Goal: Task Accomplishment & Management: Use online tool/utility

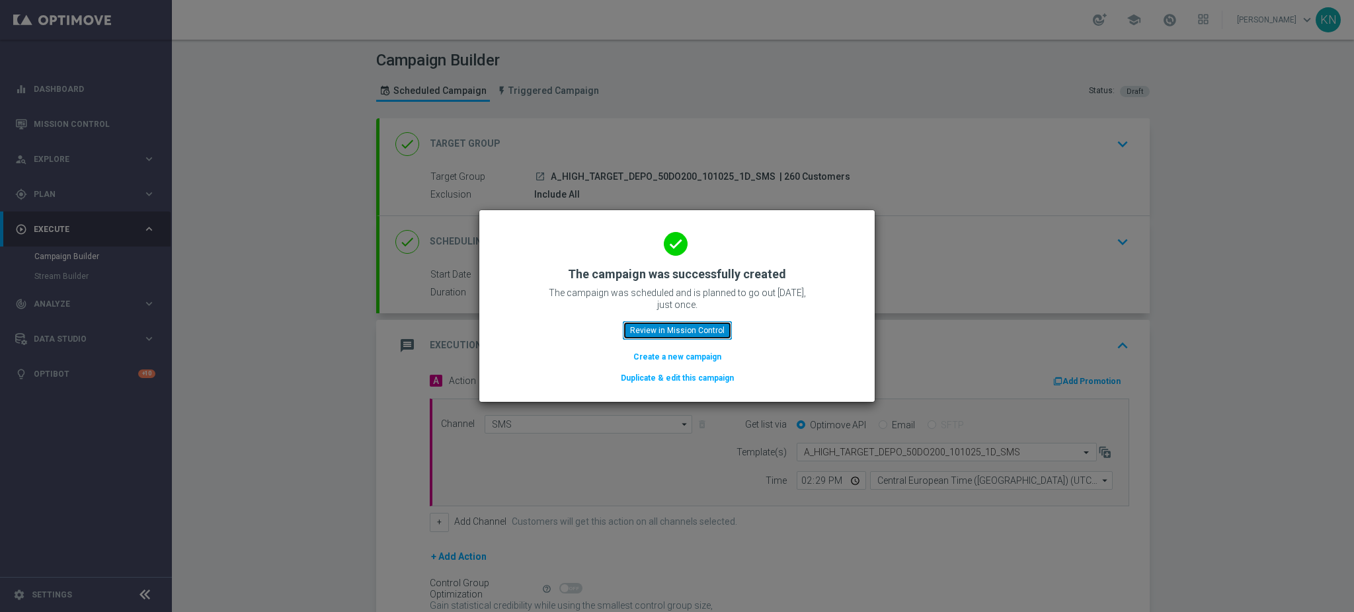
click at [683, 334] on button "Review in Mission Control" at bounding box center [677, 330] width 109 height 19
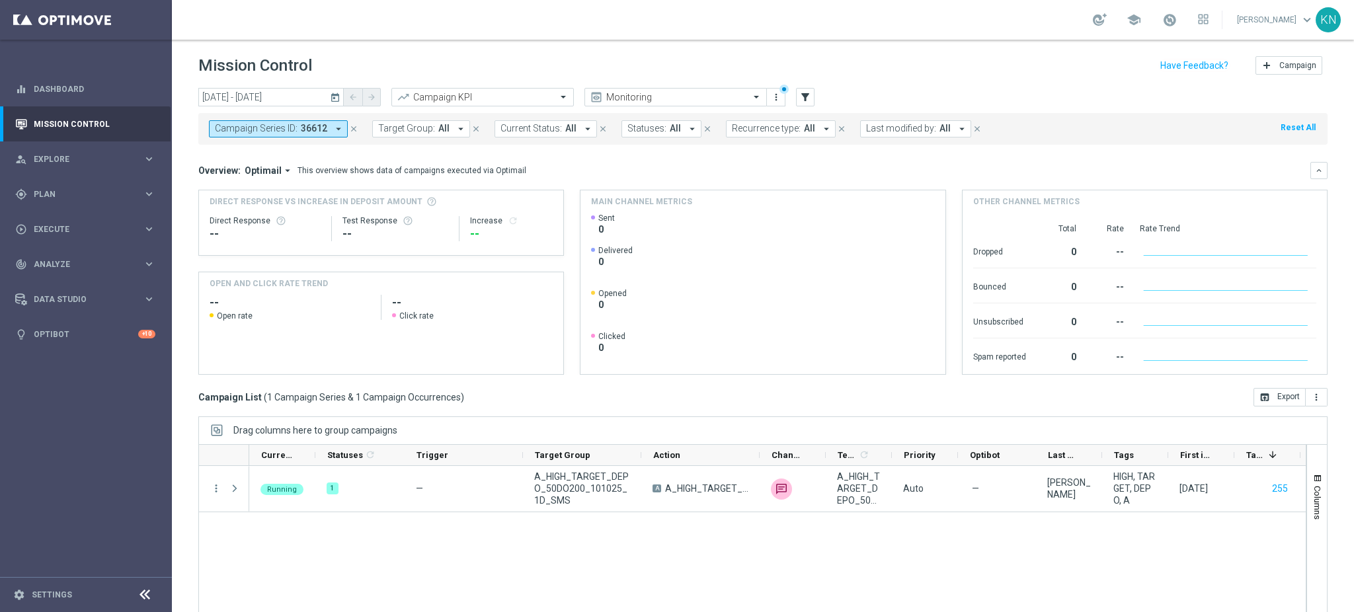
click at [76, 472] on sidenavbar "equalizer Dashboard Mission Control" at bounding box center [86, 306] width 172 height 612
click at [316, 131] on span "36612" at bounding box center [314, 128] width 26 height 11
click at [354, 127] on icon "close" at bounding box center [353, 128] width 9 height 9
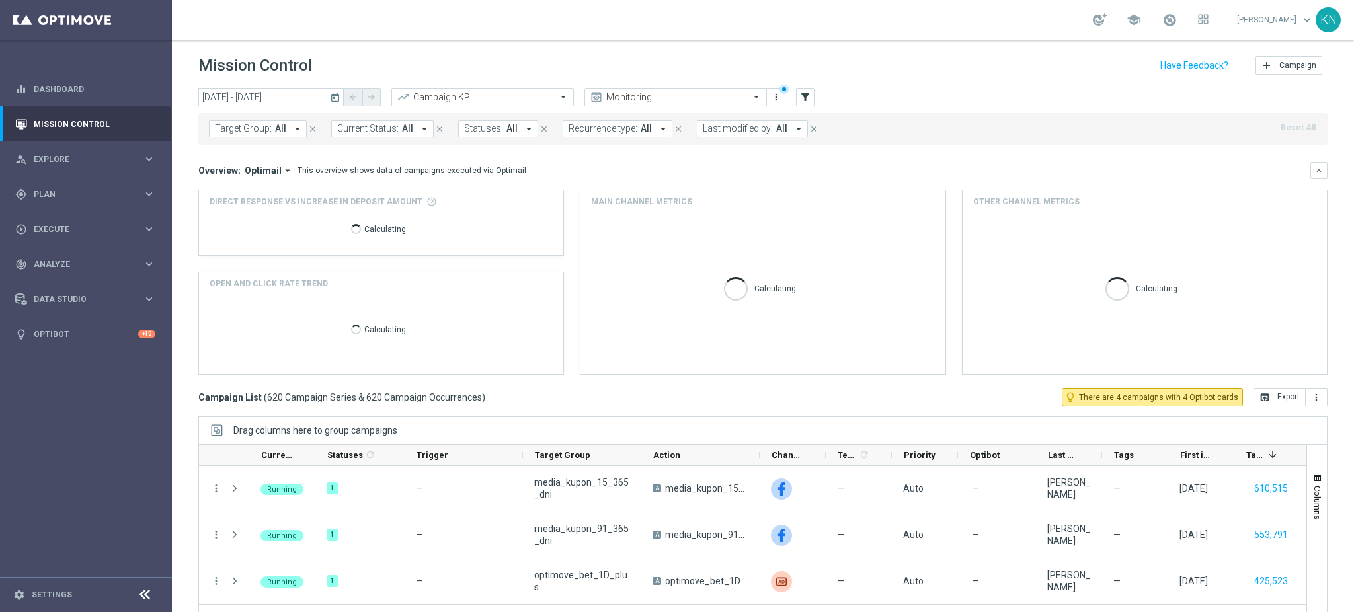
click at [594, 162] on div "Overview: Optimail arrow_drop_down This overview shows data of campaigns execut…" at bounding box center [762, 170] width 1129 height 17
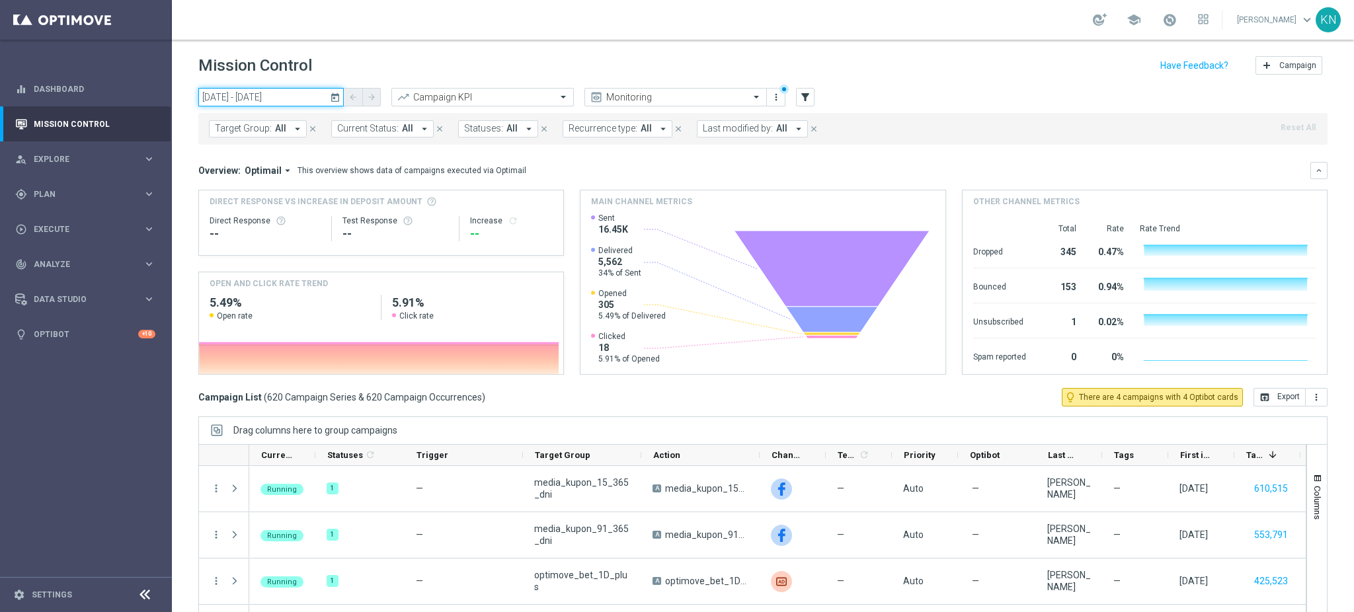
click at [280, 88] on input "10 Oct 2025 - 10 Oct 2025" at bounding box center [270, 97] width 145 height 19
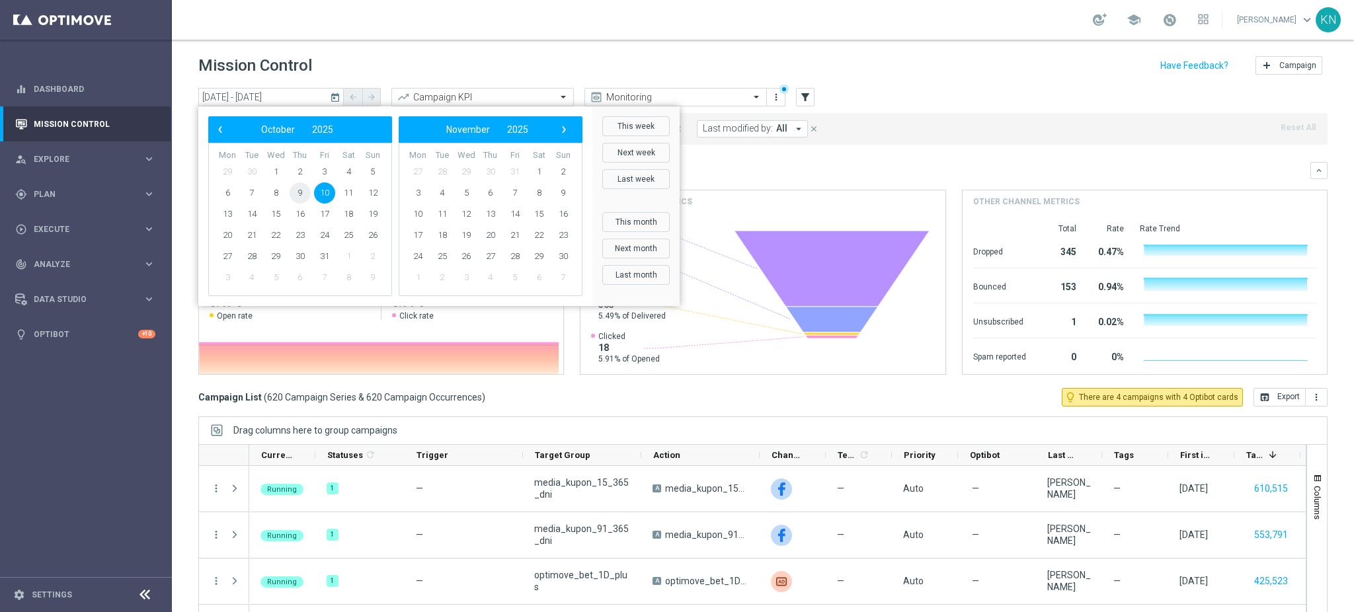
click at [303, 193] on span "9" at bounding box center [299, 192] width 21 height 21
click at [367, 192] on span "12" at bounding box center [372, 192] width 21 height 21
type input "09 Oct 2025 - 12 Oct 2025"
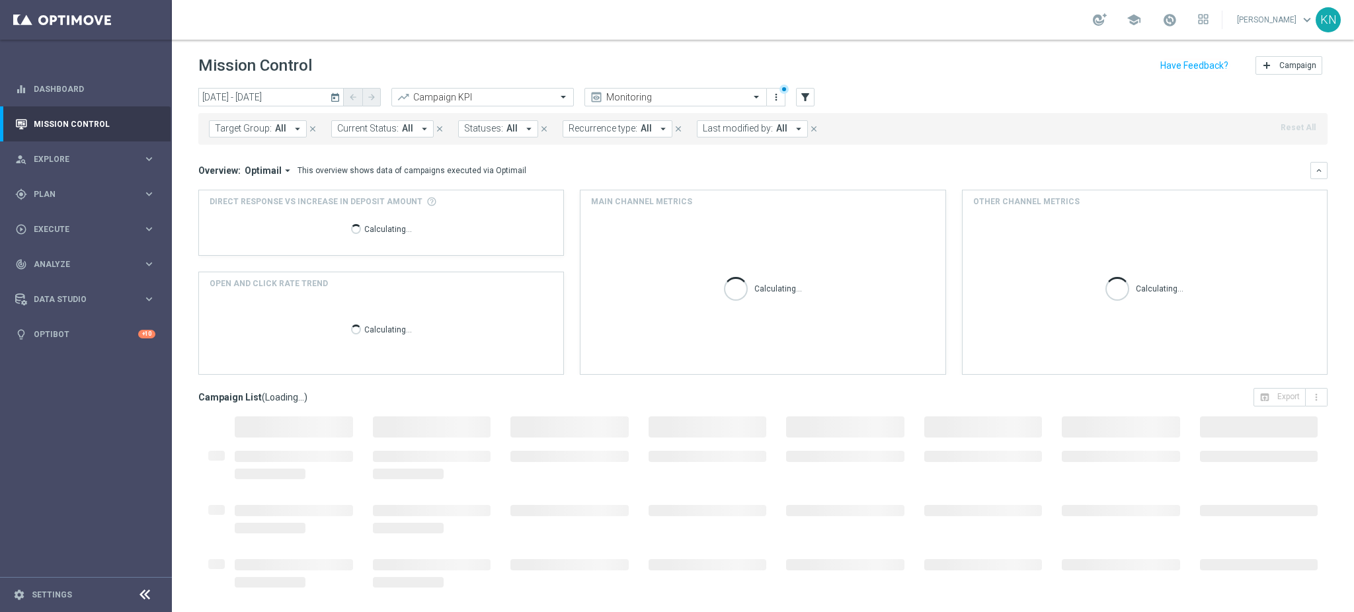
click at [265, 130] on span "Target Group:" at bounding box center [243, 128] width 57 height 11
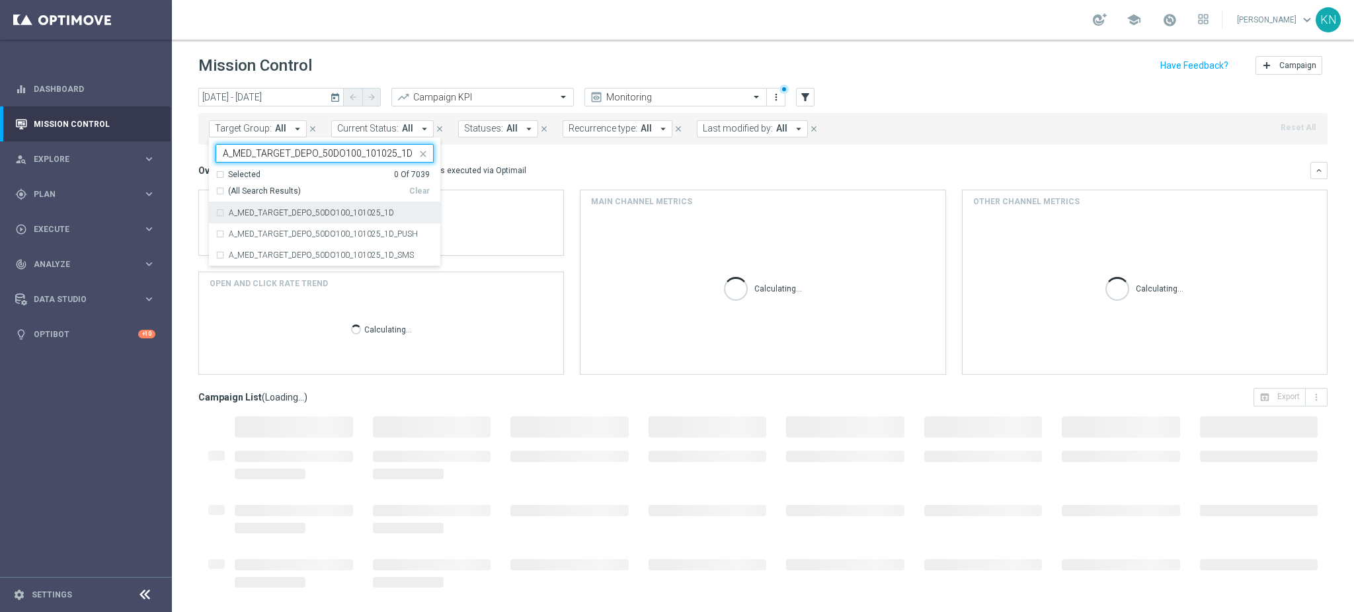
click at [223, 215] on div "A_MED_TARGET_DEPO_50DO100_101025_1D" at bounding box center [324, 212] width 218 height 21
type input "A_MED_TARGET_DEPO_50DO100_101025_1D"
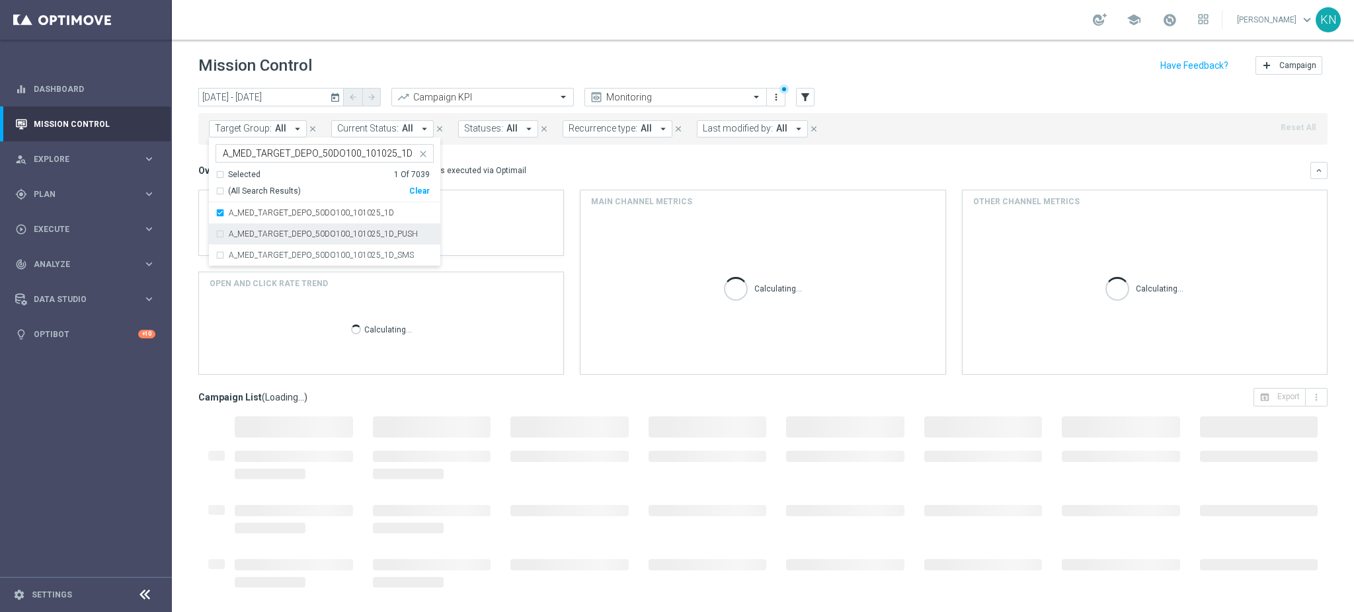
click at [219, 229] on div "A_MED_TARGET_DEPO_50DO100_101025_1D_PUSH" at bounding box center [324, 233] width 218 height 21
click at [217, 252] on div "A_MED_TARGET_DEPO_50DO100_101025_1D_SMS" at bounding box center [324, 255] width 218 height 21
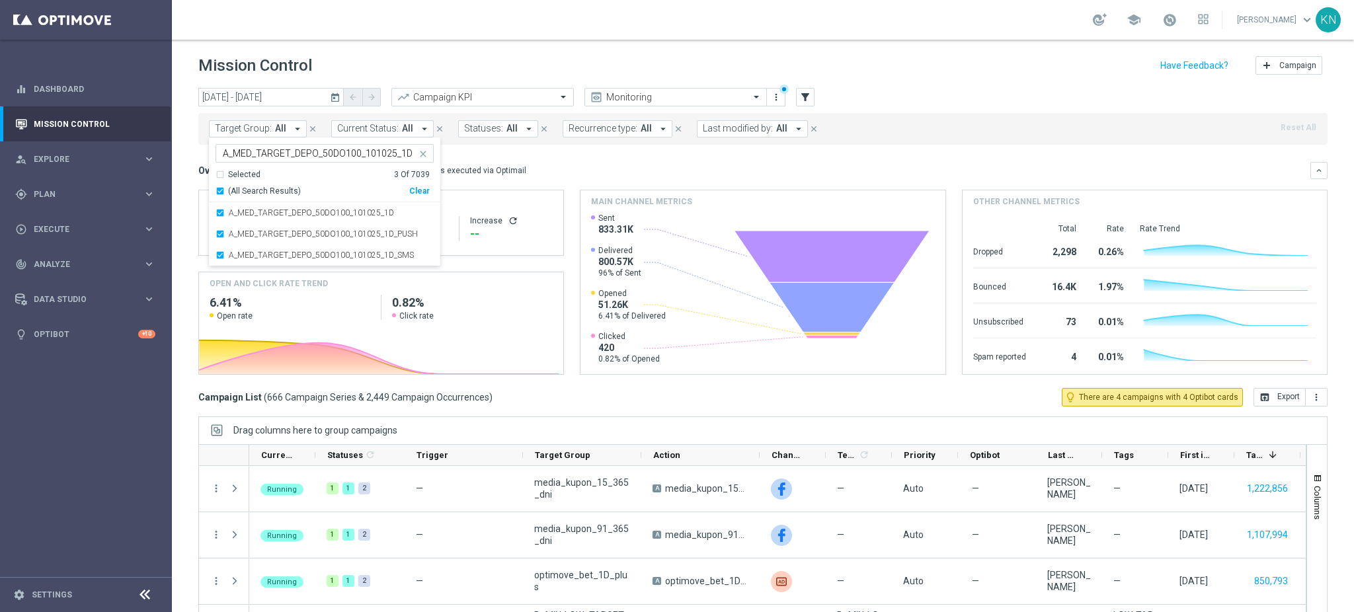
click at [261, 126] on span "Target Group:" at bounding box center [243, 128] width 57 height 11
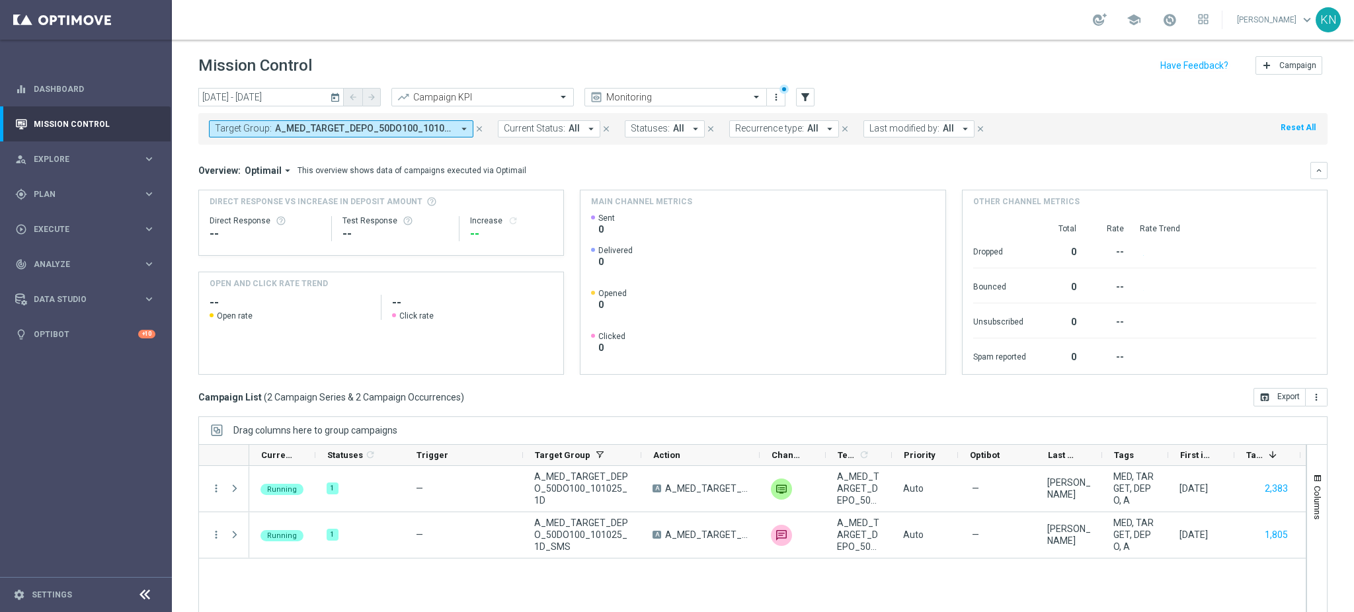
click at [240, 128] on span "Target Group:" at bounding box center [243, 128] width 57 height 11
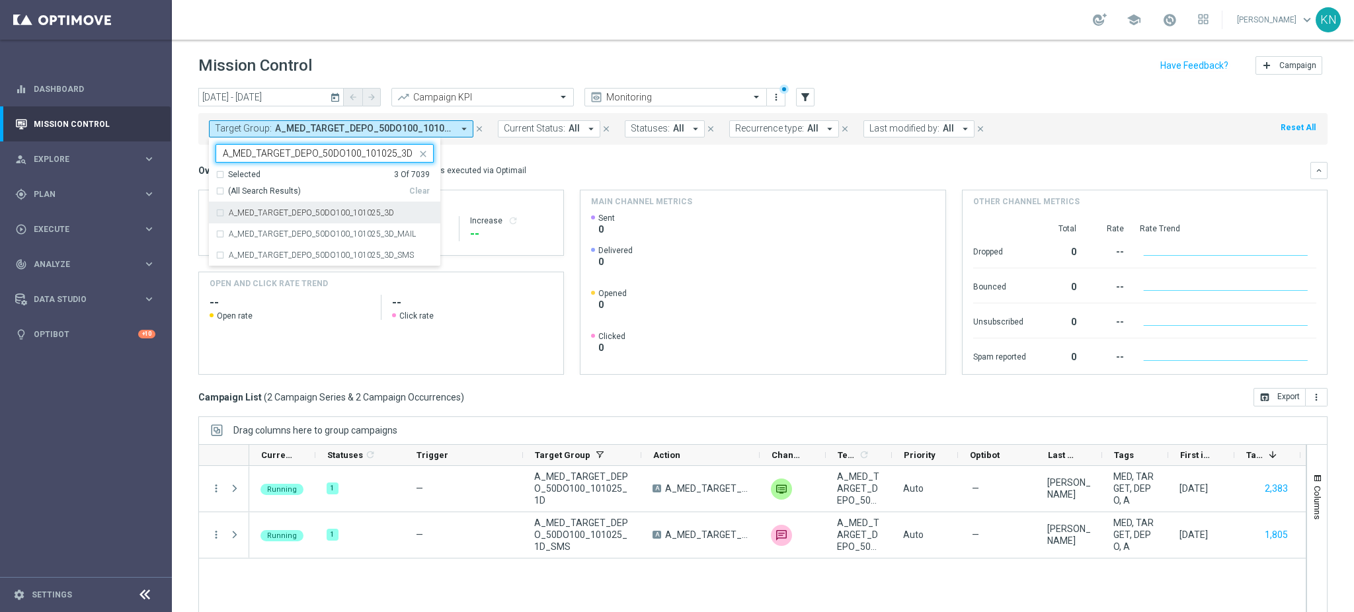
click at [219, 215] on div "A_MED_TARGET_DEPO_50DO100_101025_3D" at bounding box center [324, 212] width 218 height 21
type input "A_MED_TARGET_DEPO_50DO100_101025_3D"
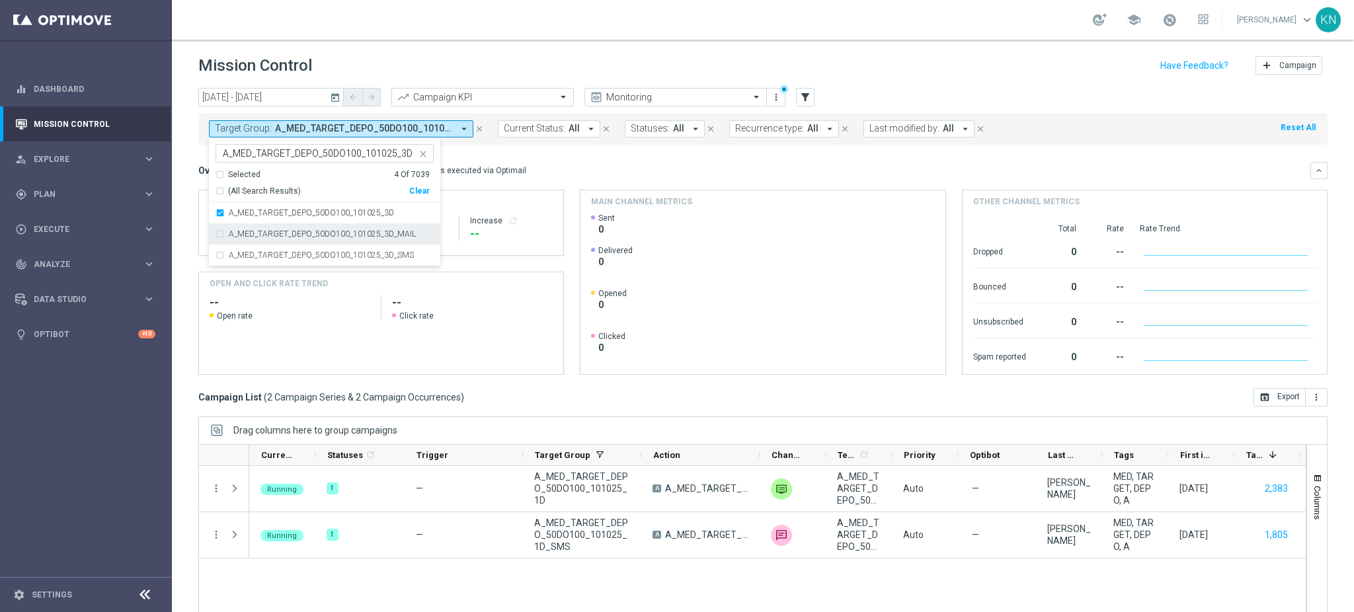
click at [216, 230] on div "A_MED_TARGET_DEPO_50DO100_101025_3D_MAIL" at bounding box center [324, 233] width 218 height 21
click at [218, 253] on div "A_MED_TARGET_DEPO_50DO100_101025_3D_SMS" at bounding box center [324, 255] width 218 height 21
click at [604, 163] on div "Overview: Optimail arrow_drop_down This overview shows data of campaigns execut…" at bounding box center [762, 170] width 1129 height 17
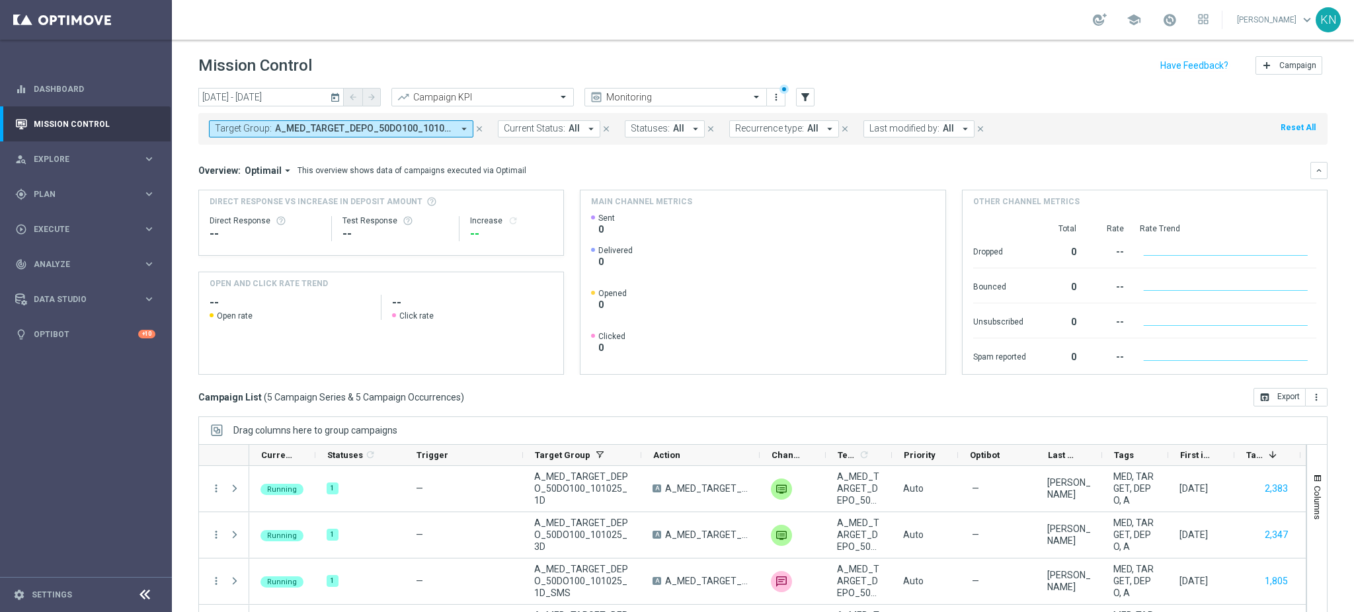
click at [270, 127] on button "Target Group: A_MED_TARGET_DEPO_50DO100_101025_1D, A_MED_TARGET_DEPO_50DO100_10…" at bounding box center [341, 128] width 264 height 17
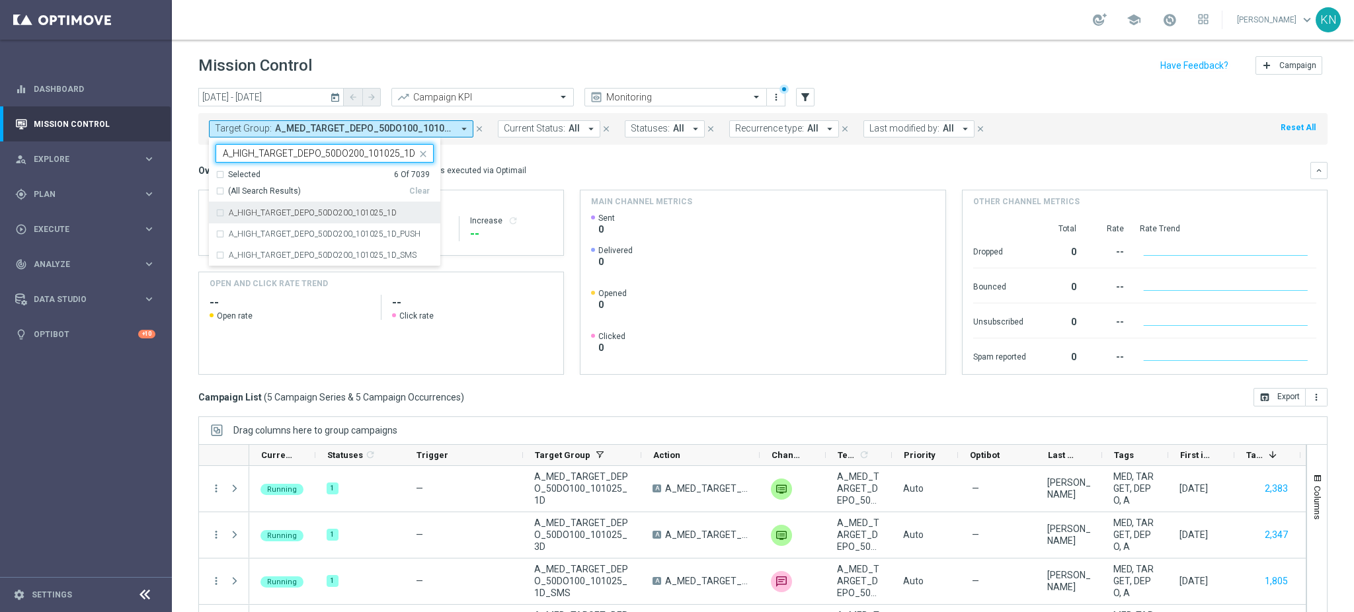
click at [222, 213] on div "A_HIGH_TARGET_DEPO_50DO200_101025_1D" at bounding box center [324, 212] width 218 height 21
type input "A_HIGH_TARGET_DEPO_50DO200_101025_1D"
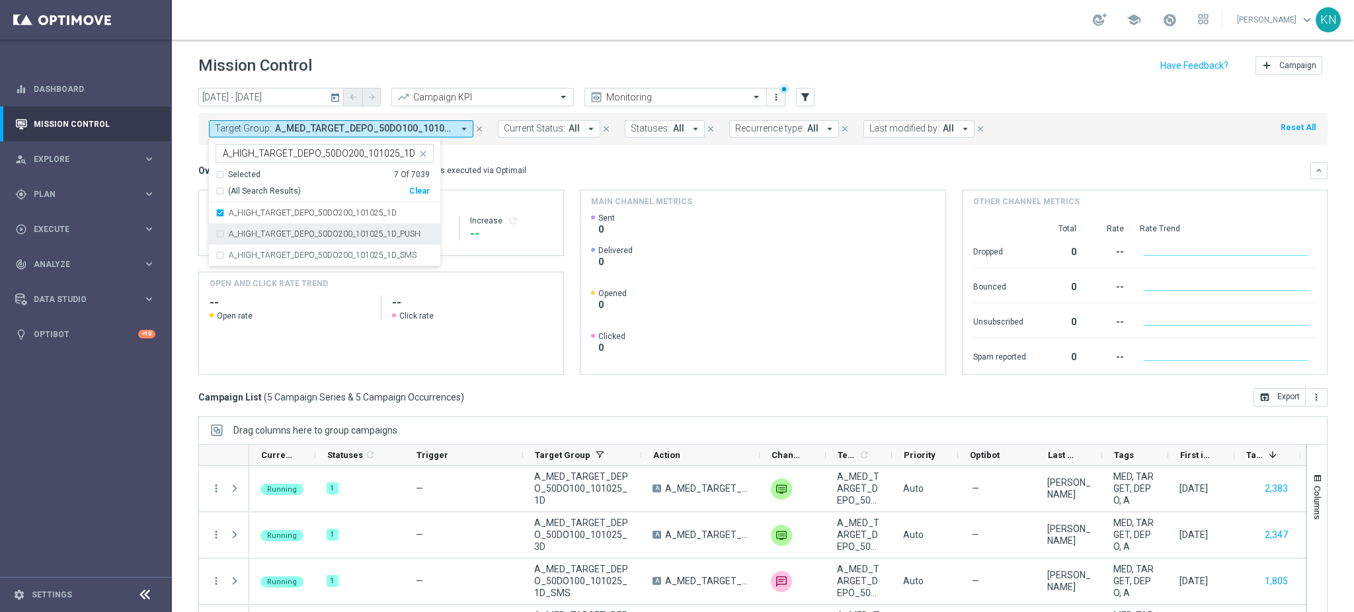
click at [217, 235] on div "A_HIGH_TARGET_DEPO_50DO200_101025_1D_PUSH" at bounding box center [324, 233] width 218 height 21
click at [217, 254] on div "A_HIGH_TARGET_DEPO_50DO200_101025_1D_SMS" at bounding box center [324, 255] width 218 height 21
click at [586, 174] on div "Overview: Optimail arrow_drop_down This overview shows data of campaigns execut…" at bounding box center [754, 171] width 1112 height 12
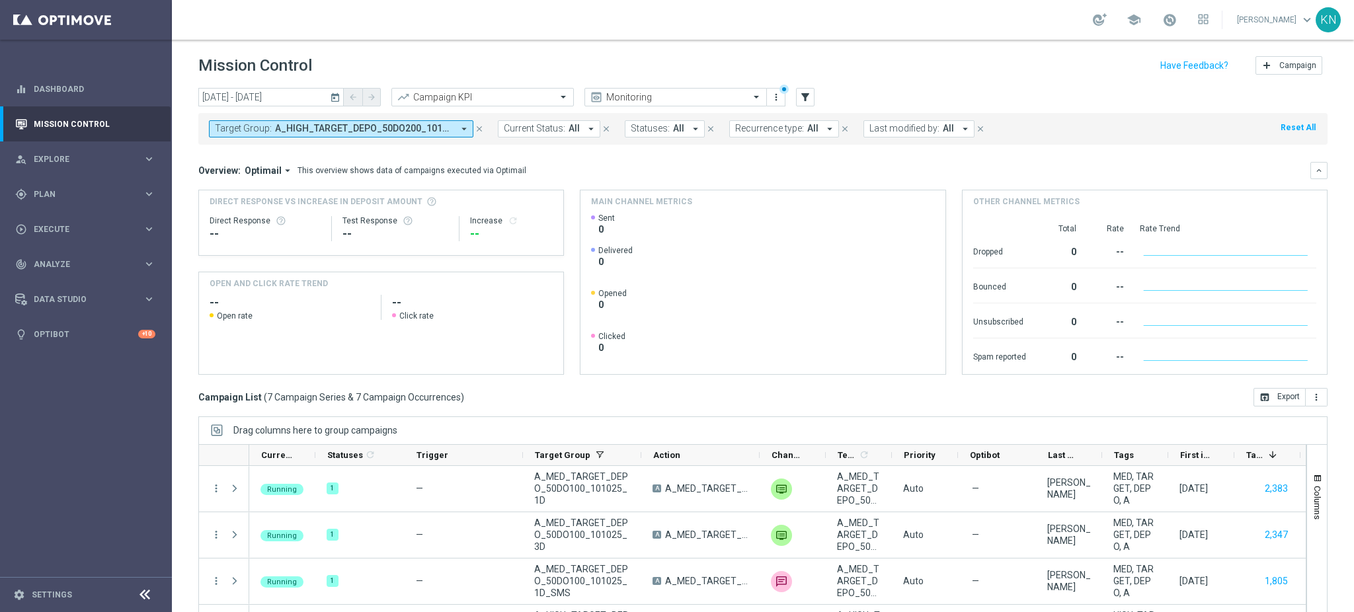
drag, startPoint x: 303, startPoint y: 128, endPoint x: 301, endPoint y: 135, distance: 7.7
click at [303, 128] on span "A_HIGH_TARGET_DEPO_50DO200_101025_1D, A_HIGH_TARGET_DEPO_50DO200_101025_1D_PUSH…" at bounding box center [364, 128] width 178 height 11
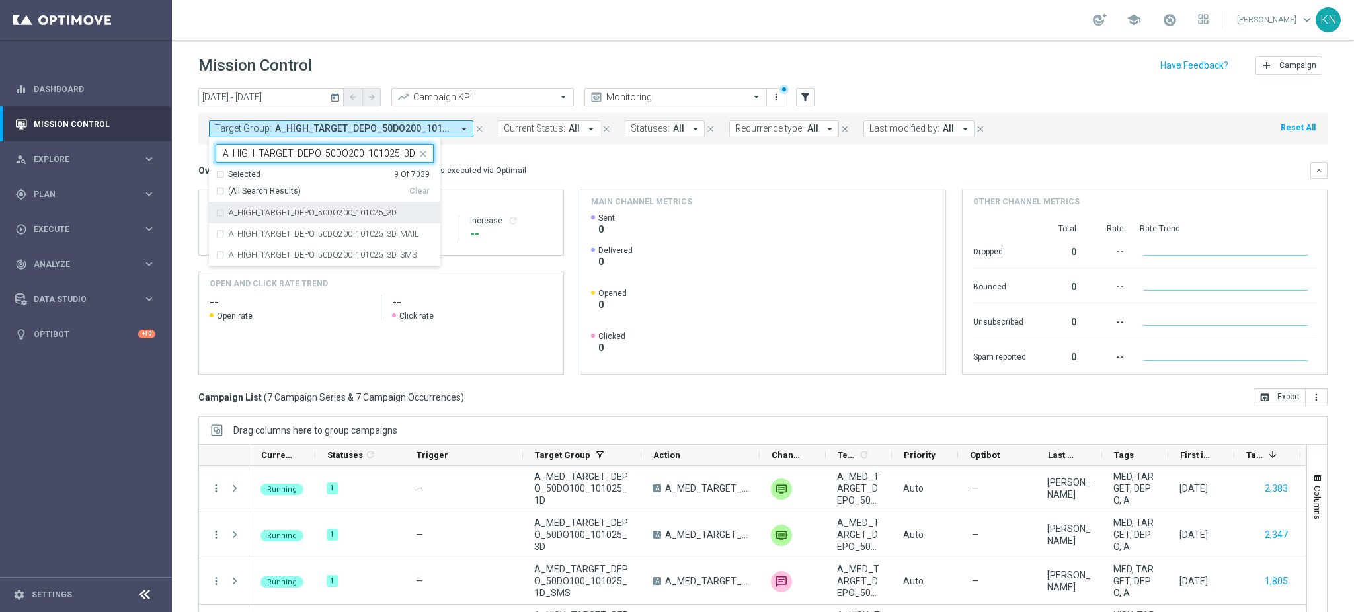
click at [215, 213] on div "A_HIGH_TARGET_DEPO_50DO200_101025_3D" at bounding box center [324, 212] width 218 height 21
type input "A_HIGH_TARGET_DEPO_50DO200_101025_3D"
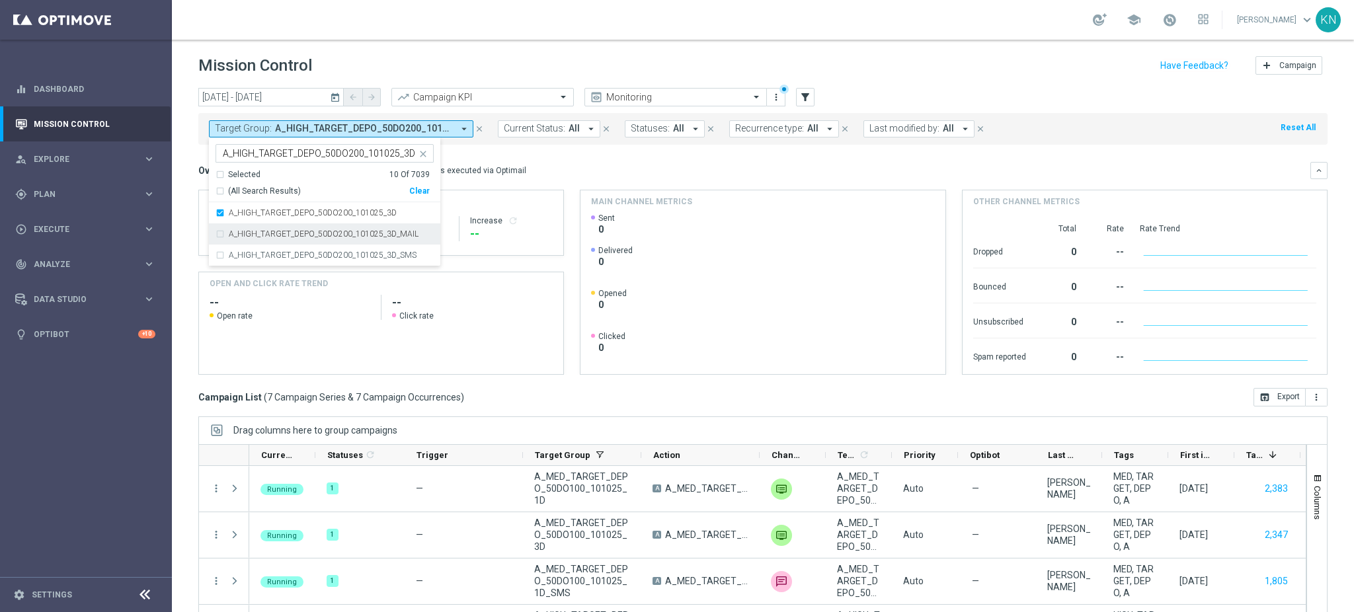
click at [220, 229] on div "A_HIGH_TARGET_DEPO_50DO200_101025_3D_MAIL" at bounding box center [324, 233] width 218 height 21
click at [223, 250] on div "A_HIGH_TARGET_DEPO_50DO200_101025_3D_SMS" at bounding box center [324, 255] width 218 height 21
click at [633, 169] on div "Overview: Optimail arrow_drop_down This overview shows data of campaigns execut…" at bounding box center [754, 171] width 1112 height 12
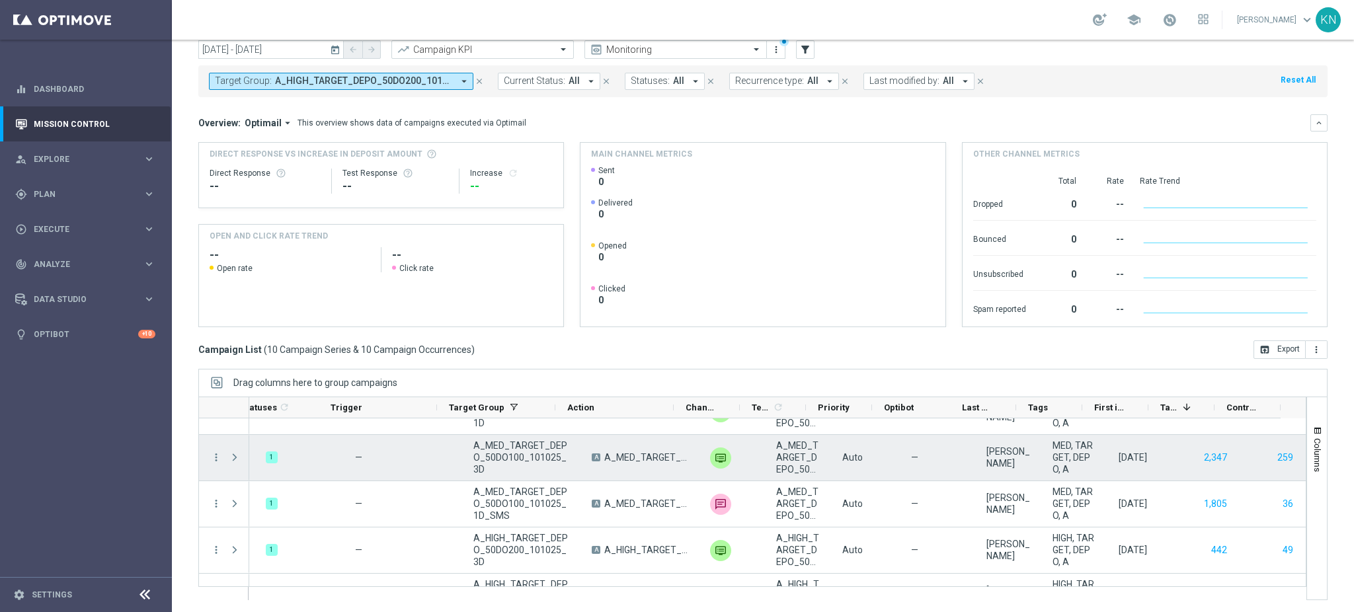
scroll to position [118, 0]
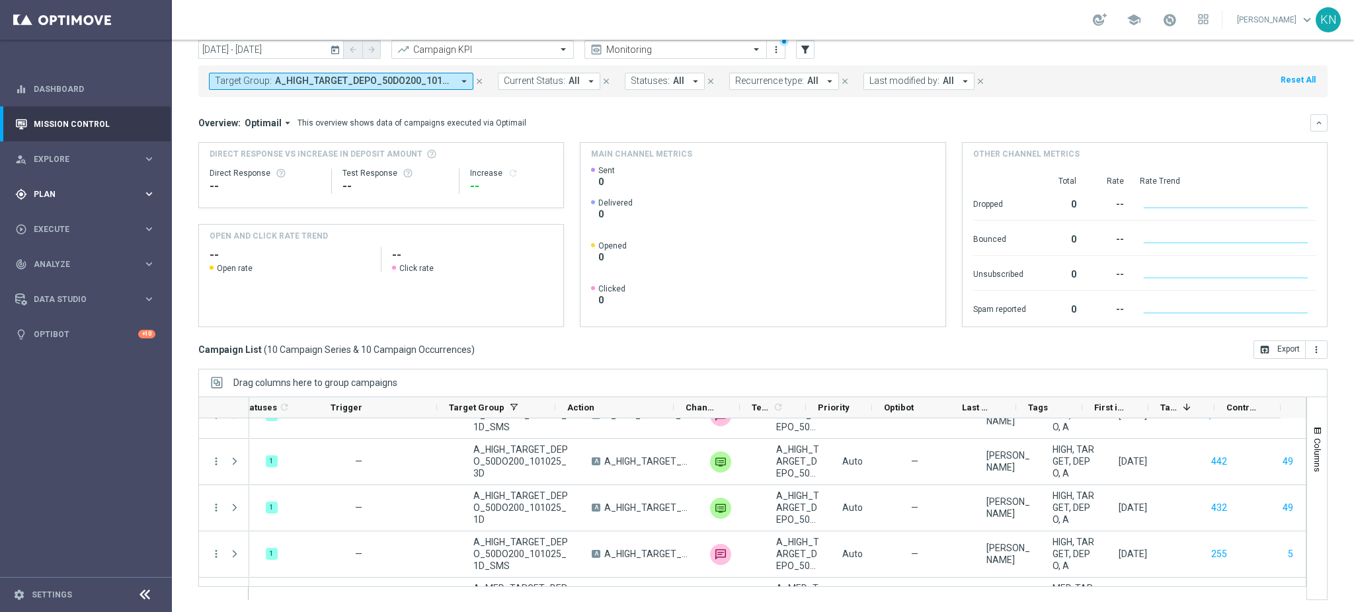
click at [61, 204] on div "gps_fixed Plan keyboard_arrow_right" at bounding box center [85, 193] width 171 height 35
click at [68, 223] on link "Target Groups" at bounding box center [85, 221] width 103 height 11
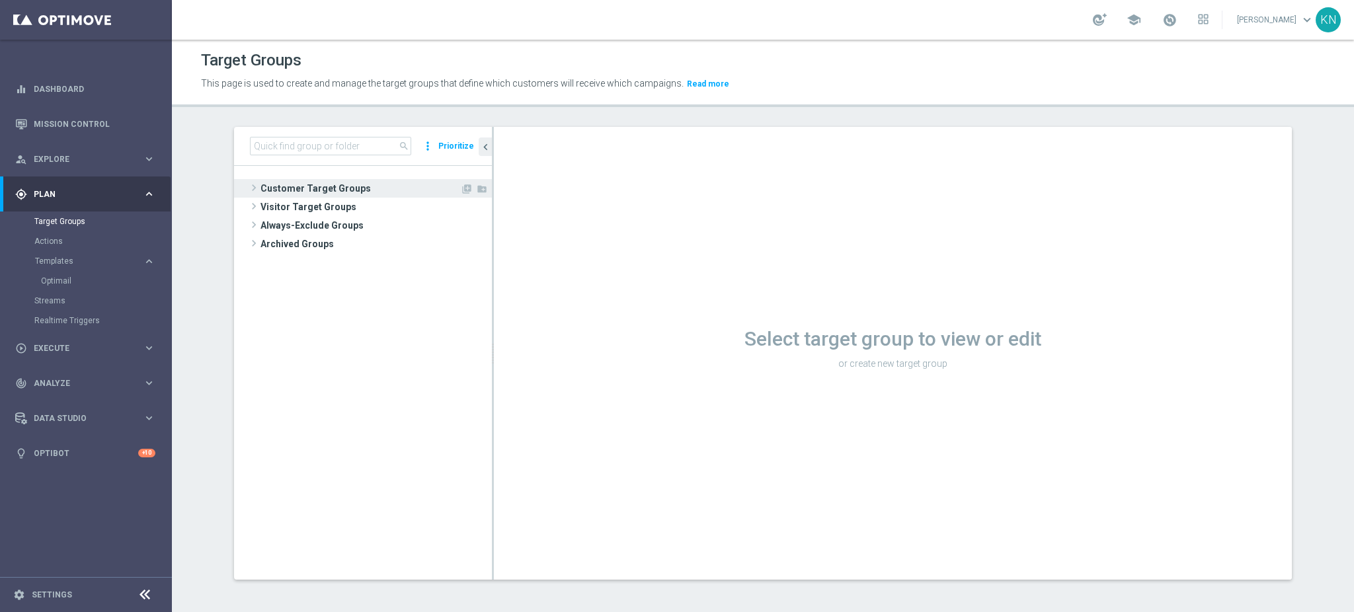
click at [289, 184] on span "Customer Target Groups" at bounding box center [360, 188] width 200 height 19
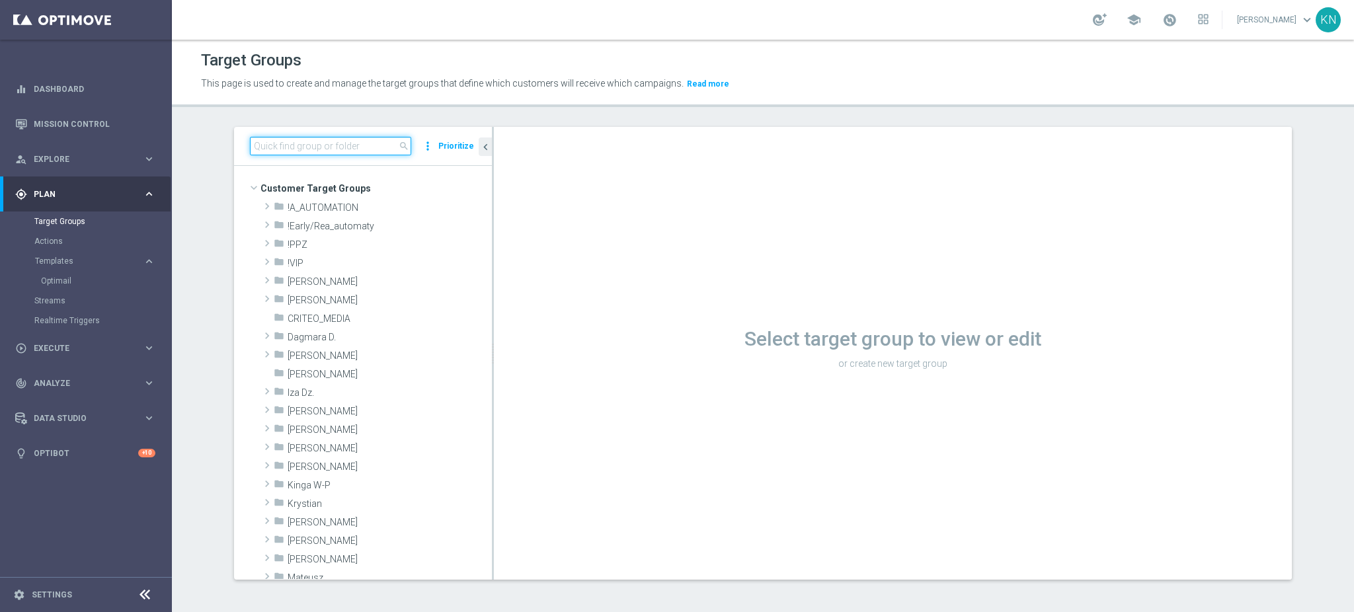
click at [328, 151] on input at bounding box center [330, 146] width 161 height 19
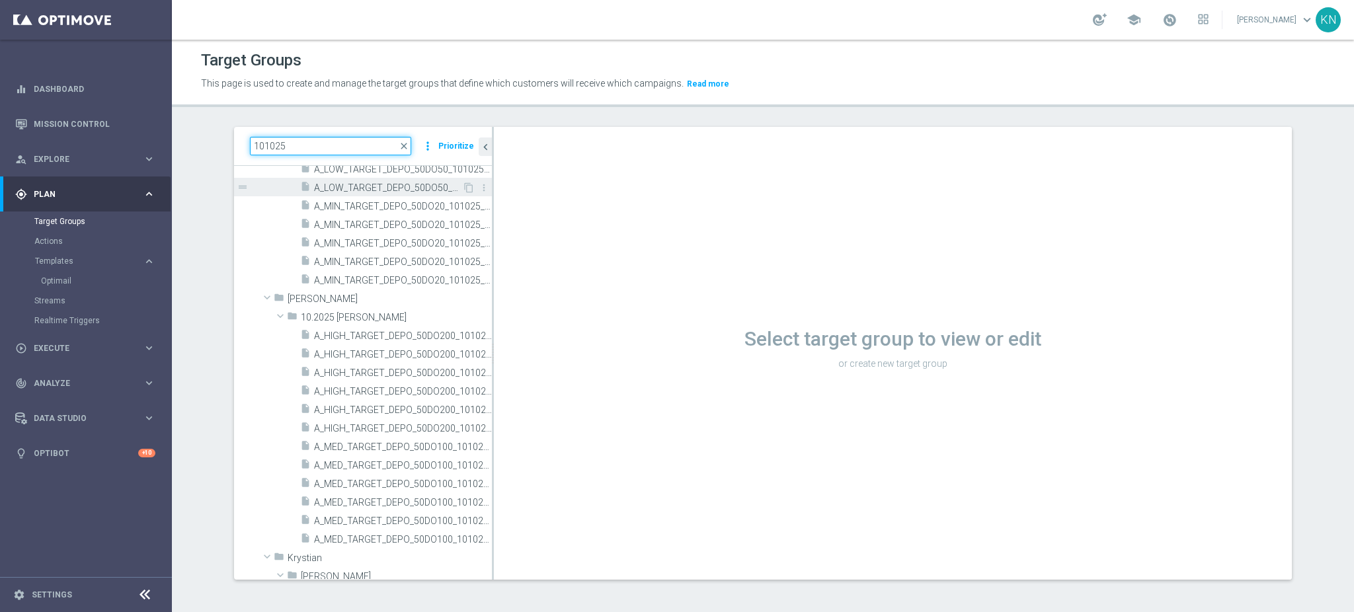
scroll to position [440, 0]
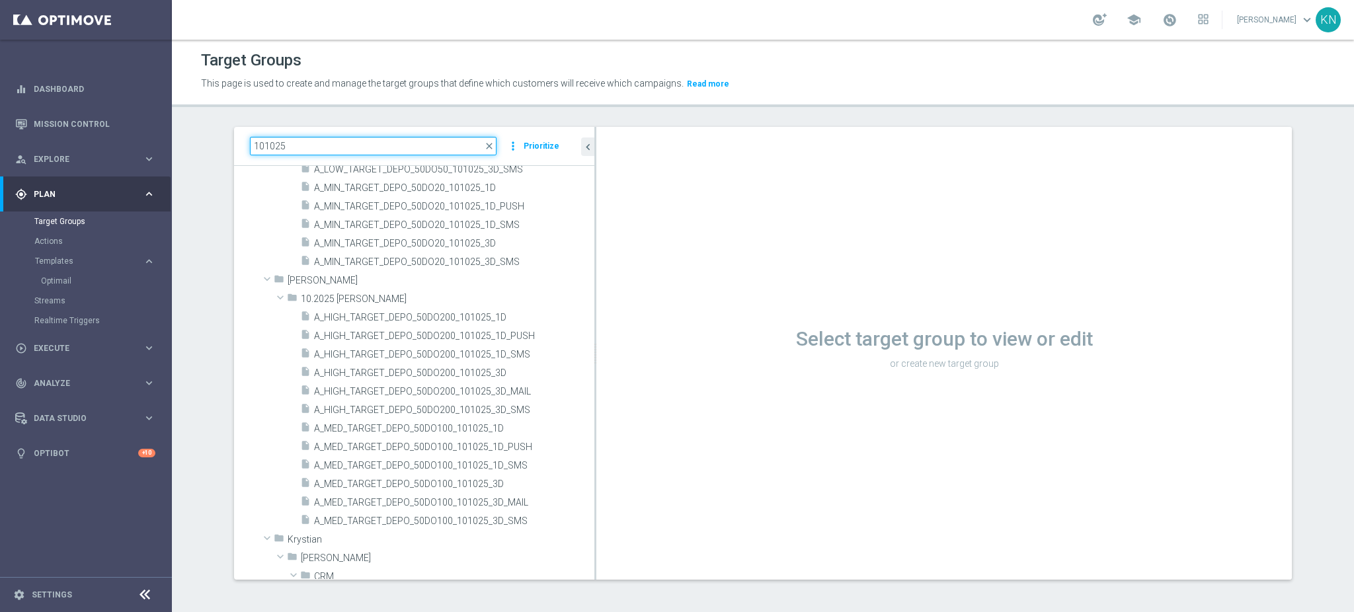
drag, startPoint x: 484, startPoint y: 434, endPoint x: 666, endPoint y: 452, distance: 182.6
click at [666, 452] on as-split "101025 close more_vert Prioritize Customer Target Groups library_add create_new…" at bounding box center [763, 353] width 1058 height 453
type input "101025"
drag, startPoint x: 128, startPoint y: 520, endPoint x: 155, endPoint y: 507, distance: 29.9
click at [128, 520] on sidenavbar "equalizer Dashboard Mission Control" at bounding box center [86, 306] width 172 height 612
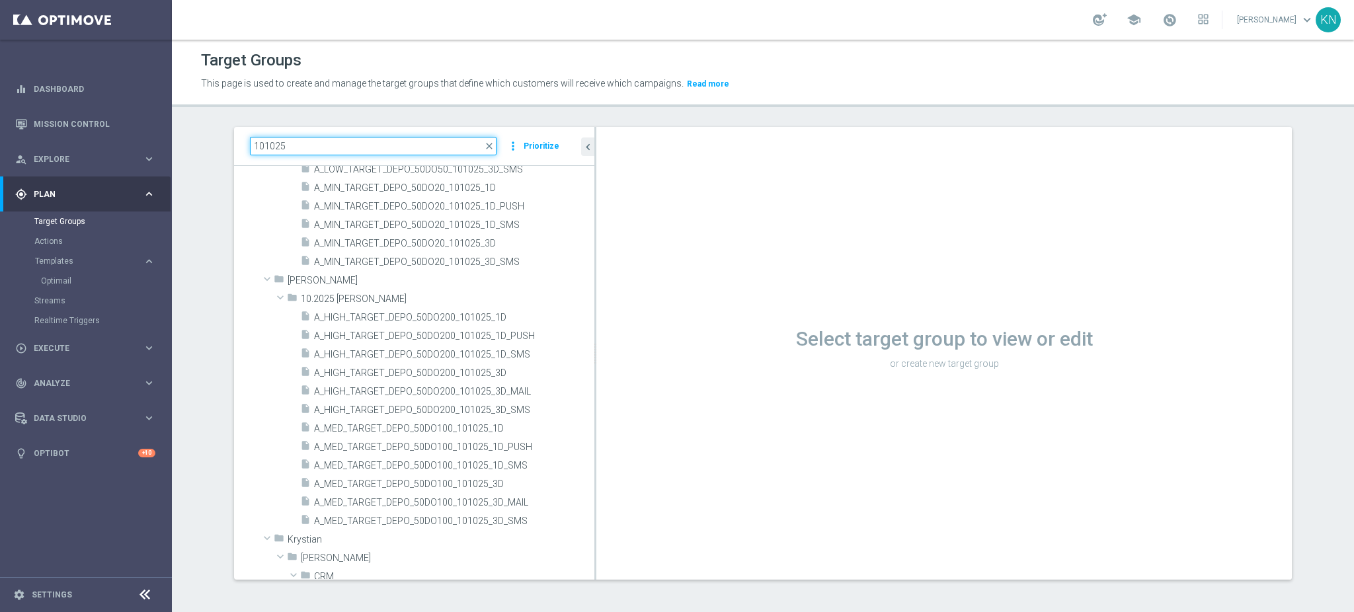
drag, startPoint x: 406, startPoint y: 149, endPoint x: 305, endPoint y: 140, distance: 102.1
click at [208, 142] on div "101025 close more_vert Prioritize Customer Target Groups library_add create_new…" at bounding box center [763, 363] width 1110 height 473
click at [484, 144] on span "close" at bounding box center [489, 146] width 11 height 11
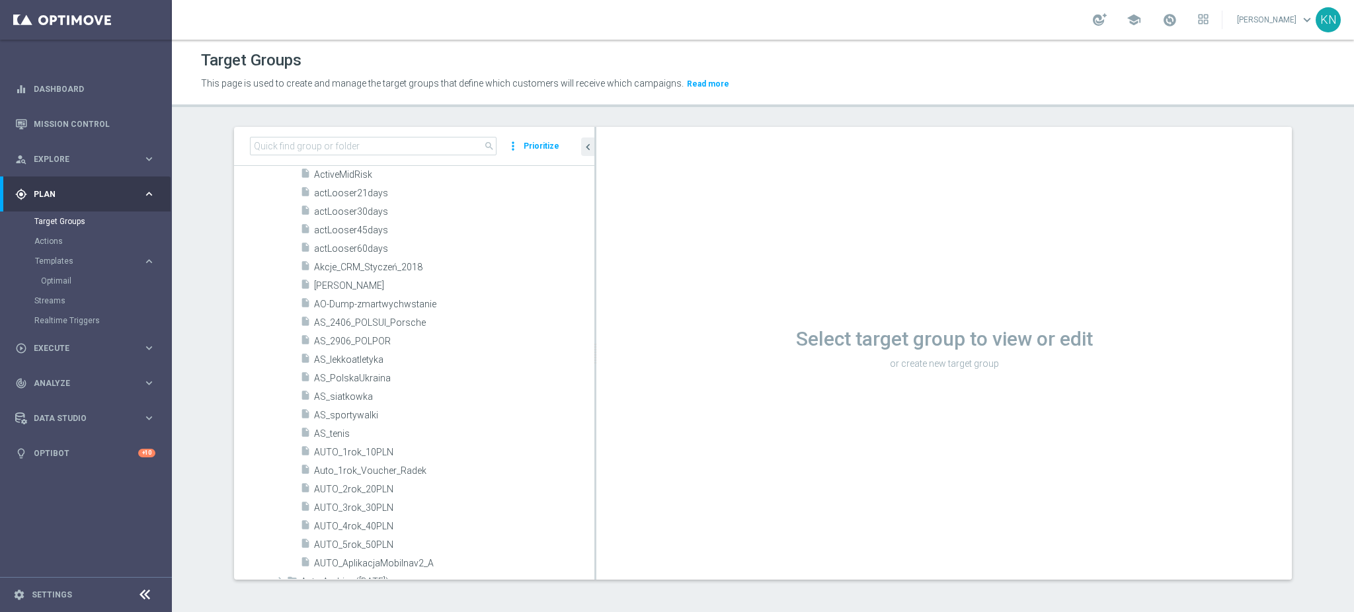
scroll to position [0, 0]
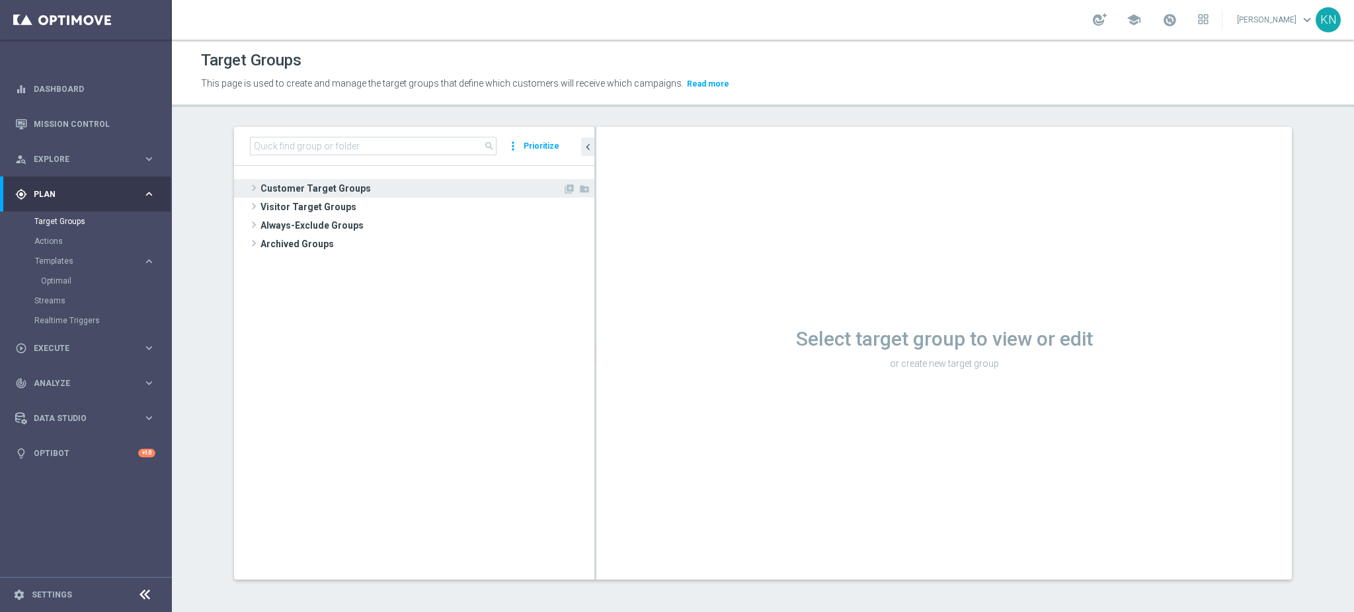
drag, startPoint x: 304, startPoint y: 182, endPoint x: 311, endPoint y: 192, distance: 11.4
click at [305, 182] on span "Customer Target Groups" at bounding box center [411, 188] width 302 height 19
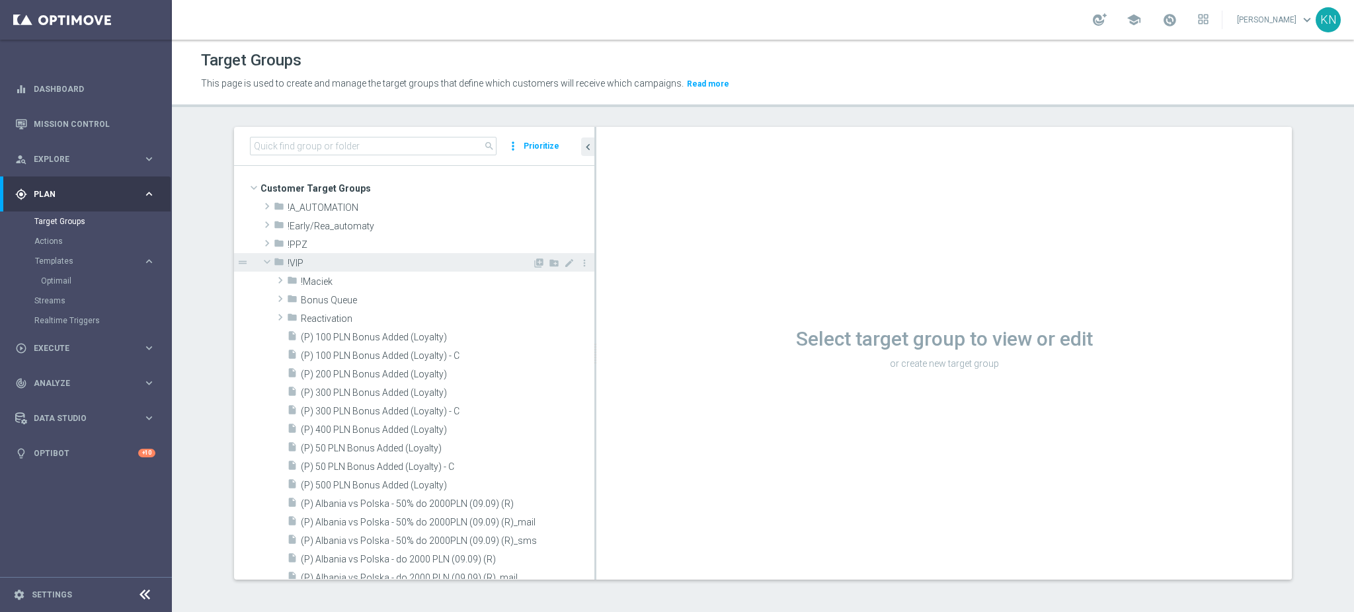
click at [262, 257] on span at bounding box center [267, 261] width 16 height 13
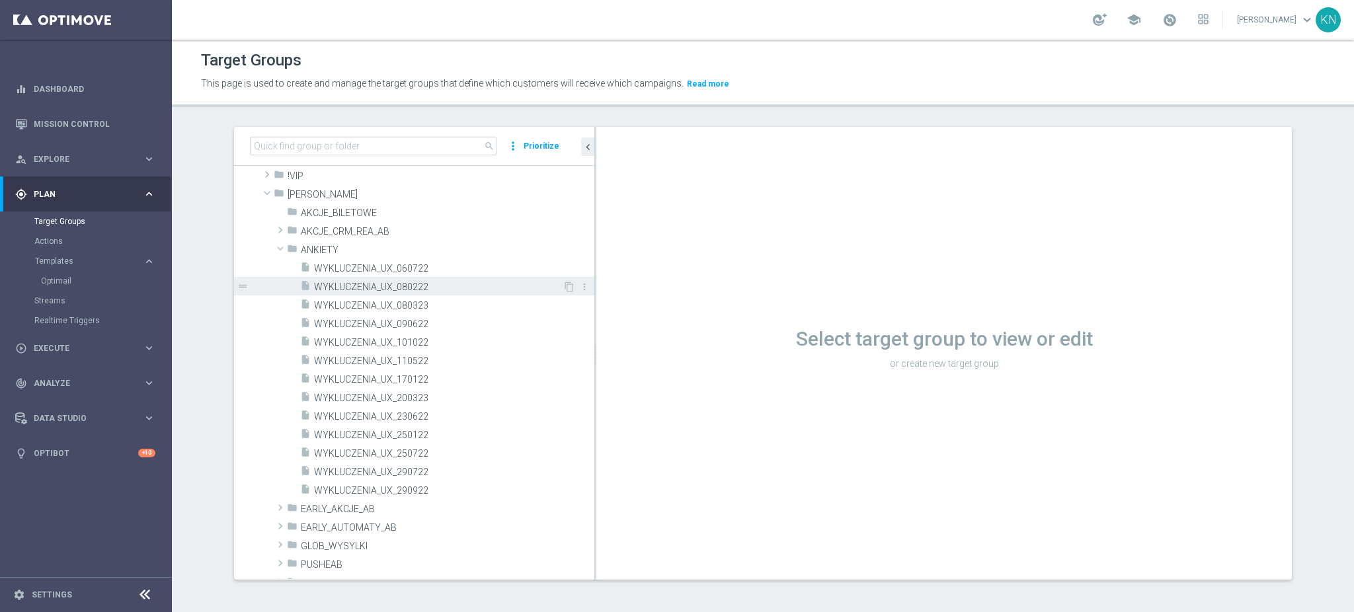
scroll to position [88, 0]
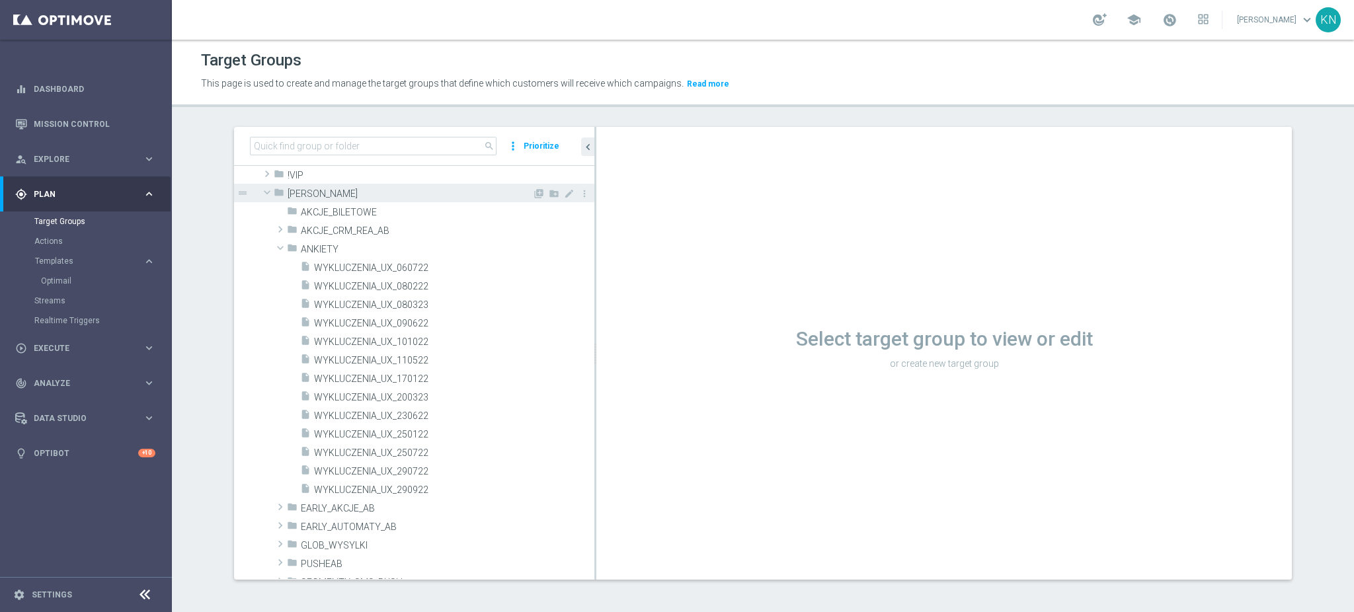
click at [261, 191] on span at bounding box center [267, 192] width 16 height 13
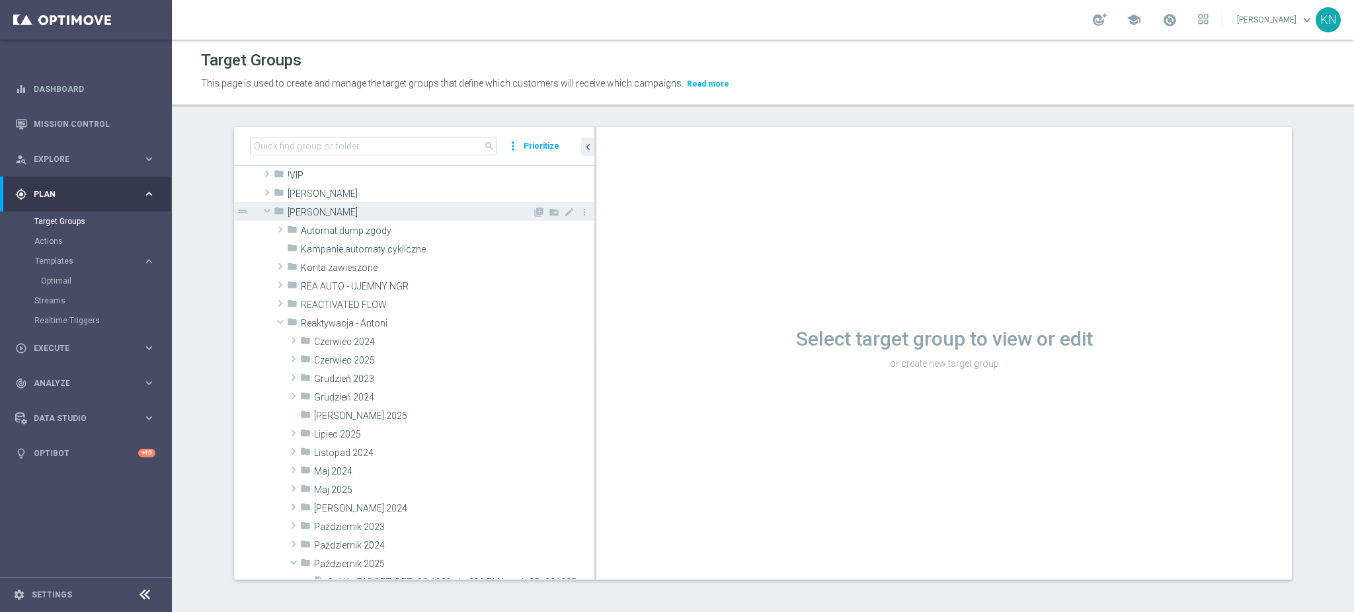
click at [260, 210] on span at bounding box center [267, 210] width 16 height 13
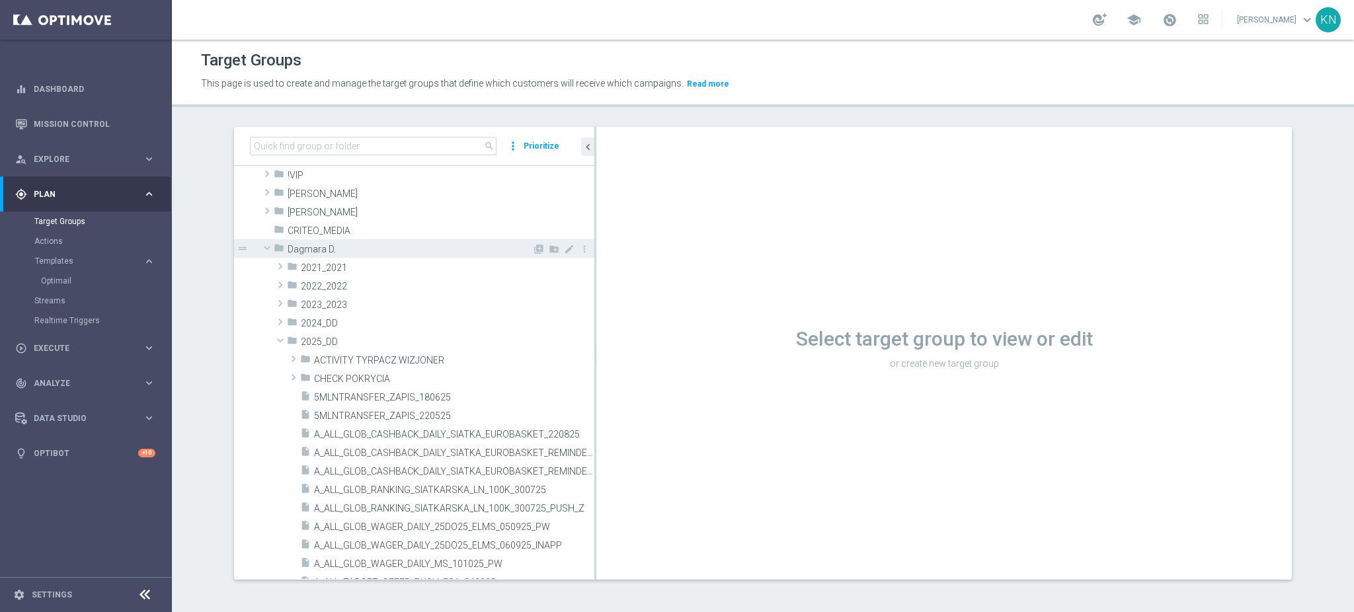
click at [259, 247] on span at bounding box center [267, 247] width 16 height 13
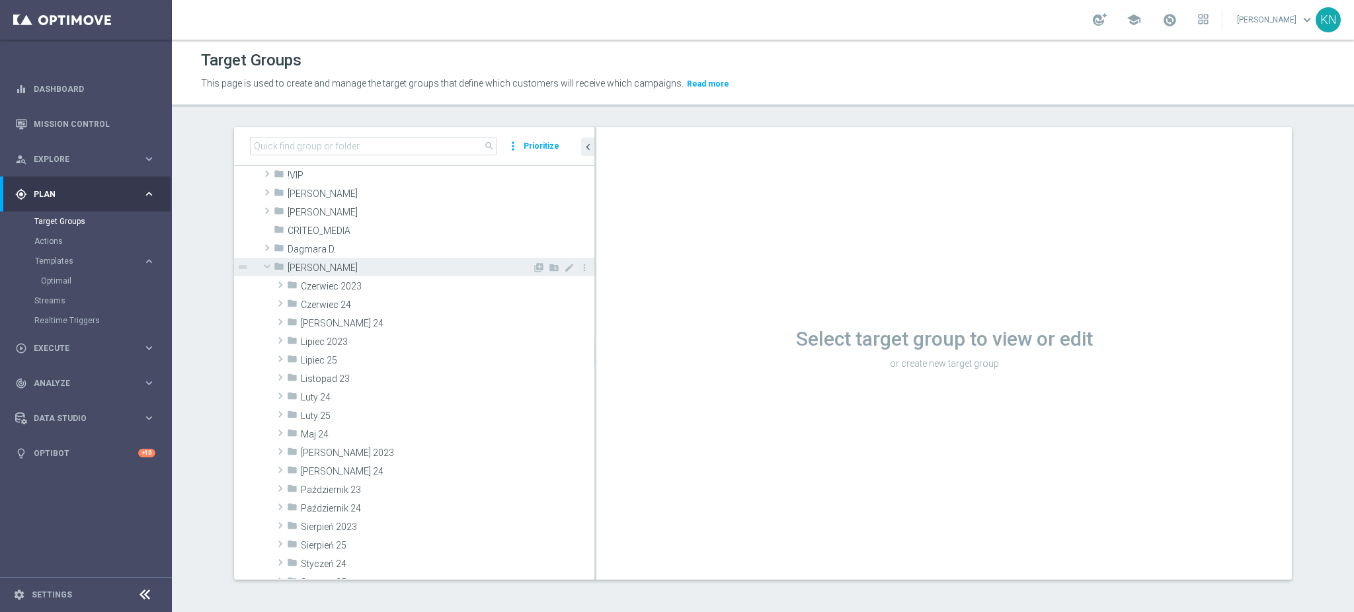
click at [262, 265] on span at bounding box center [267, 266] width 16 height 13
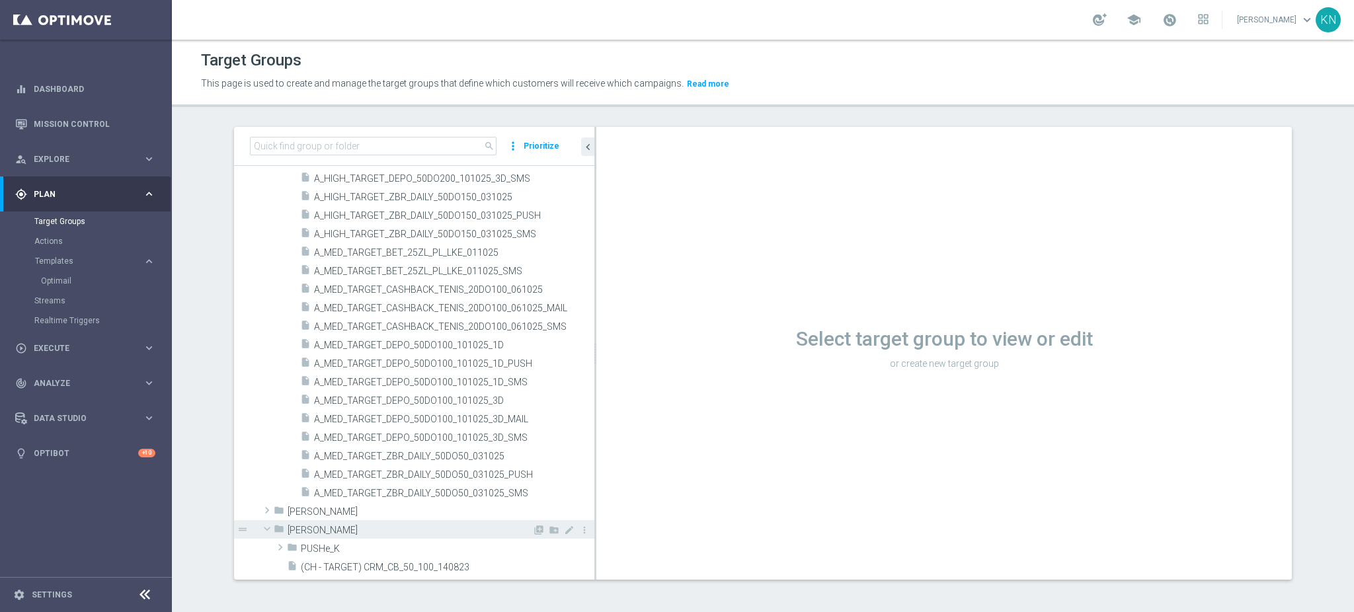
scroll to position [705, 0]
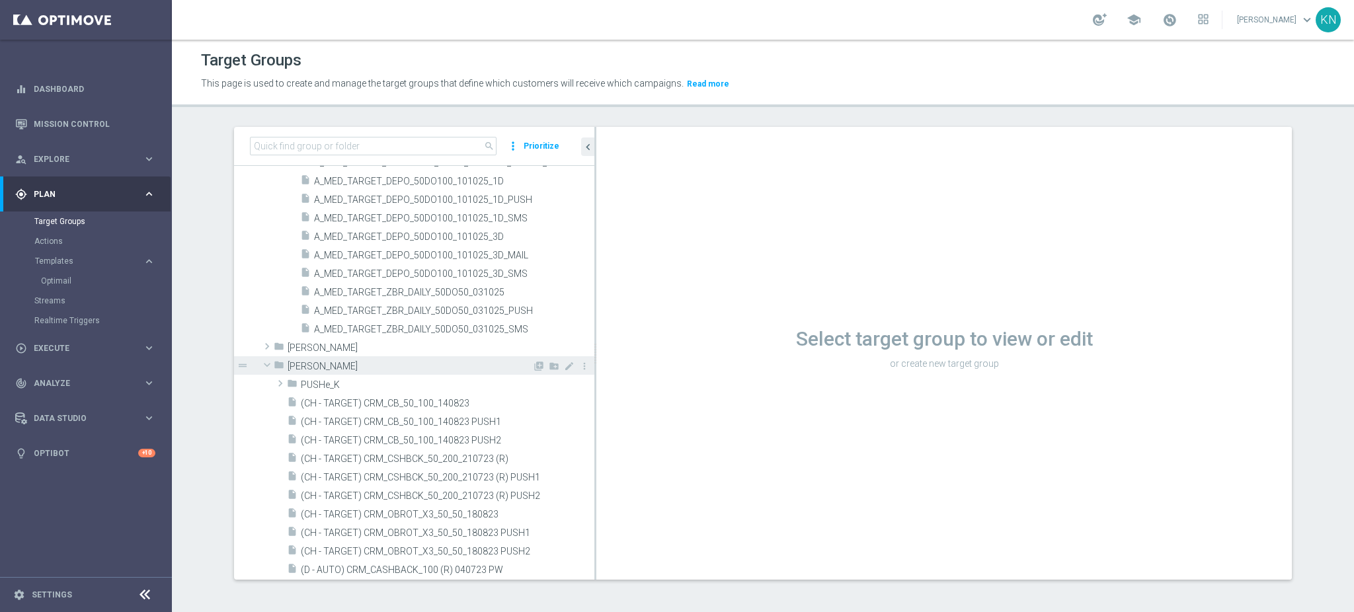
click at [260, 366] on span at bounding box center [267, 364] width 16 height 13
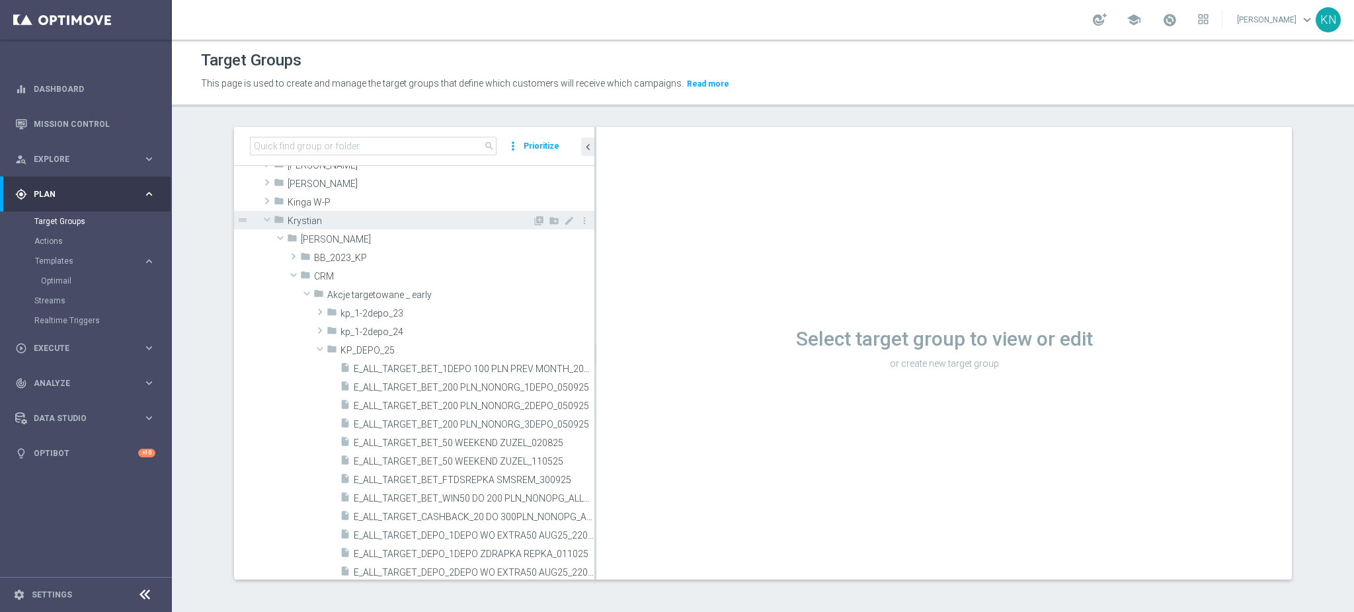
scroll to position [793, 0]
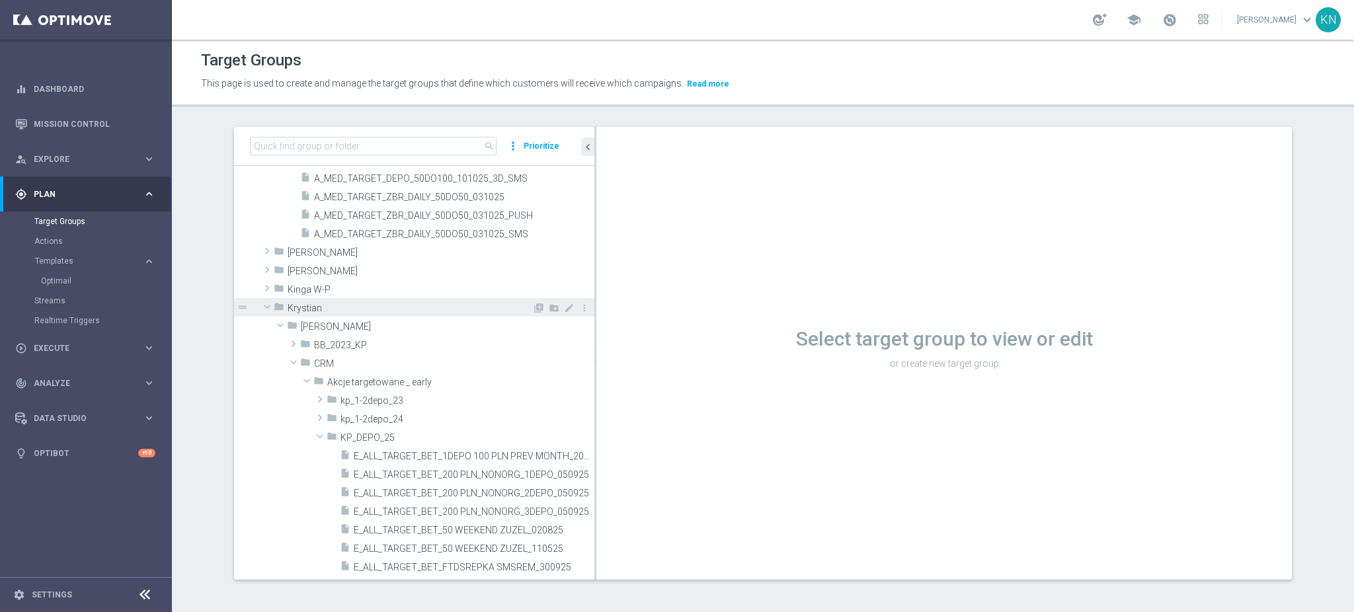
click at [260, 306] on span at bounding box center [267, 306] width 16 height 13
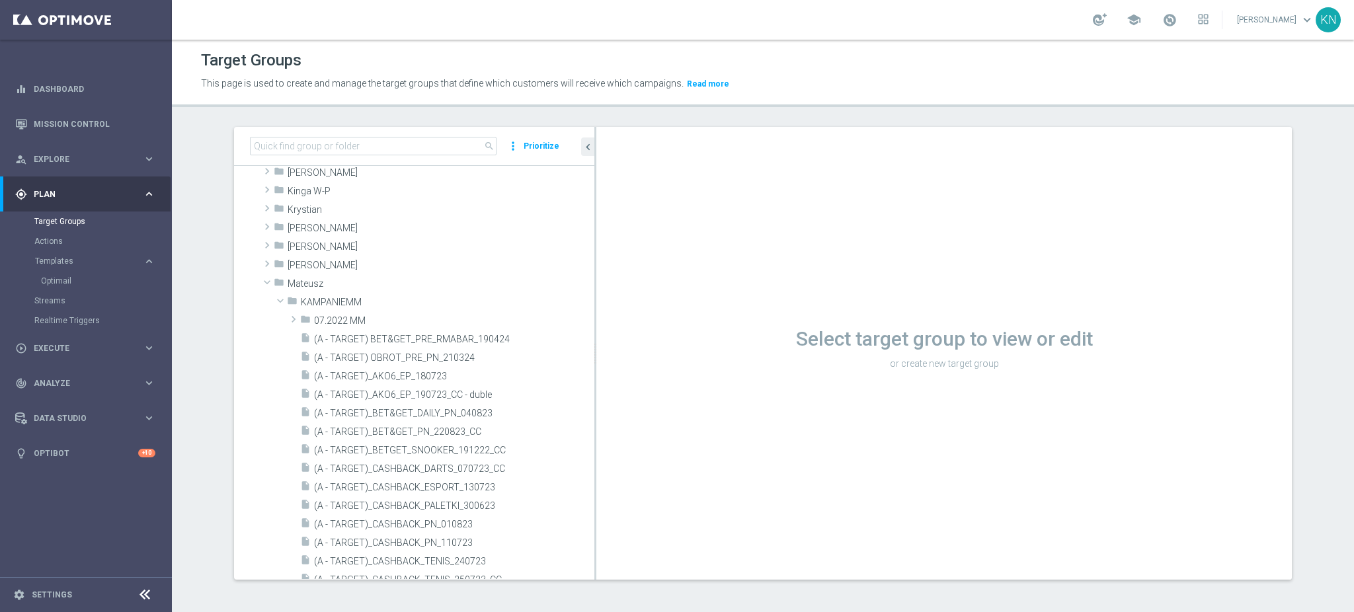
scroll to position [881, 0]
click at [259, 258] on span at bounding box center [267, 262] width 16 height 13
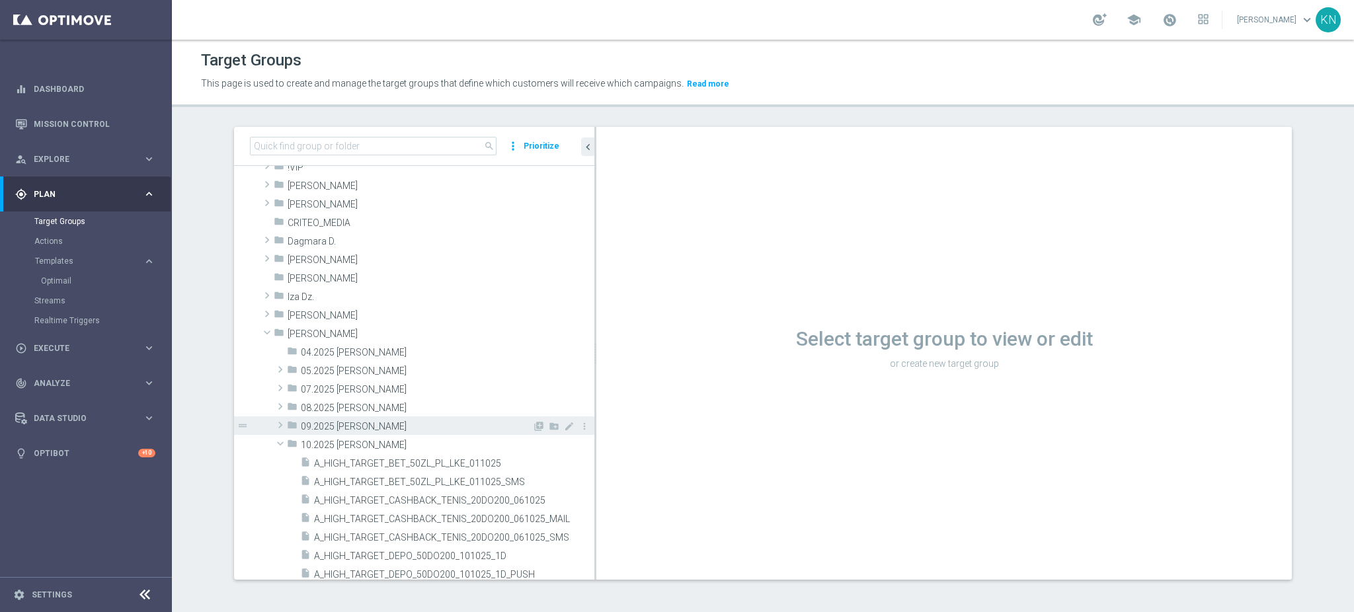
scroll to position [88, 0]
click at [274, 427] on span at bounding box center [280, 433] width 13 height 16
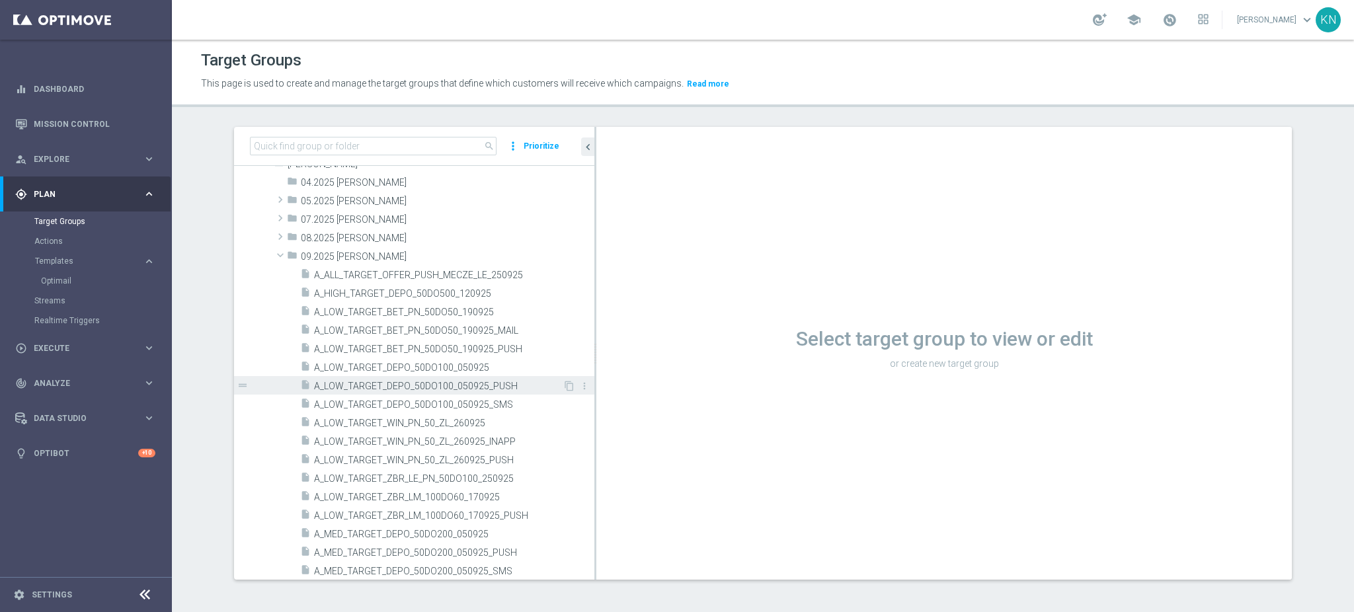
scroll to position [264, 0]
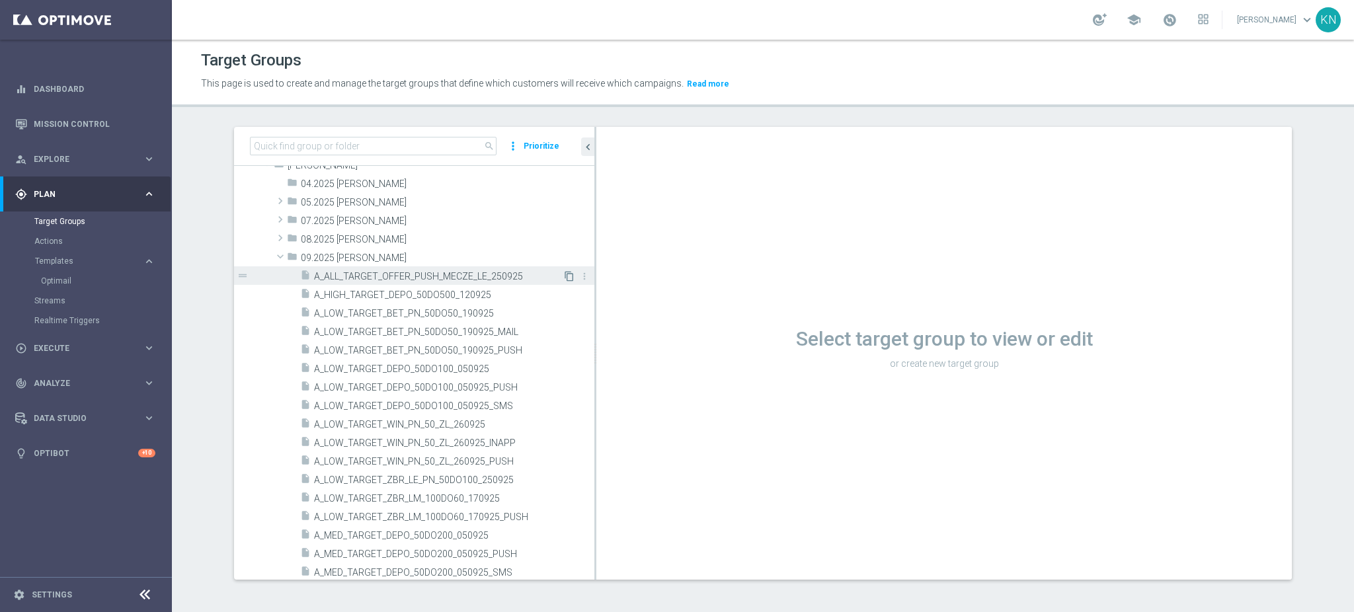
click at [564, 278] on icon "content_copy" at bounding box center [569, 276] width 11 height 11
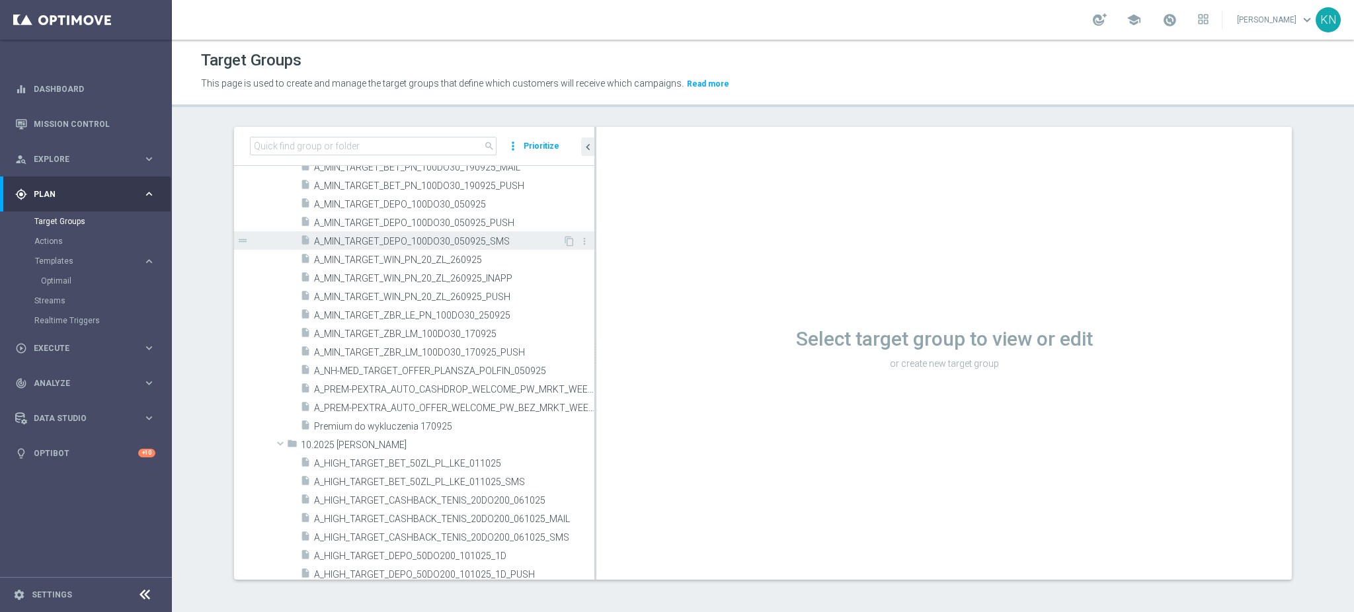
scroll to position [881, 0]
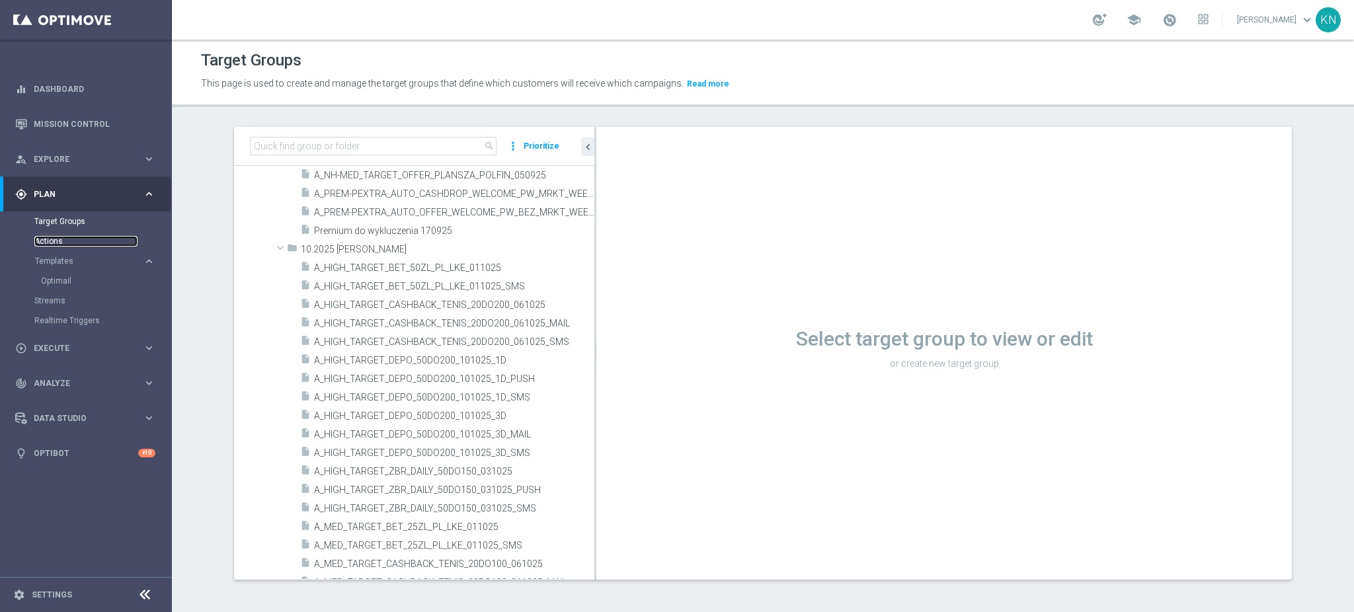
click at [65, 241] on link "Actions" at bounding box center [85, 241] width 103 height 11
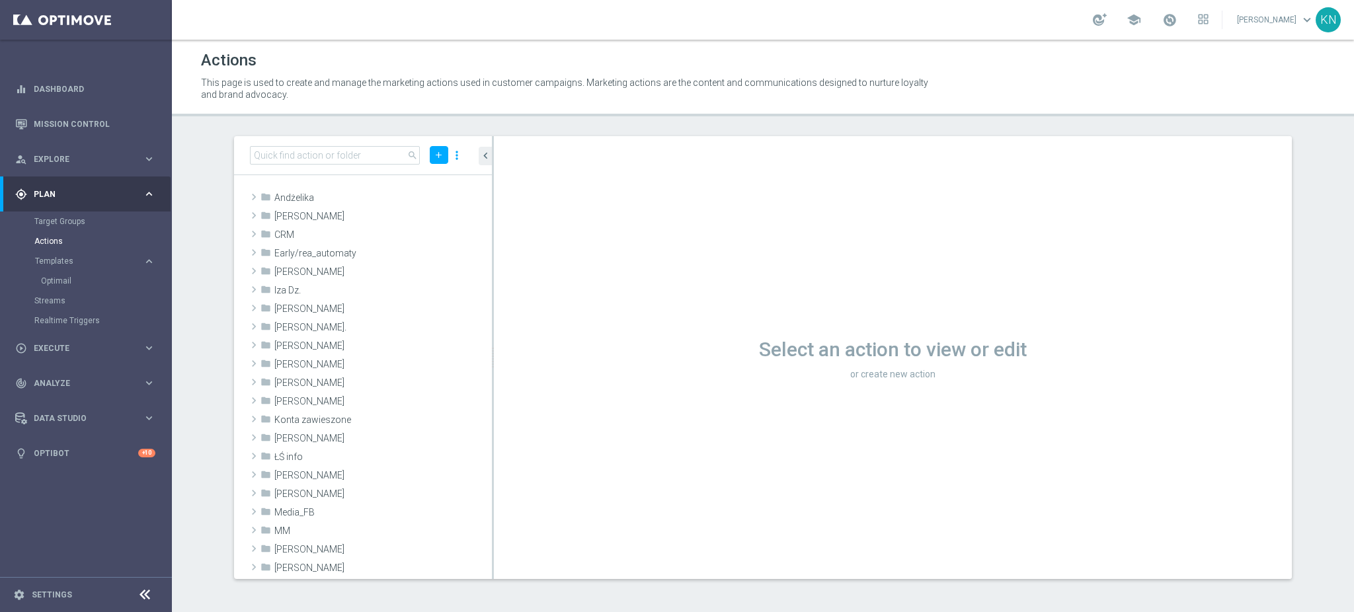
drag, startPoint x: 76, startPoint y: 512, endPoint x: 96, endPoint y: 510, distance: 19.9
click at [77, 512] on nav "equalizer Dashboard Mission Control" at bounding box center [85, 339] width 171 height 537
click at [271, 344] on div "folder Kamil N." at bounding box center [344, 345] width 169 height 19
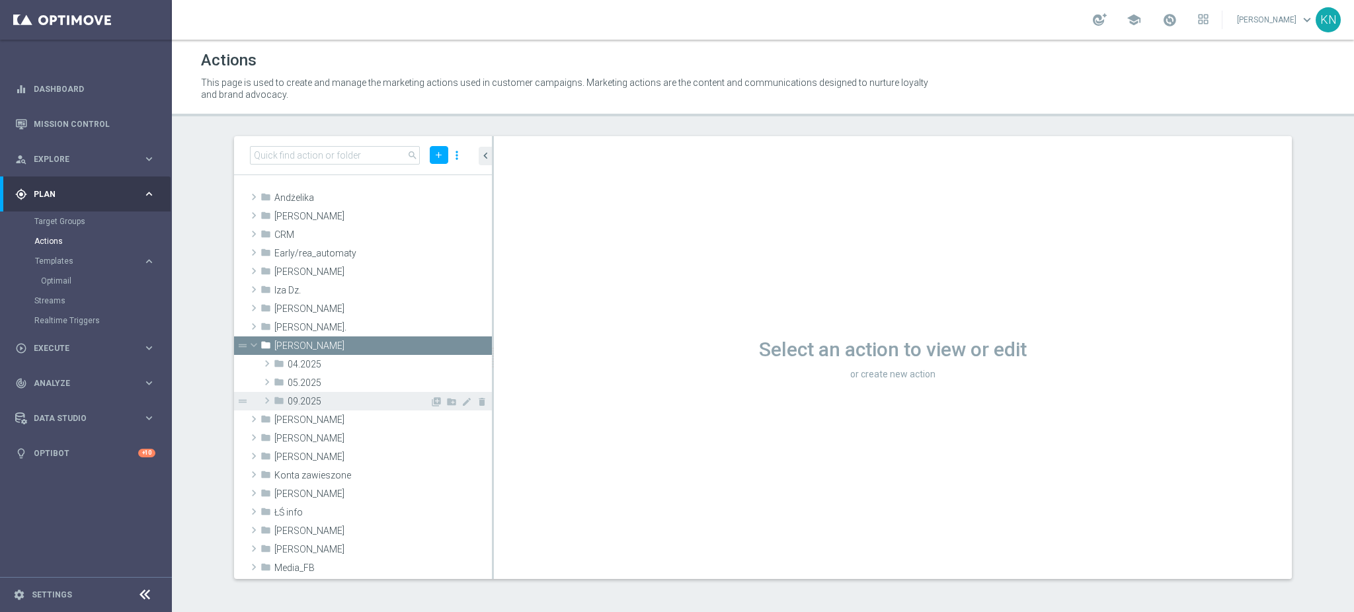
click at [326, 401] on span "09.2025" at bounding box center [359, 401] width 142 height 11
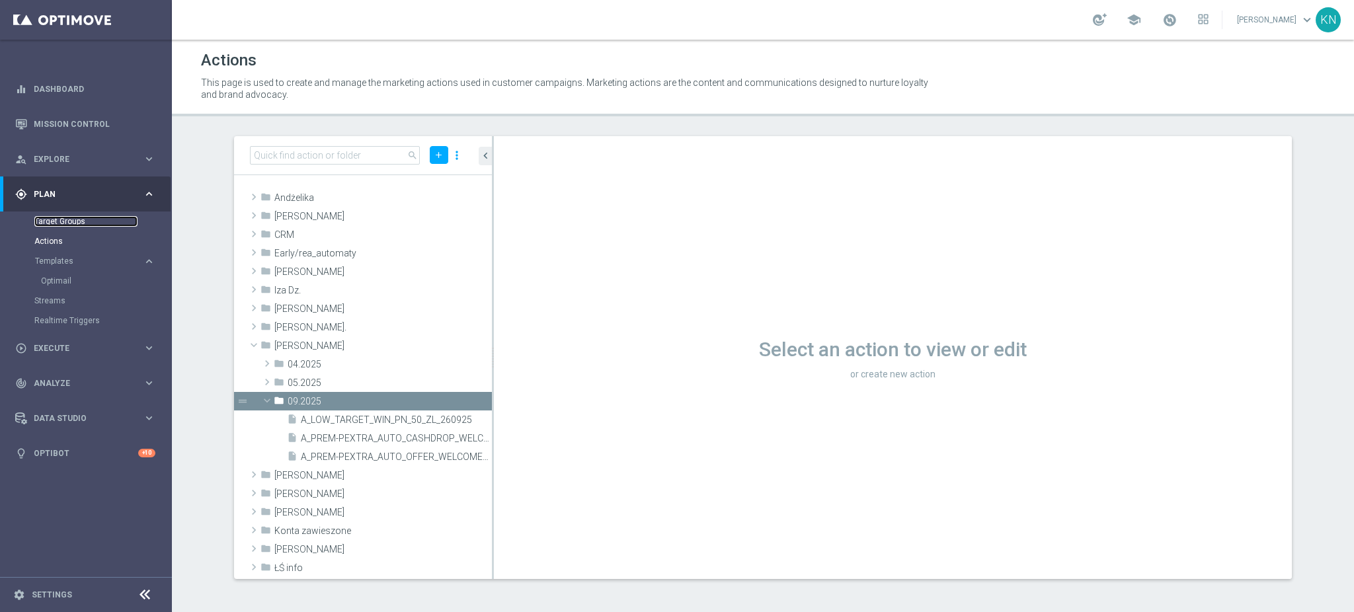
click at [79, 220] on link "Target Groups" at bounding box center [85, 221] width 103 height 11
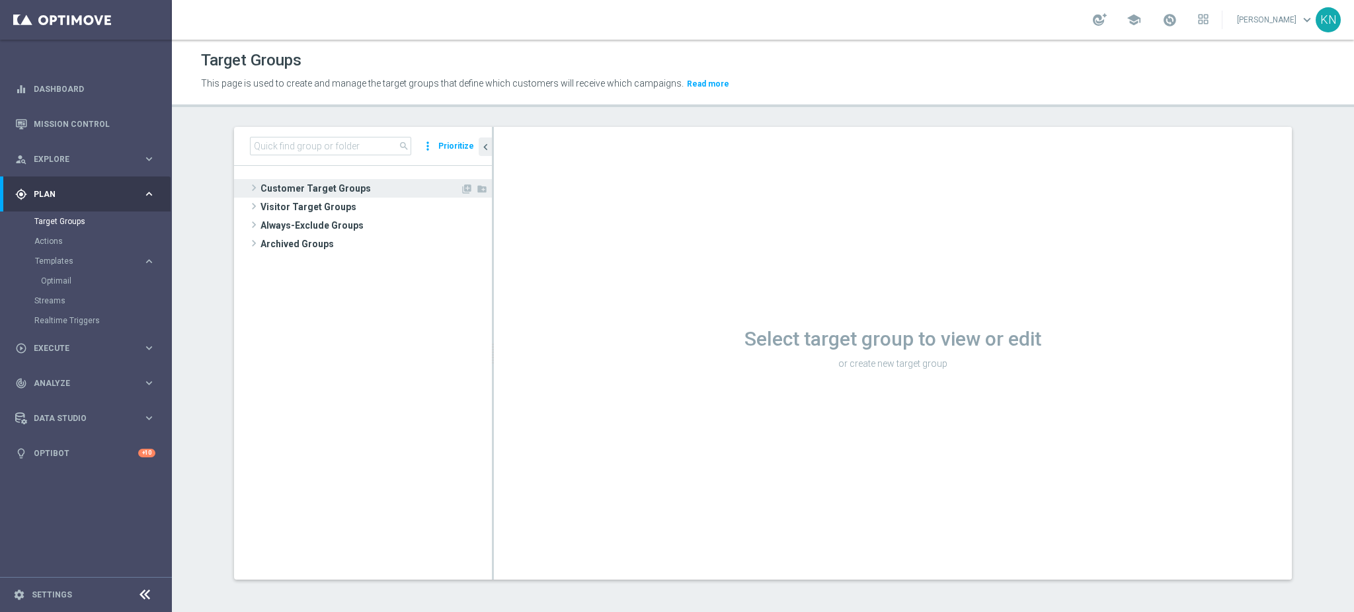
click at [307, 179] on span "Customer Target Groups" at bounding box center [360, 188] width 200 height 19
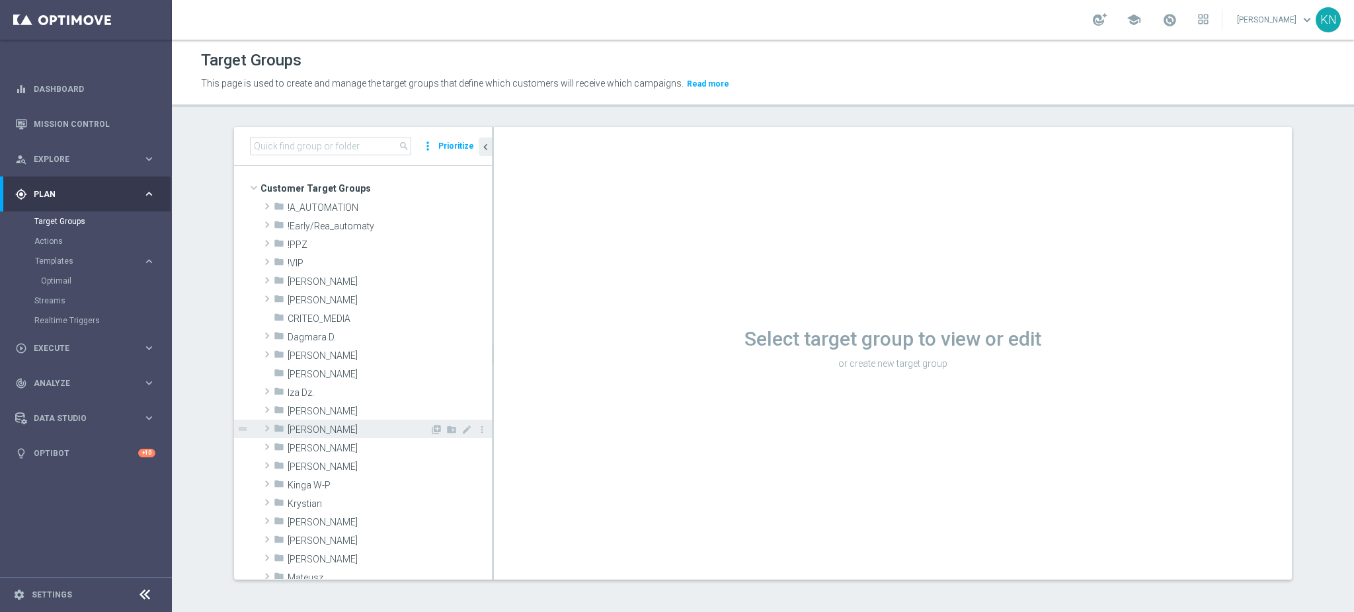
click at [333, 433] on span "Kamil N." at bounding box center [359, 429] width 142 height 11
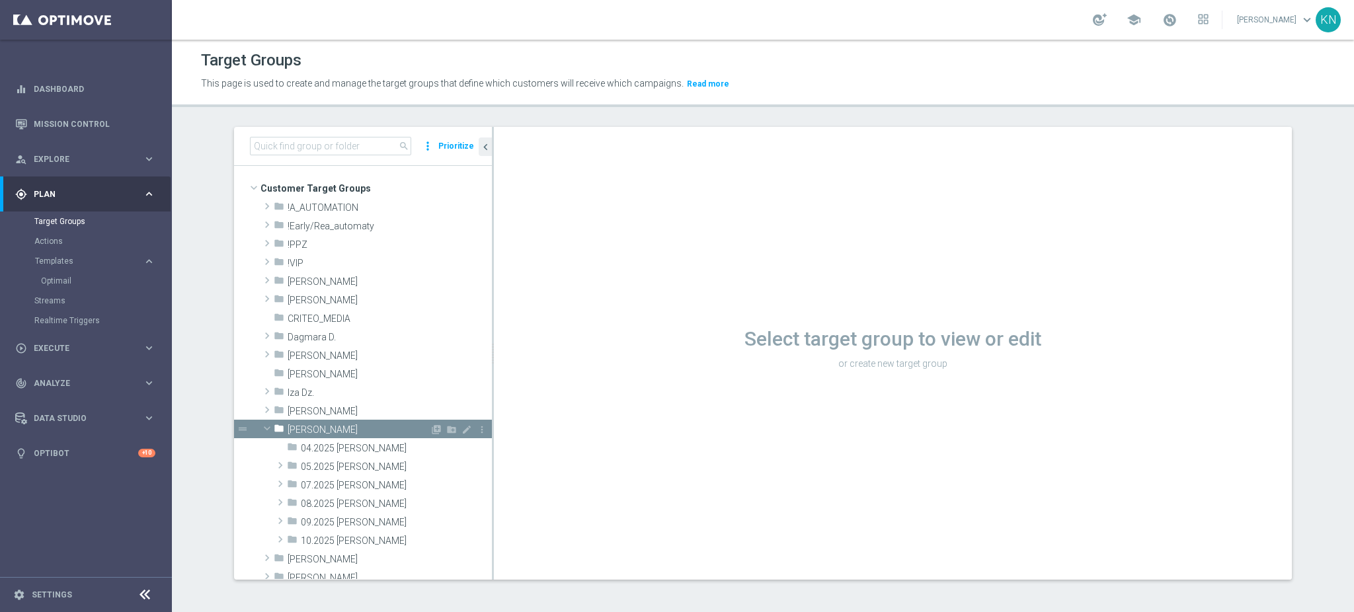
scroll to position [88, 0]
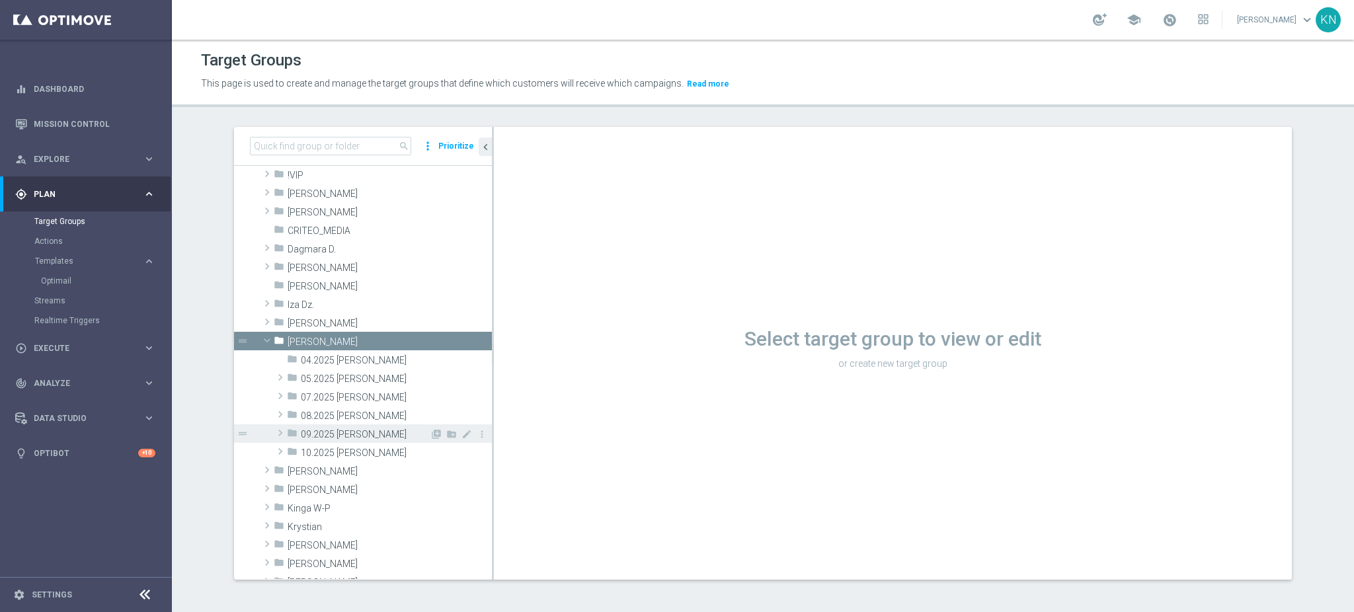
click at [319, 439] on span "09.2025 Kamil N." at bounding box center [365, 434] width 129 height 11
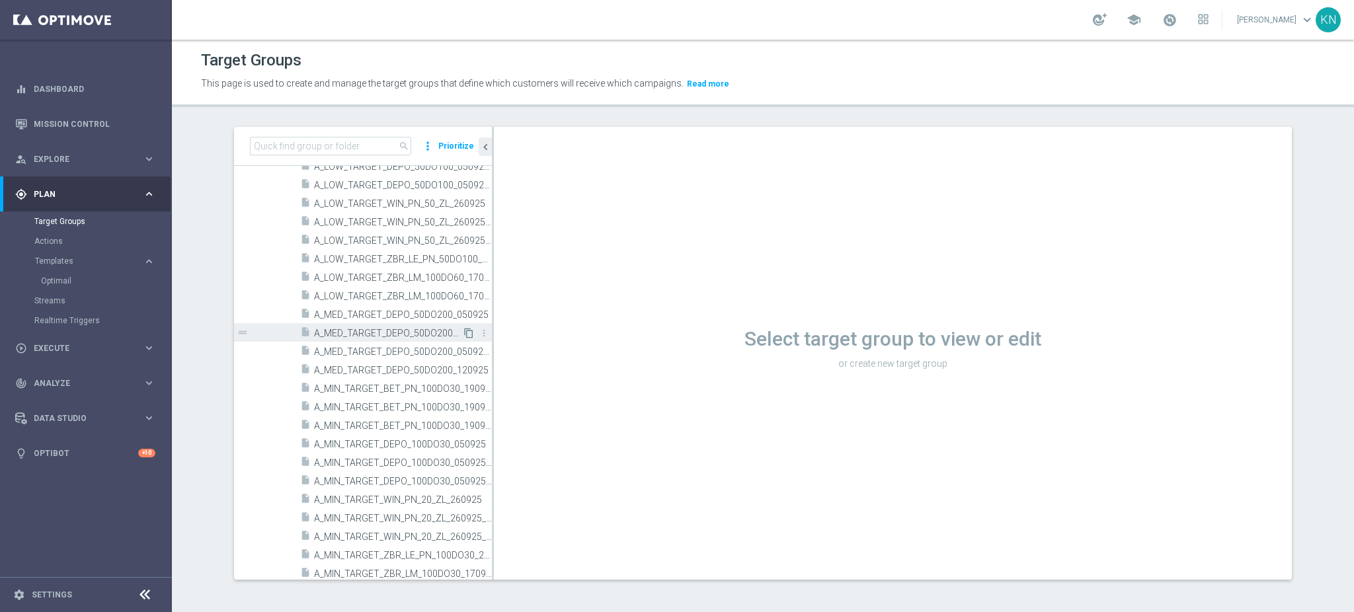
scroll to position [440, 0]
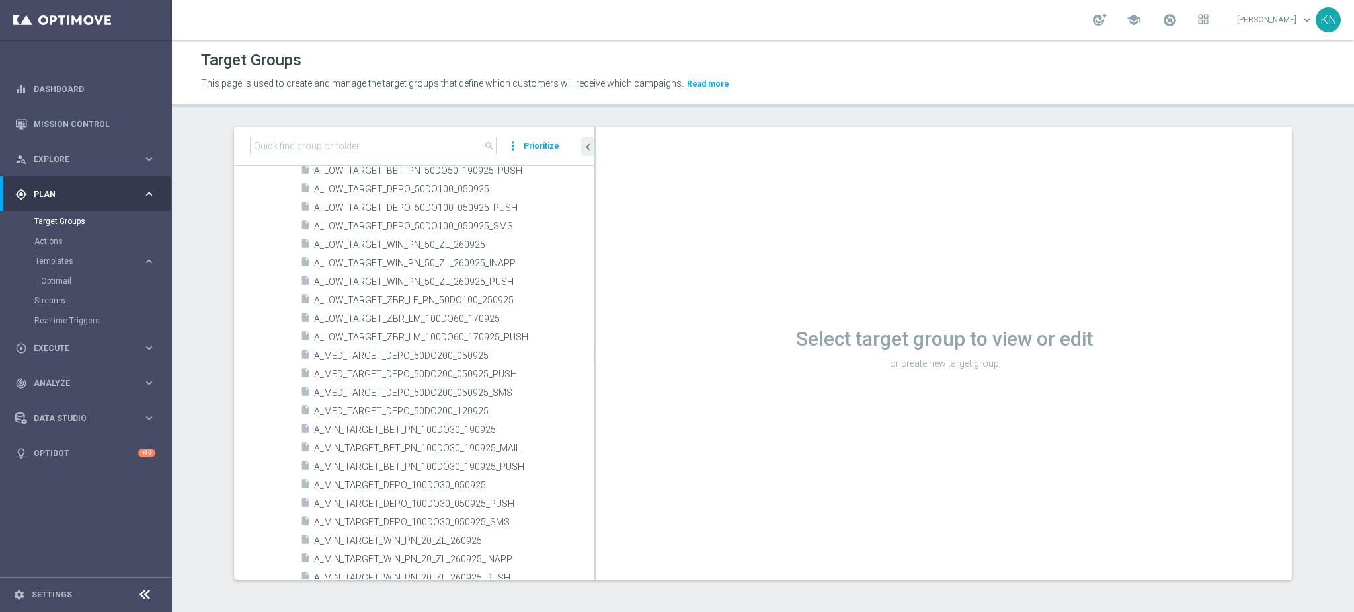
drag, startPoint x: 485, startPoint y: 373, endPoint x: 636, endPoint y: 377, distance: 150.8
click at [636, 377] on as-split "search more_vert Prioritize Customer Target Groups library_add create_new_folder" at bounding box center [763, 353] width 1058 height 453
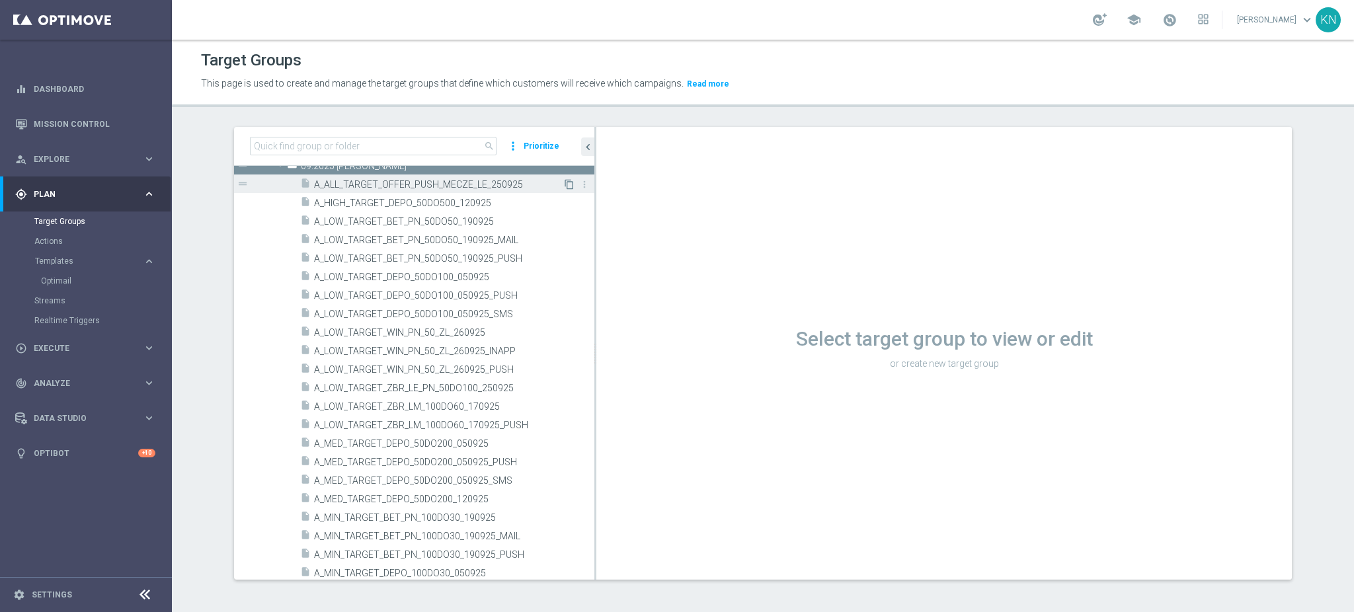
click at [564, 186] on icon "content_copy" at bounding box center [569, 184] width 11 height 11
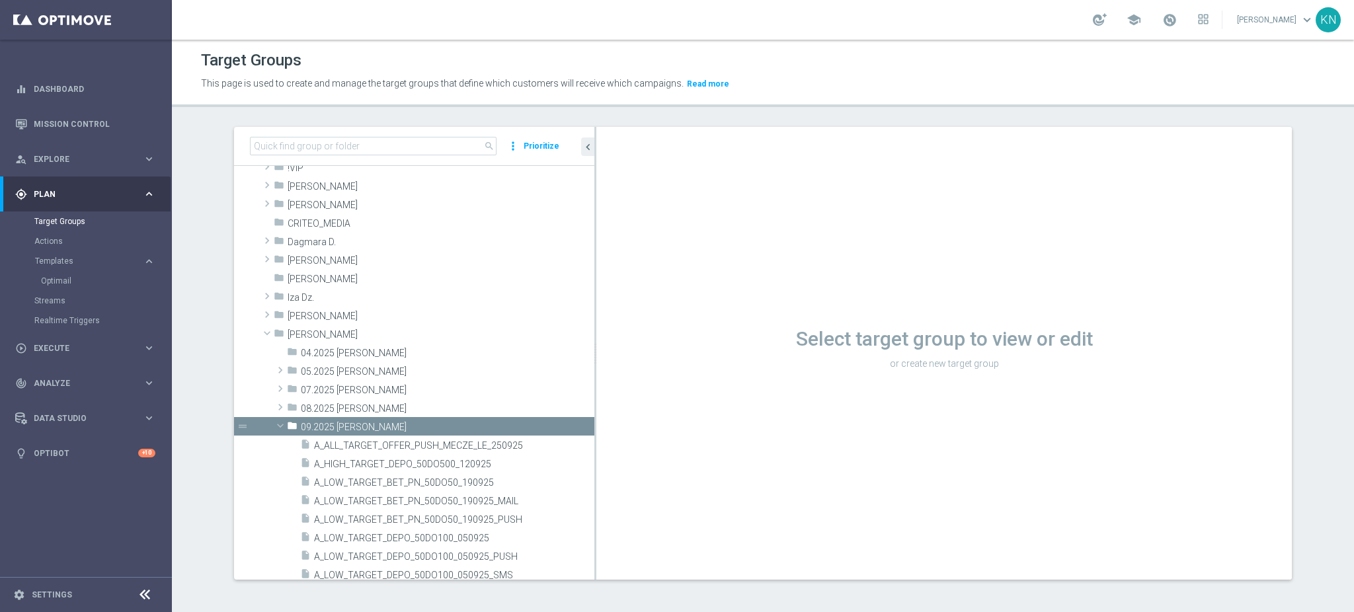
scroll to position [88, 0]
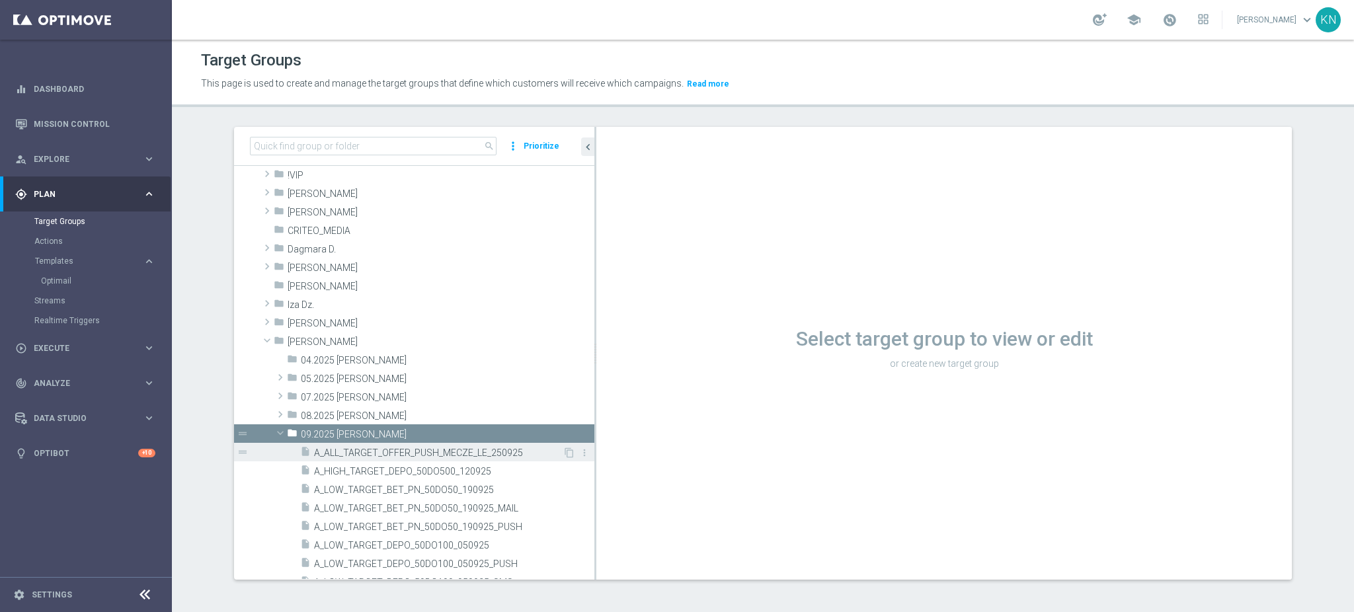
click at [477, 451] on span "A_ALL_TARGET_OFFER_PUSH_MECZE_LE_250925" at bounding box center [438, 452] width 249 height 11
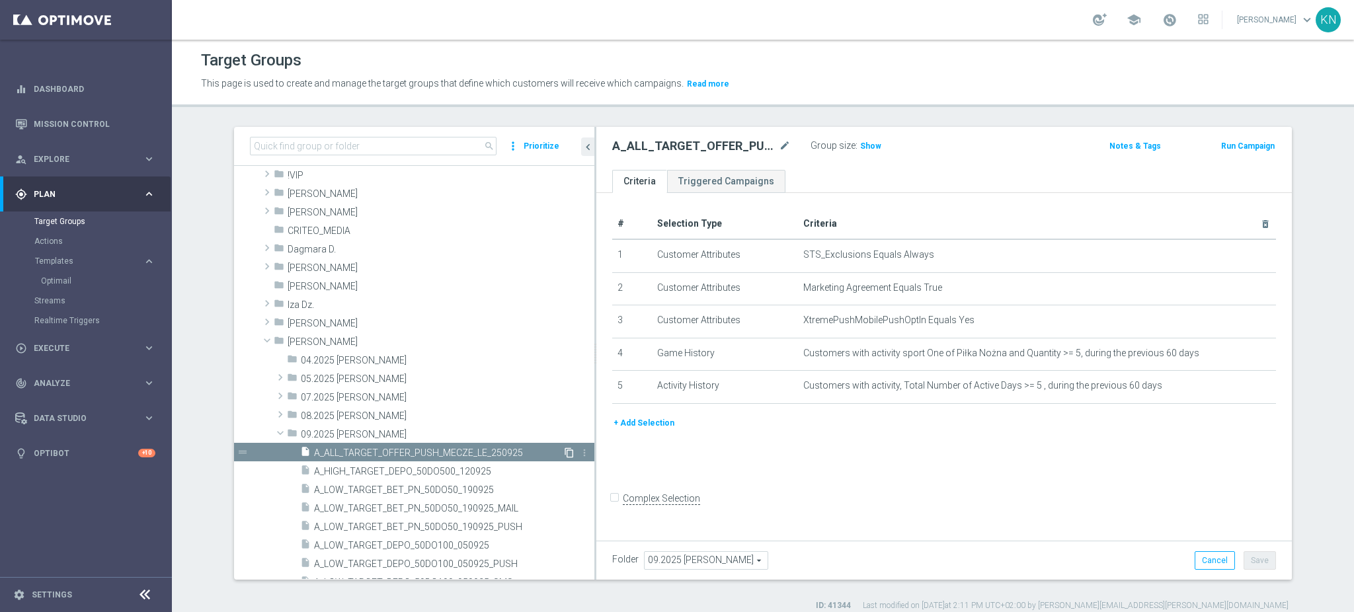
click at [564, 451] on icon "content_copy" at bounding box center [569, 452] width 11 height 11
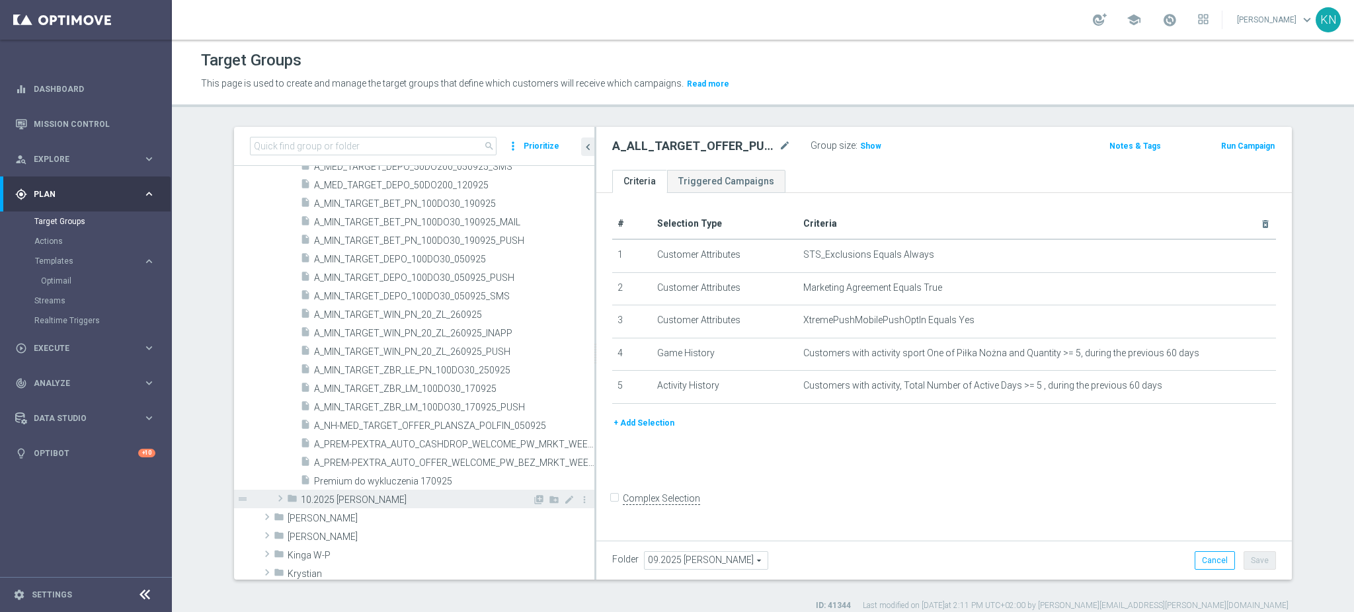
scroll to position [705, 0]
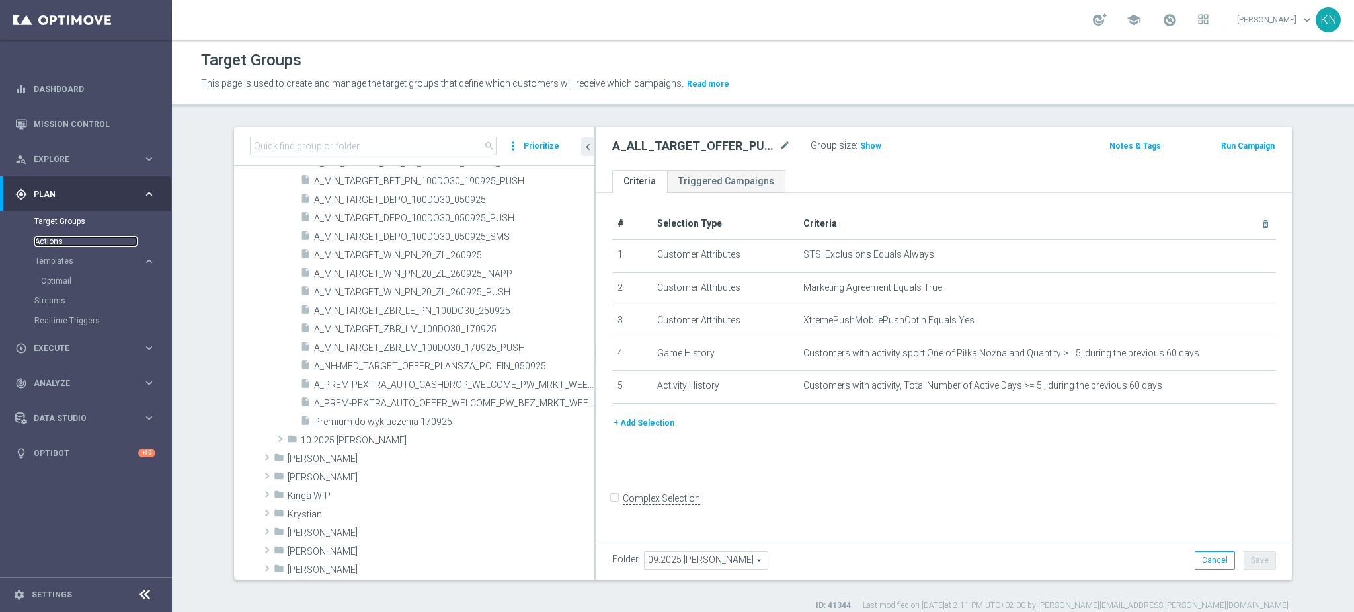
click at [53, 243] on link "Actions" at bounding box center [85, 241] width 103 height 11
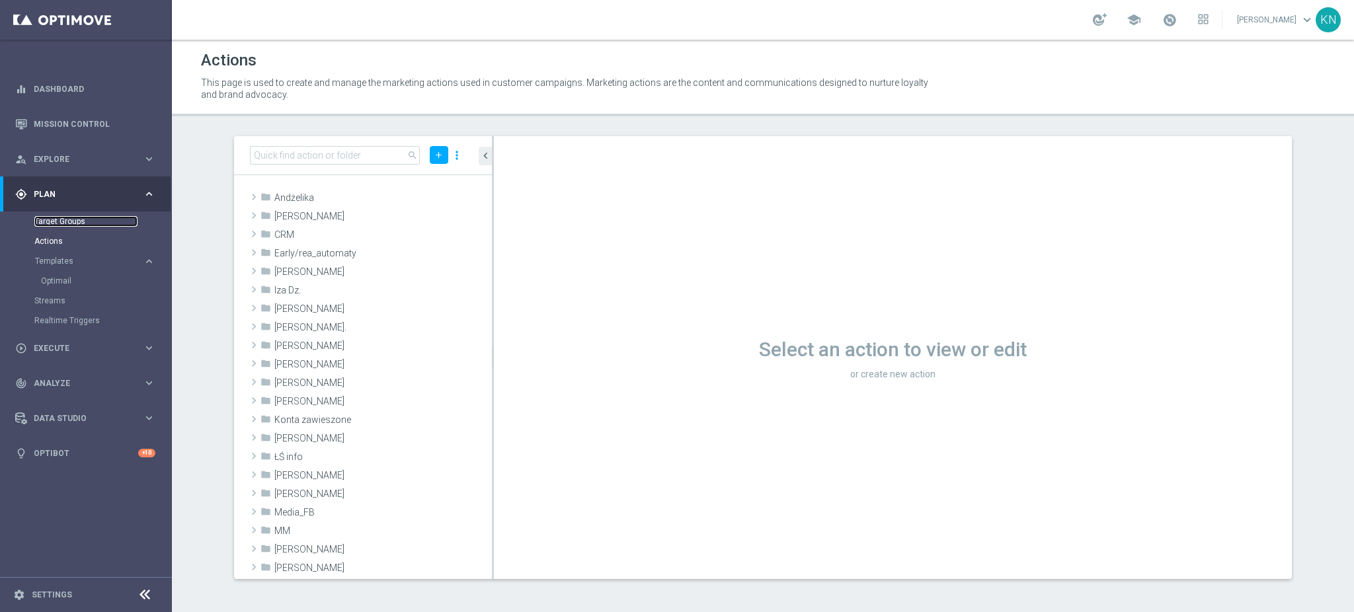
click at [45, 219] on link "Target Groups" at bounding box center [85, 221] width 103 height 11
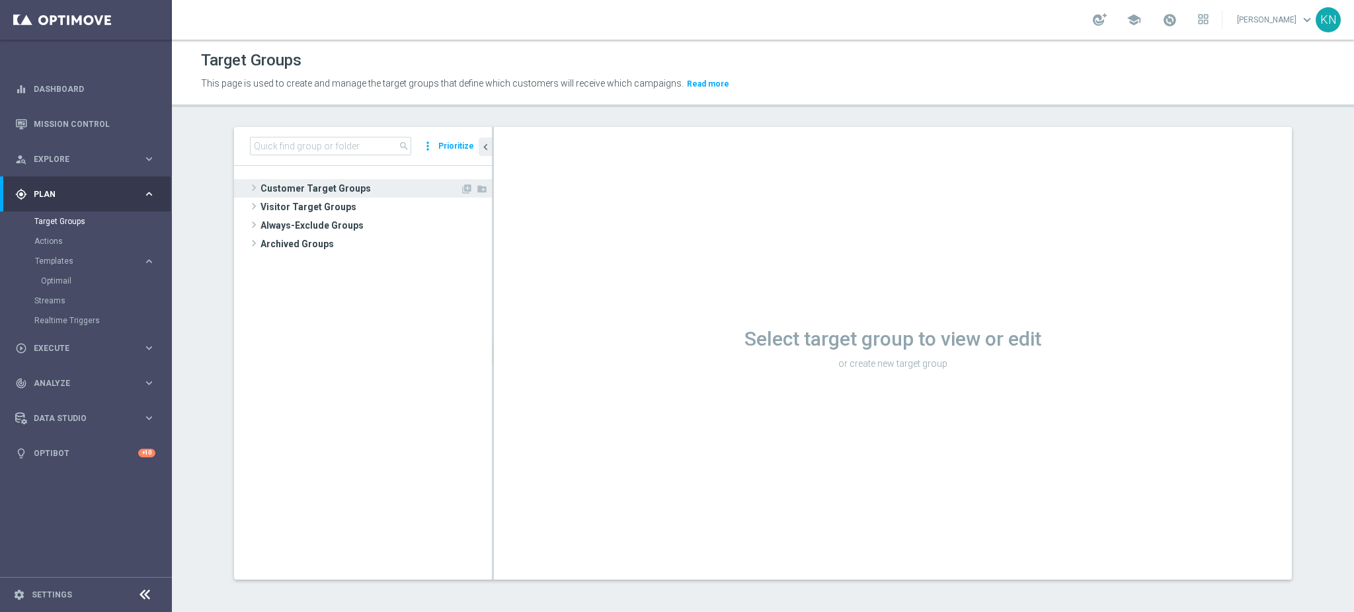
click at [346, 188] on span "Customer Target Groups" at bounding box center [360, 188] width 200 height 19
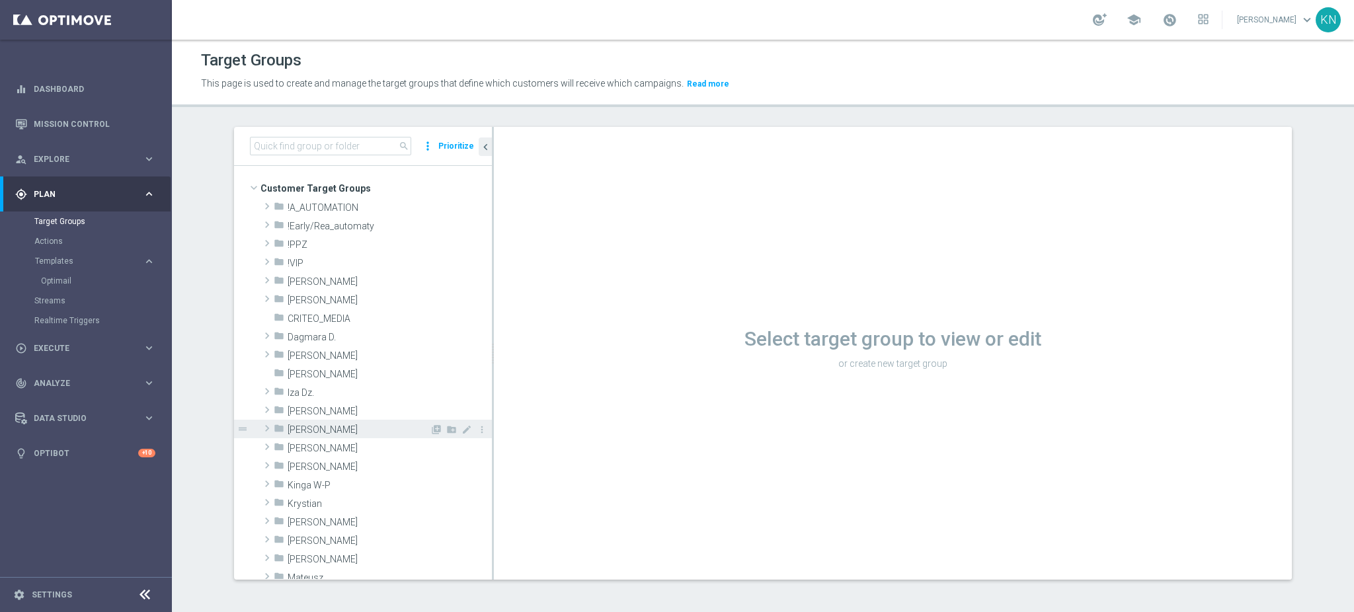
click at [317, 424] on span "Kamil N." at bounding box center [359, 429] width 142 height 11
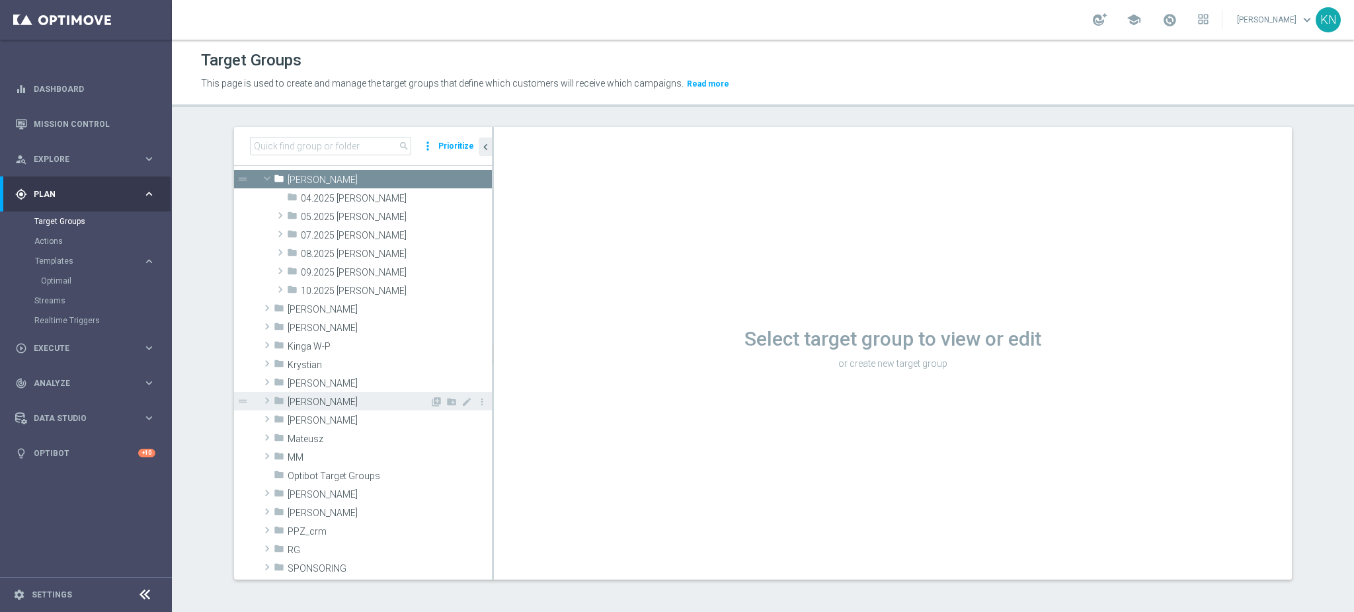
scroll to position [264, 0]
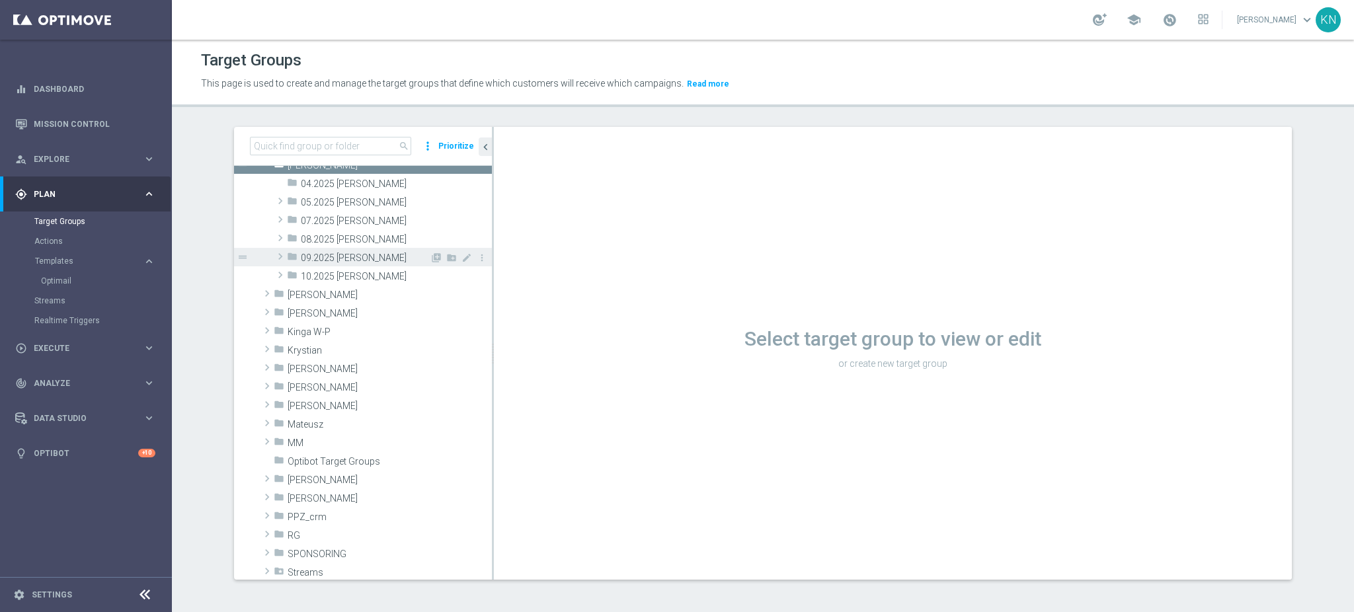
click at [334, 263] on div "folder 09.2025 Kamil N." at bounding box center [358, 257] width 143 height 19
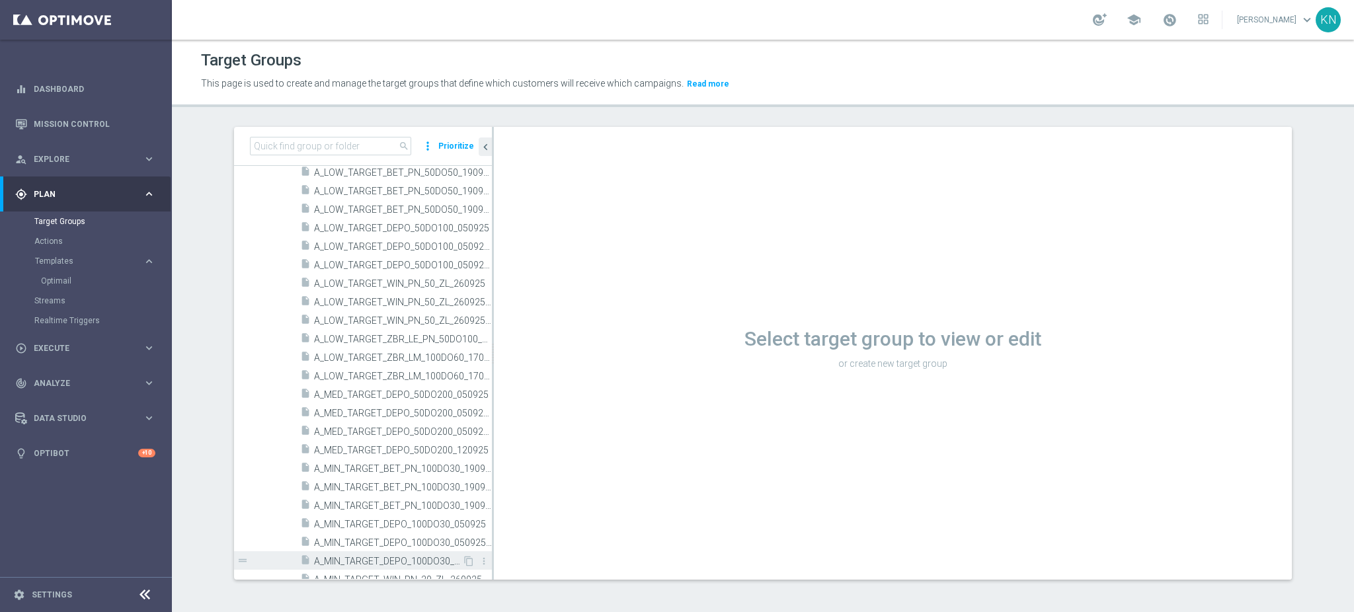
scroll to position [617, 0]
click at [479, 537] on icon "more_vert" at bounding box center [484, 534] width 11 height 11
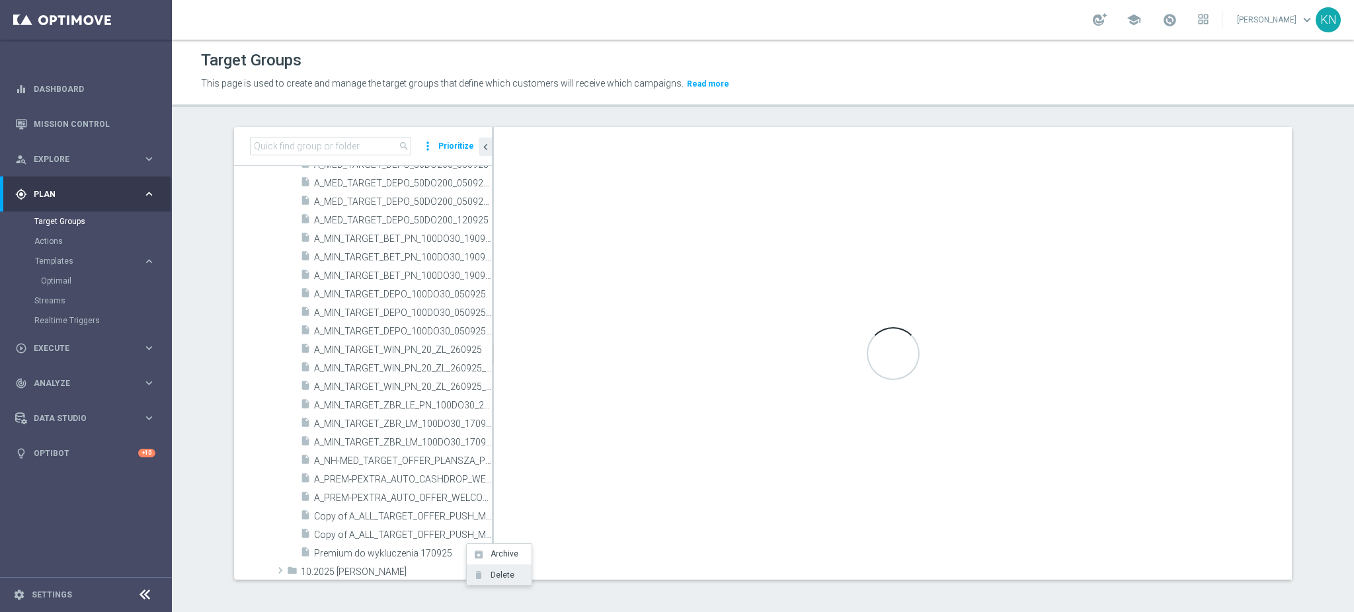
click at [512, 572] on li "delete Delete" at bounding box center [499, 574] width 65 height 20
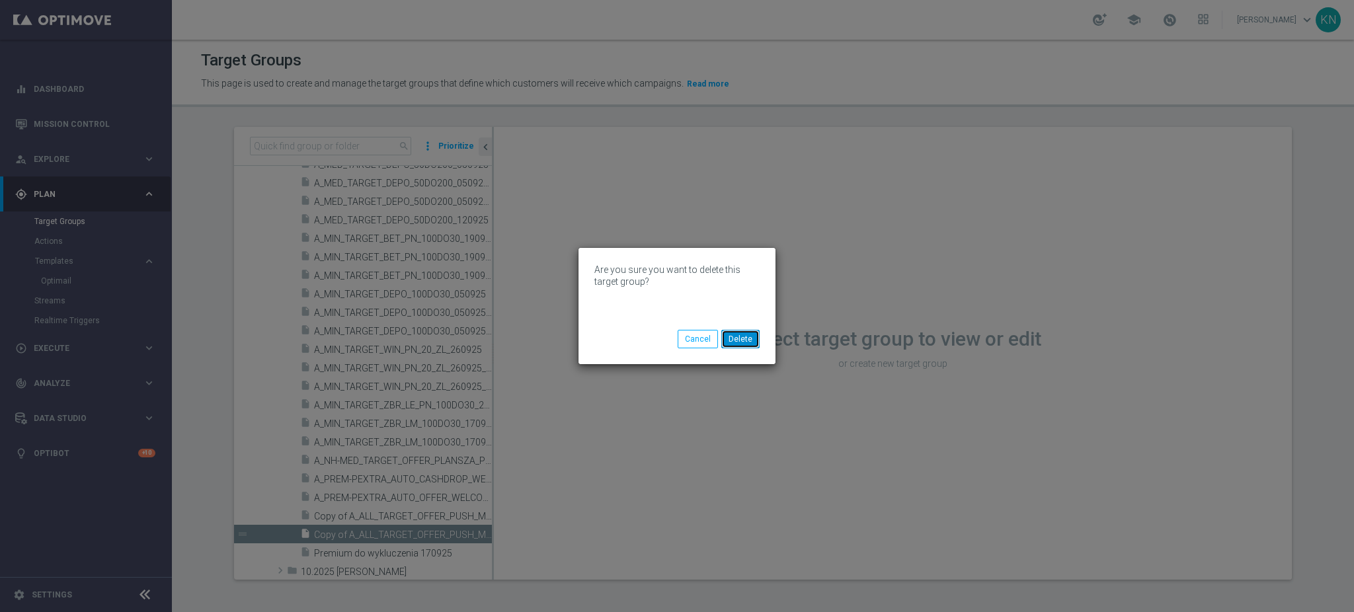
click at [752, 338] on button "Delete" at bounding box center [740, 339] width 38 height 19
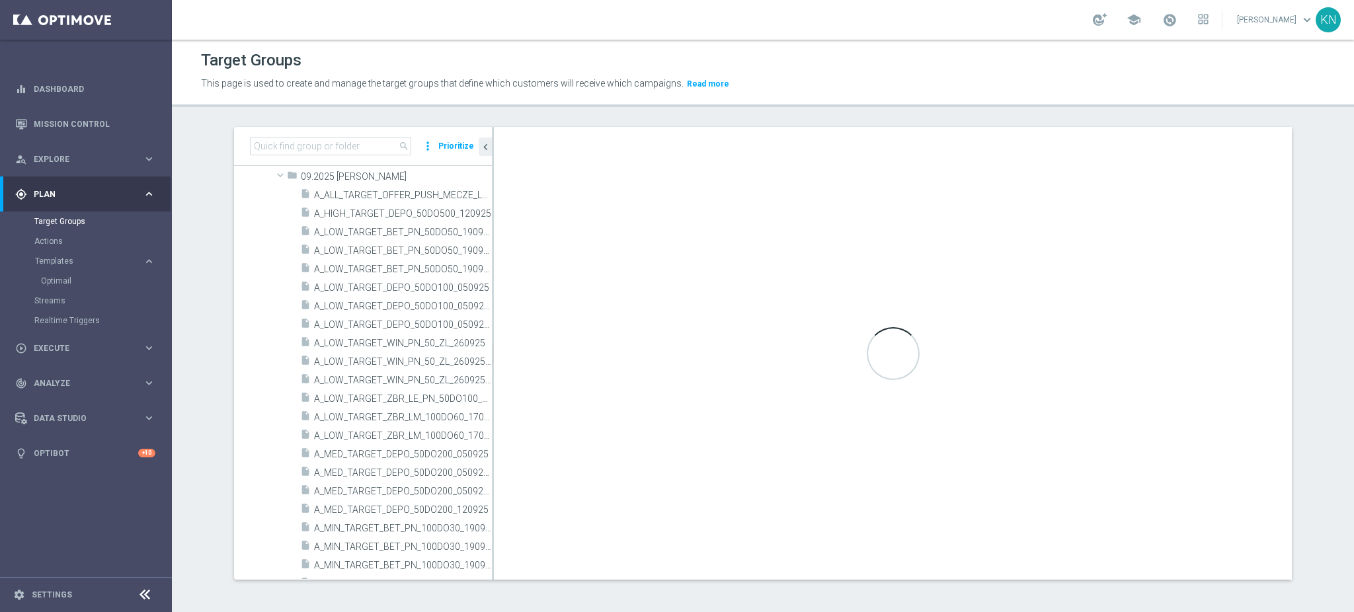
scroll to position [705, 0]
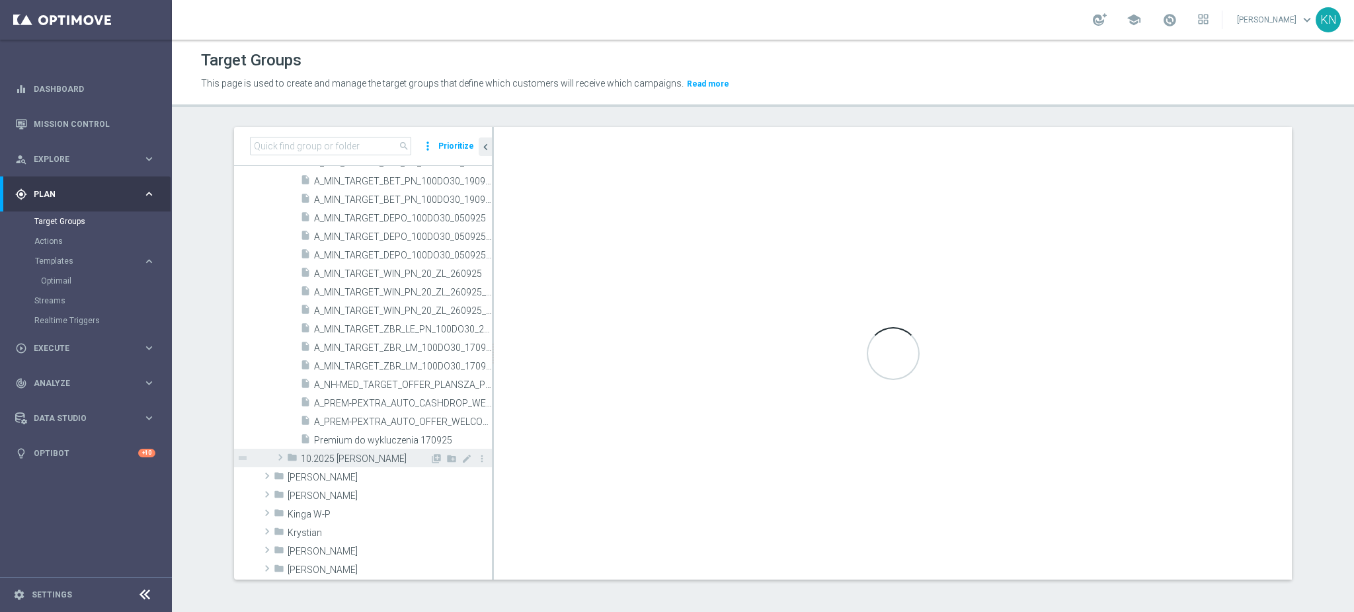
click at [274, 458] on span at bounding box center [280, 457] width 13 height 16
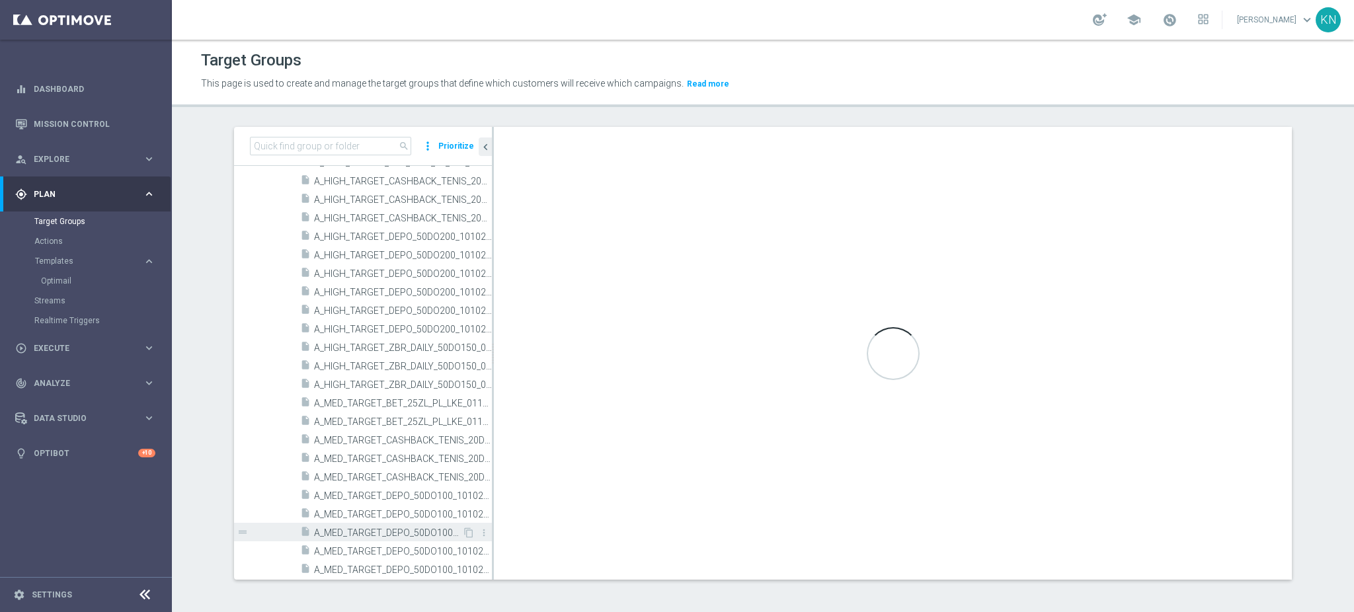
scroll to position [1114, 0]
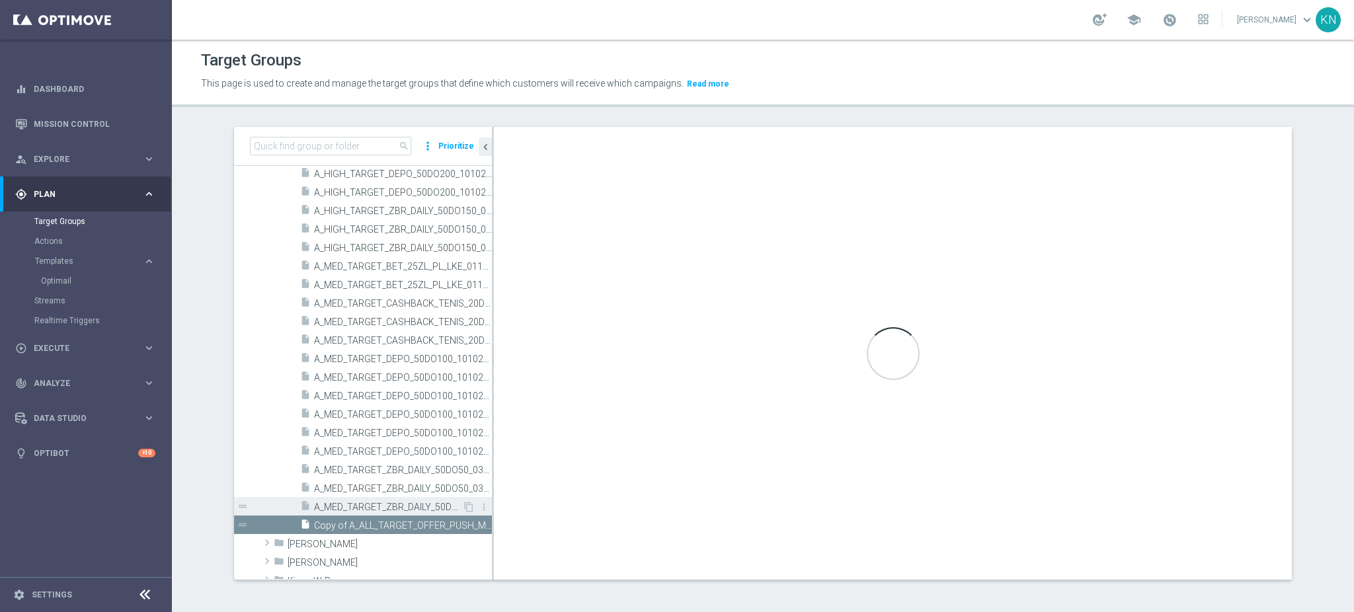
click at [362, 513] on div "insert_drive_file A_MED_TARGET_ZBR_DAILY_50DO50_031025_SMS" at bounding box center [381, 506] width 162 height 19
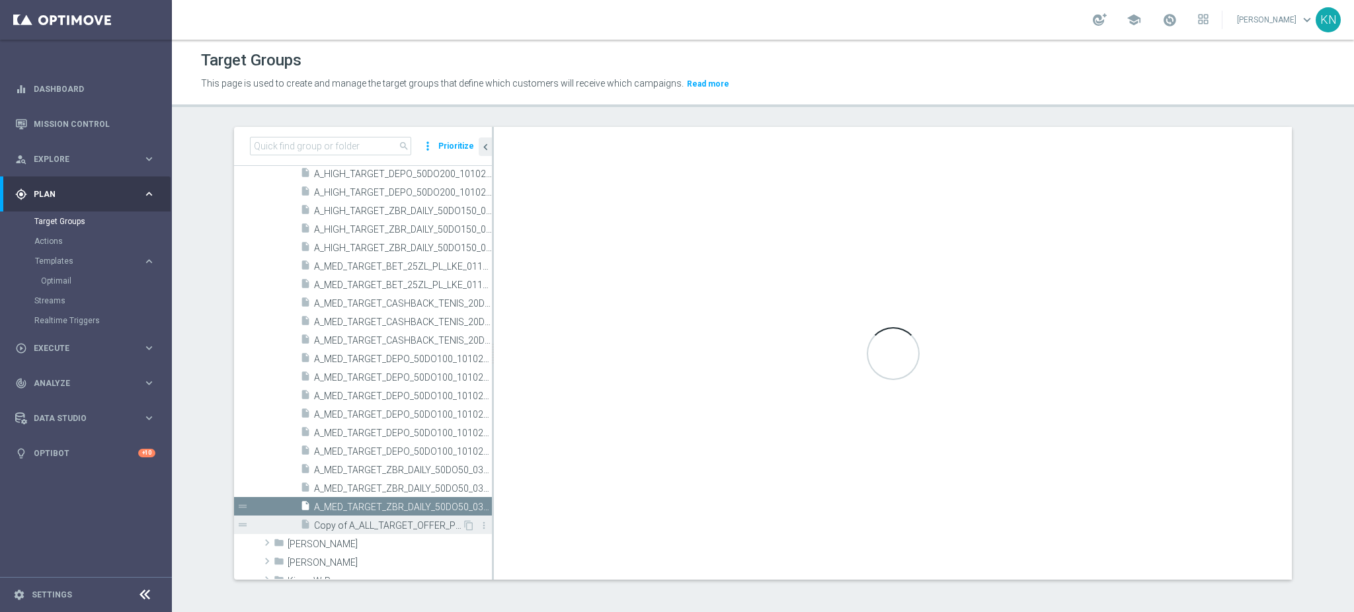
click at [362, 521] on span "Copy of A_ALL_TARGET_OFFER_PUSH_MECZE_LE_250925" at bounding box center [388, 525] width 148 height 11
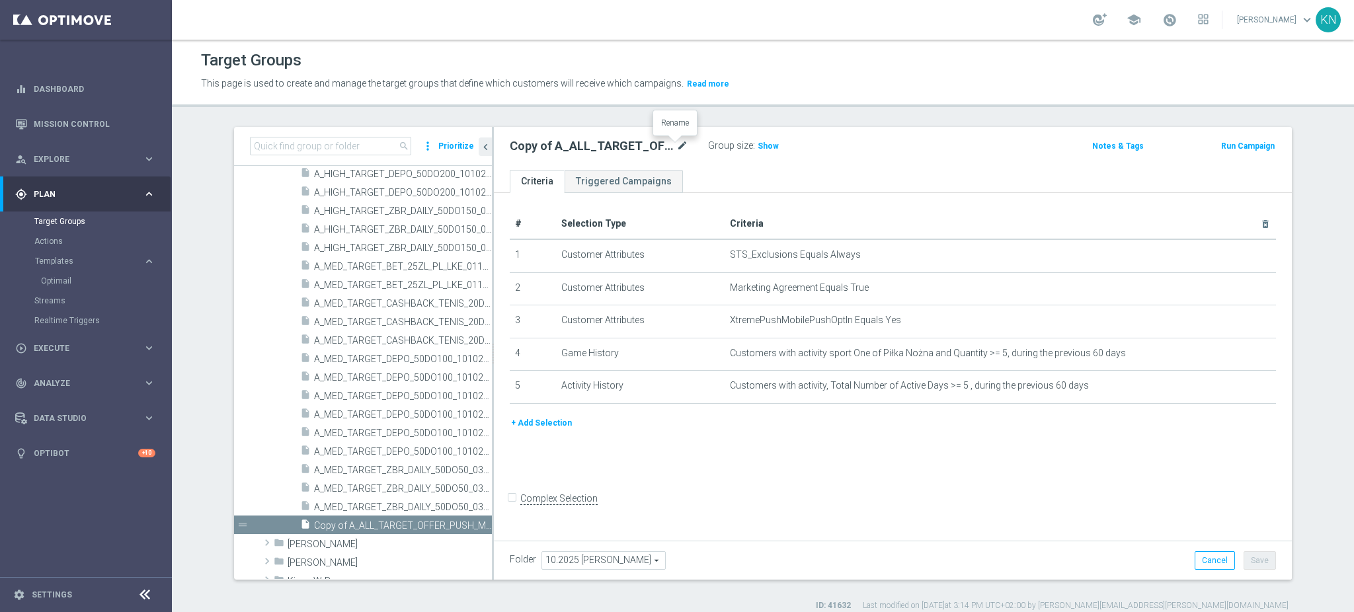
click at [676, 149] on icon "mode_edit" at bounding box center [682, 146] width 12 height 16
type input "A_ALL_TARGET_BOOST_PUSH_POL_LIT_MS_121025"
drag, startPoint x: 761, startPoint y: 173, endPoint x: 786, endPoint y: 193, distance: 31.9
click at [763, 172] on ul "Criteria Triggered Campaigns" at bounding box center [893, 181] width 798 height 23
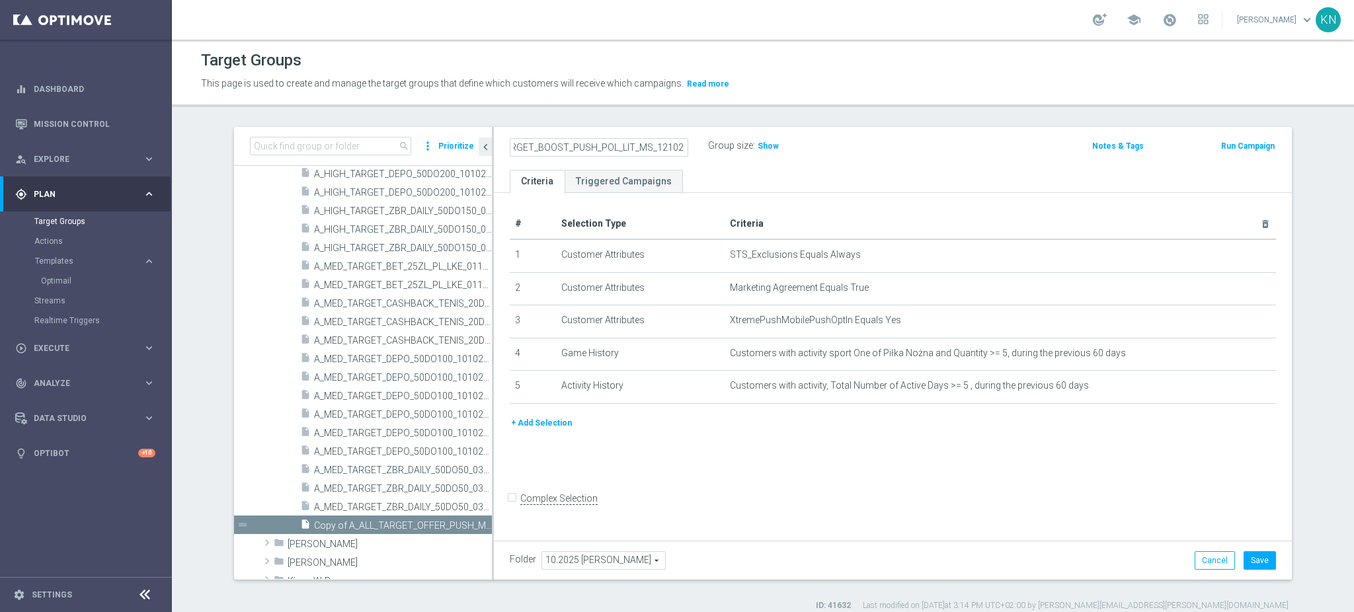
scroll to position [0, 0]
click at [539, 423] on button "+ Add Selection" at bounding box center [541, 423] width 63 height 15
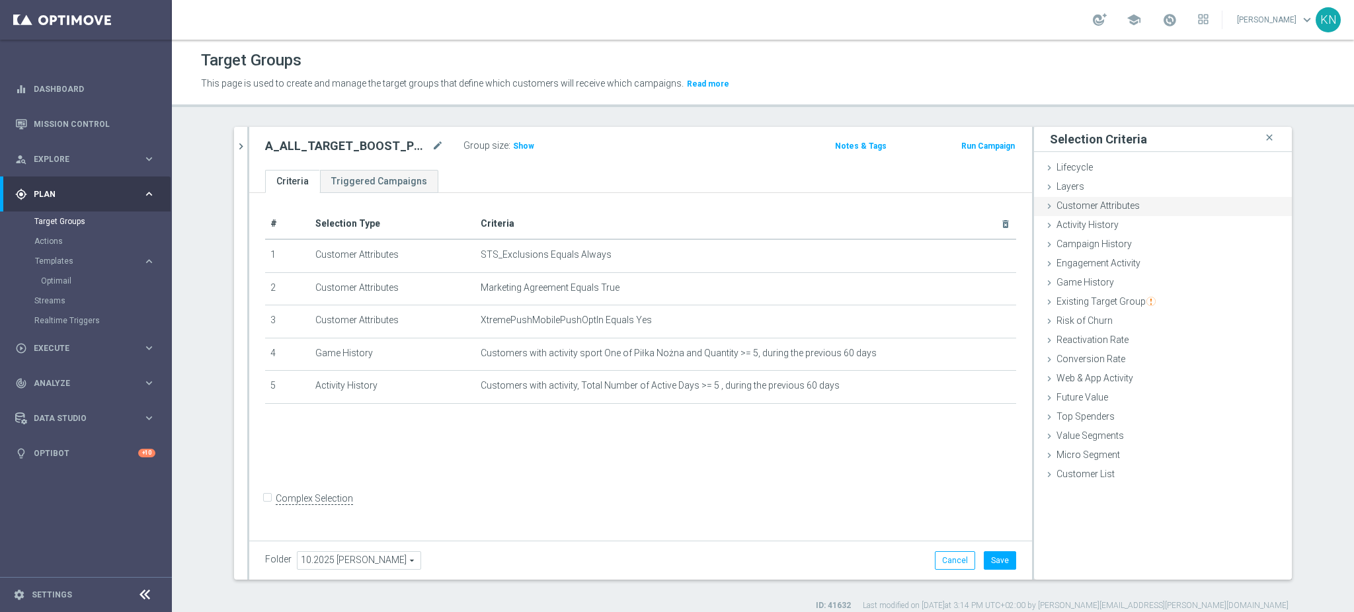
click at [1097, 200] on span "Customer Attributes" at bounding box center [1097, 205] width 83 height 11
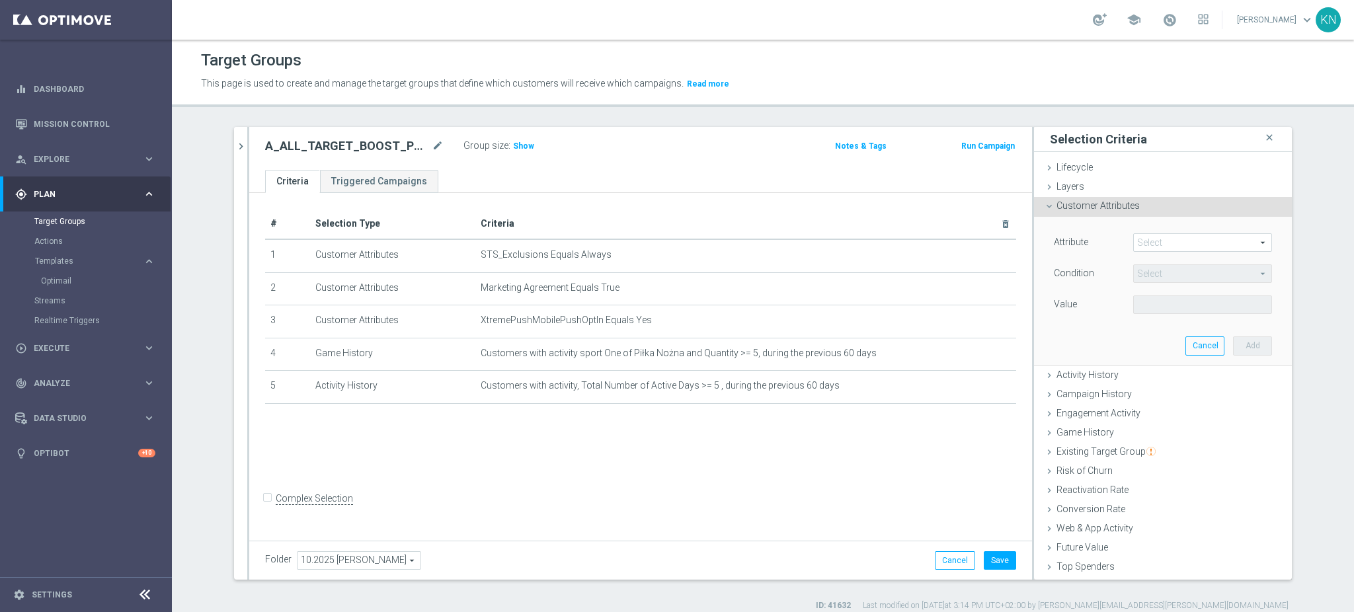
click at [1163, 244] on span at bounding box center [1202, 242] width 137 height 17
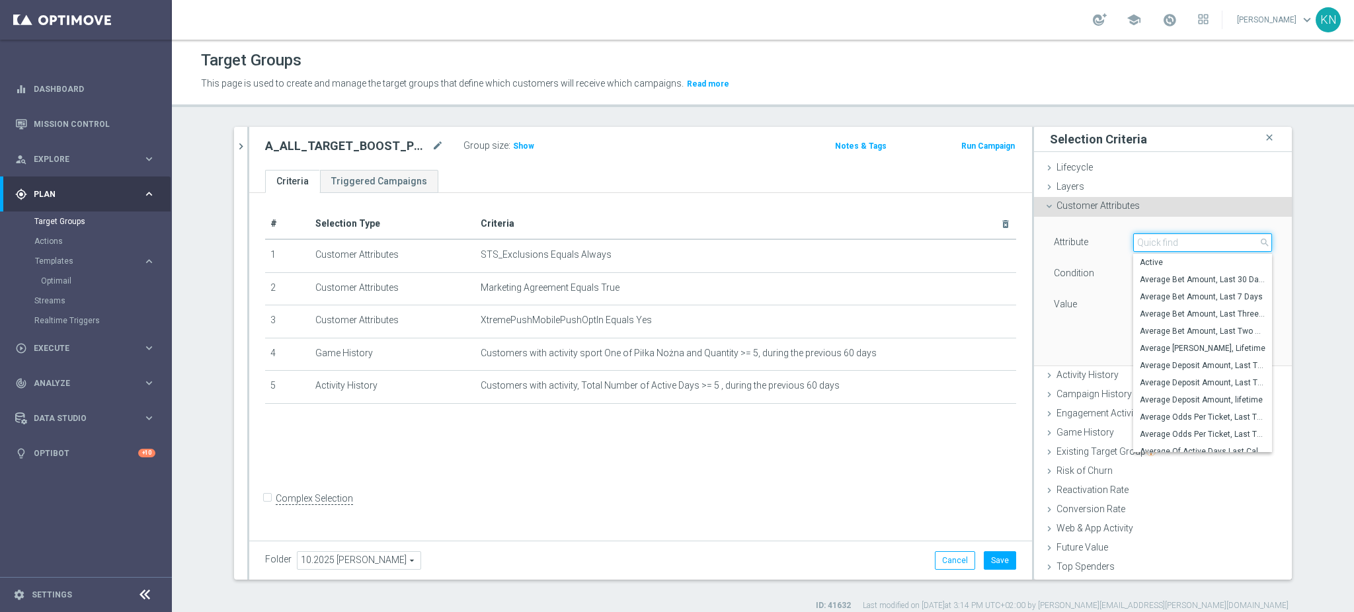
click at [1159, 241] on input "search" at bounding box center [1202, 242] width 139 height 19
type input "agree"
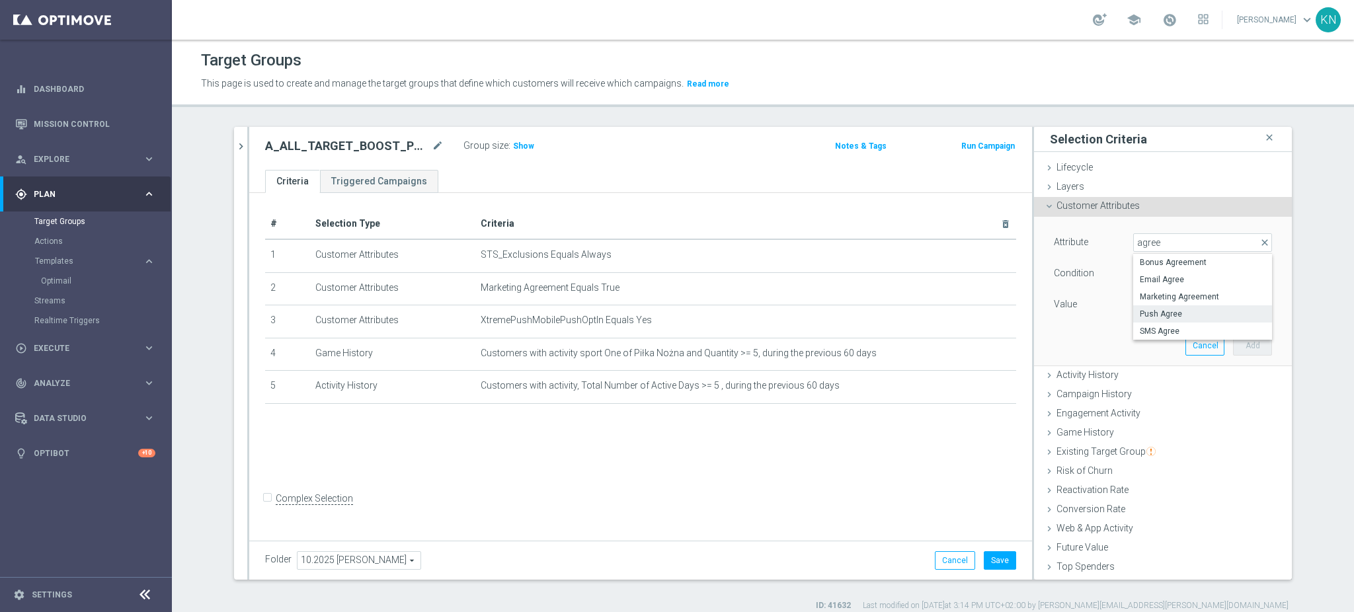
click at [1178, 315] on span "Push Agree" at bounding box center [1202, 314] width 126 height 11
type input "Push Agree"
type input "Equals"
click at [1161, 303] on span at bounding box center [1202, 304] width 137 height 17
drag, startPoint x: 1144, startPoint y: 338, endPoint x: 1182, endPoint y: 346, distance: 38.4
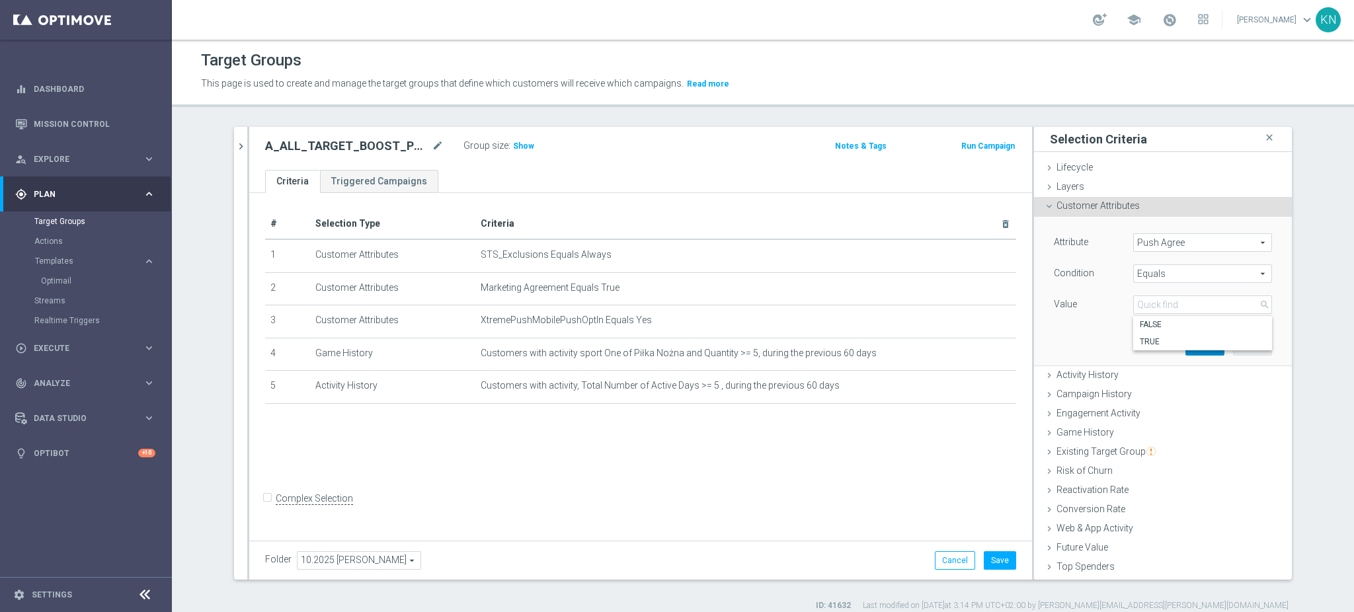
click at [1145, 338] on span "TRUE" at bounding box center [1202, 341] width 126 height 11
type input "TRUE"
click at [1233, 348] on button "Add" at bounding box center [1252, 345] width 39 height 19
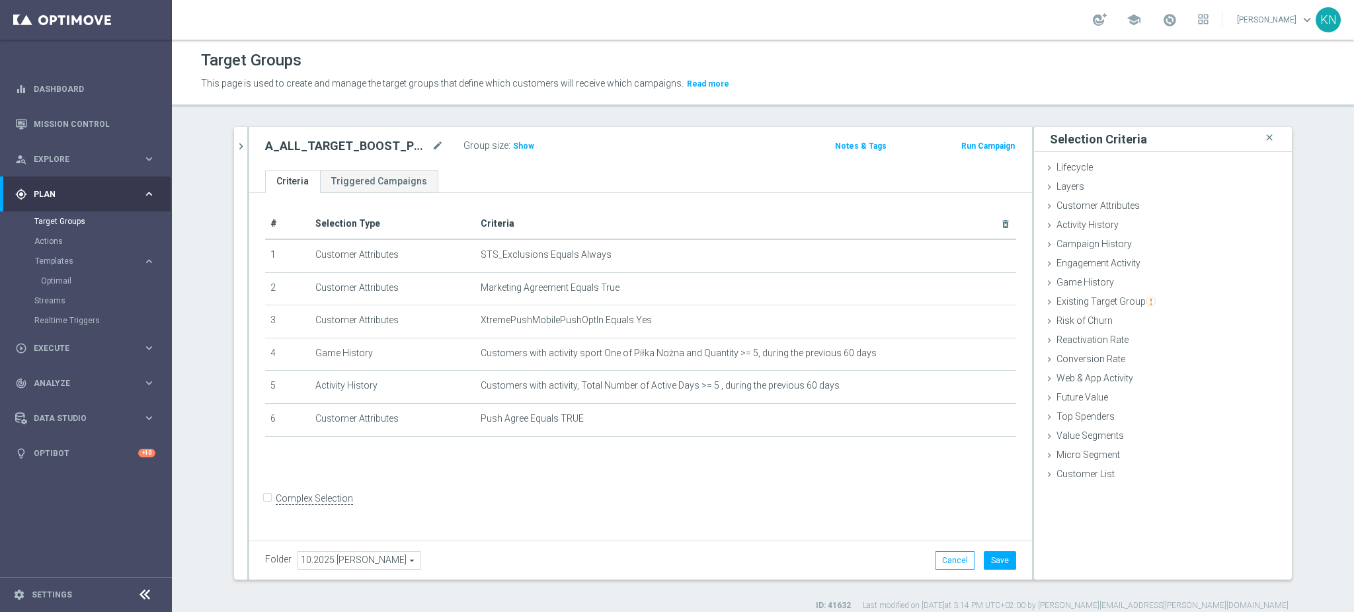
click at [722, 501] on form "Complex Selection Invalid Expression" at bounding box center [640, 512] width 751 height 49
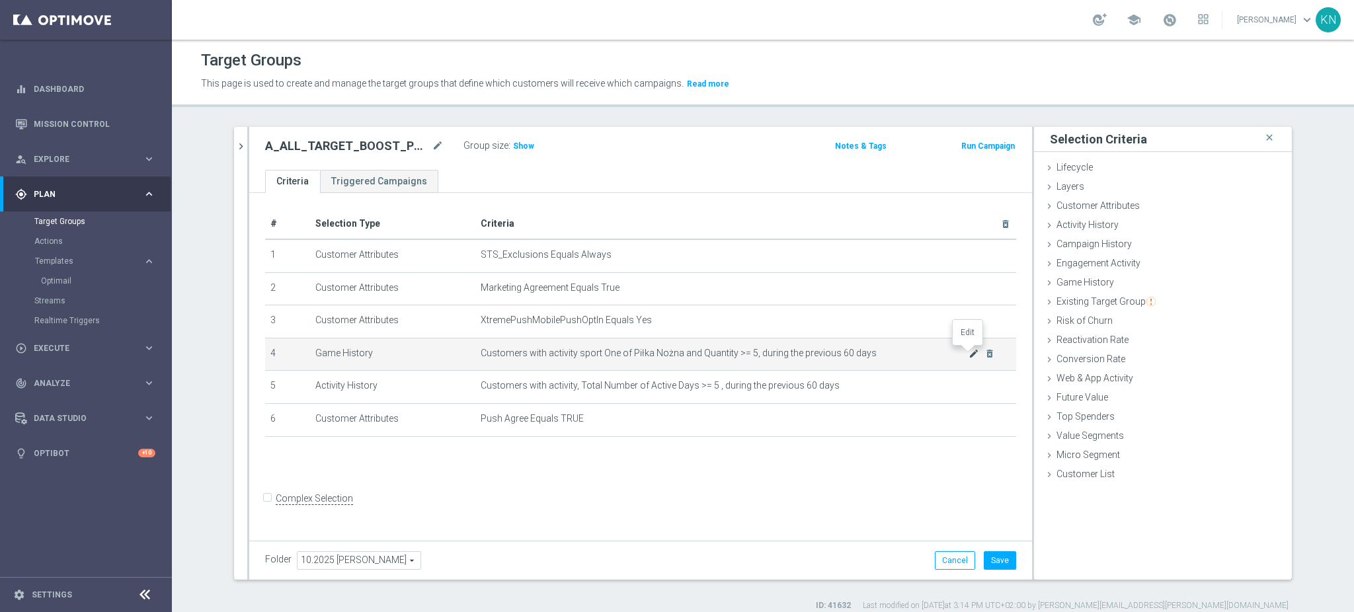
click at [968, 354] on icon "mode_edit" at bounding box center [973, 353] width 11 height 11
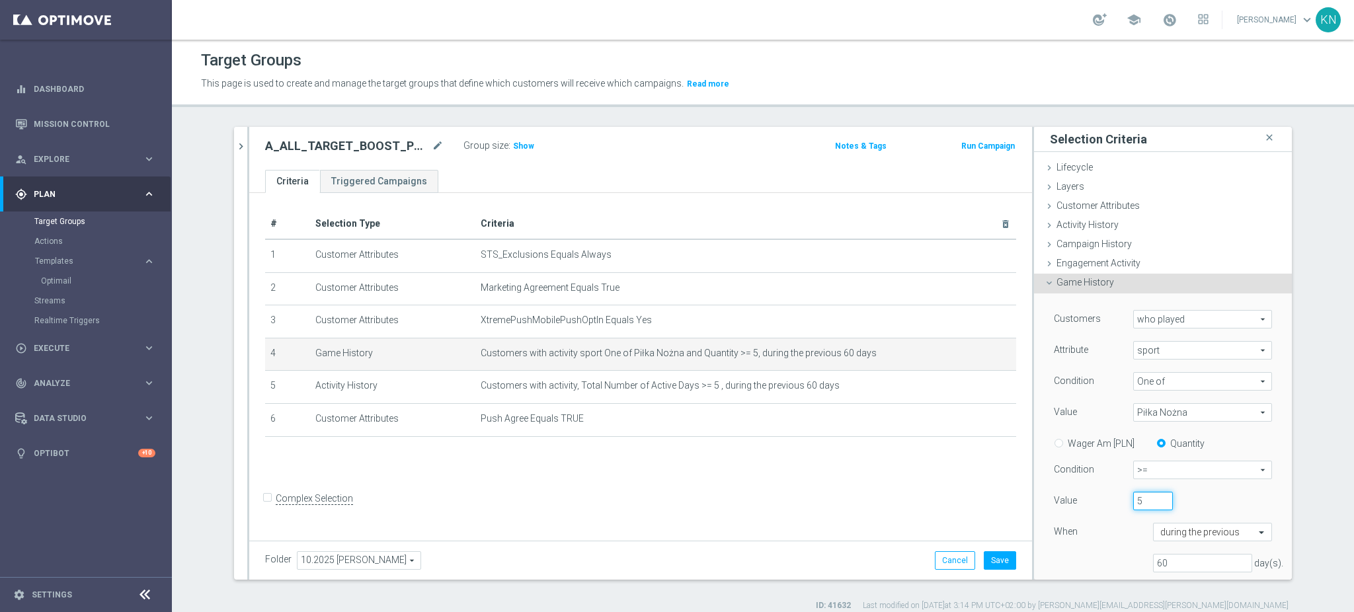
drag, startPoint x: 1128, startPoint y: 503, endPoint x: 1115, endPoint y: 502, distance: 13.2
click at [1123, 502] on div "5" at bounding box center [1152, 501] width 59 height 19
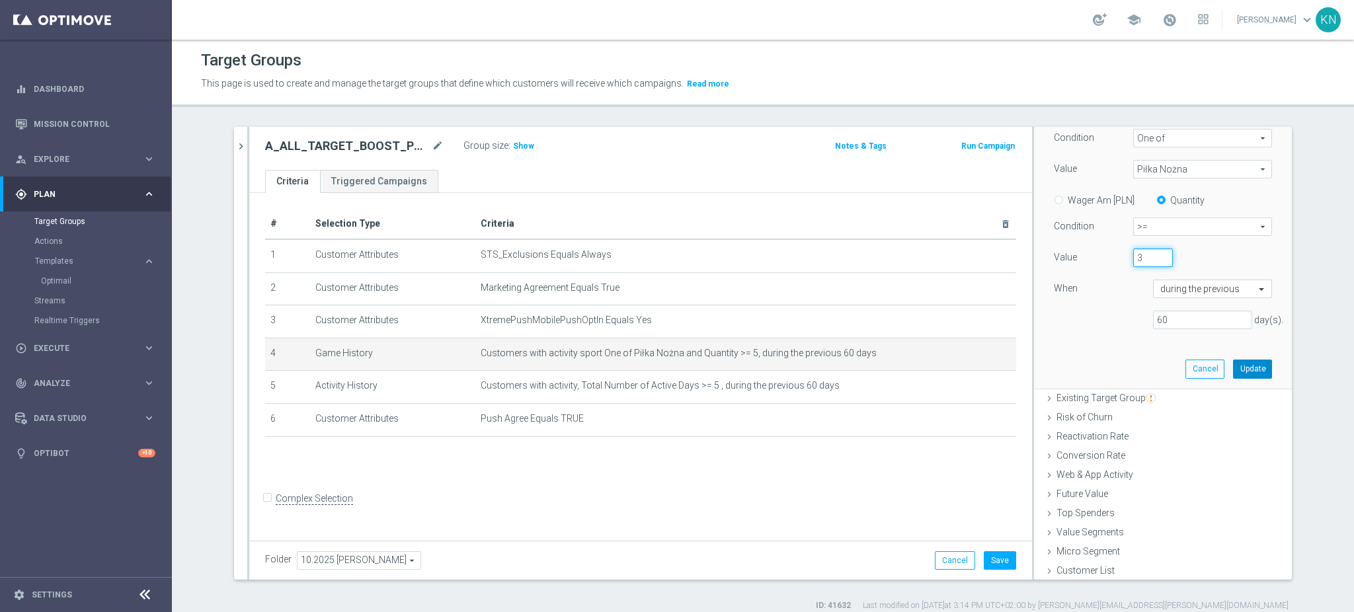
type input "3"
click at [1233, 366] on button "Update" at bounding box center [1252, 369] width 39 height 19
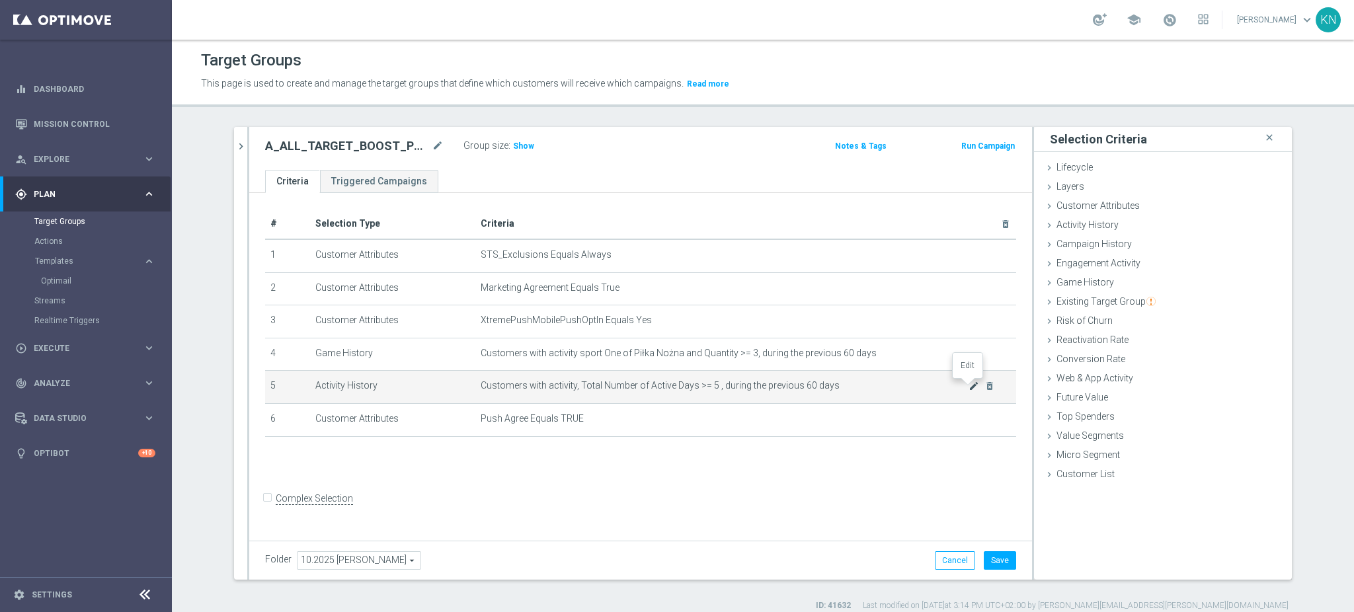
click at [968, 386] on icon "mode_edit" at bounding box center [973, 386] width 11 height 11
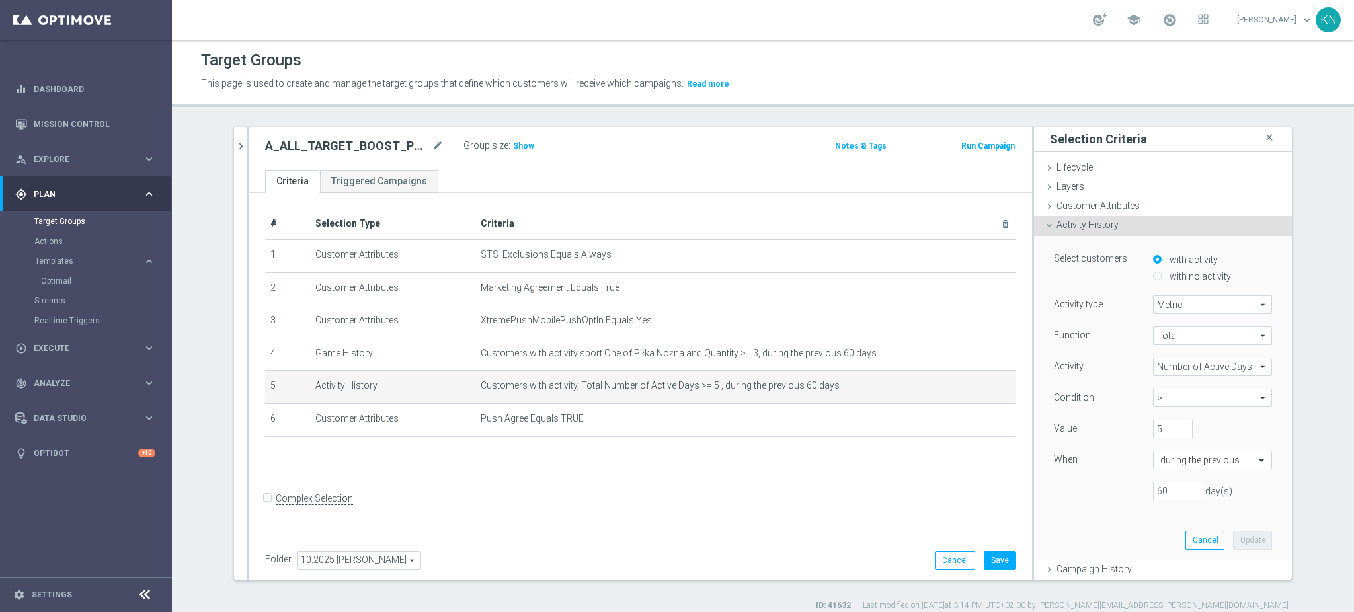
click at [1180, 272] on label "with no activity" at bounding box center [1198, 276] width 65 height 12
click at [1161, 272] on input "with no activity" at bounding box center [1157, 276] width 9 height 9
radio input "true"
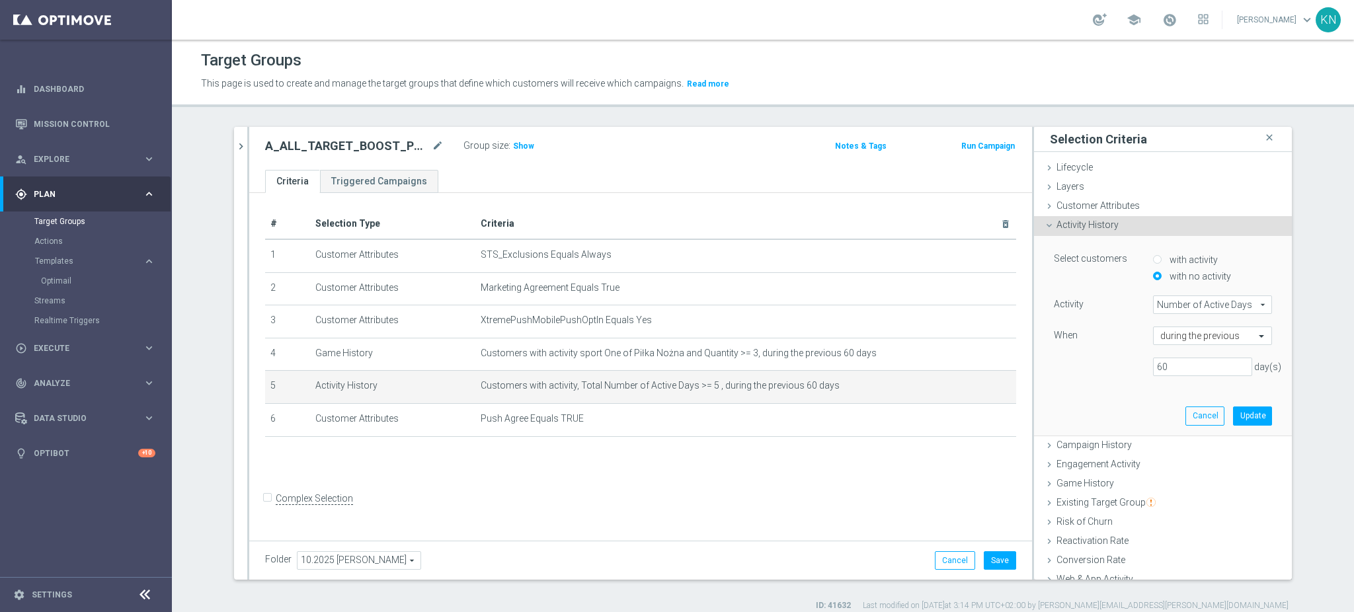
click at [1206, 306] on span "Number of Active Days" at bounding box center [1212, 304] width 118 height 17
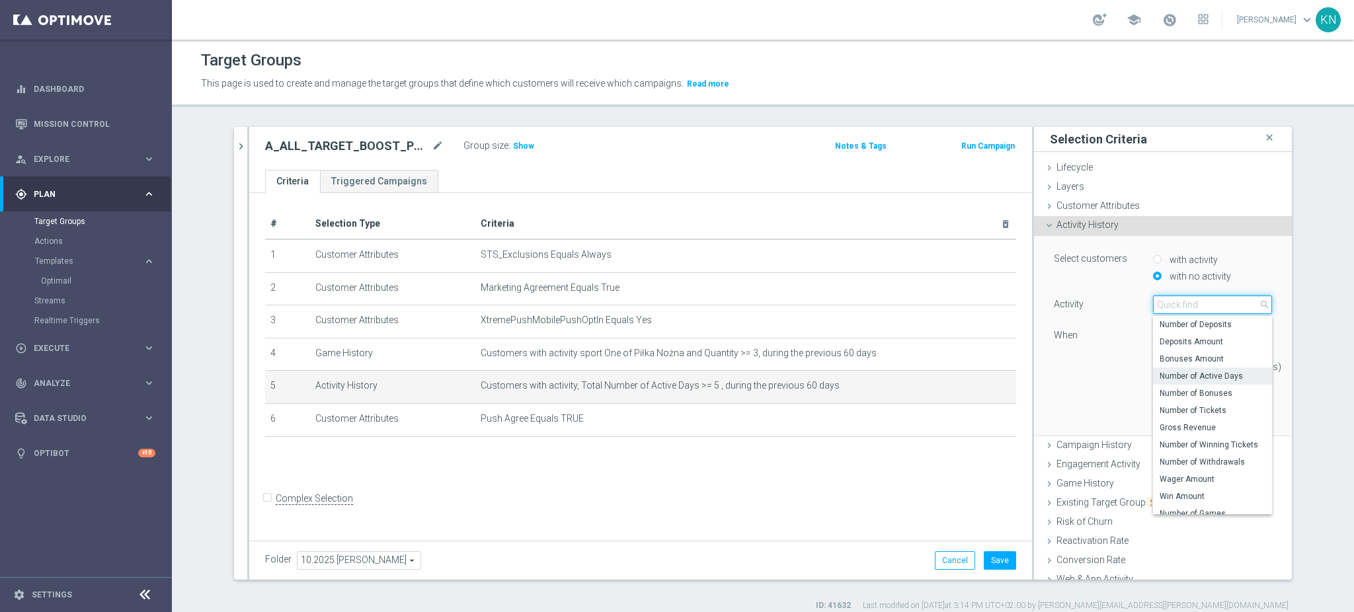
click at [1200, 301] on input "search" at bounding box center [1212, 304] width 119 height 19
click at [1063, 399] on div "Select customers with activity with no activity Activity Number of Active Days …" at bounding box center [1163, 335] width 238 height 199
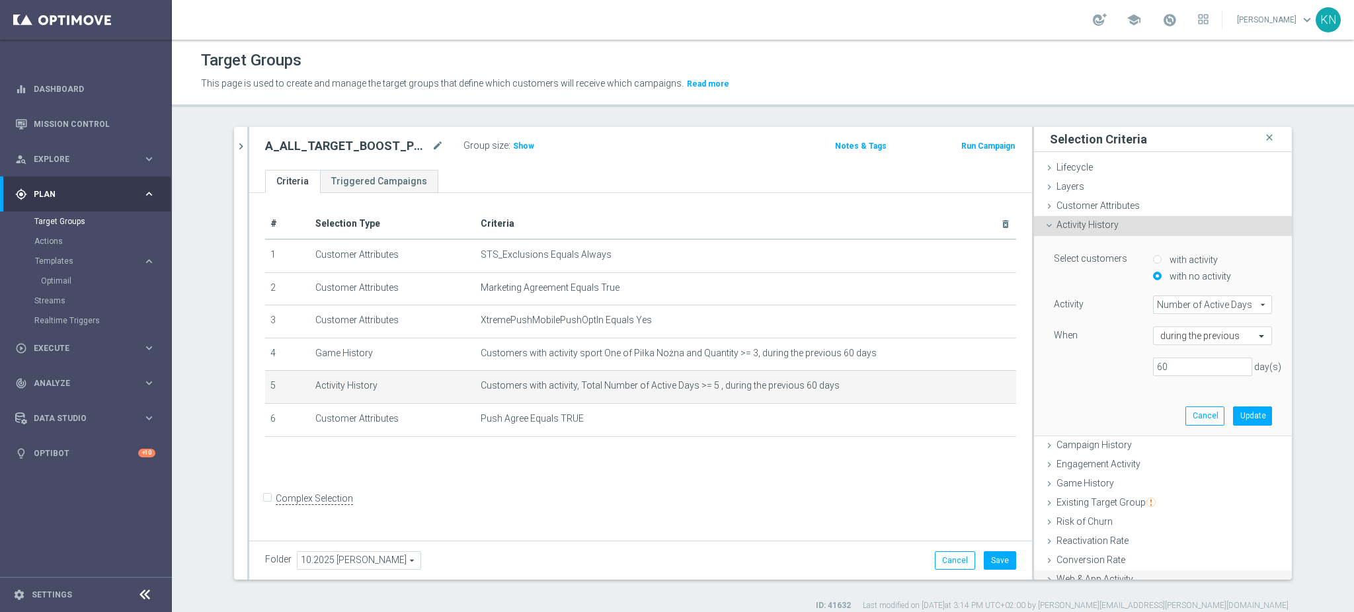
click at [1081, 578] on span "Web & App Activity" at bounding box center [1094, 579] width 77 height 11
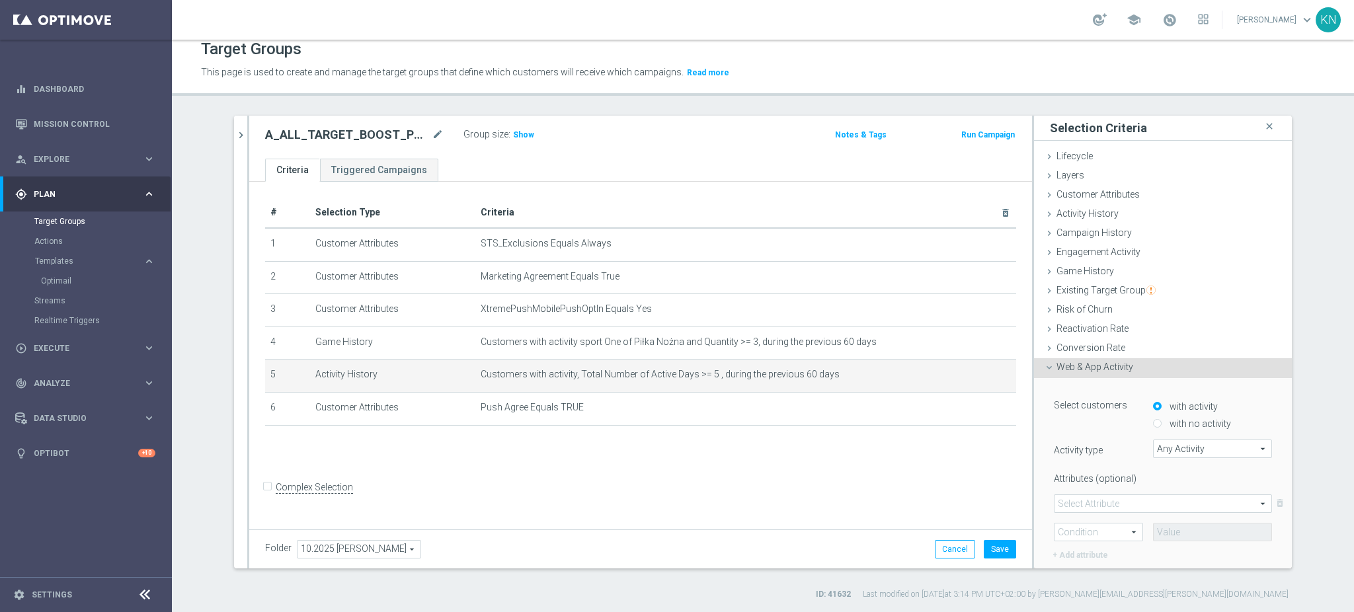
scroll to position [12, 0]
click at [1193, 417] on label "with no activity" at bounding box center [1198, 423] width 65 height 12
click at [1161, 419] on input "with no activity" at bounding box center [1157, 423] width 9 height 9
radio input "true"
click at [1191, 444] on span "Any Activity" at bounding box center [1212, 448] width 118 height 17
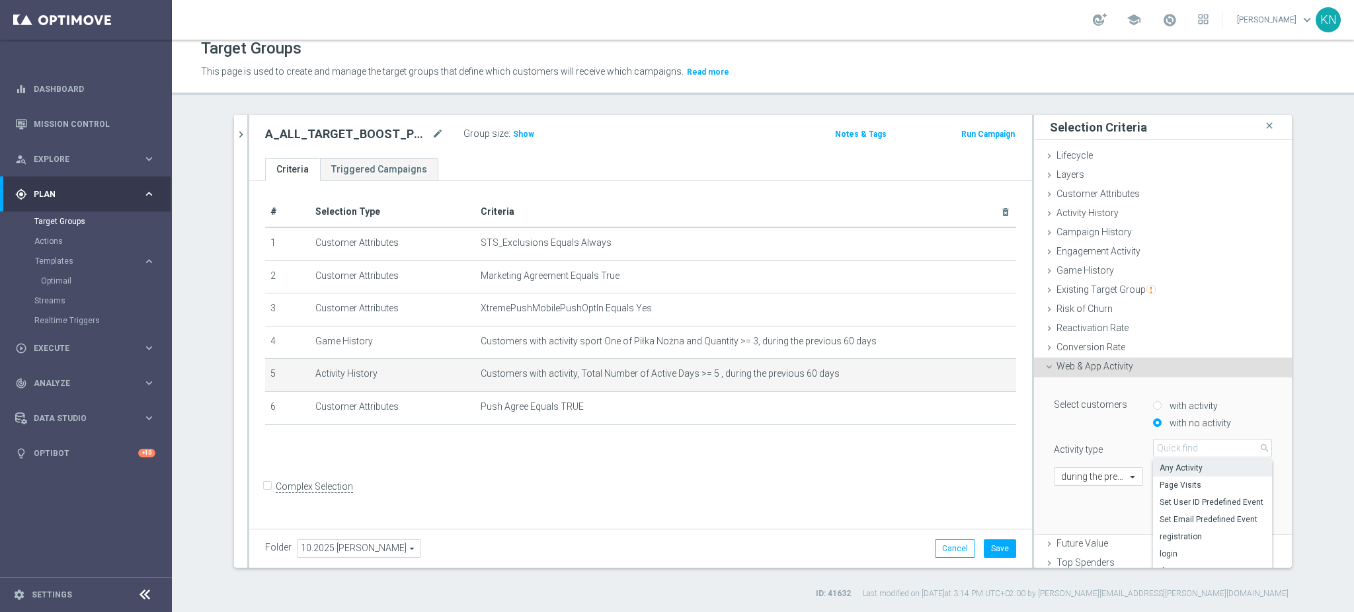
click at [1118, 441] on label "Activity type" at bounding box center [1093, 447] width 99 height 17
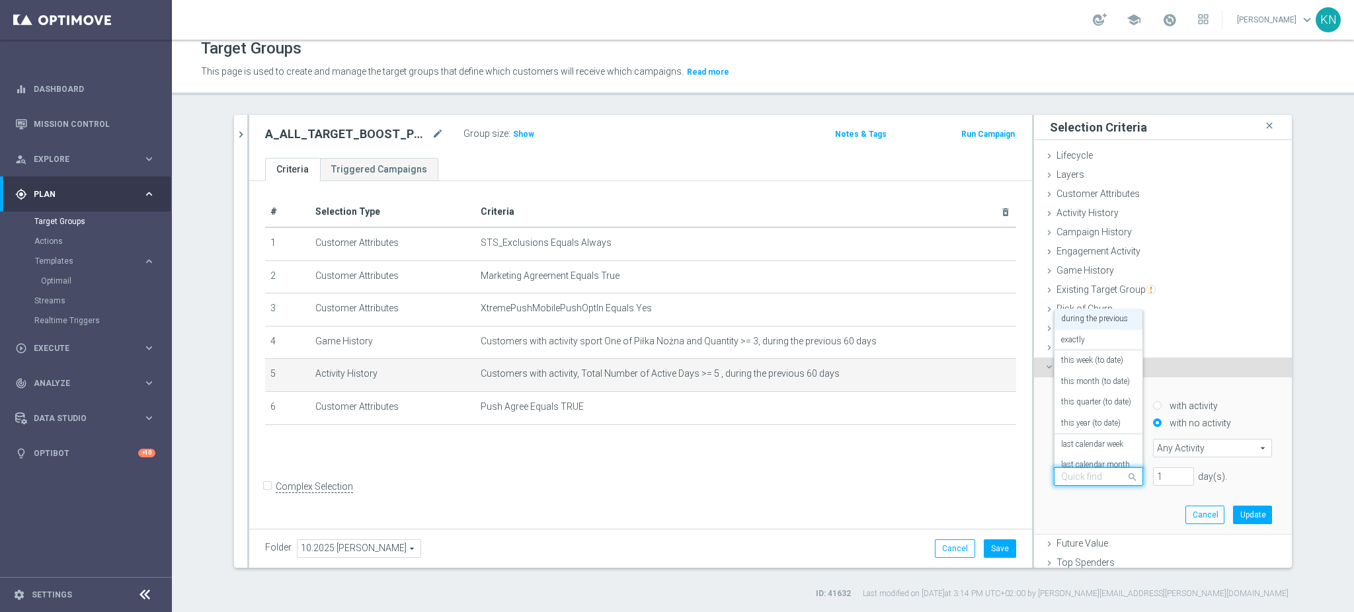
click at [1126, 475] on span at bounding box center [1134, 476] width 17 height 18
click at [1086, 411] on div "today" at bounding box center [1098, 411] width 75 height 21
click at [1245, 511] on button "Update" at bounding box center [1252, 515] width 39 height 19
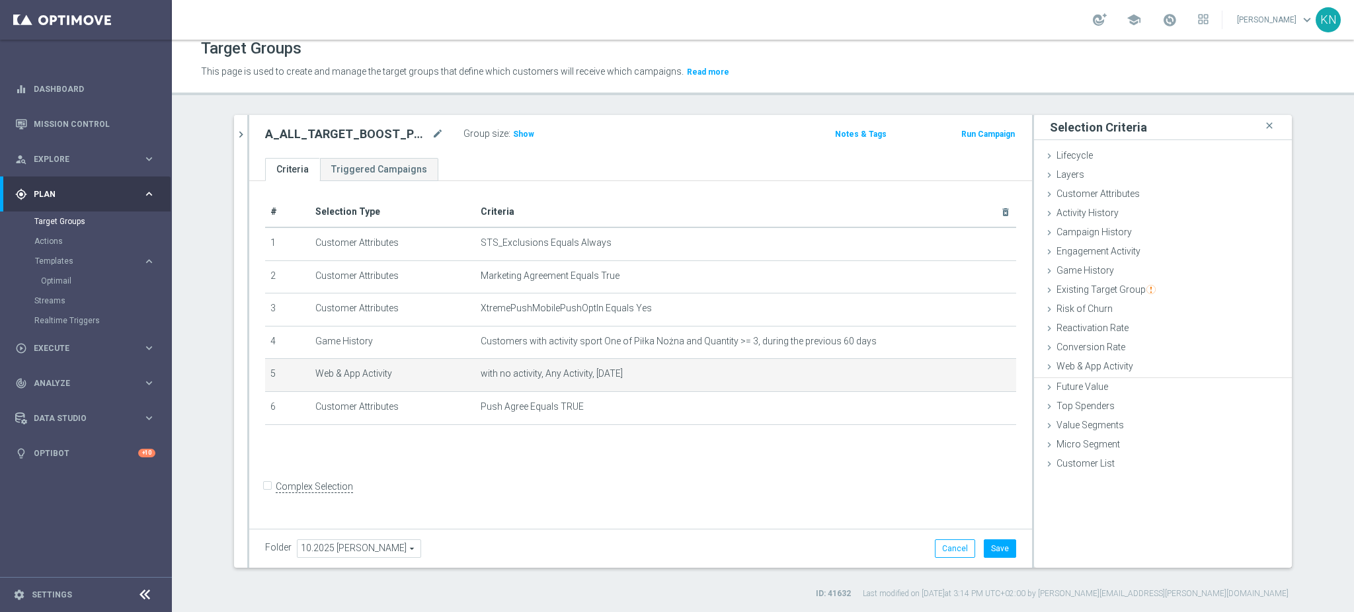
click at [692, 440] on div "+ Add Selection" at bounding box center [640, 442] width 771 height 11
click at [520, 132] on span "Show" at bounding box center [523, 134] width 21 height 9
drag, startPoint x: 620, startPoint y: 373, endPoint x: 476, endPoint y: 368, distance: 144.2
click at [481, 368] on span "with no activity, Any Activity, today" at bounding box center [725, 373] width 488 height 11
copy span "with no activity, Any Activity, today"
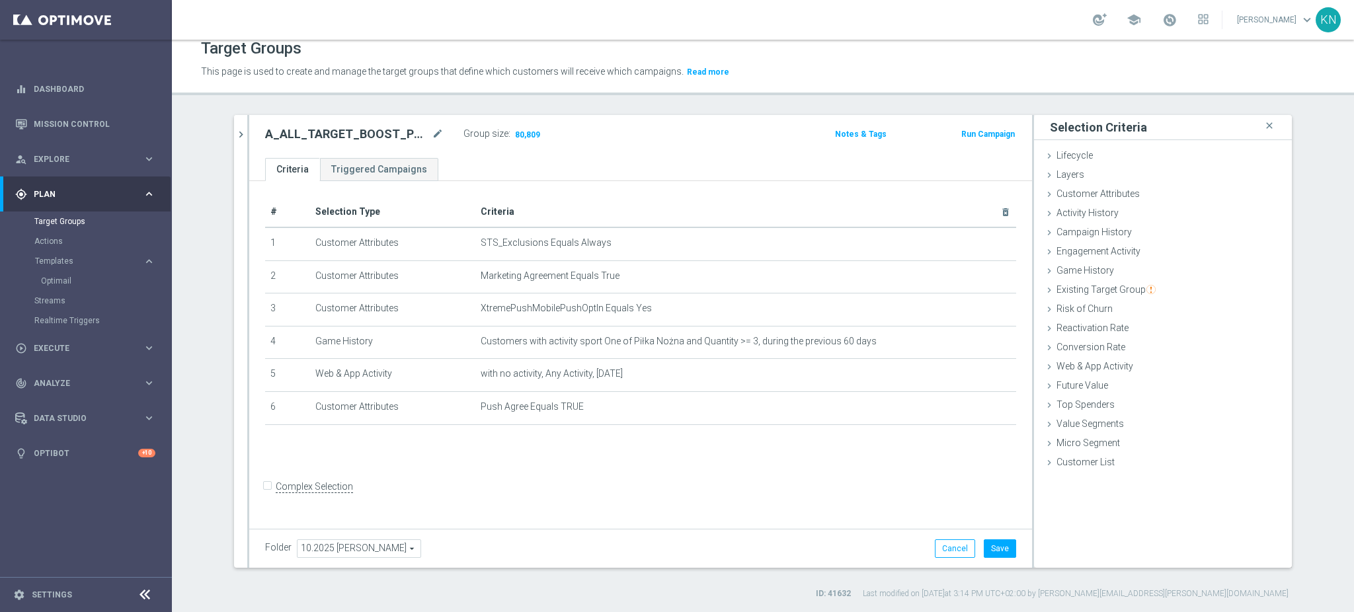
click at [699, 498] on form "Complex Selection Invalid Expression" at bounding box center [640, 501] width 751 height 49
click at [996, 547] on button "Save" at bounding box center [1000, 548] width 32 height 19
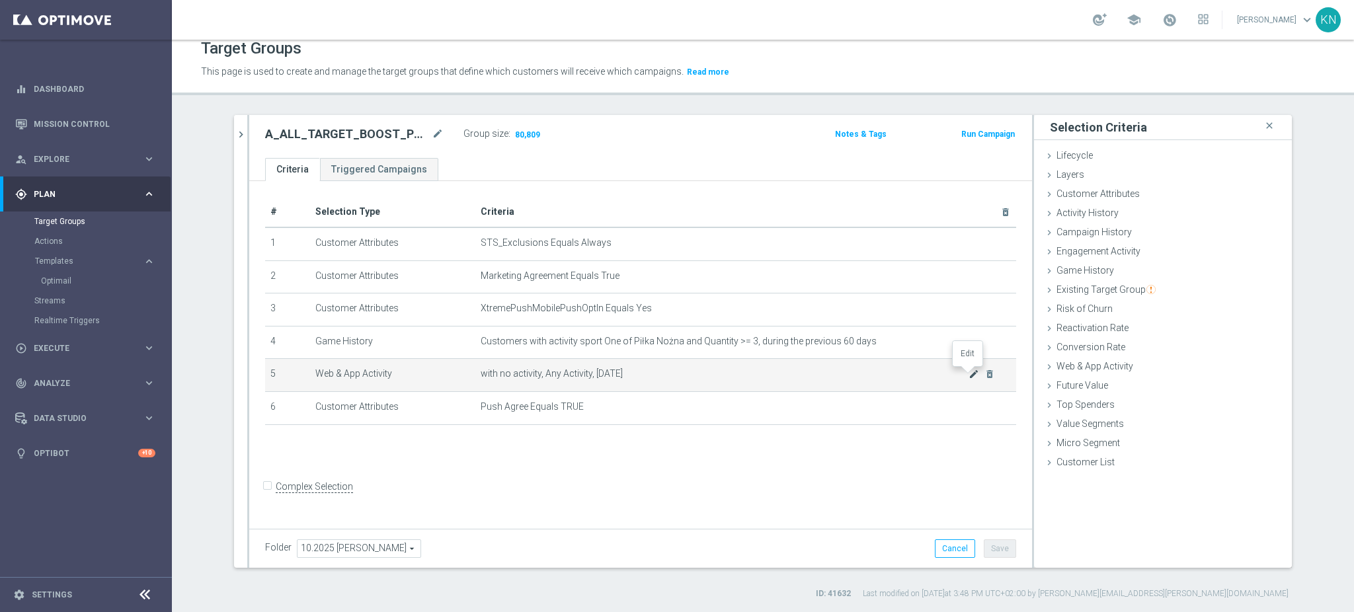
click at [968, 375] on icon "mode_edit" at bounding box center [973, 374] width 11 height 11
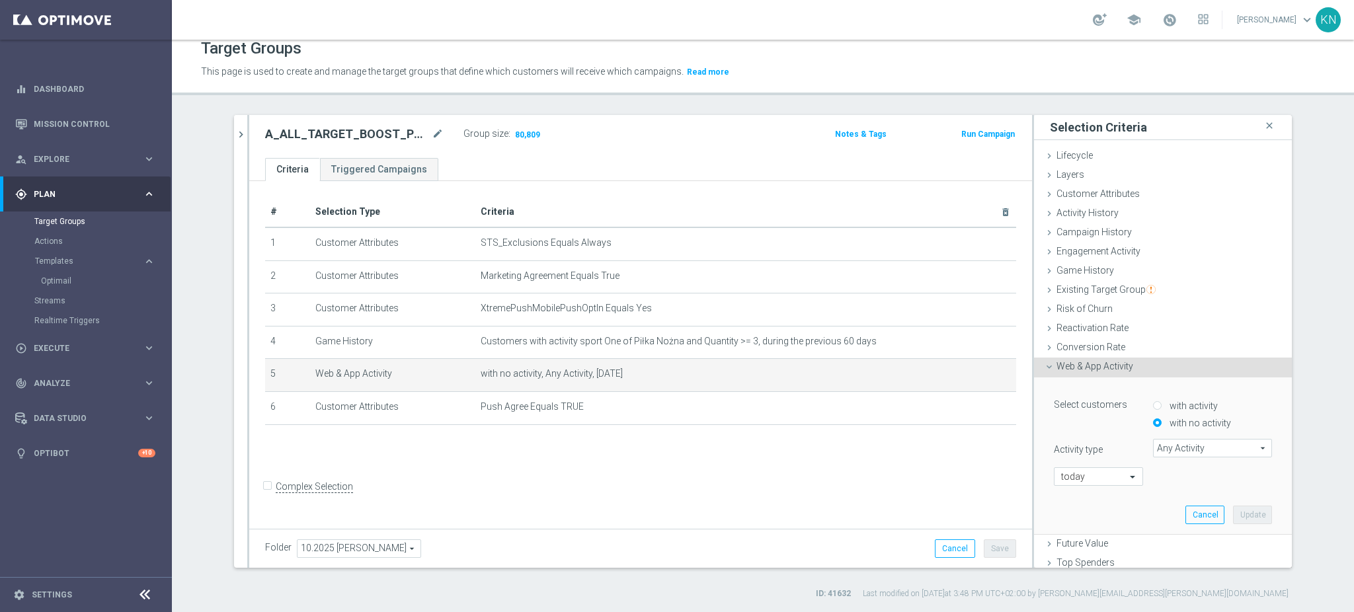
click at [1197, 452] on span "Any Activity" at bounding box center [1212, 448] width 118 height 17
click at [1179, 442] on input "search" at bounding box center [1212, 448] width 119 height 19
type input "acc"
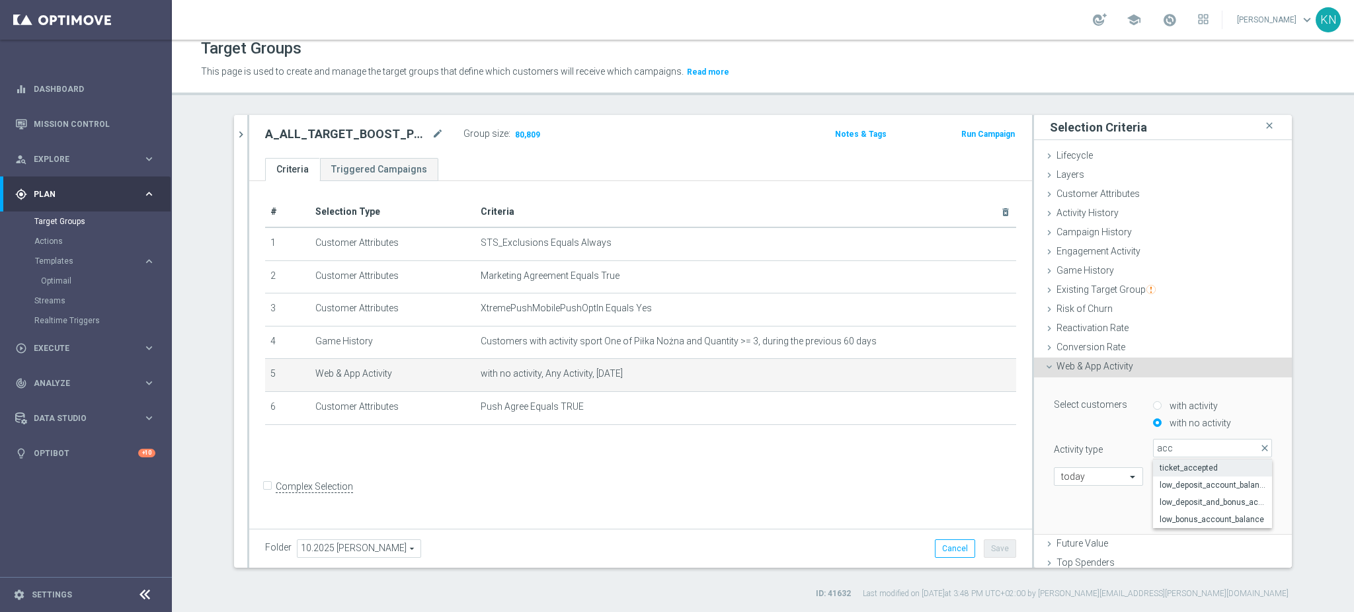
click at [1204, 466] on span "ticket_accepted" at bounding box center [1212, 468] width 106 height 11
type input "ticket_accepted"
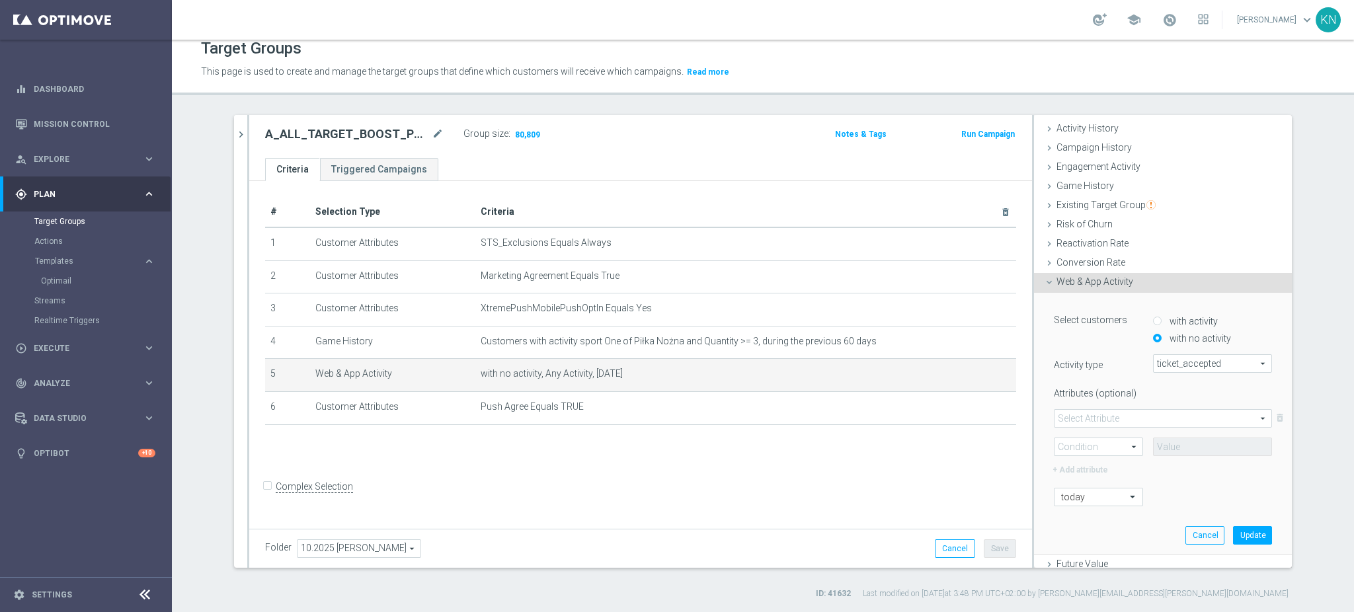
scroll to position [88, 0]
click at [1233, 523] on button "Update" at bounding box center [1252, 532] width 39 height 19
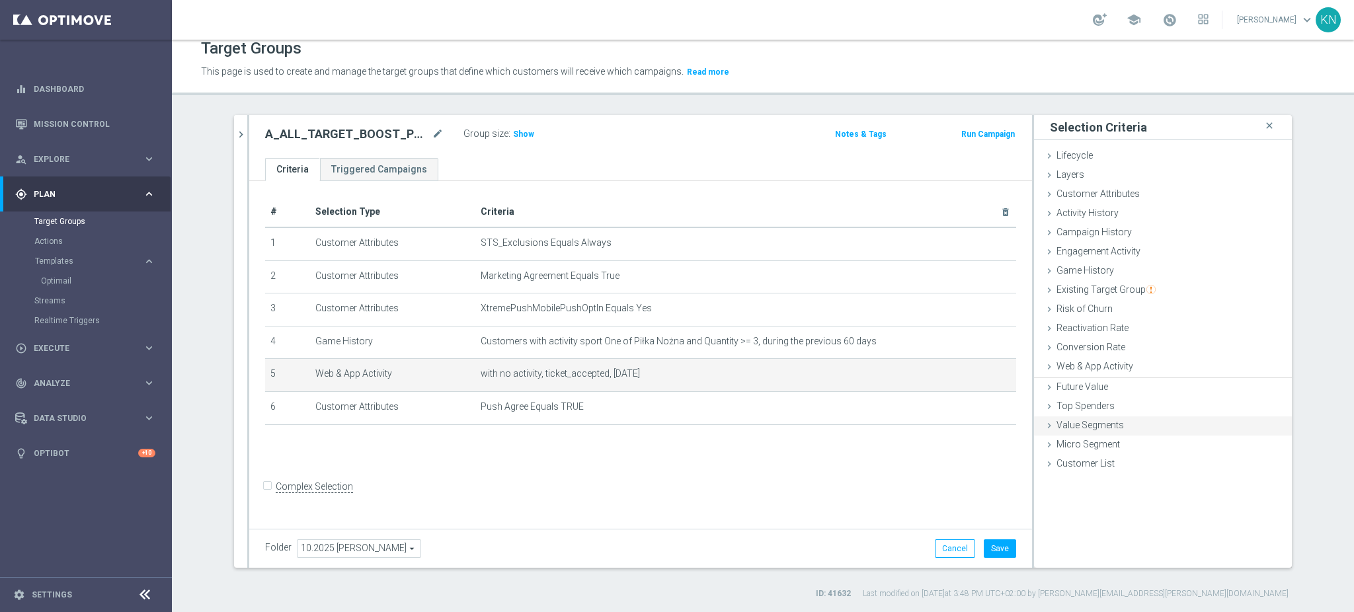
scroll to position [0, 0]
click at [600, 482] on div "# Selection Type Criteria delete_forever 1 Customer Attributes STS_Exclusions E…" at bounding box center [640, 353] width 783 height 344
click at [999, 541] on button "Save" at bounding box center [1000, 548] width 32 height 19
drag, startPoint x: 600, startPoint y: 373, endPoint x: 539, endPoint y: 371, distance: 60.8
click at [539, 371] on span "with no activity, ticket_accepted, today" at bounding box center [725, 373] width 488 height 11
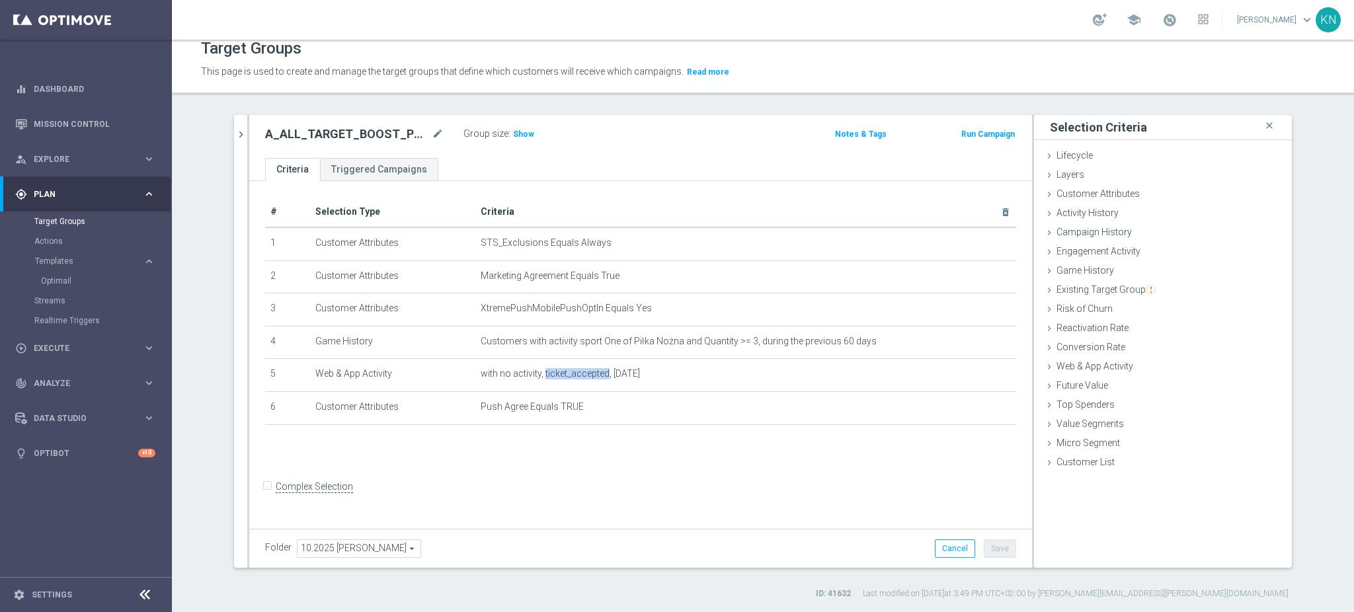
copy span "ticket_accepted"
click at [679, 529] on div "Folder 10.2025 Kamil N. 10.2025 Kamil N. arrow_drop_down search Cancel Save Sav…" at bounding box center [640, 548] width 783 height 39
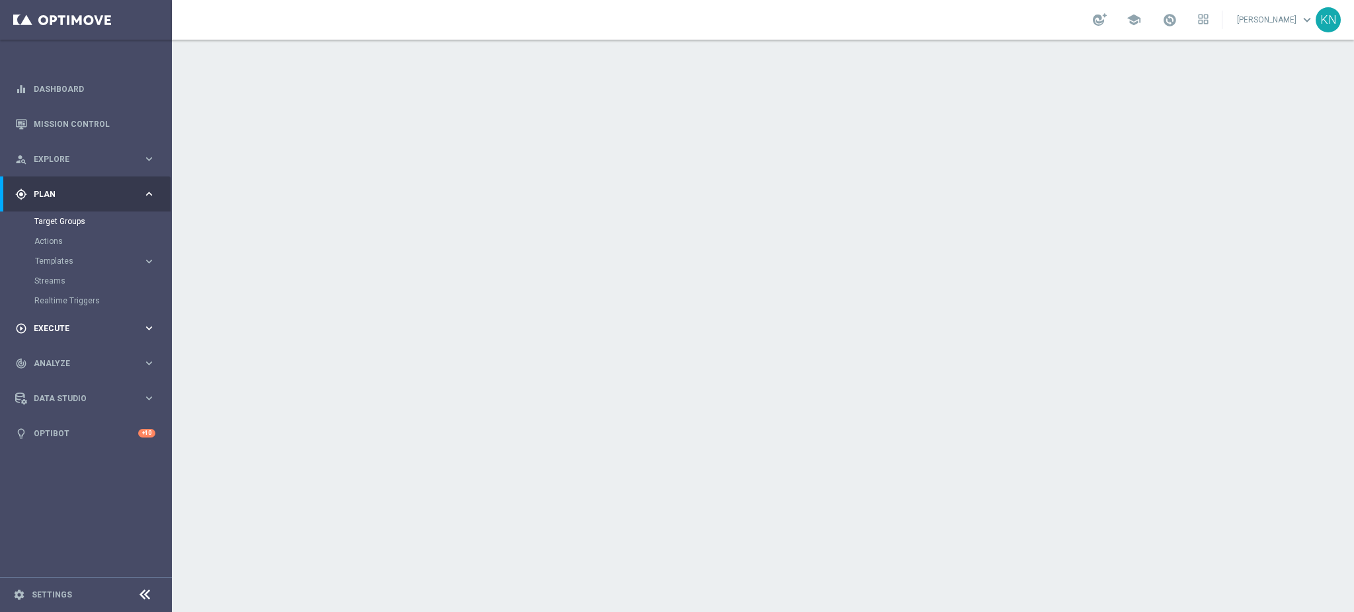
drag, startPoint x: 60, startPoint y: 325, endPoint x: 74, endPoint y: 327, distance: 14.1
click at [60, 323] on div "play_circle_outline Execute" at bounding box center [79, 329] width 128 height 12
click at [79, 255] on link "Campaign Builder" at bounding box center [85, 256] width 103 height 11
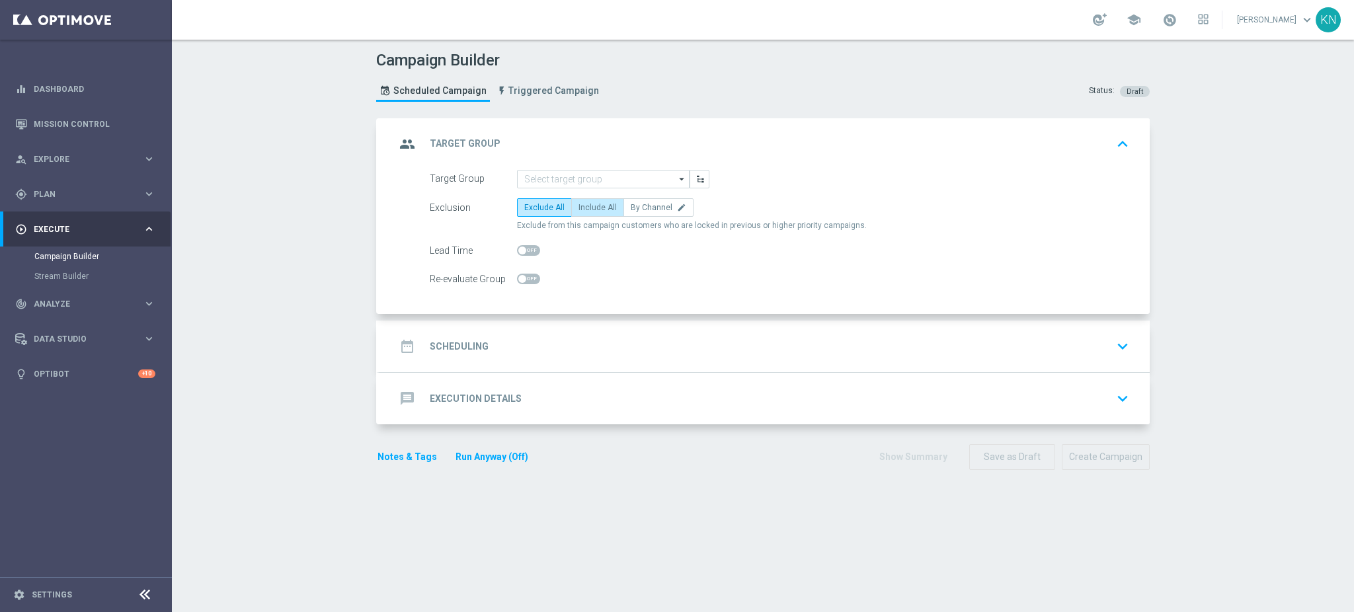
click at [594, 208] on span "Include All" at bounding box center [597, 207] width 38 height 9
click at [587, 208] on input "Include All" at bounding box center [582, 210] width 9 height 9
radio input "true"
click at [526, 281] on span at bounding box center [528, 279] width 23 height 11
click at [526, 281] on input "checkbox" at bounding box center [528, 279] width 23 height 11
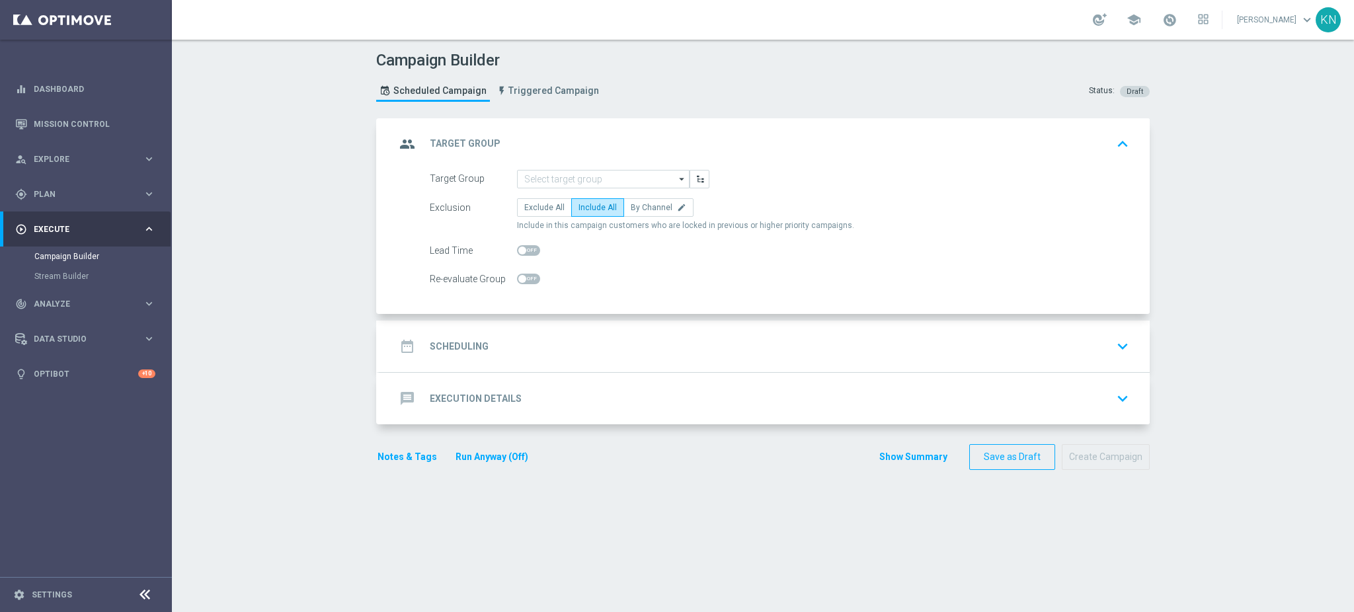
checkbox input "true"
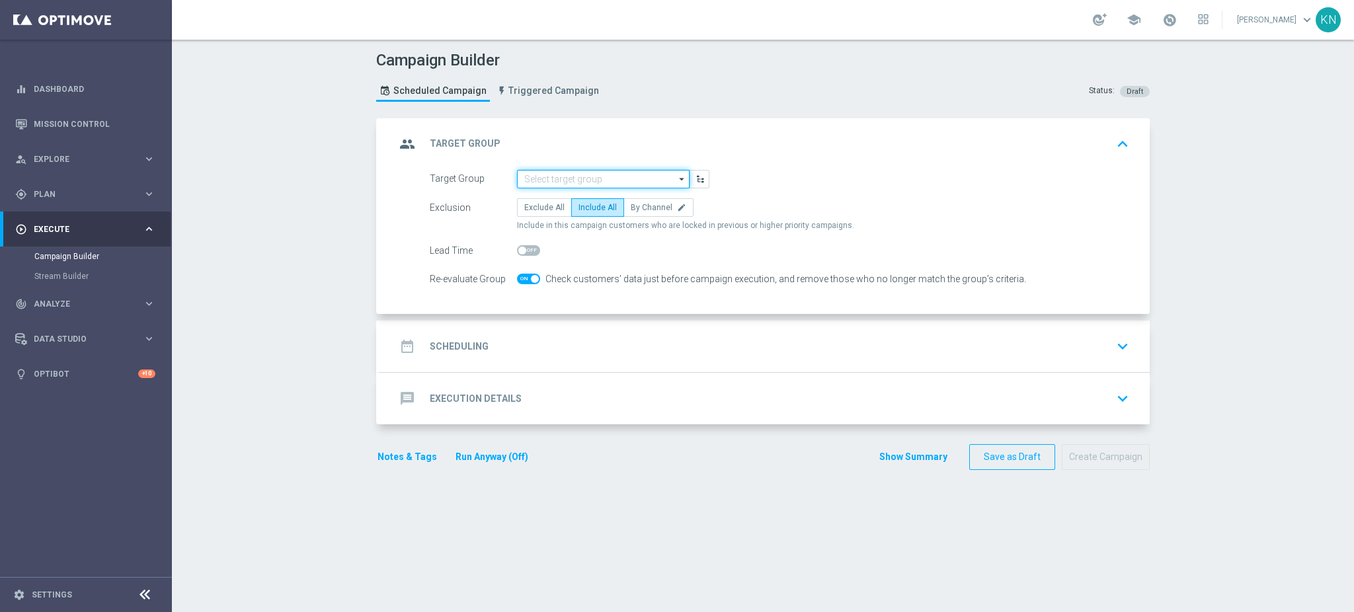
click at [596, 178] on input at bounding box center [603, 179] width 173 height 19
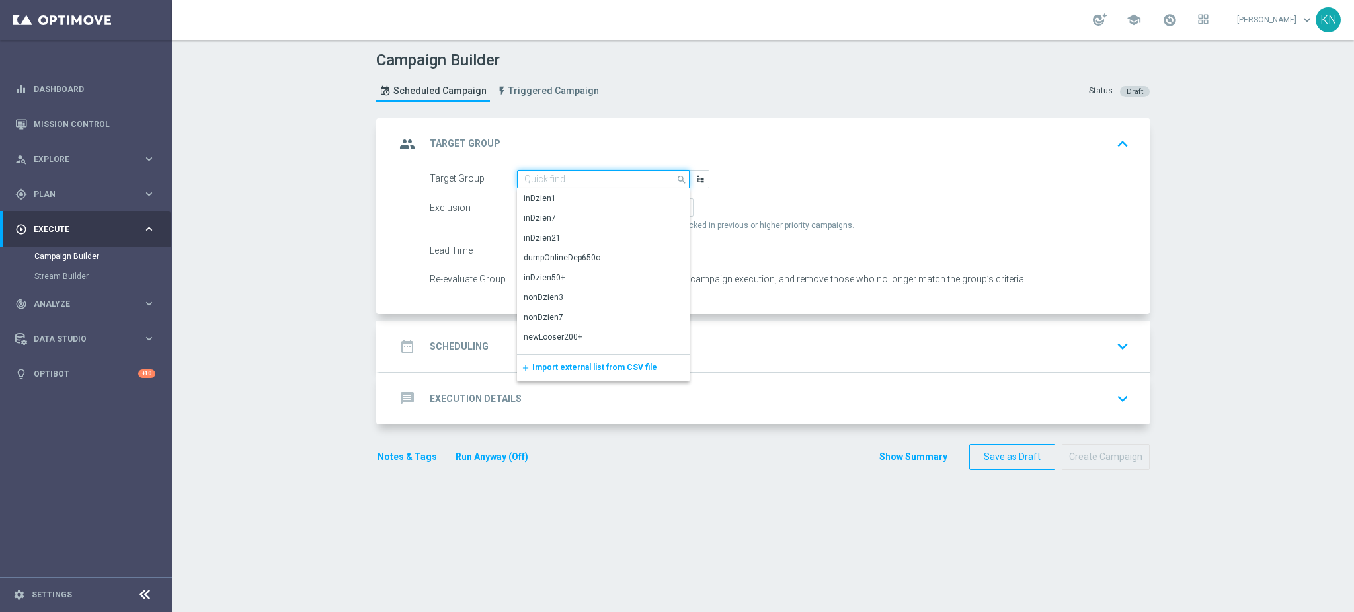
paste input "A_ALL_TARGET_BOOST_PUSH_POL_LIT_MS_121025"
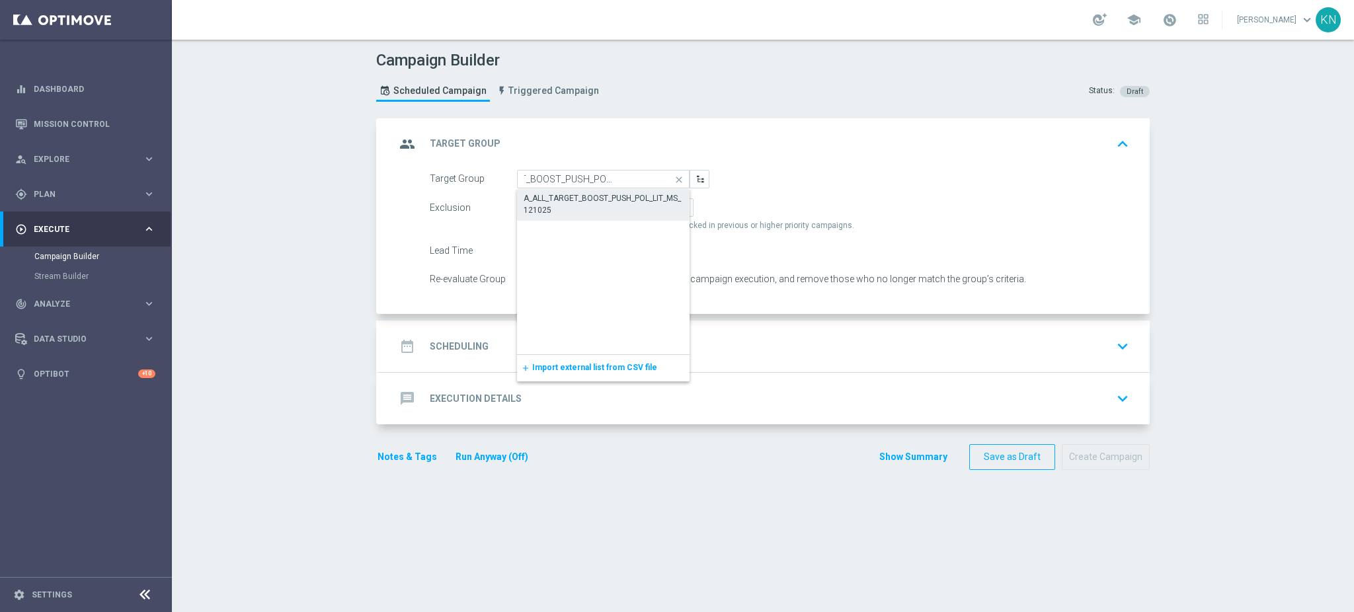
click at [562, 205] on div "A_ALL_TARGET_BOOST_PUSH_POL_LIT_MS_121025" at bounding box center [603, 204] width 160 height 24
type input "A_ALL_TARGET_BOOST_PUSH_POL_LIT_MS_121025"
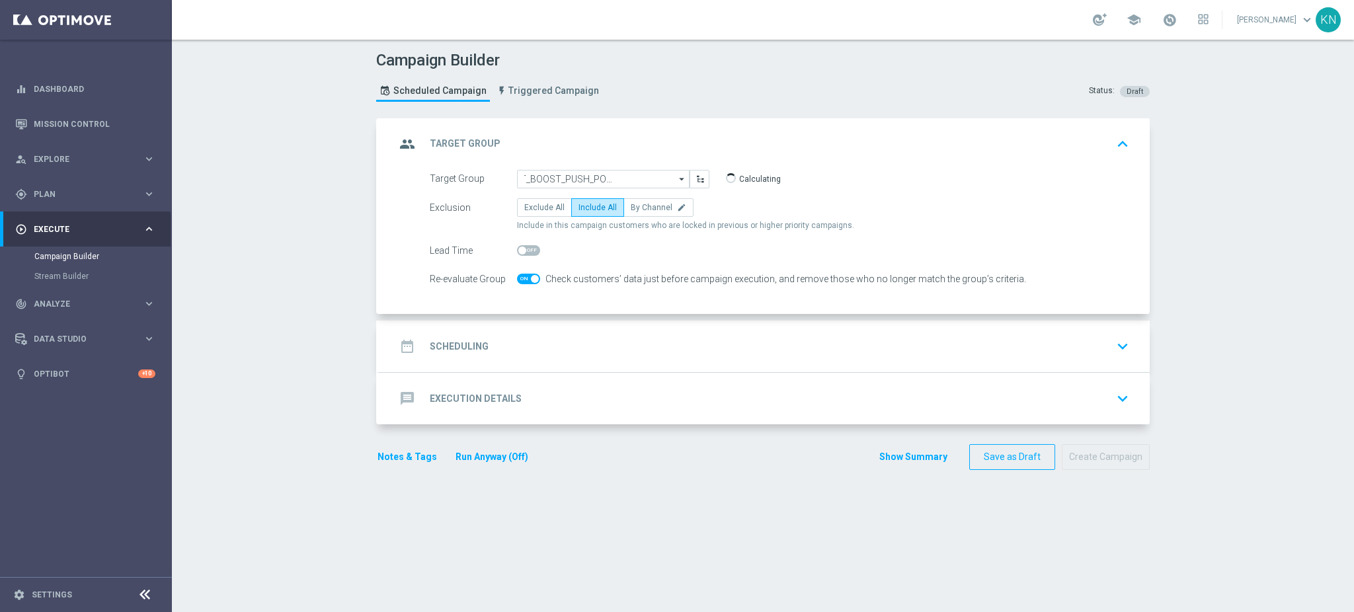
scroll to position [0, 0]
click at [685, 338] on div "date_range Scheduling keyboard_arrow_down" at bounding box center [764, 346] width 738 height 25
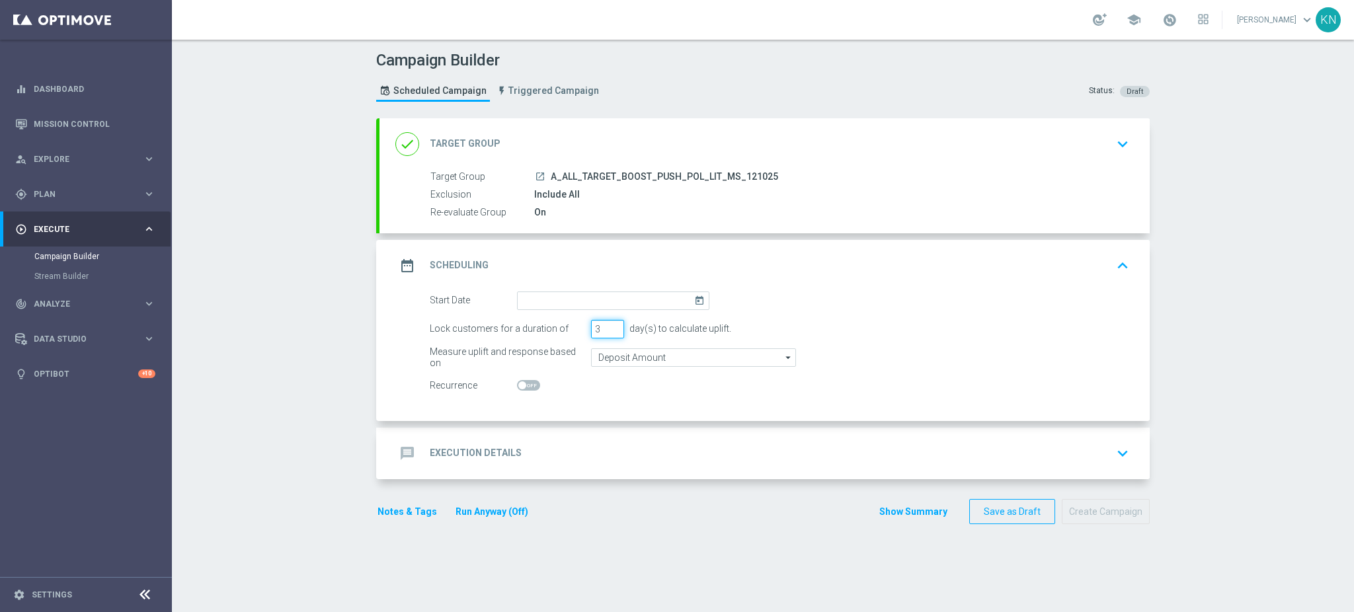
drag, startPoint x: 595, startPoint y: 332, endPoint x: 564, endPoint y: 327, distance: 31.5
click at [564, 327] on div "Lock customers for a duration of 3 day(s) to calculate uplift." at bounding box center [779, 329] width 719 height 19
type input "1"
click at [627, 354] on input "Deposit Amount" at bounding box center [693, 357] width 205 height 19
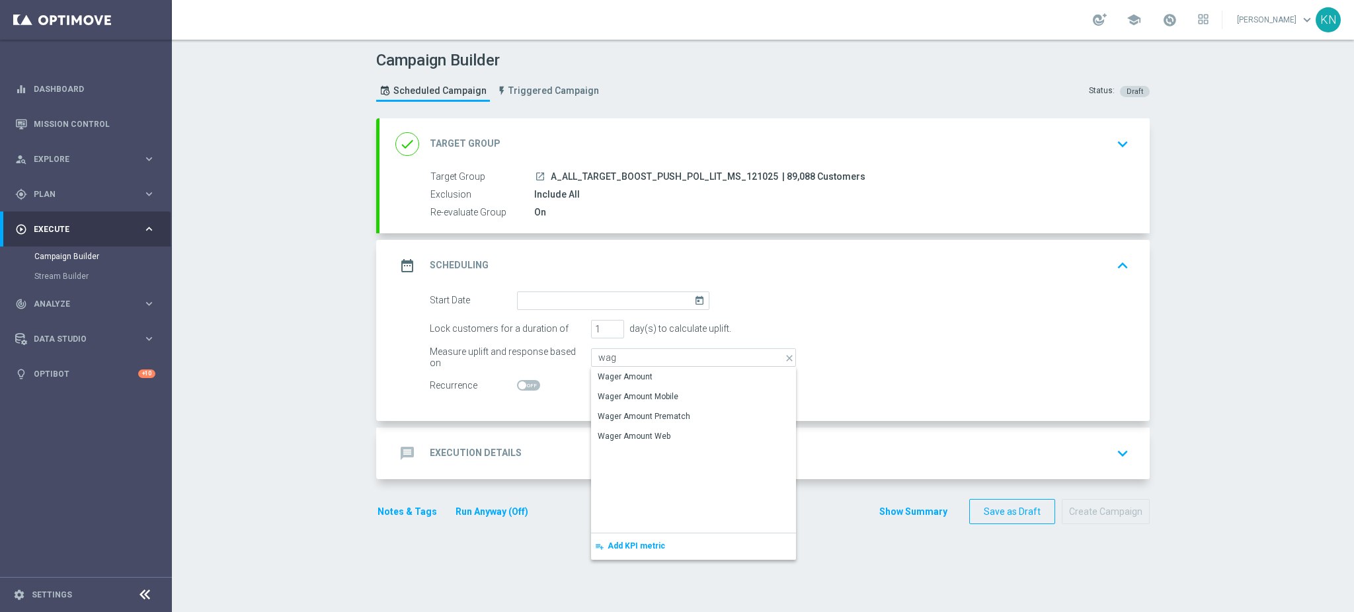
click at [620, 374] on div "Wager Amount" at bounding box center [625, 377] width 55 height 12
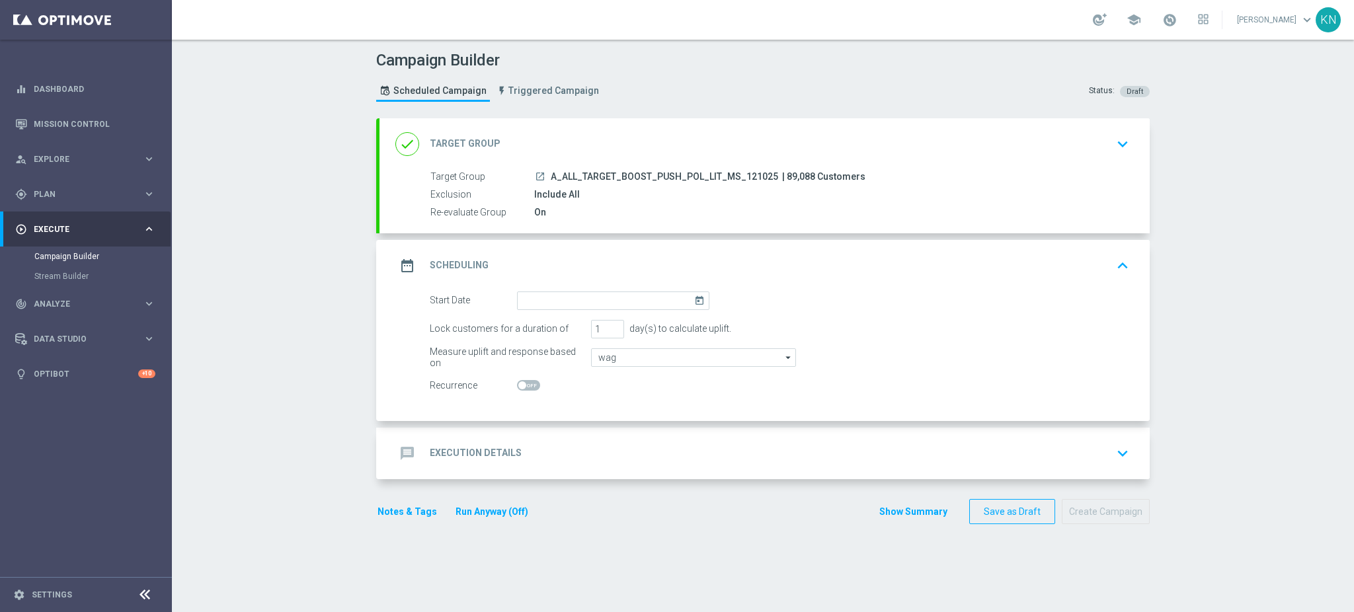
type input "Wager Amount"
click at [557, 295] on input at bounding box center [613, 300] width 192 height 19
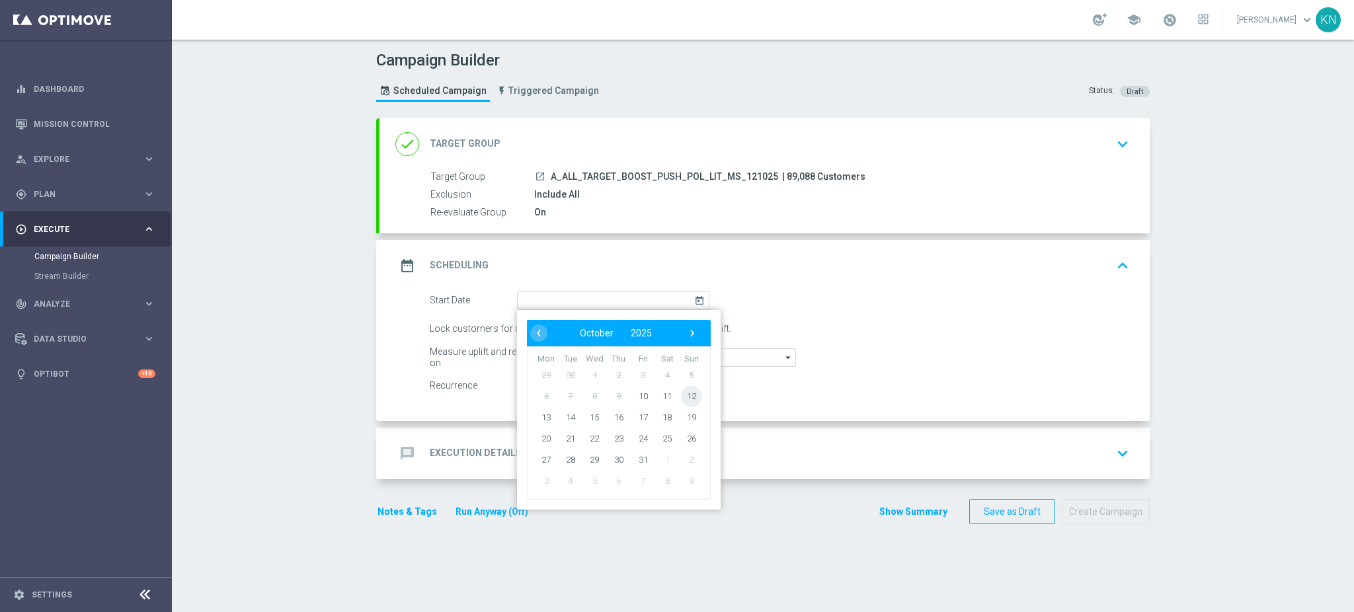
click at [681, 394] on span "12" at bounding box center [691, 395] width 21 height 21
type input "[DATE]"
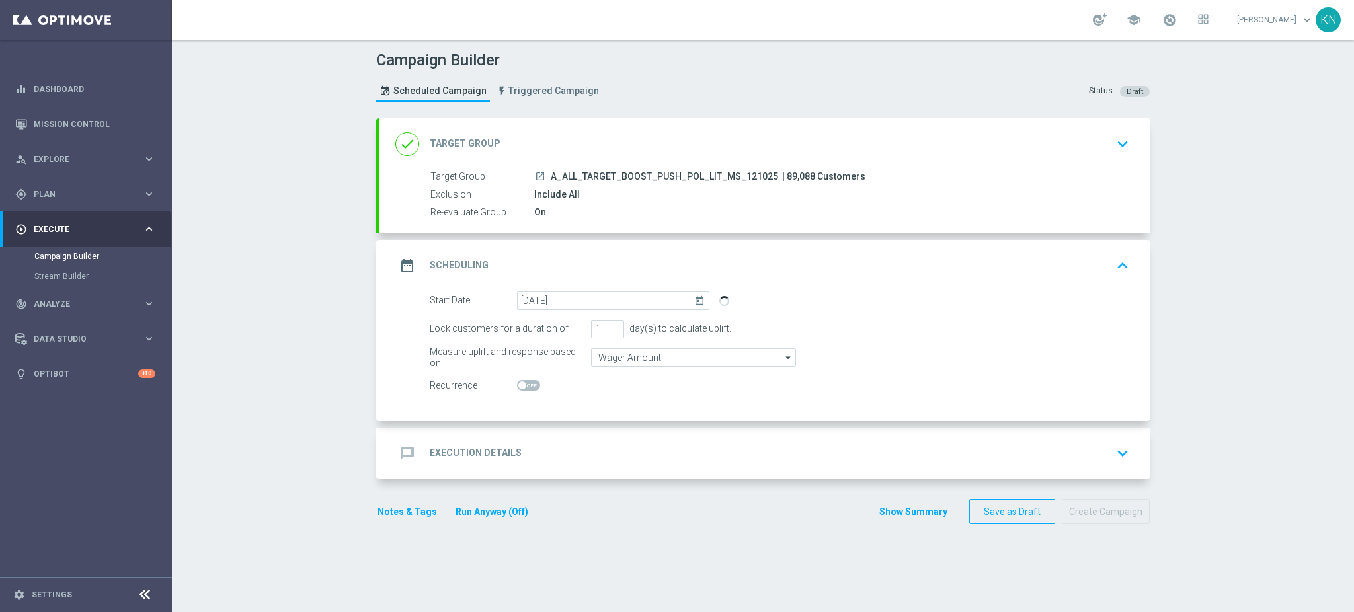
click at [631, 444] on div "message Execution Details keyboard_arrow_down" at bounding box center [764, 453] width 738 height 25
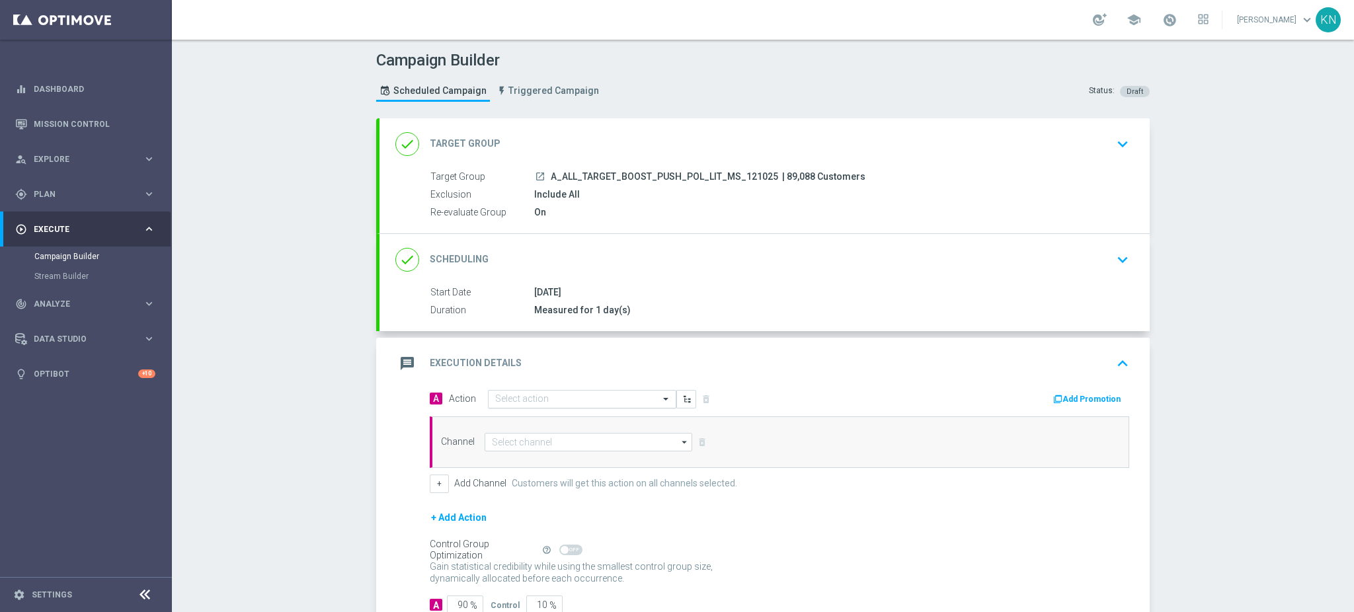
click at [551, 395] on input "text" at bounding box center [568, 399] width 147 height 11
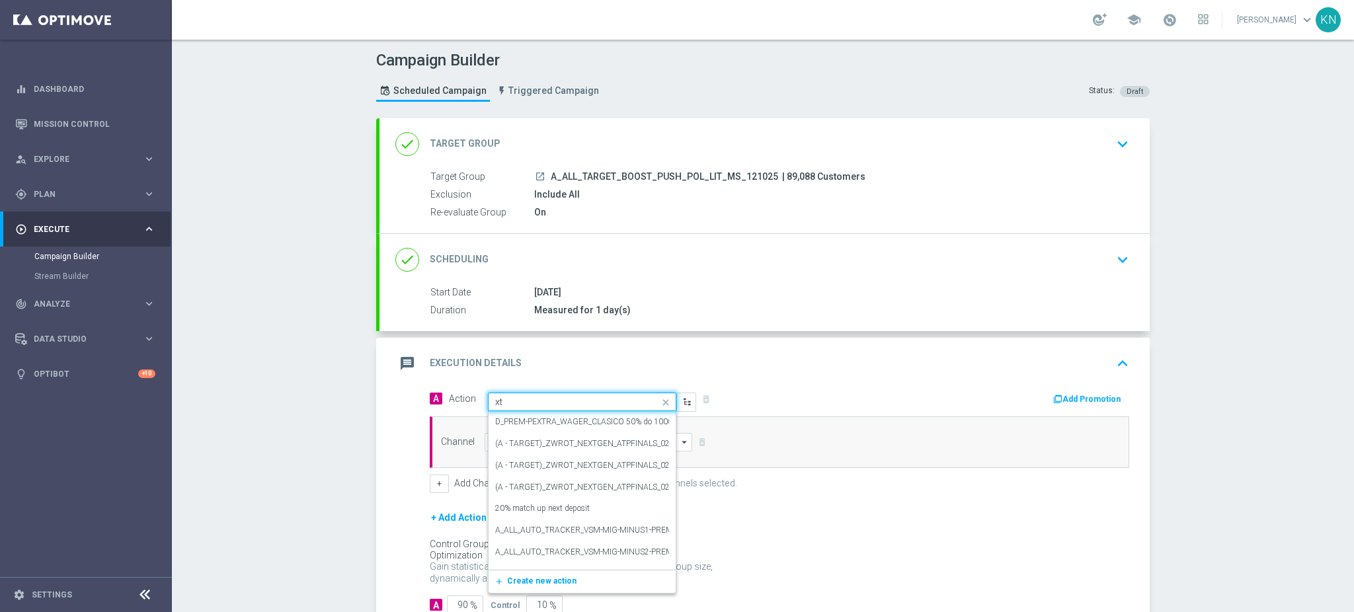
type input "xtr"
click at [596, 356] on div "message Execution Details keyboard_arrow_up" at bounding box center [764, 363] width 738 height 25
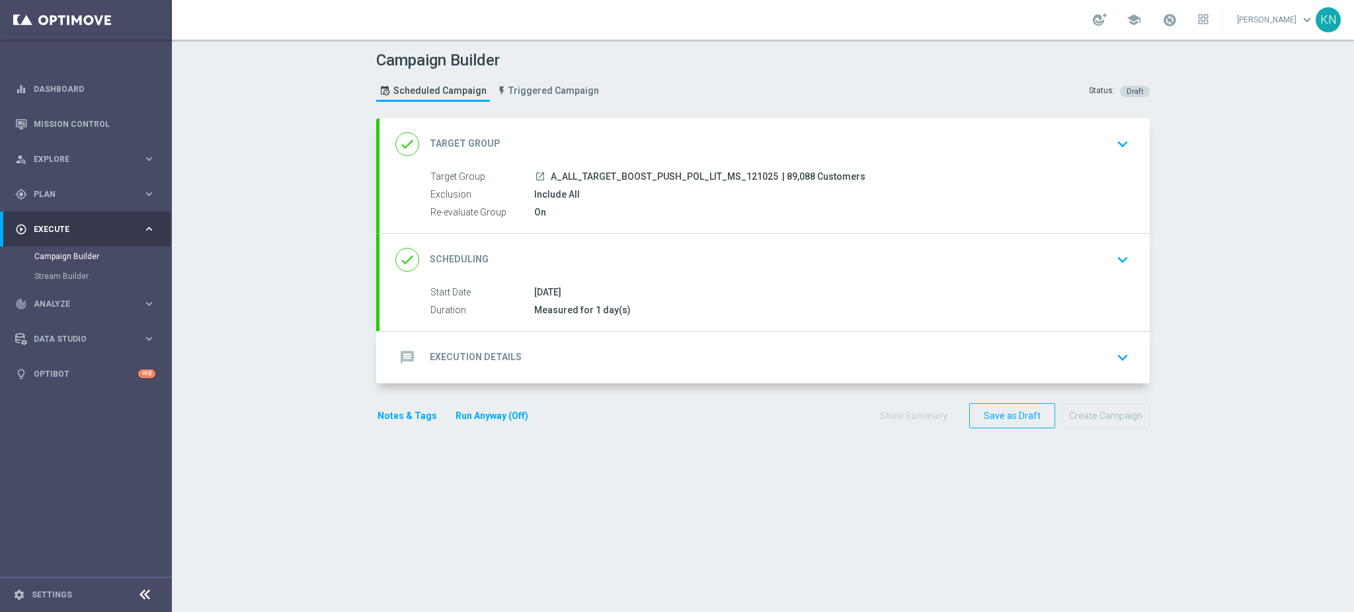
click at [529, 354] on div "message Execution Details keyboard_arrow_down" at bounding box center [764, 357] width 738 height 25
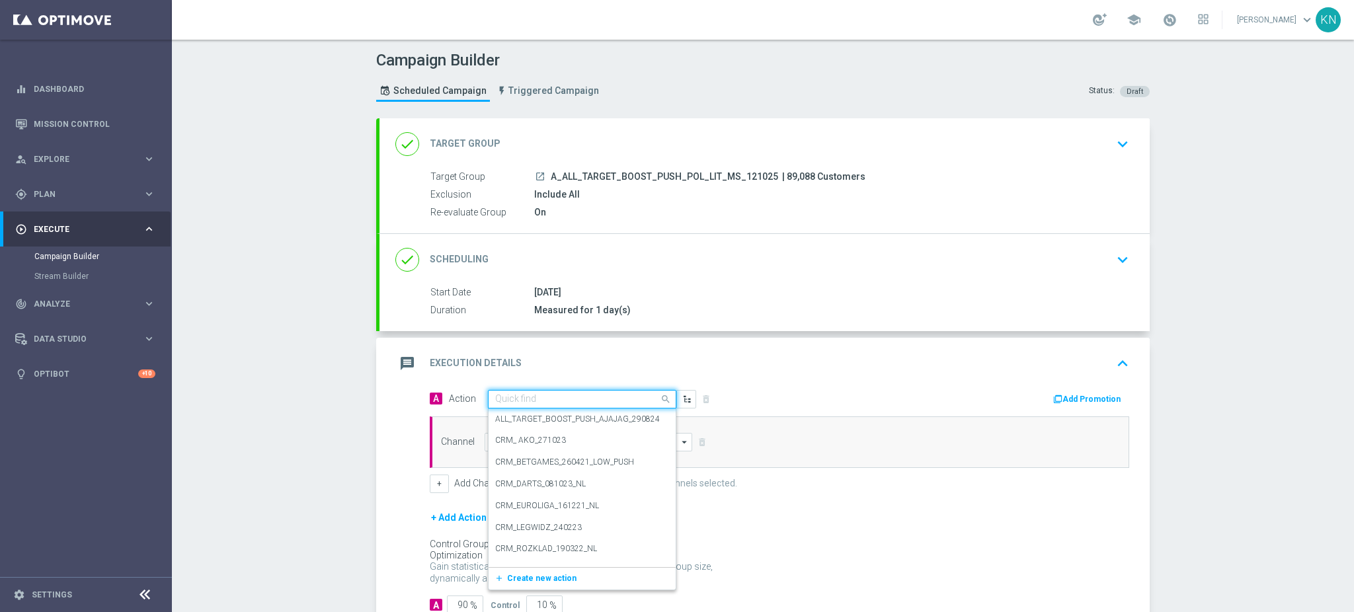
click at [525, 391] on div "Quick find" at bounding box center [582, 399] width 188 height 19
paste input "A_ALL_TARGET_BOOST_PUSH_POL_LIT_MS_121025"
type input "A_ALL_TARGET_BOOST_PUSH_POL_LIT_MS_121025"
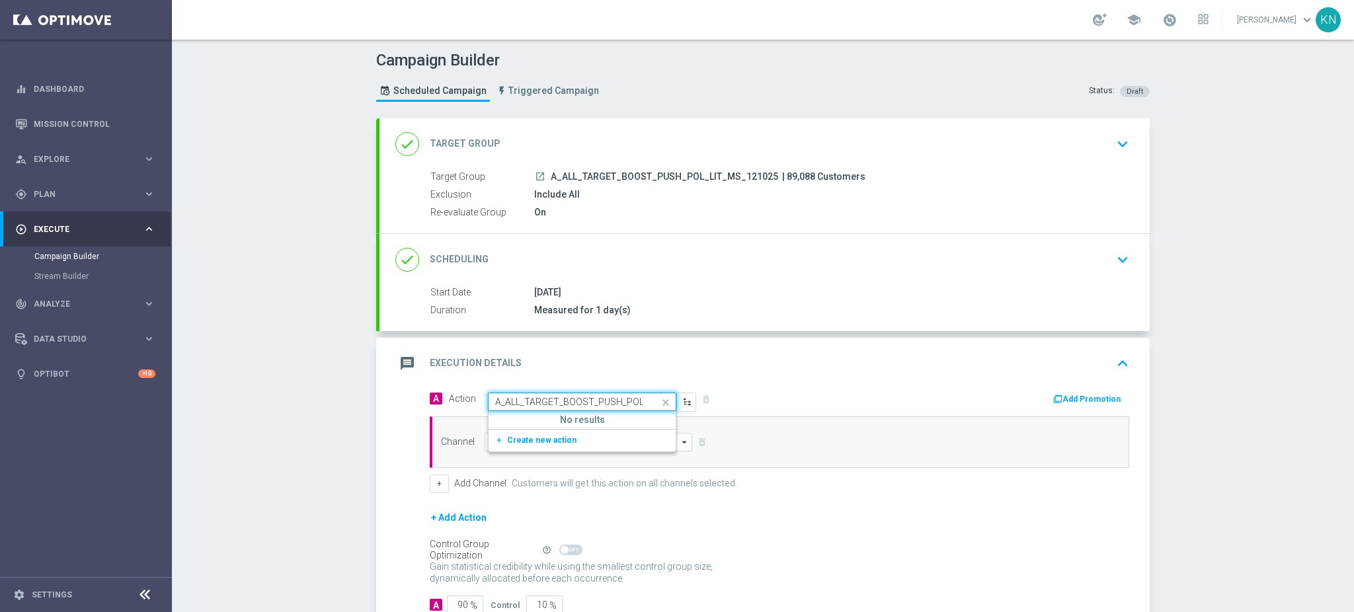
scroll to position [0, 67]
click at [538, 429] on div "add_new Create new action" at bounding box center [581, 440] width 187 height 22
click at [539, 436] on span "Create new action" at bounding box center [541, 440] width 69 height 9
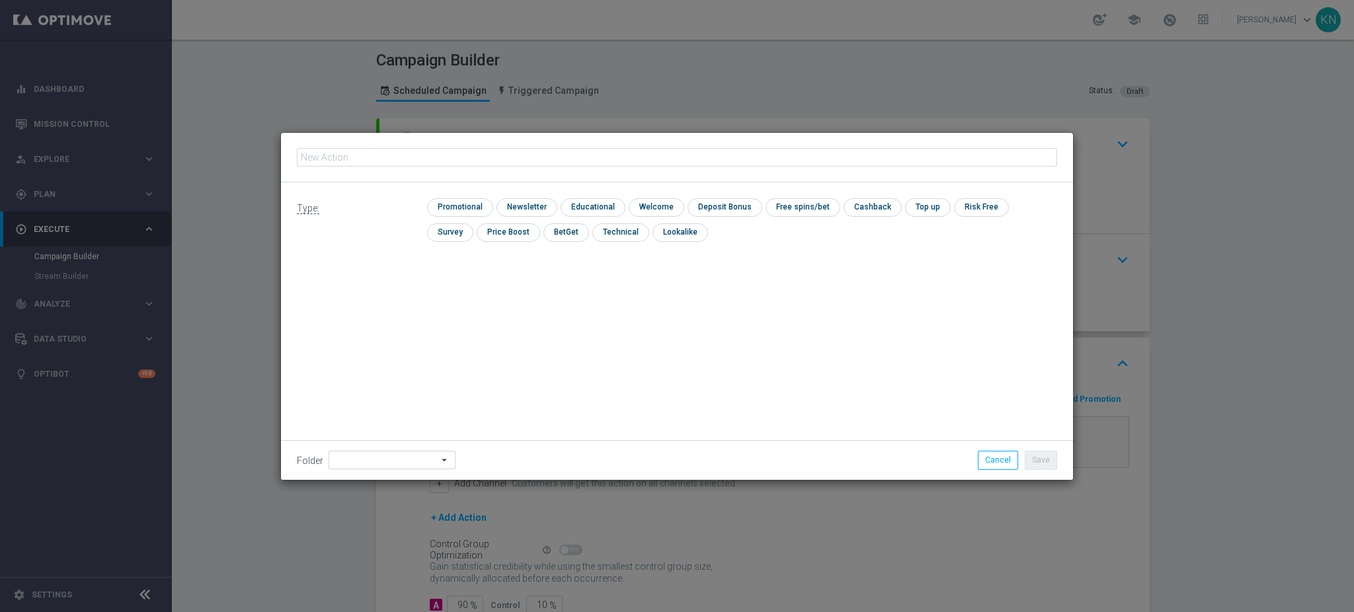
click at [432, 157] on input "text" at bounding box center [677, 157] width 760 height 19
type input "A_ALL_TARGET_BOOST_PUSH_POL_LIT_MS_121025"
click at [538, 200] on input "checkbox" at bounding box center [525, 207] width 58 height 18
checkbox input "true"
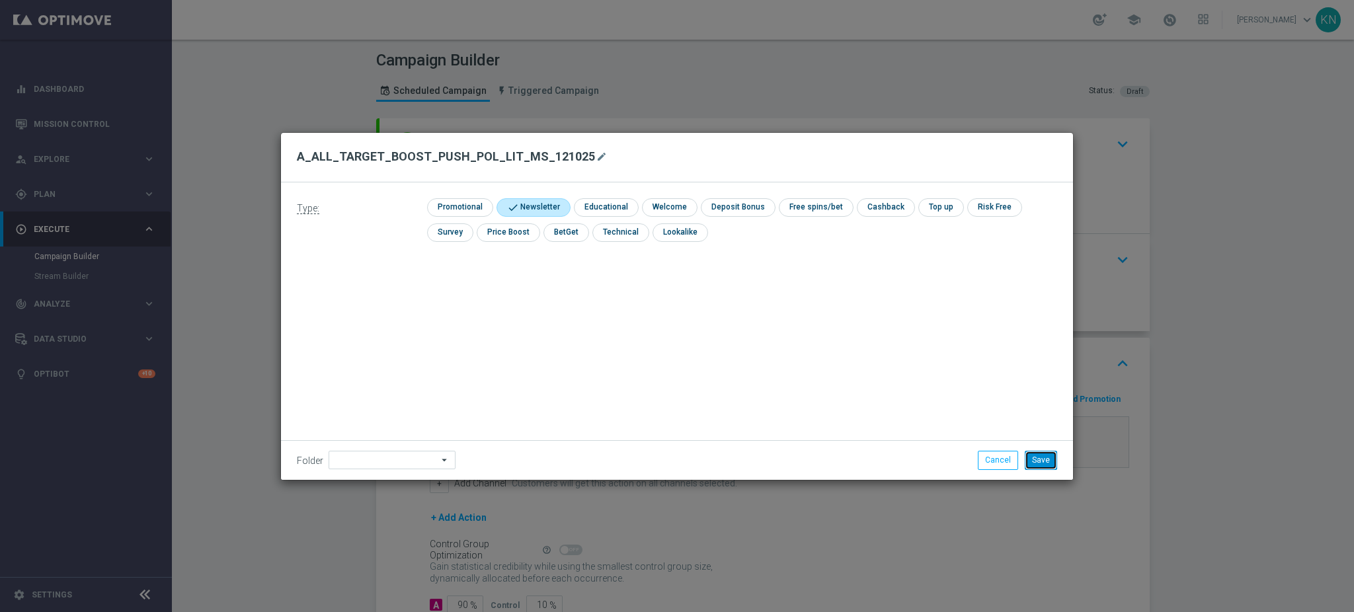
click at [1033, 455] on button "Save" at bounding box center [1040, 460] width 32 height 19
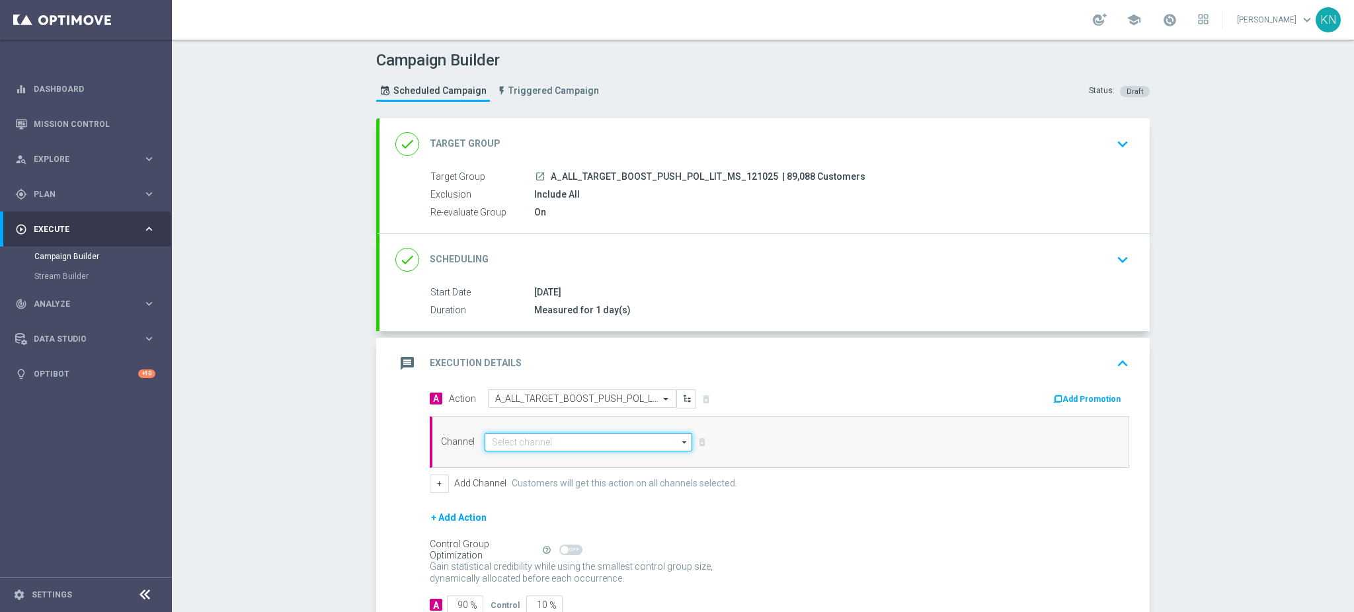
click at [525, 443] on input at bounding box center [588, 442] width 208 height 19
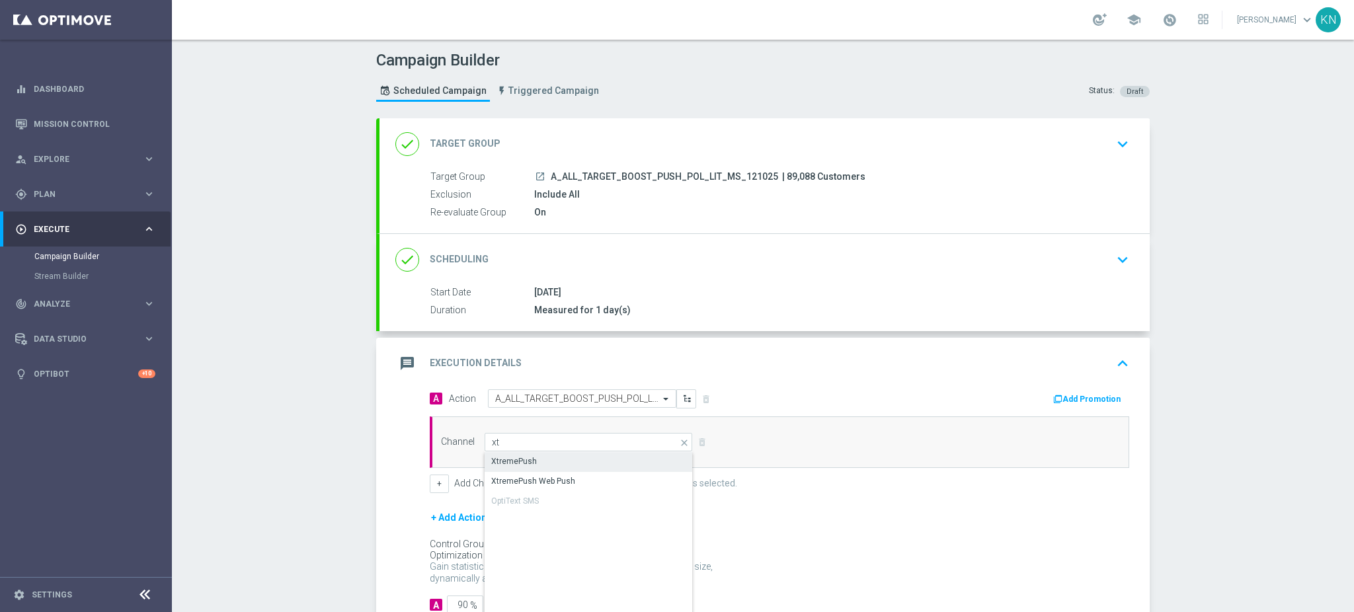
click at [523, 455] on div "XtremePush" at bounding box center [514, 461] width 46 height 12
type input "XtremePush"
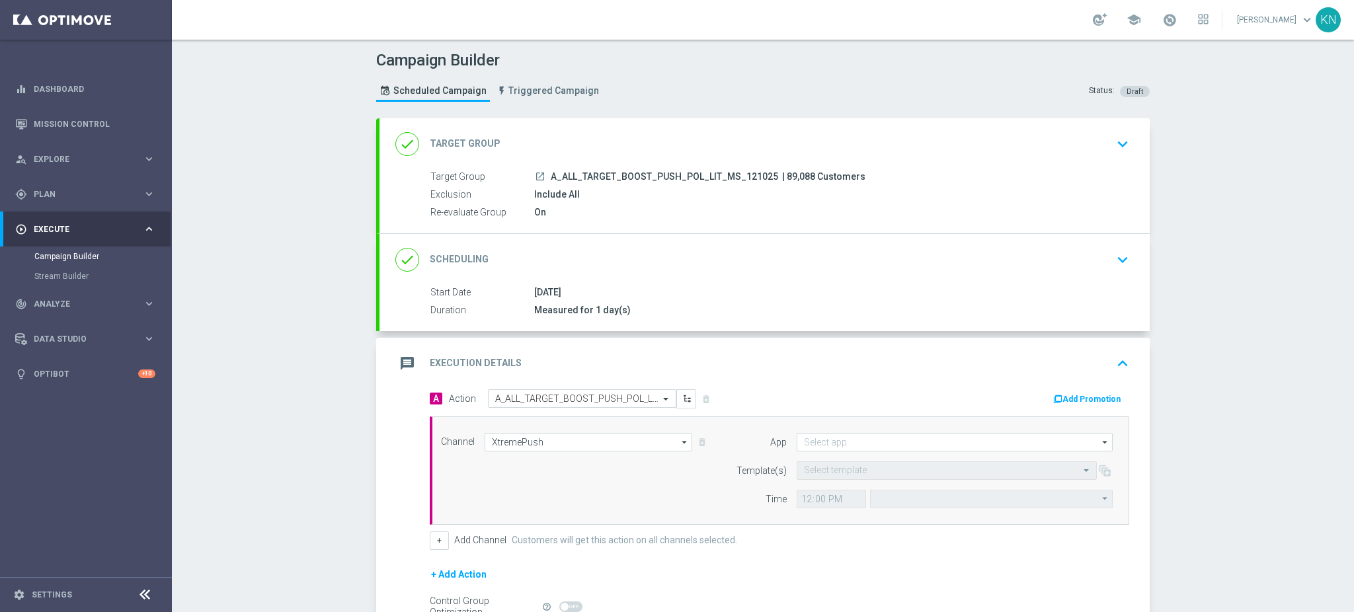
type input "Coordinated Universal Time (UTC 00:00)"
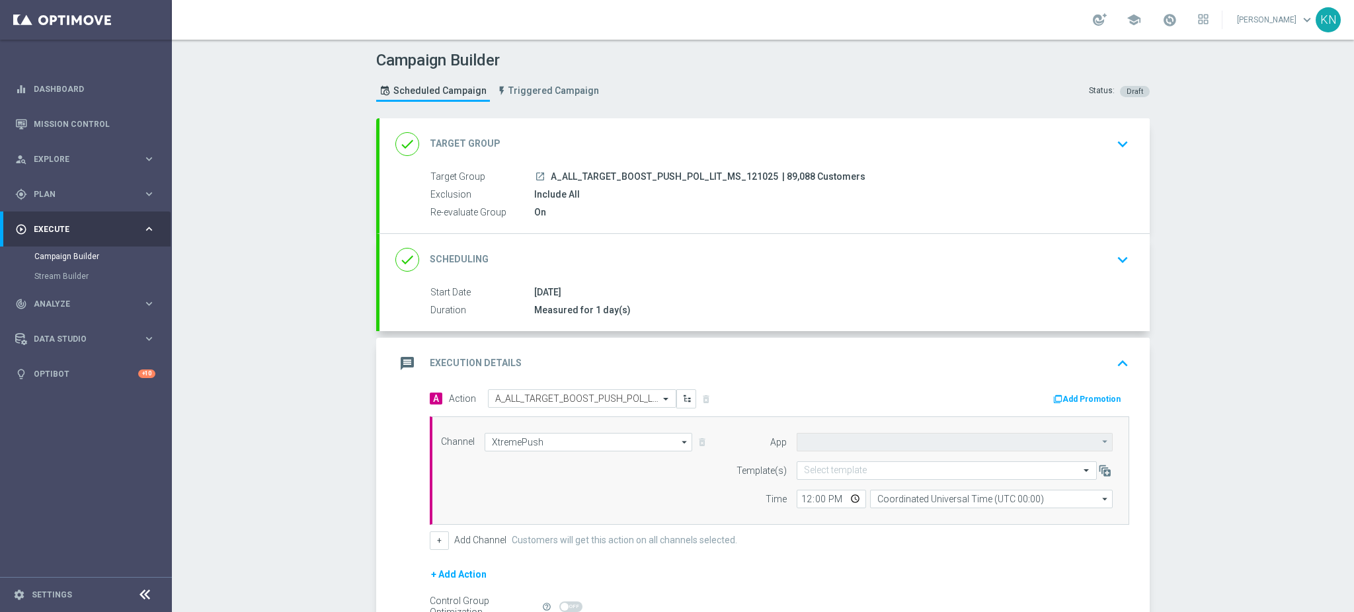
type input "STS_PL"
click at [861, 469] on input "text" at bounding box center [933, 470] width 259 height 11
paste input "A_ALL_TARGET_BOOST_PUSH_POL_LIT_MS_121025"
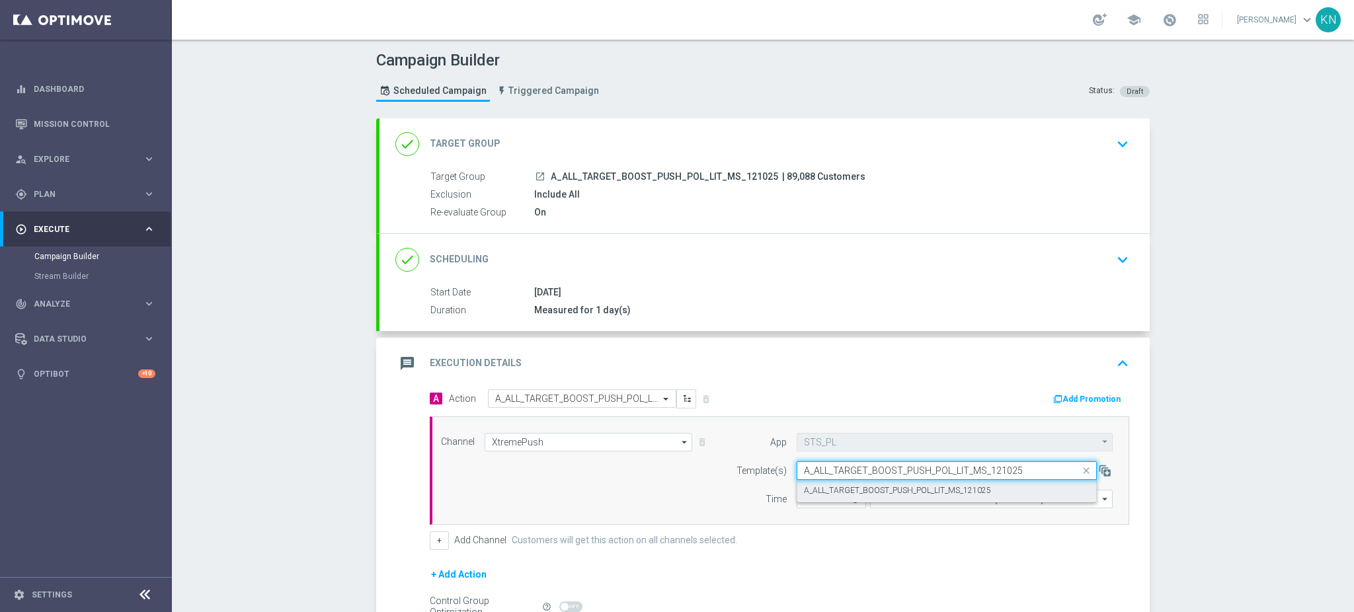
click at [855, 485] on label "A_ALL_TARGET_BOOST_PUSH_POL_LIT_MS_121025" at bounding box center [897, 490] width 187 height 11
type input "A_ALL_TARGET_BOOST_PUSH_POL_LIT_MS_121025"
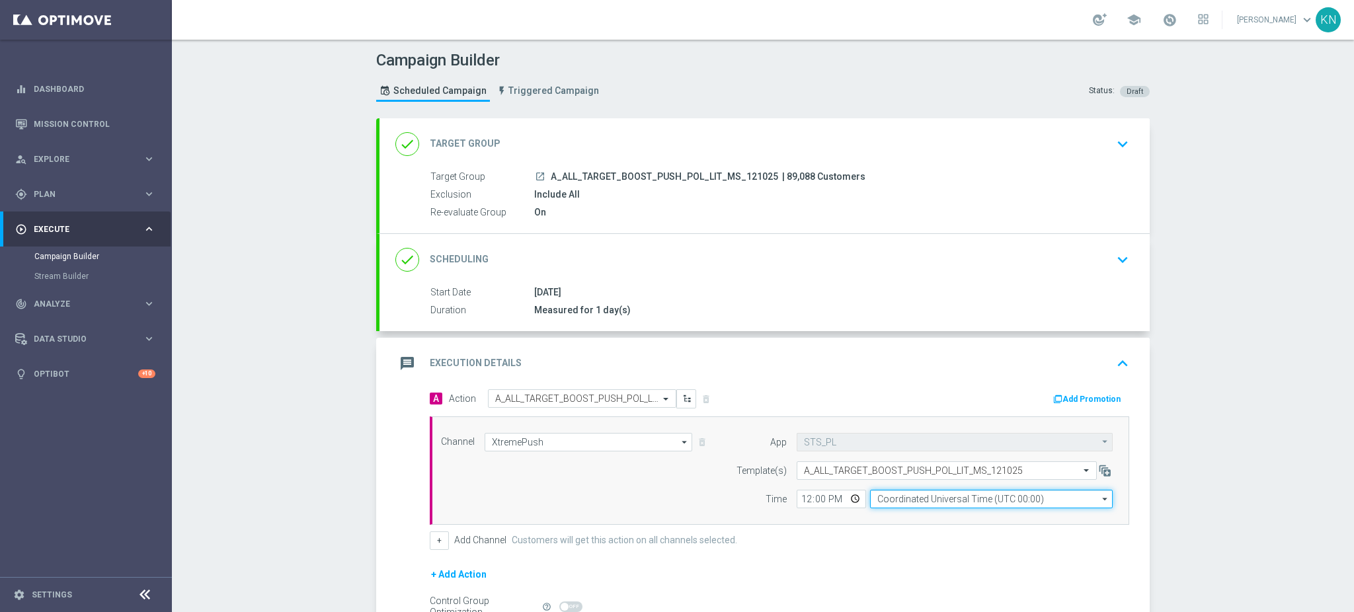
click at [919, 497] on input "Coordinated Universal Time (UTC 00:00)" at bounding box center [991, 499] width 243 height 19
click at [906, 512] on div "Central European Time ([GEOGRAPHIC_DATA]) (UTC +02:00)" at bounding box center [984, 518] width 216 height 12
type input "Central European Time ([GEOGRAPHIC_DATA]) (UTC +02:00)"
click at [796, 496] on input "12:00" at bounding box center [830, 499] width 69 height 19
type input "15:30"
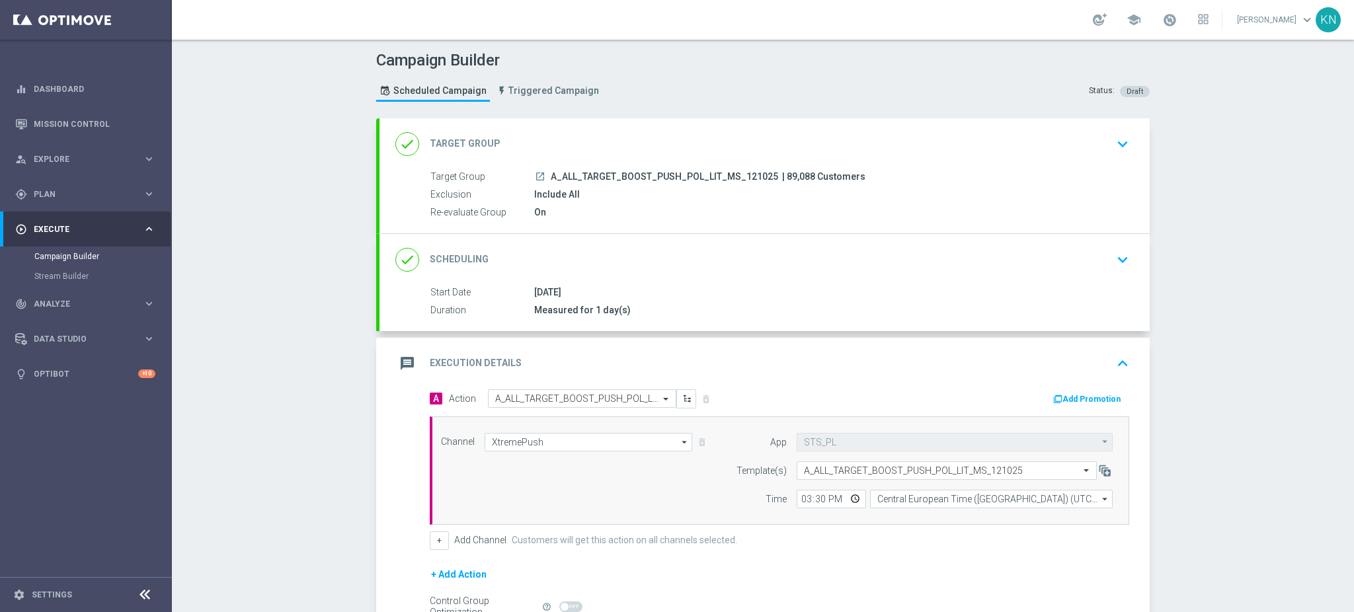
click at [809, 543] on div "+ Add Channel Customers will get this action on all channels selected." at bounding box center [779, 540] width 699 height 19
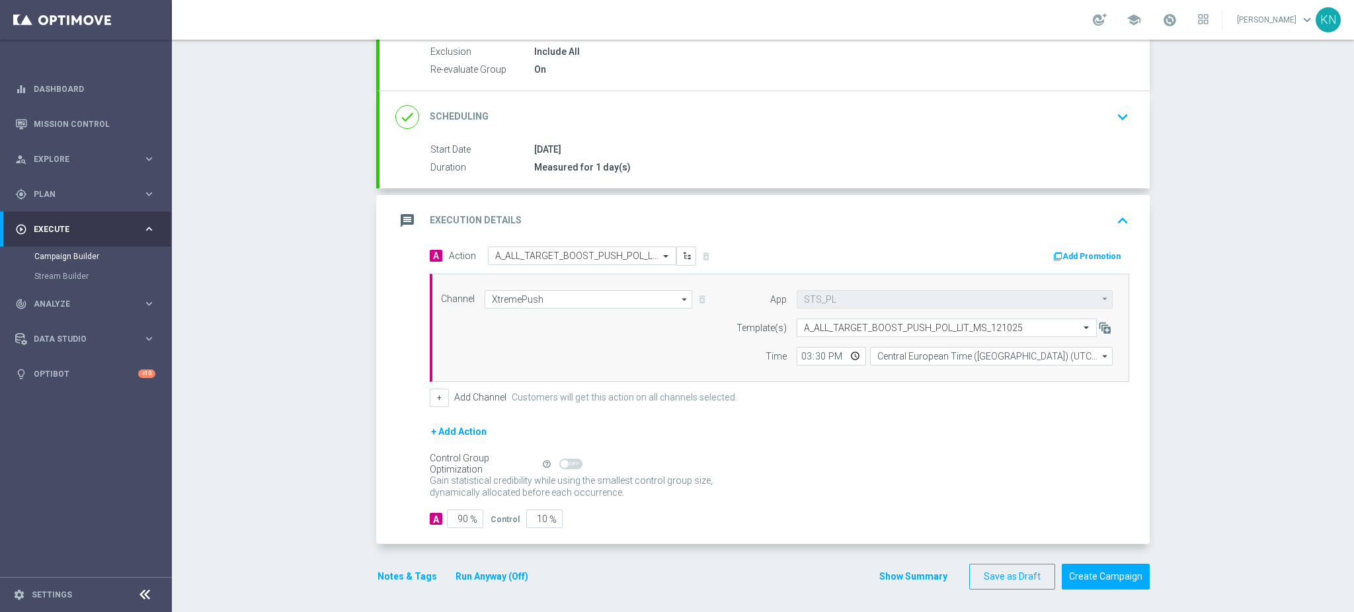
scroll to position [145, 0]
click at [532, 516] on input "10" at bounding box center [544, 516] width 36 height 19
type input "2"
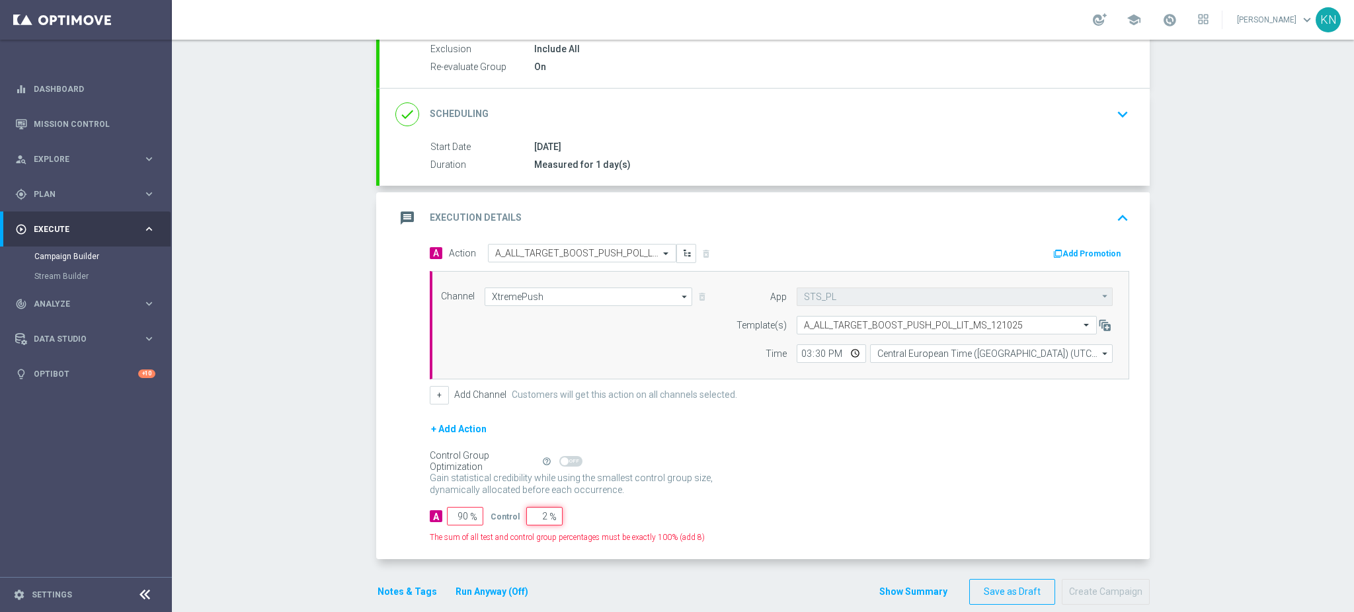
type input "98"
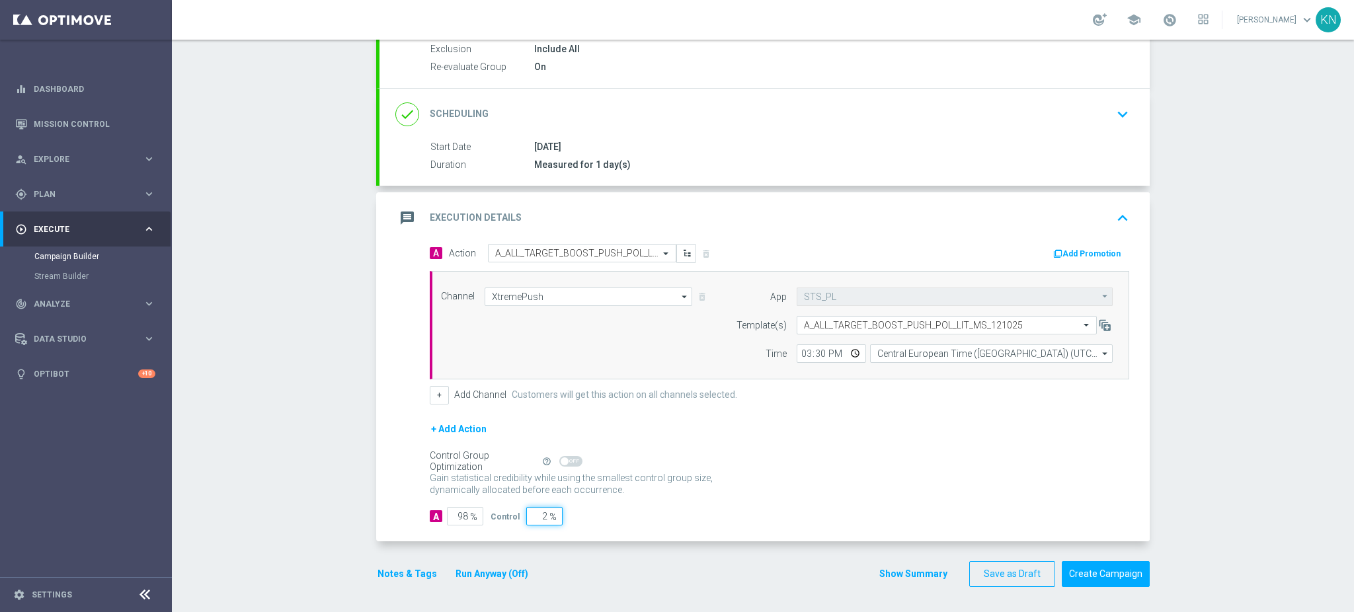
type input "2"
click at [615, 549] on form "done Target Group keyboard_arrow_down Target Group launch A_ALL_TARGET_BOOST_PU…" at bounding box center [762, 280] width 773 height 614
click at [376, 570] on button "Notes & Tags" at bounding box center [407, 574] width 62 height 17
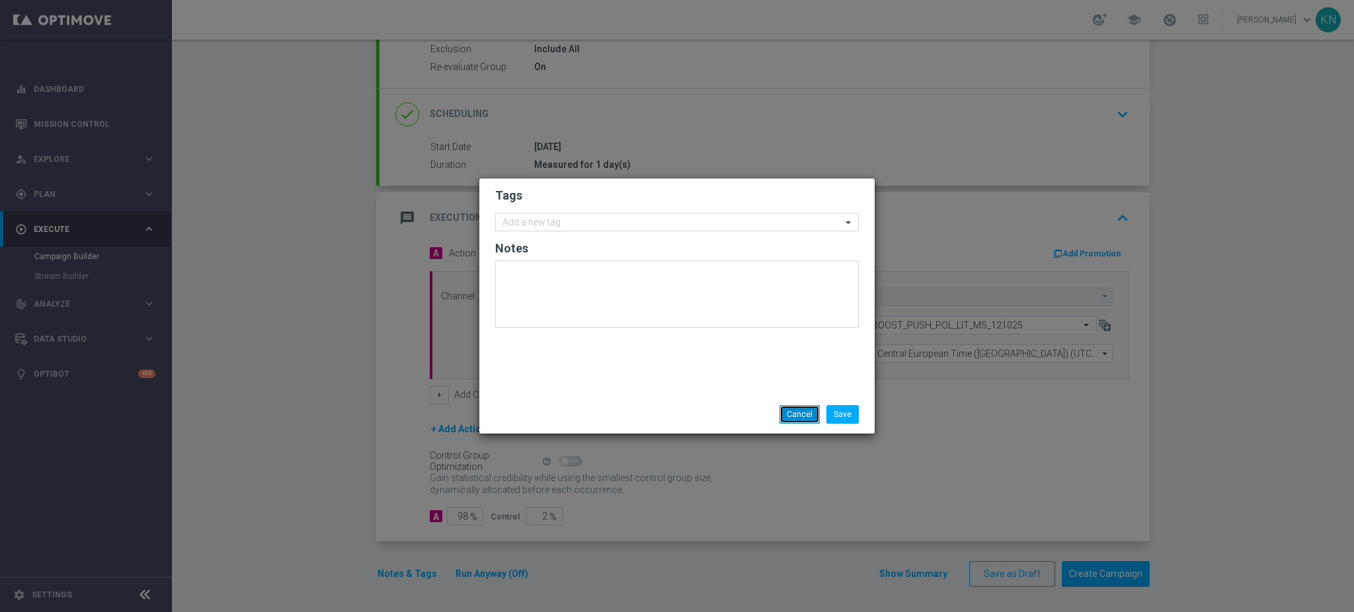
click at [798, 420] on button "Cancel" at bounding box center [799, 414] width 40 height 19
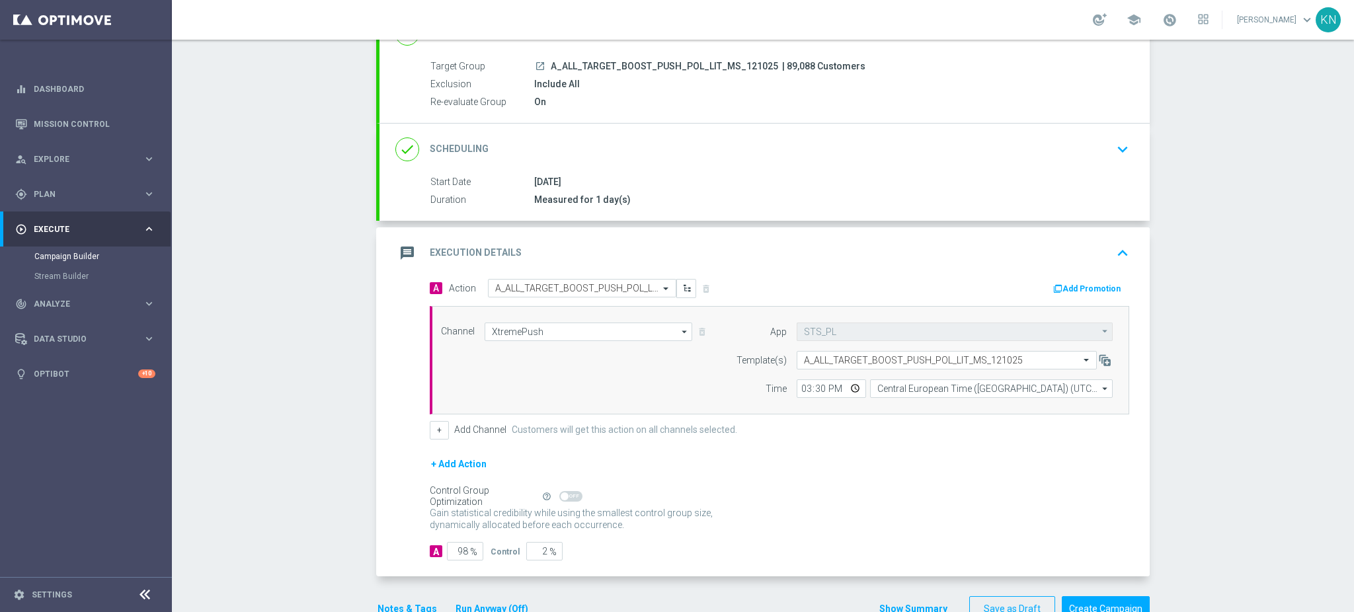
scroll to position [112, 0]
click at [399, 608] on button "Notes & Tags" at bounding box center [407, 607] width 62 height 17
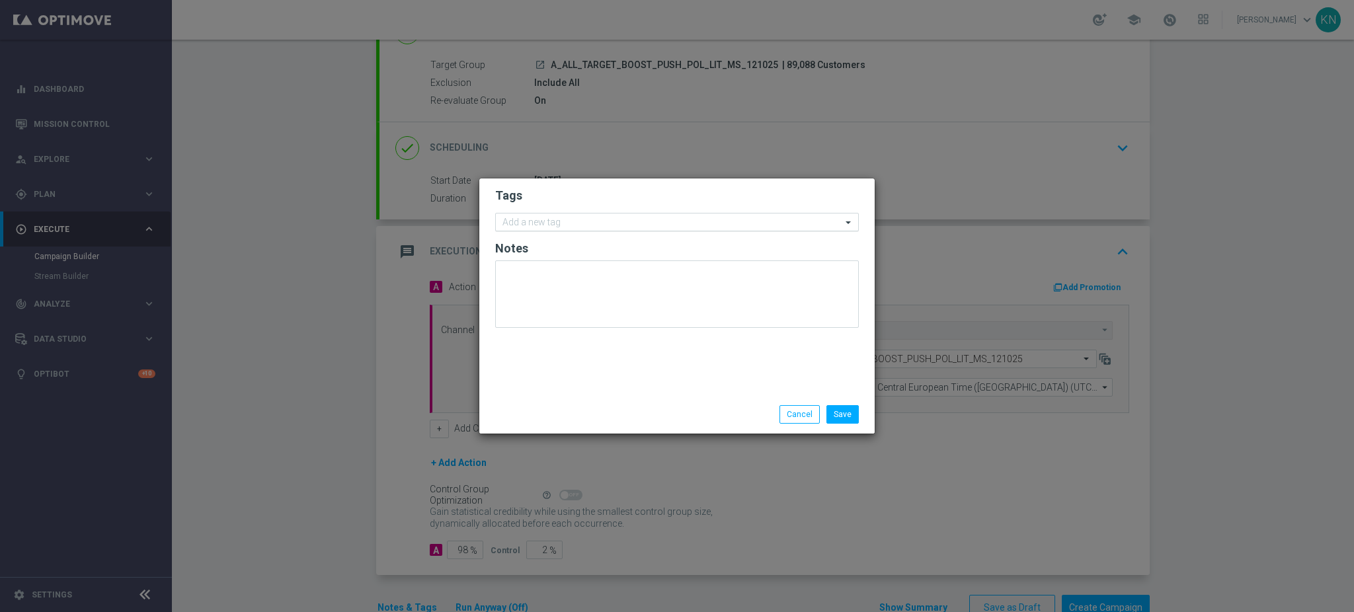
click at [546, 221] on input "text" at bounding box center [671, 222] width 339 height 11
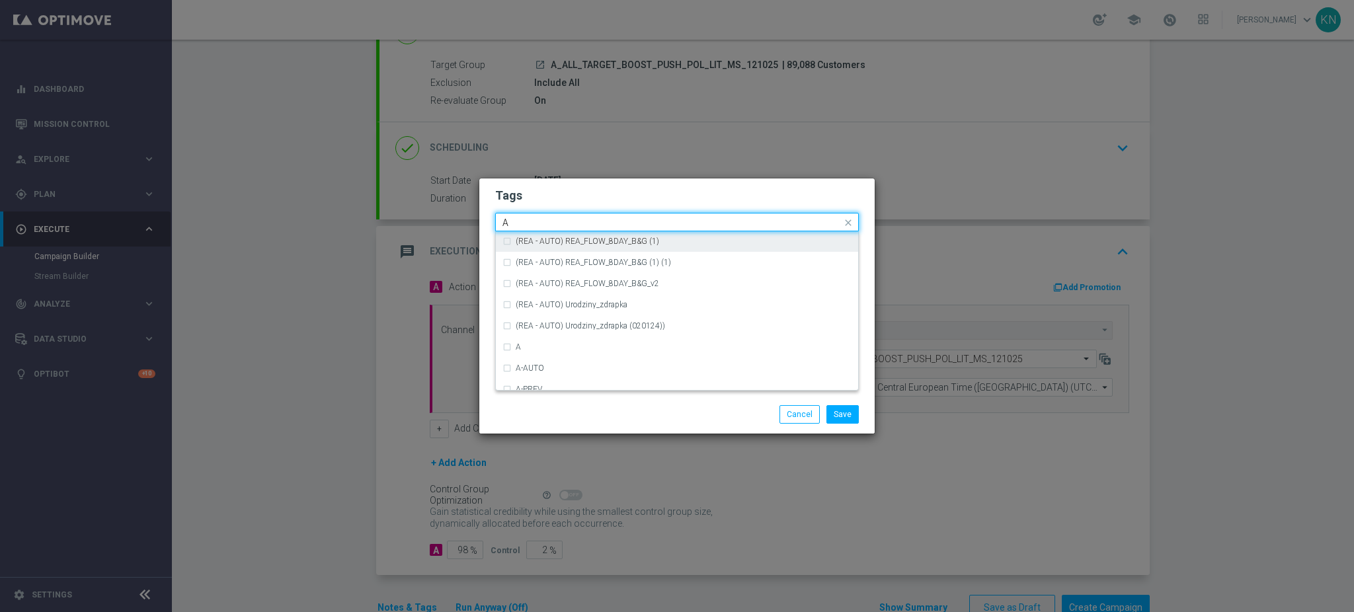
scroll to position [1586, 0]
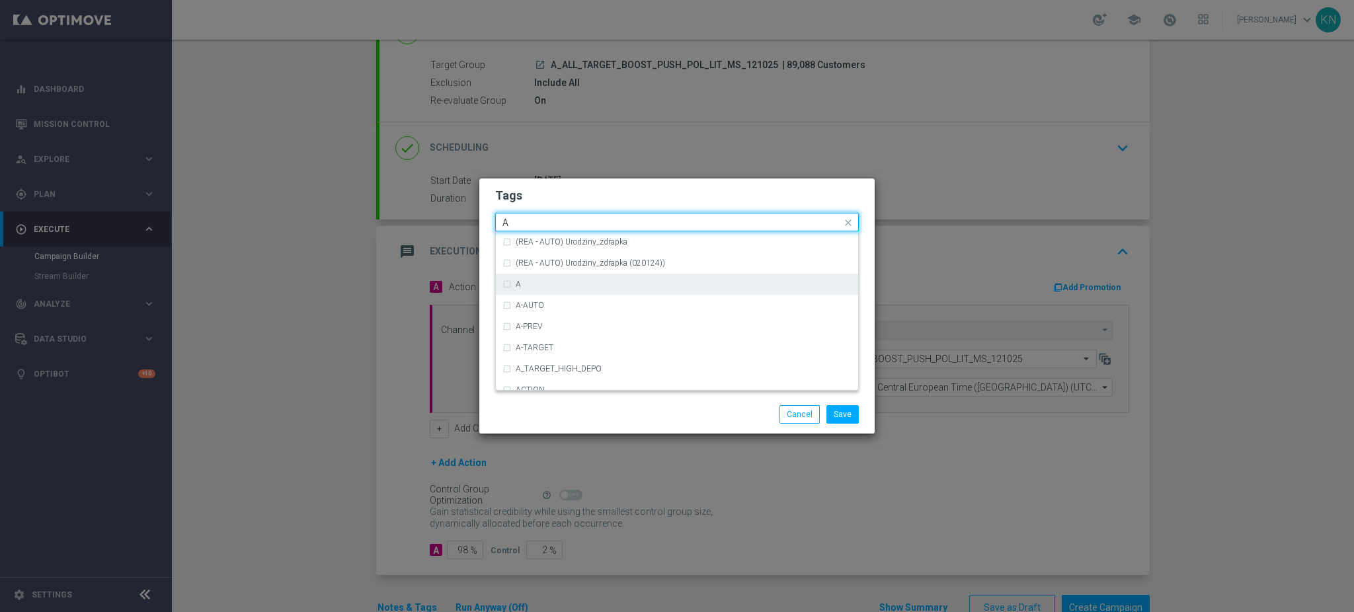
click at [548, 281] on div "A" at bounding box center [684, 284] width 336 height 8
type input "A"
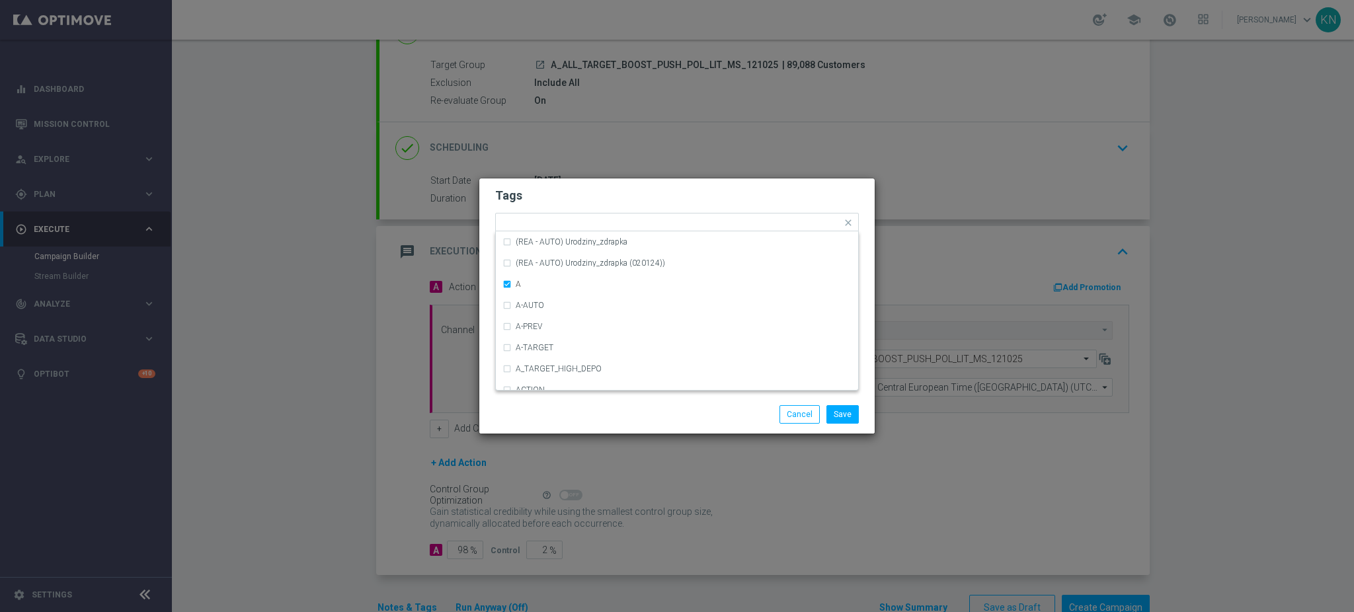
click at [571, 198] on h2 "Tags" at bounding box center [677, 196] width 364 height 16
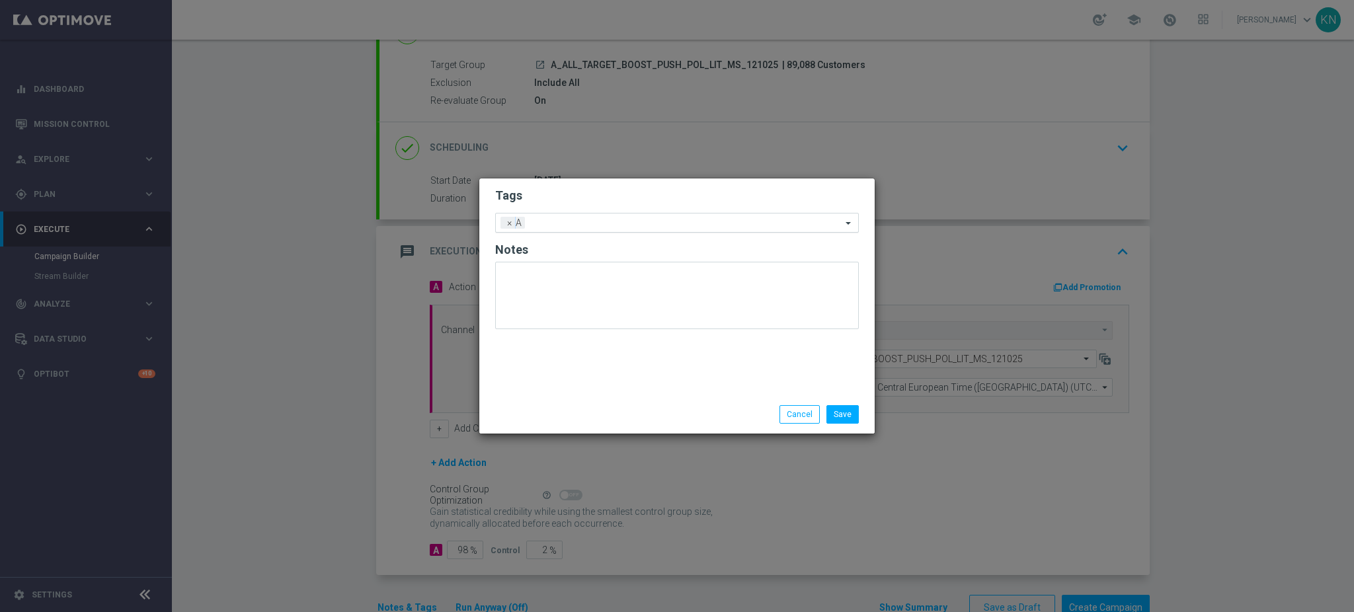
click at [572, 228] on input "text" at bounding box center [685, 223] width 311 height 11
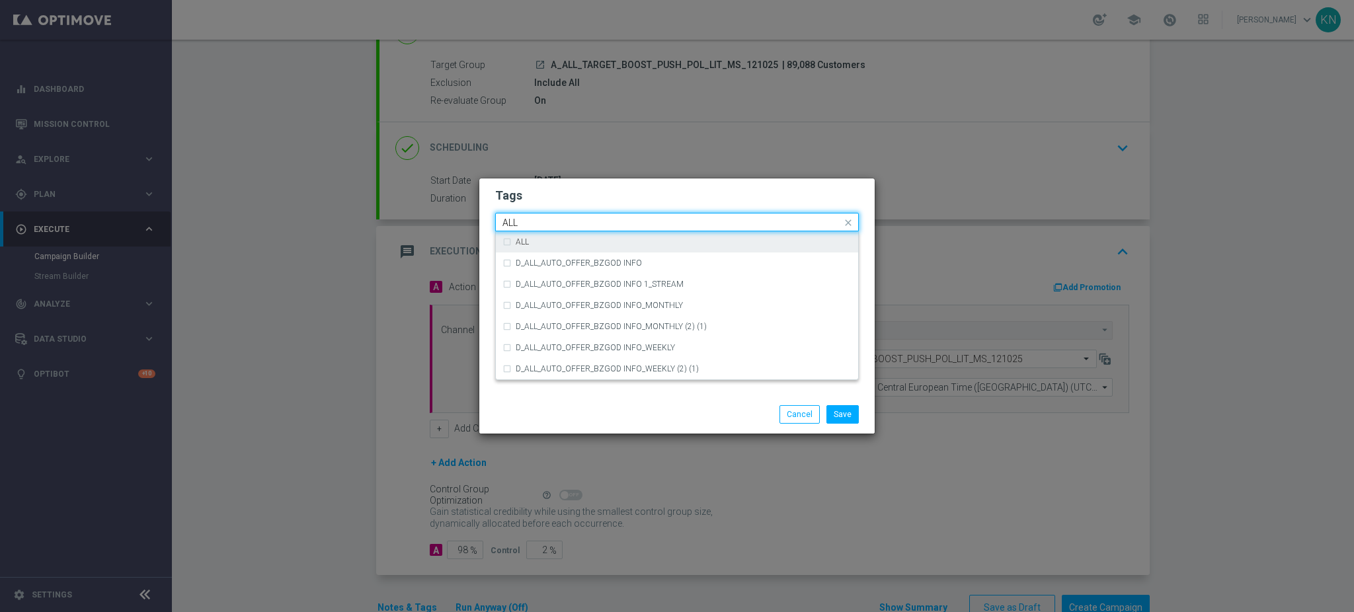
drag, startPoint x: 564, startPoint y: 240, endPoint x: 601, endPoint y: 200, distance: 54.2
click at [564, 239] on div "ALL" at bounding box center [684, 242] width 336 height 8
type input "ALL"
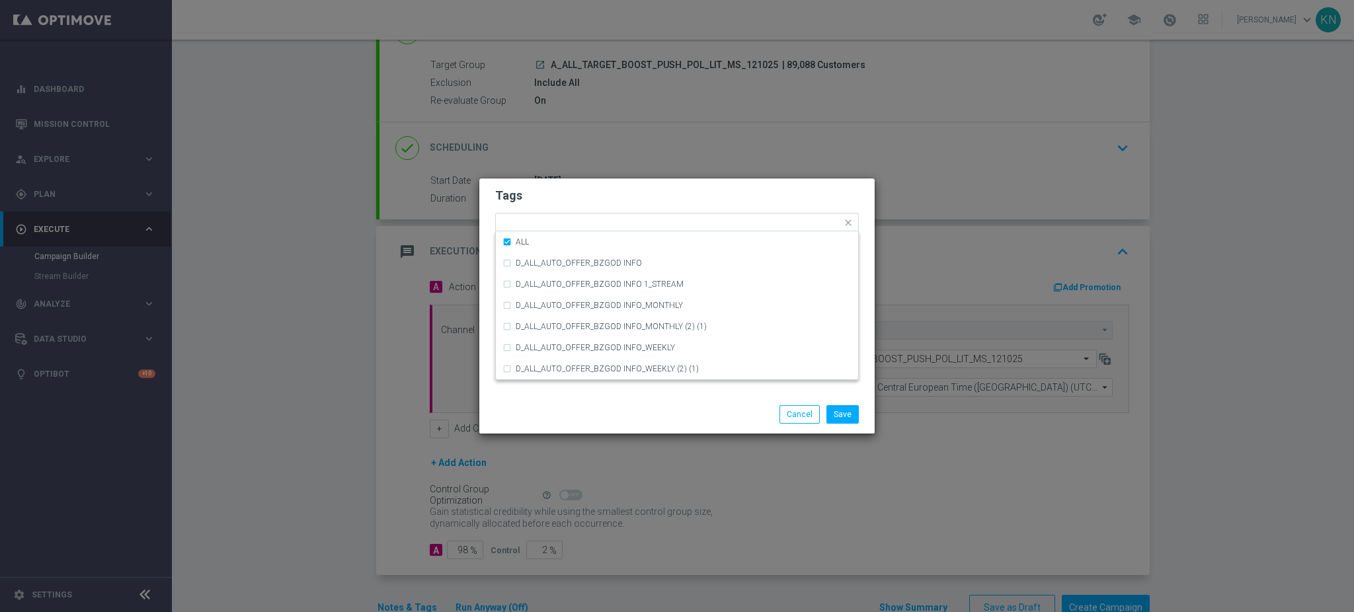
click at [601, 200] on h2 "Tags" at bounding box center [677, 196] width 364 height 16
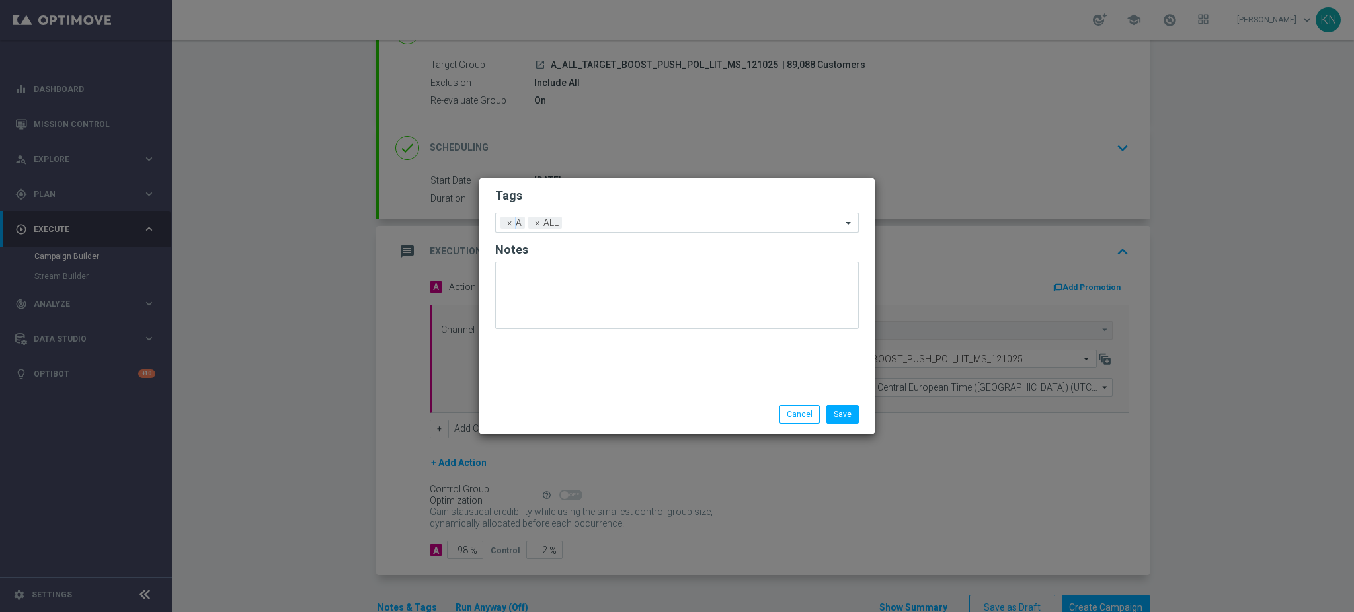
click at [627, 220] on input "text" at bounding box center [704, 223] width 274 height 11
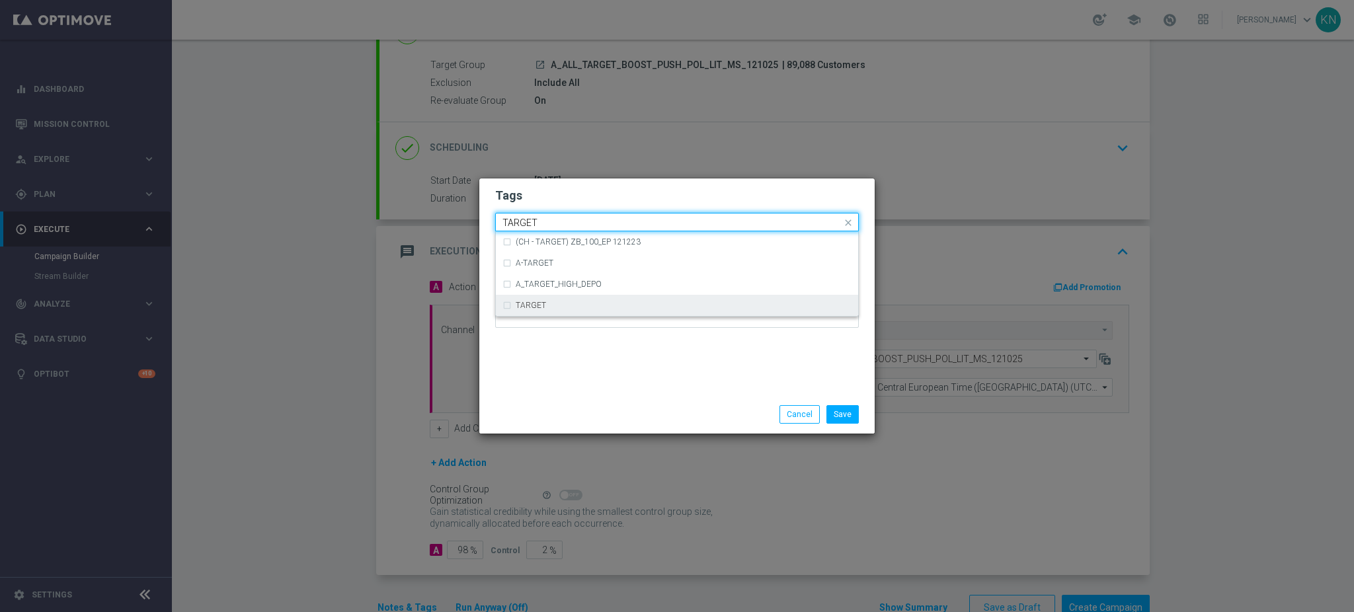
click at [534, 305] on label "TARGET" at bounding box center [531, 305] width 30 height 8
type input "TARGET"
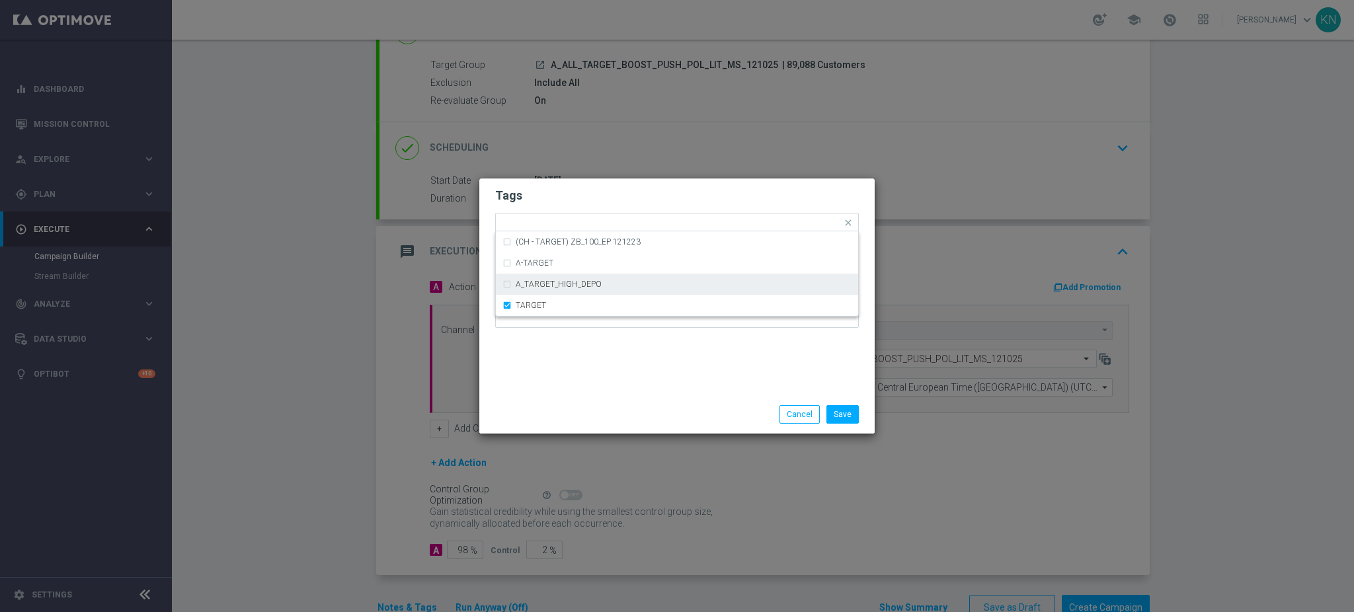
click at [612, 194] on h2 "Tags" at bounding box center [677, 196] width 364 height 16
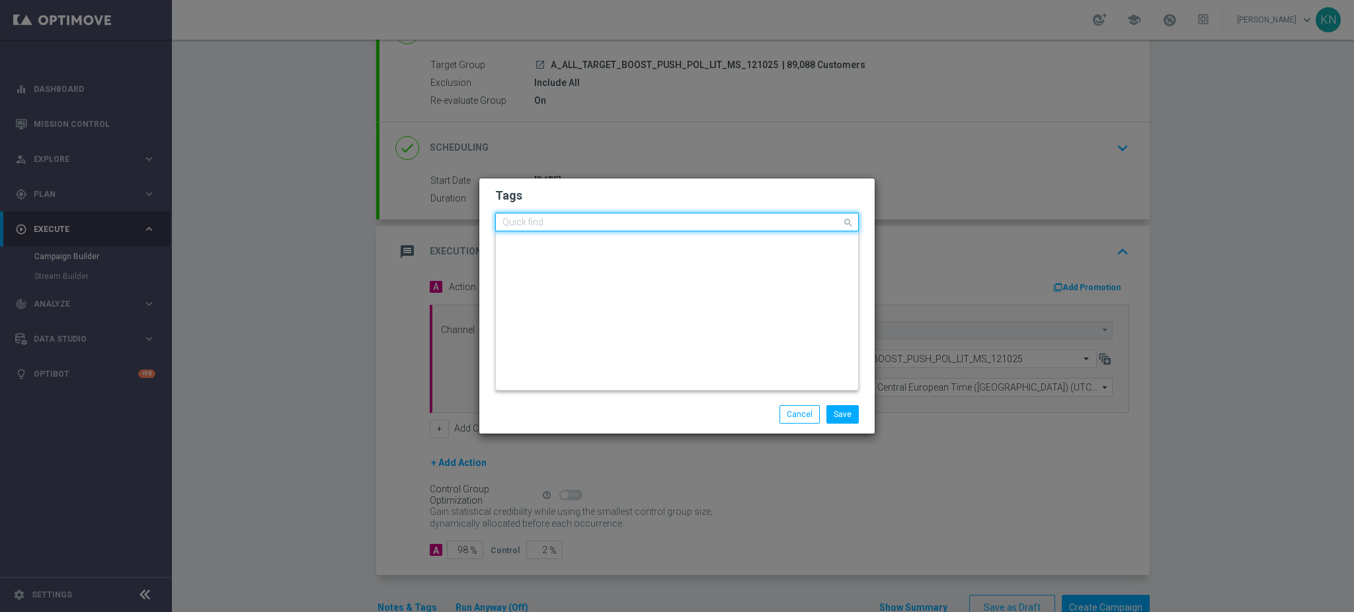
click at [639, 221] on input "text" at bounding box center [671, 222] width 339 height 11
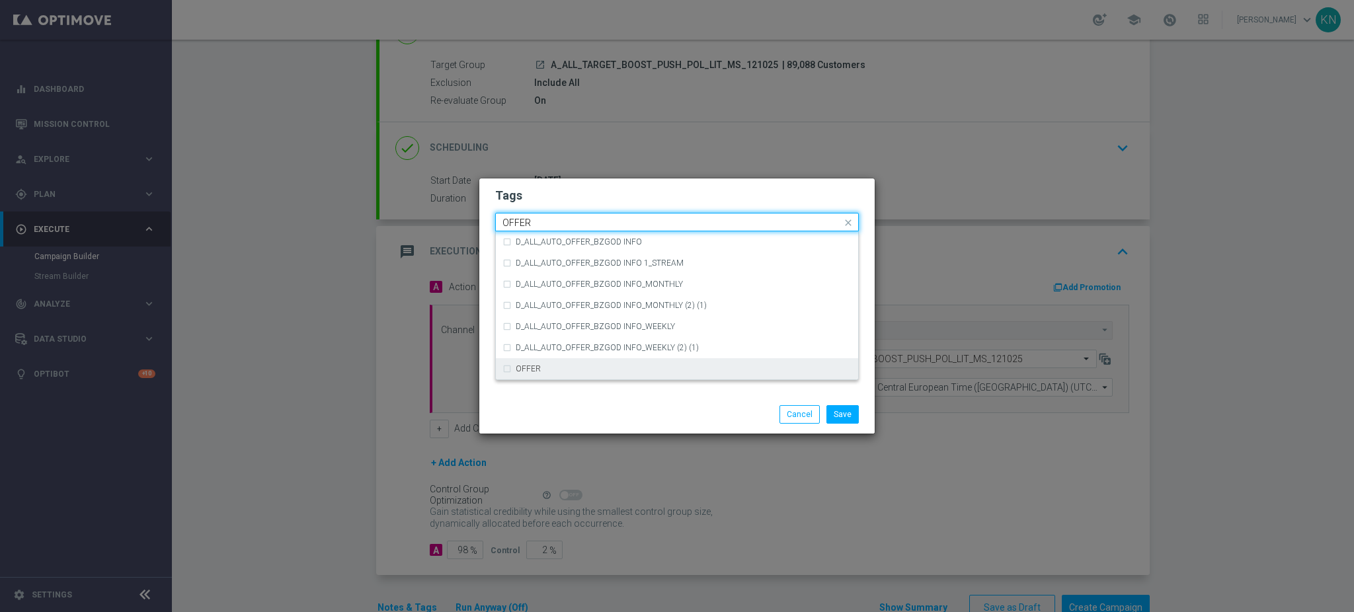
click at [550, 361] on div "OFFER" at bounding box center [676, 368] width 349 height 21
type input "OFFER"
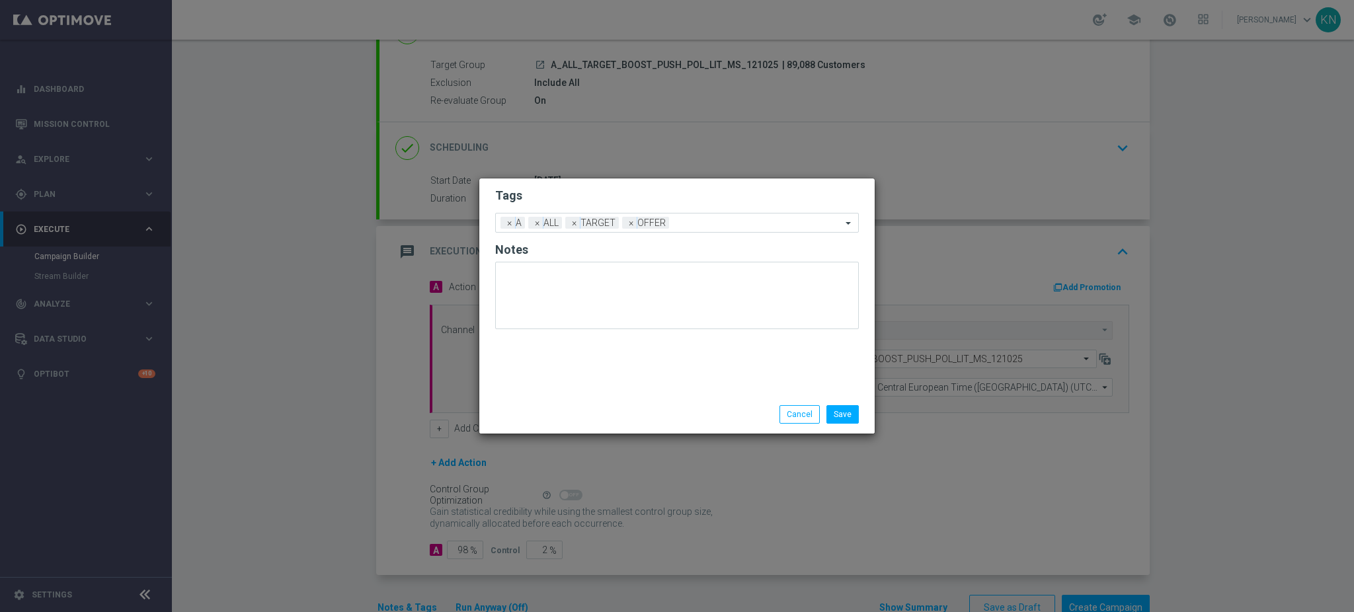
click at [648, 190] on h2 "Tags" at bounding box center [677, 196] width 364 height 16
click at [702, 223] on input "text" at bounding box center [757, 223] width 167 height 11
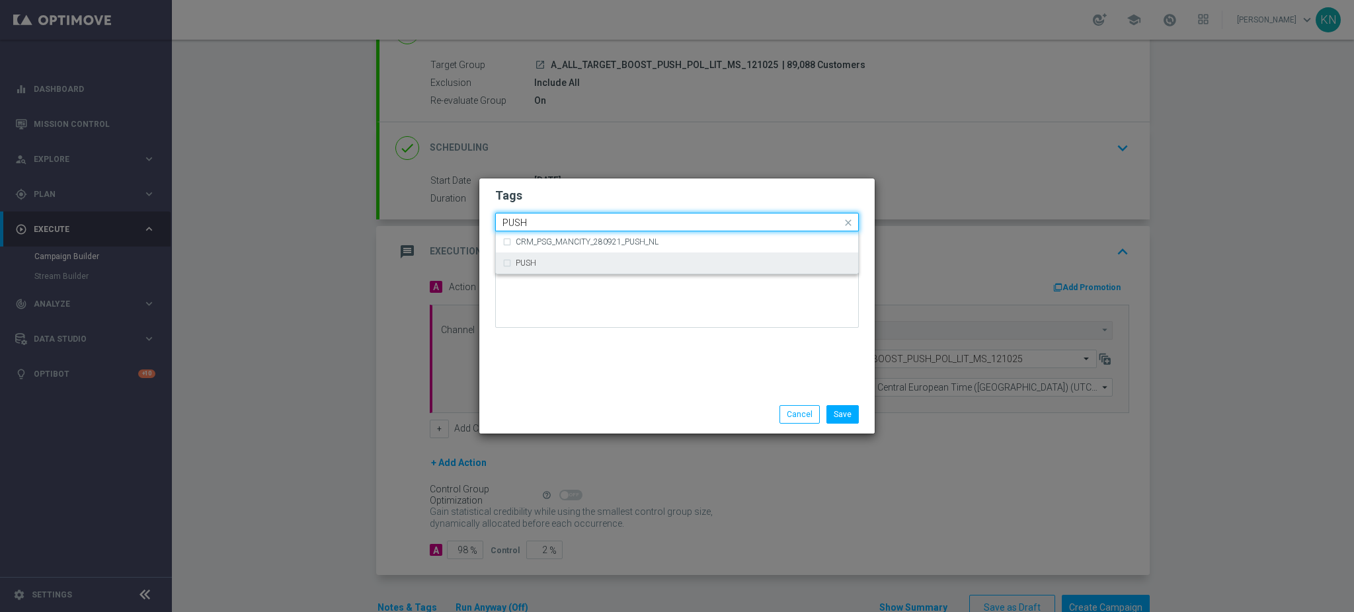
click at [536, 264] on div "PUSH" at bounding box center [684, 263] width 336 height 8
type input "PUSH"
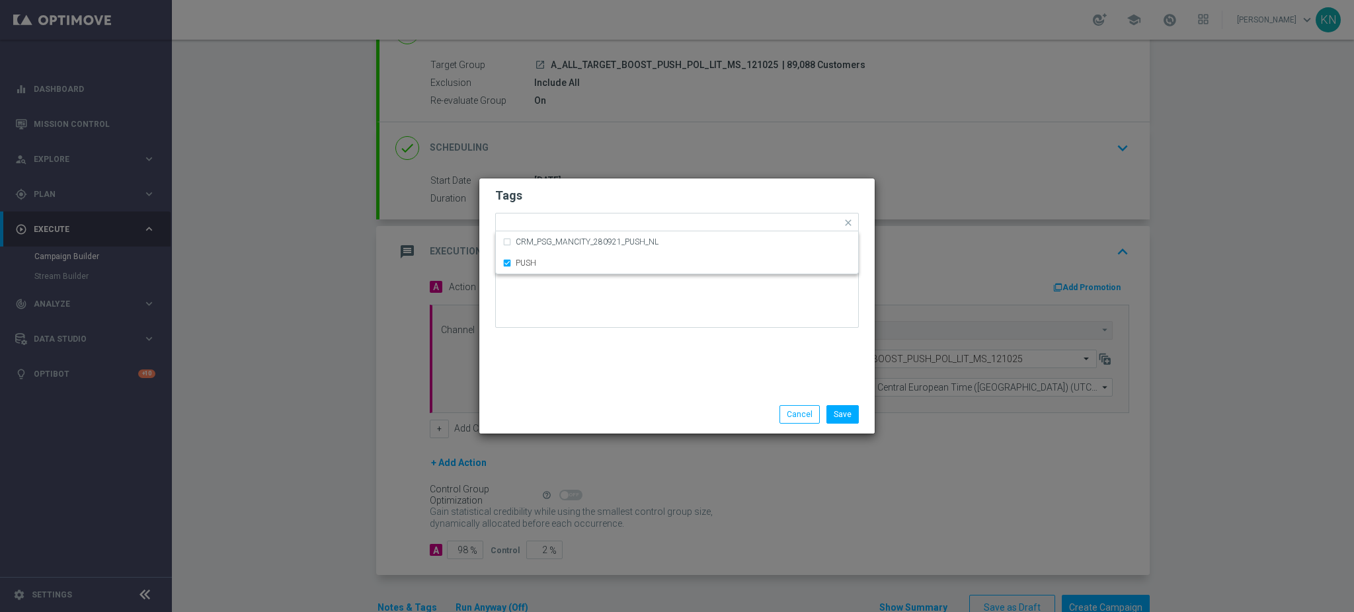
click at [599, 190] on h2 "Tags" at bounding box center [677, 196] width 364 height 16
click at [843, 408] on button "Save" at bounding box center [842, 414] width 32 height 19
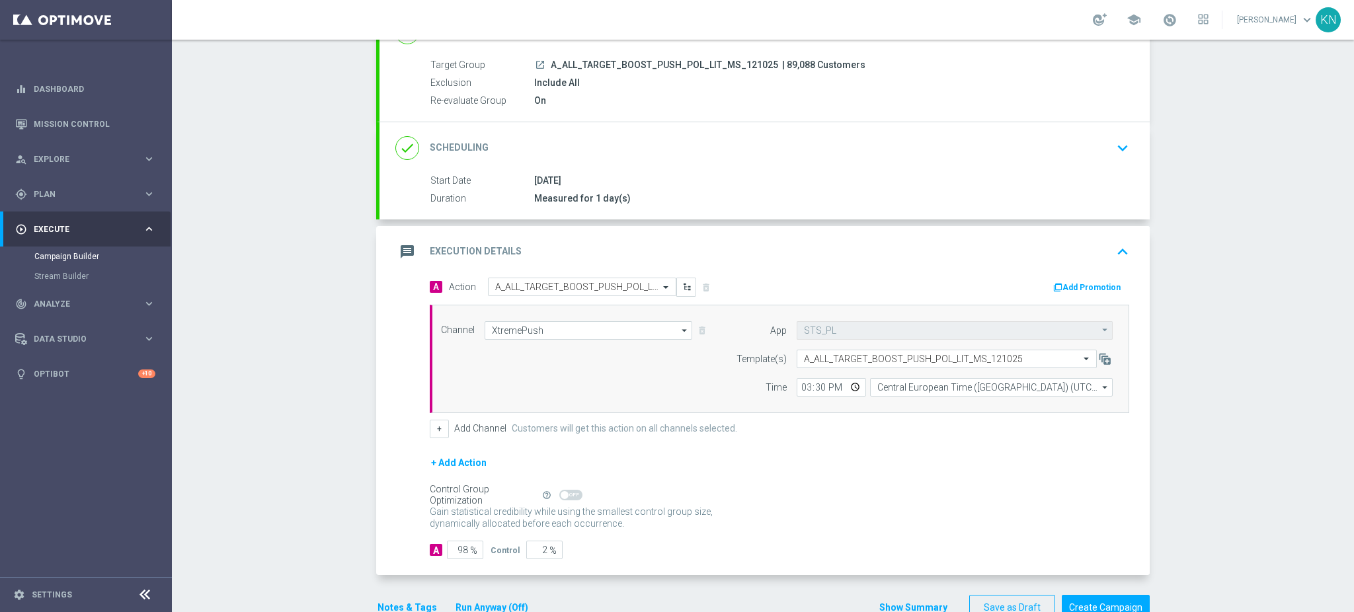
click at [535, 61] on icon "launch" at bounding box center [540, 64] width 11 height 11
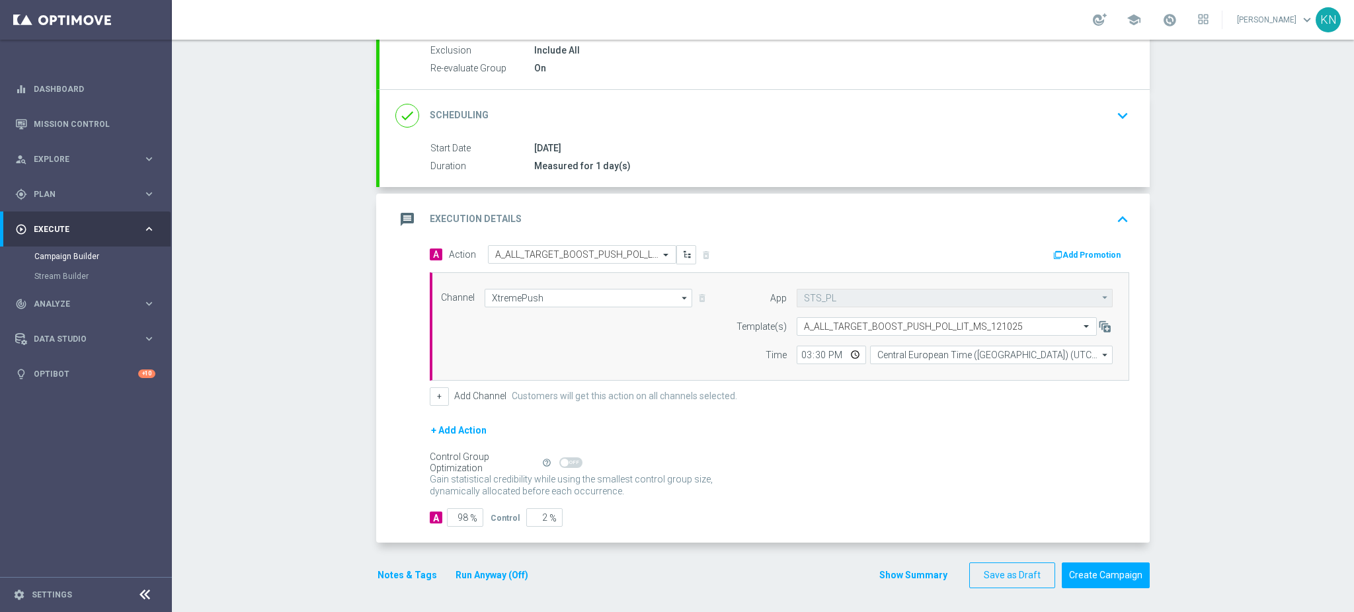
scroll to position [145, 0]
click at [1104, 571] on button "Create Campaign" at bounding box center [1105, 574] width 88 height 26
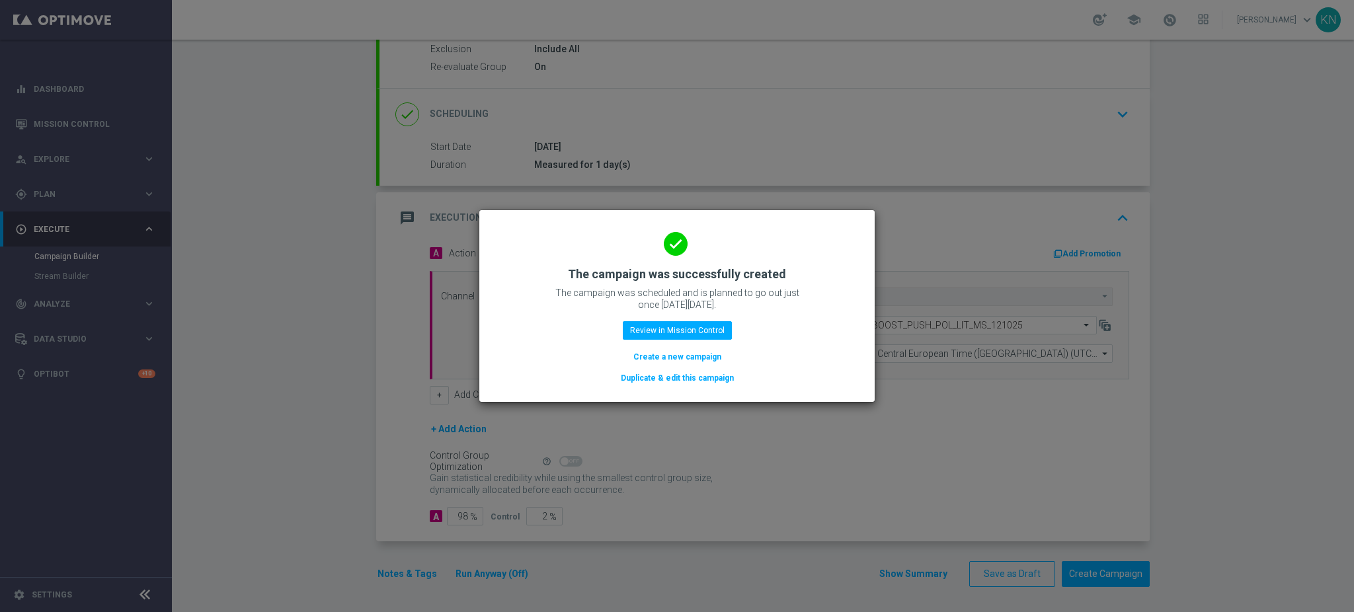
click at [685, 379] on button "Duplicate & edit this campaign" at bounding box center [677, 378] width 116 height 15
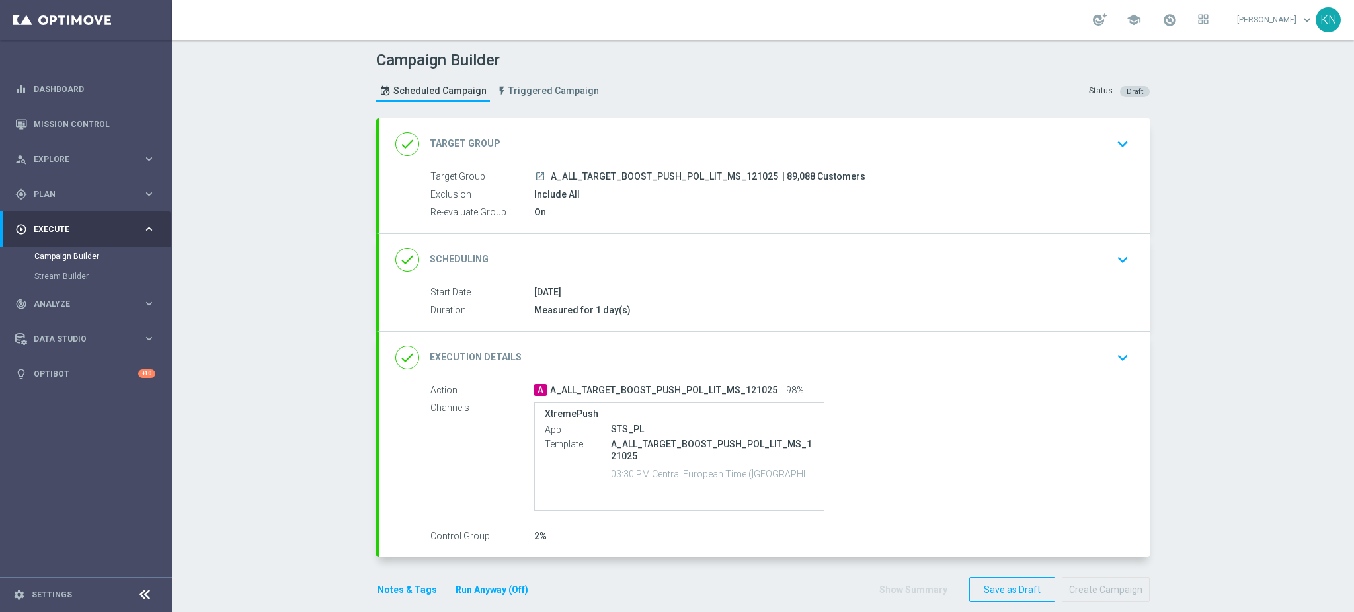
click at [1084, 149] on div "done Target Group keyboard_arrow_down" at bounding box center [764, 144] width 738 height 25
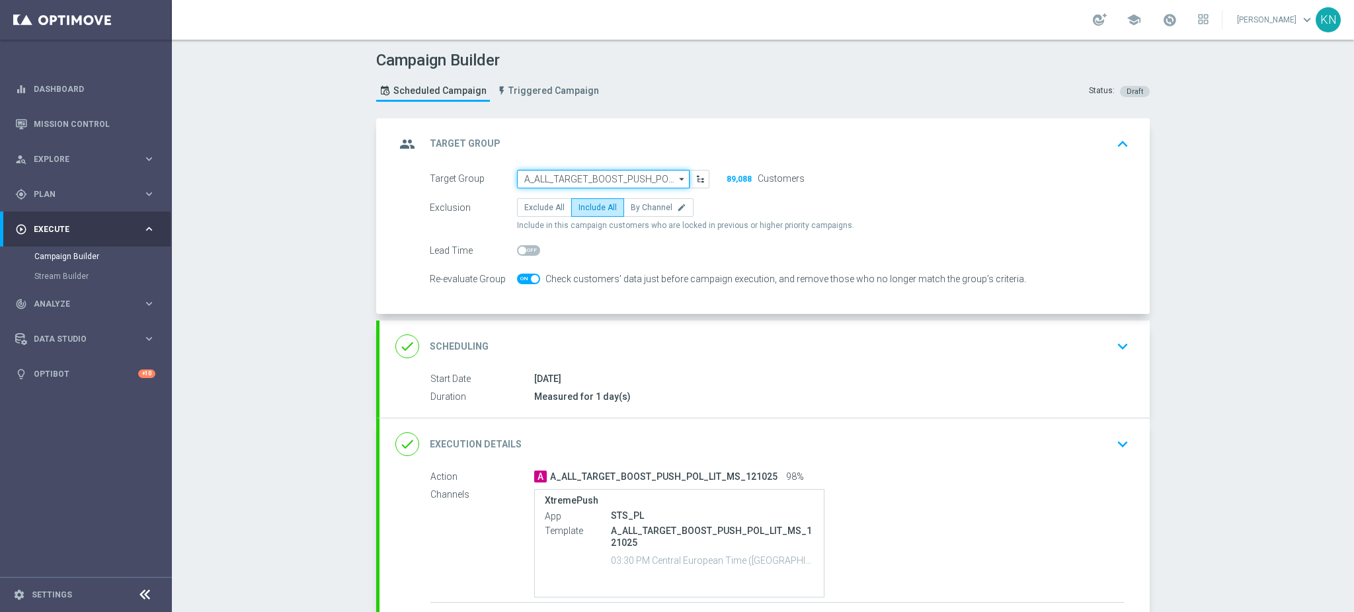
click at [605, 178] on input "A_ALL_TARGET_BOOST_PUSH_POL_LIT_MS_121025" at bounding box center [603, 179] width 173 height 19
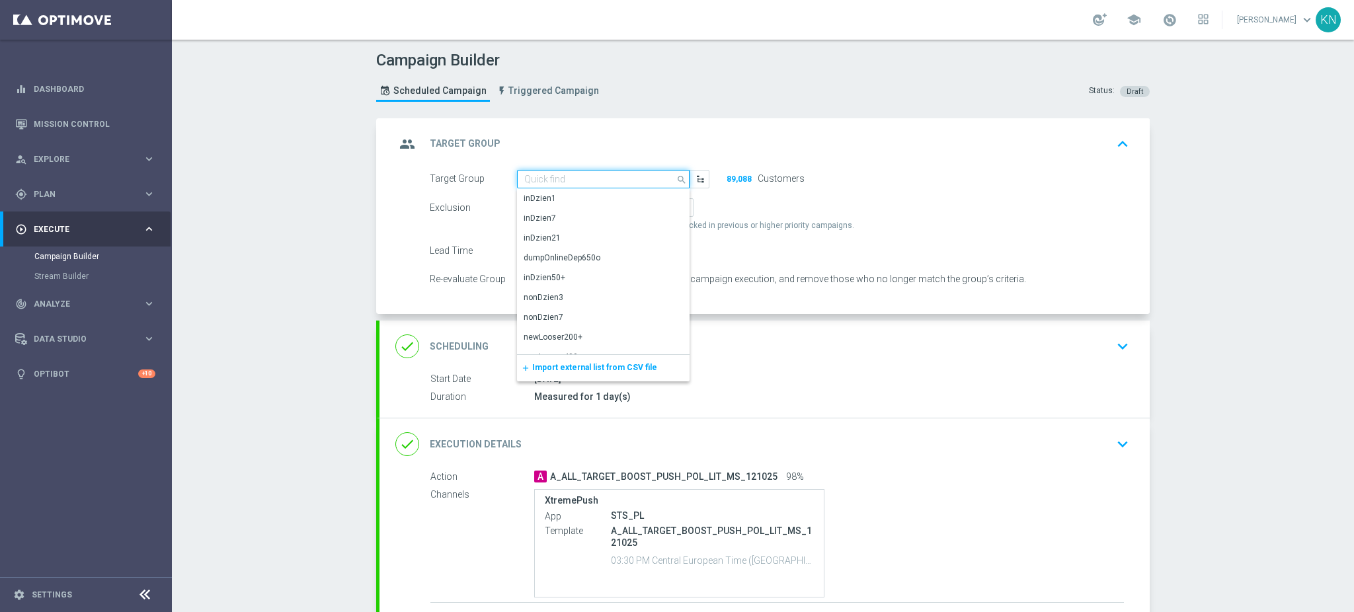
paste input "A_MED_TARGET_DEPO_50DO100_101025_1D_PUSH"
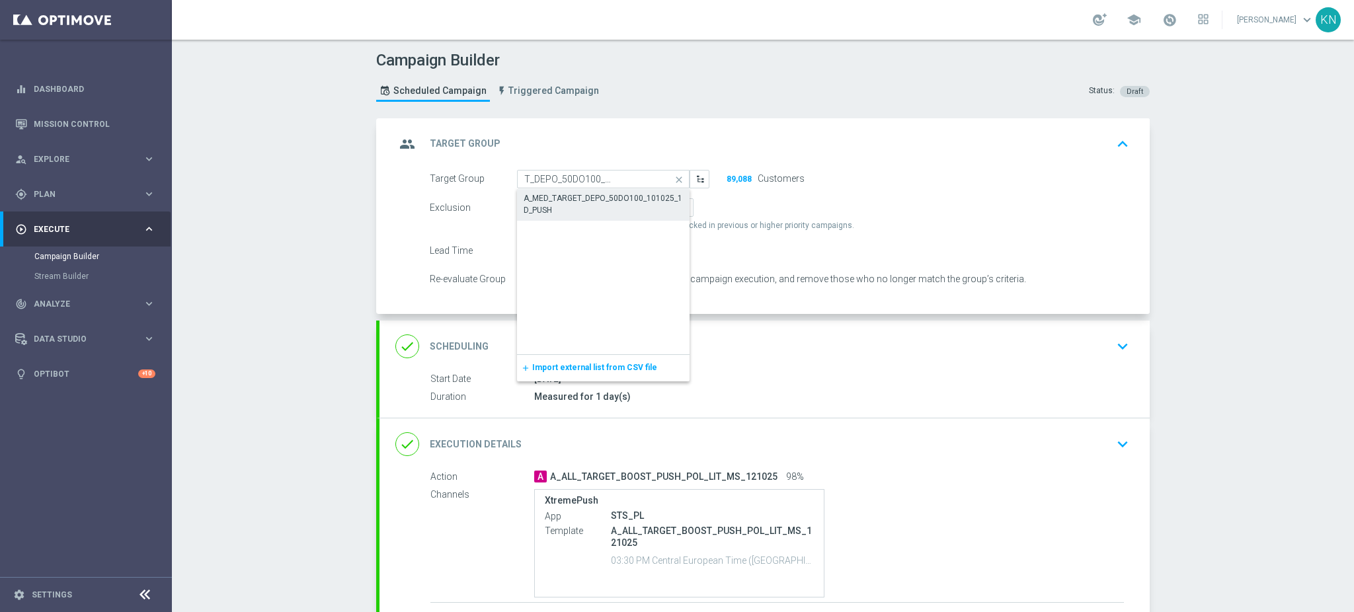
click at [585, 198] on div "A_MED_TARGET_DEPO_50DO100_101025_1D_PUSH" at bounding box center [603, 204] width 160 height 24
type input "A_MED_TARGET_DEPO_50DO100_101025_1D_PUSH"
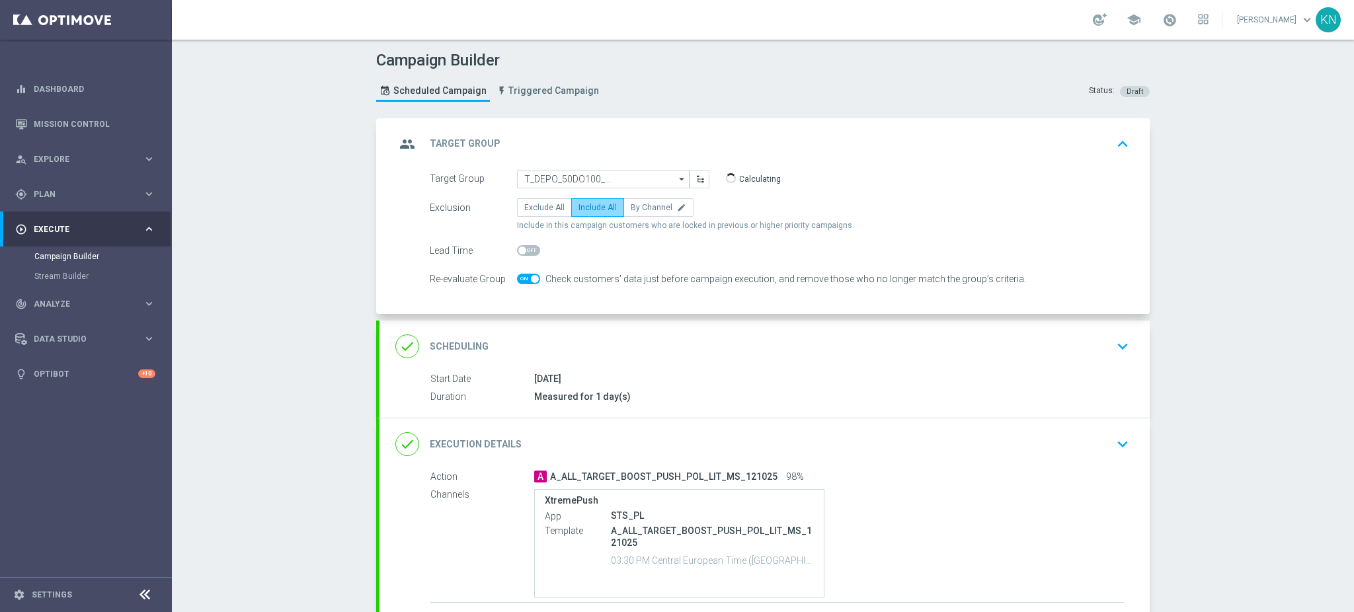
scroll to position [0, 0]
click at [517, 286] on div at bounding box center [528, 279] width 23 height 19
click at [517, 280] on span at bounding box center [528, 279] width 23 height 11
click at [517, 280] on input "checkbox" at bounding box center [528, 279] width 23 height 11
checkbox input "false"
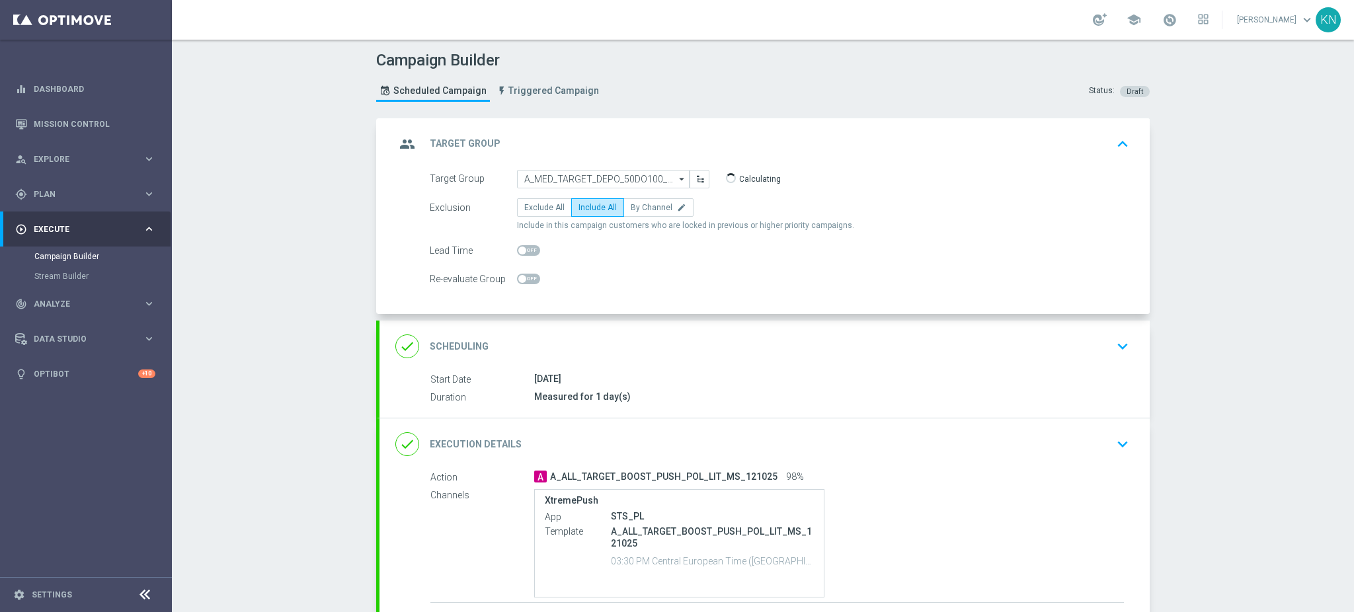
click at [822, 365] on div "done Scheduling keyboard_arrow_down" at bounding box center [764, 347] width 770 height 52
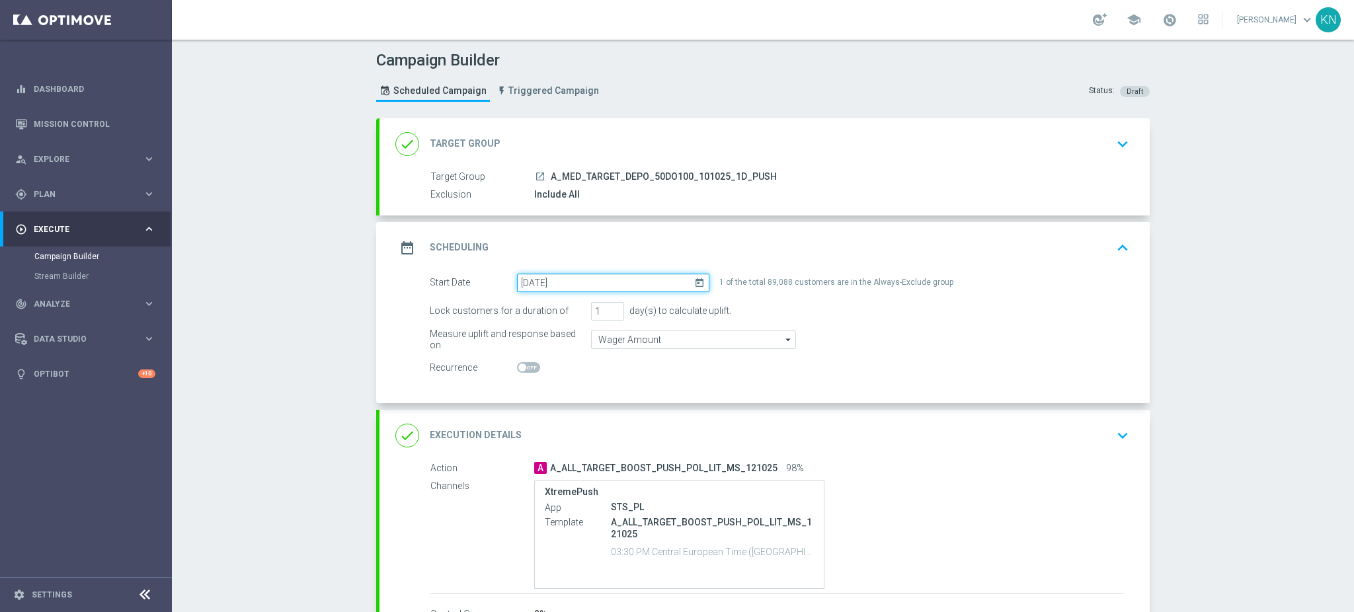
click at [584, 281] on input "[DATE]" at bounding box center [613, 283] width 192 height 19
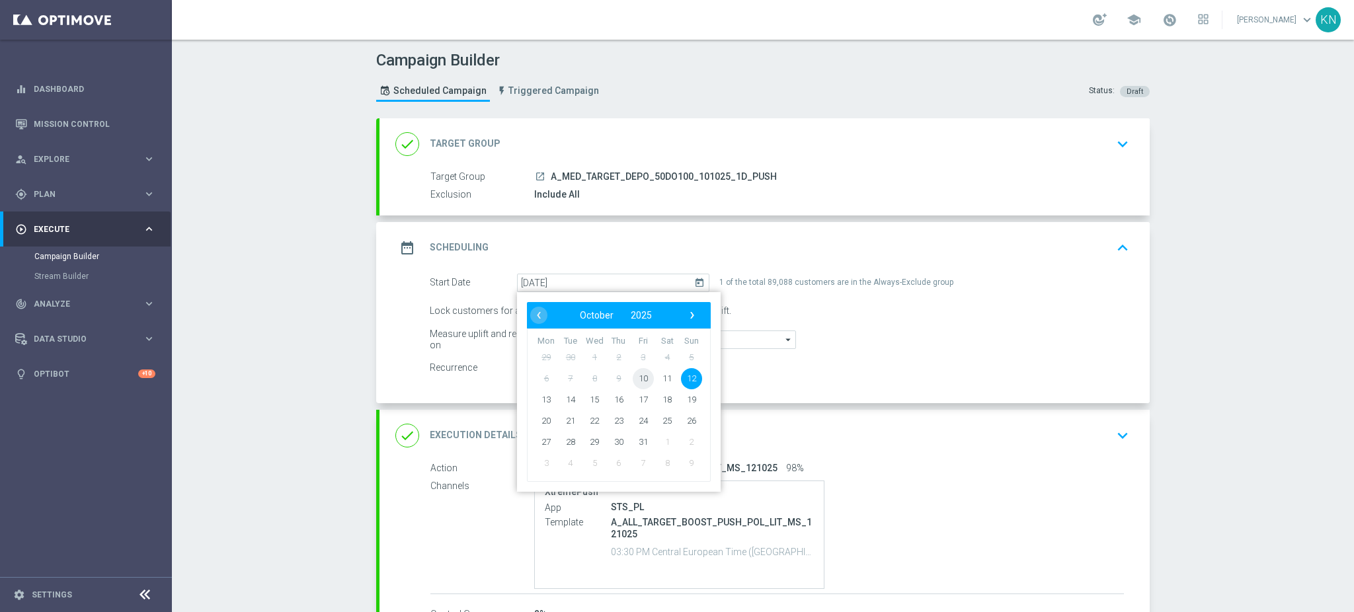
click at [638, 375] on span "10" at bounding box center [643, 377] width 21 height 21
type input "[DATE]"
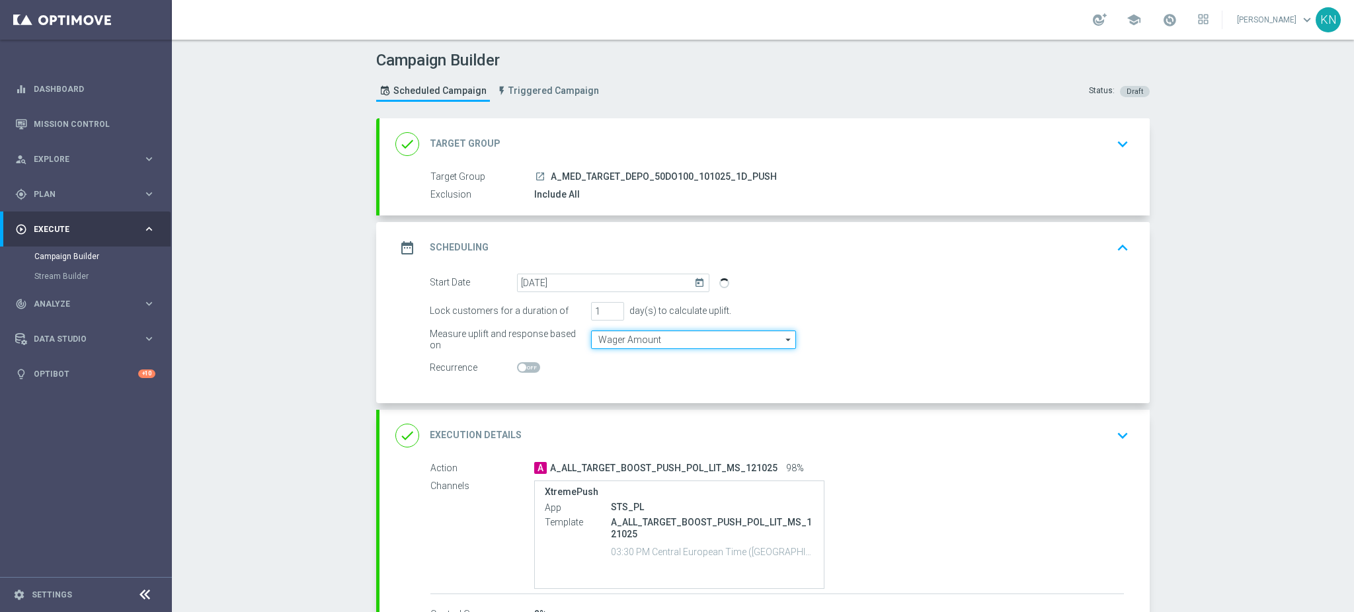
click at [654, 342] on input "Wager Amount" at bounding box center [693, 339] width 205 height 19
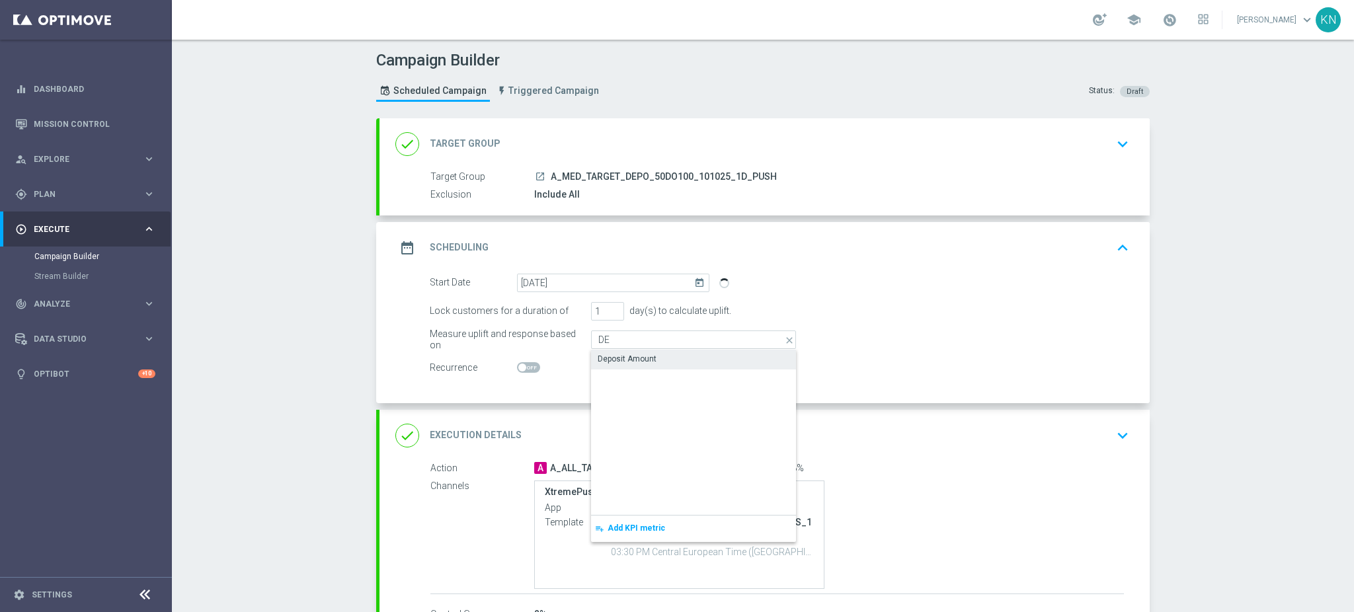
click at [633, 362] on div "Deposit Amount" at bounding box center [627, 359] width 59 height 12
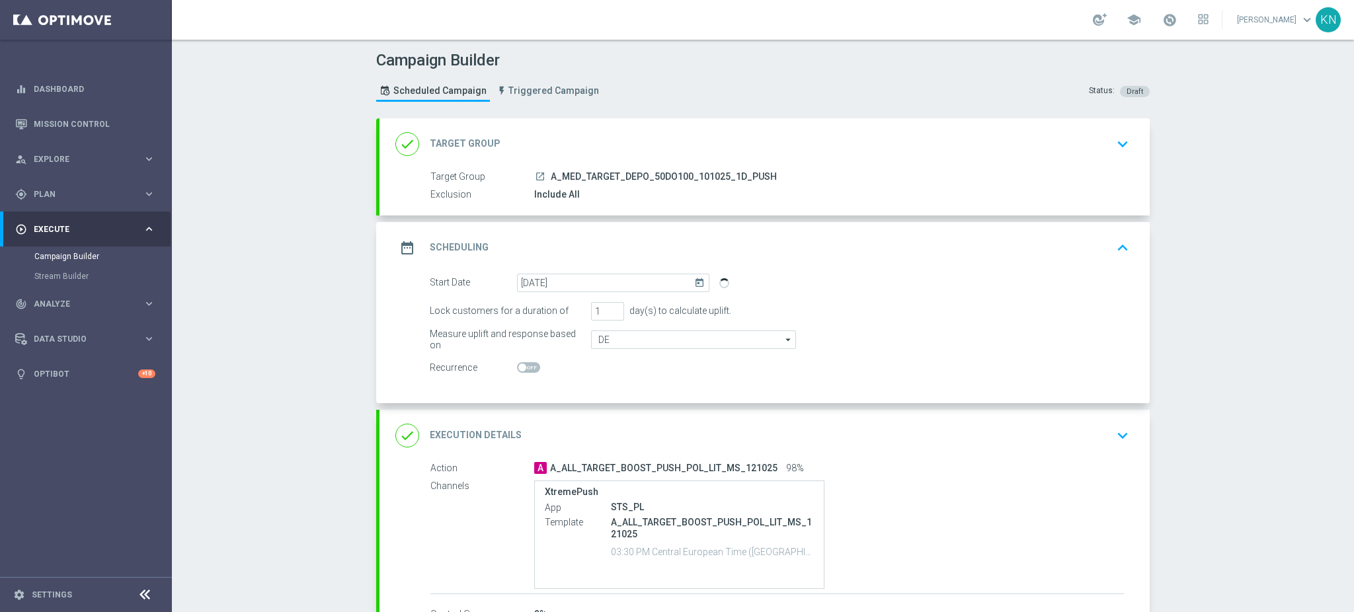
type input "Deposit Amount"
click at [949, 443] on div "done Execution Details keyboard_arrow_down" at bounding box center [764, 435] width 738 height 25
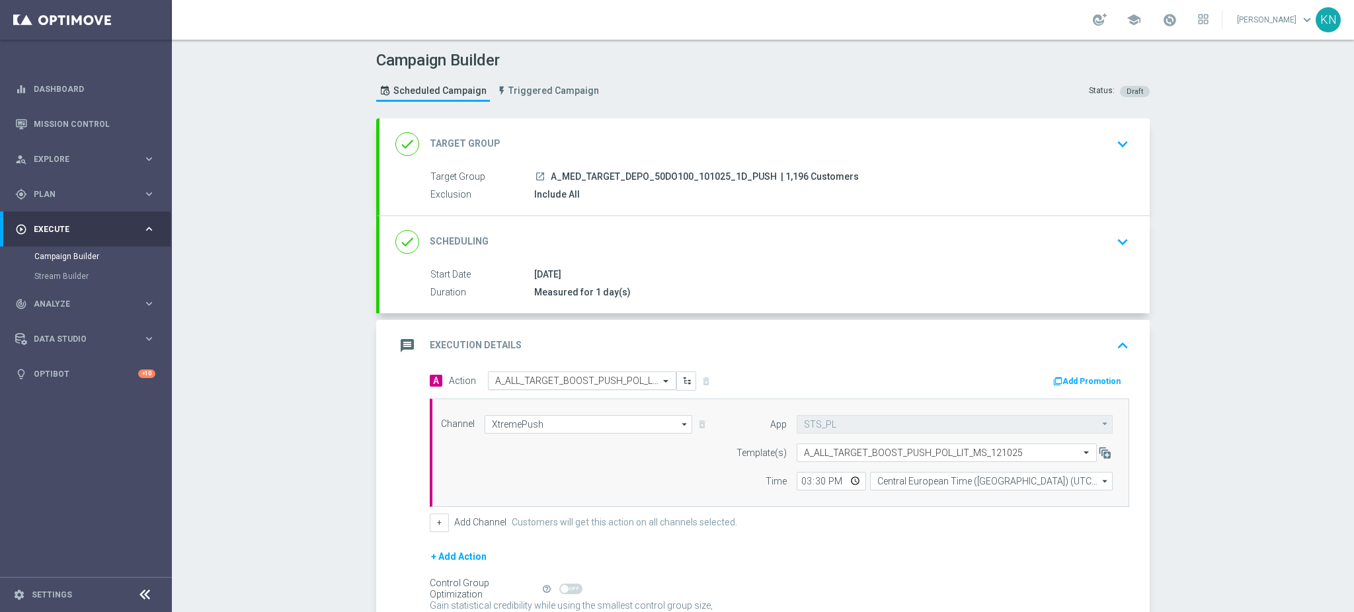
click at [547, 387] on div "Select action A_ALL_TARGET_BOOST_PUSH_POL_LIT_MS_121025" at bounding box center [582, 380] width 188 height 19
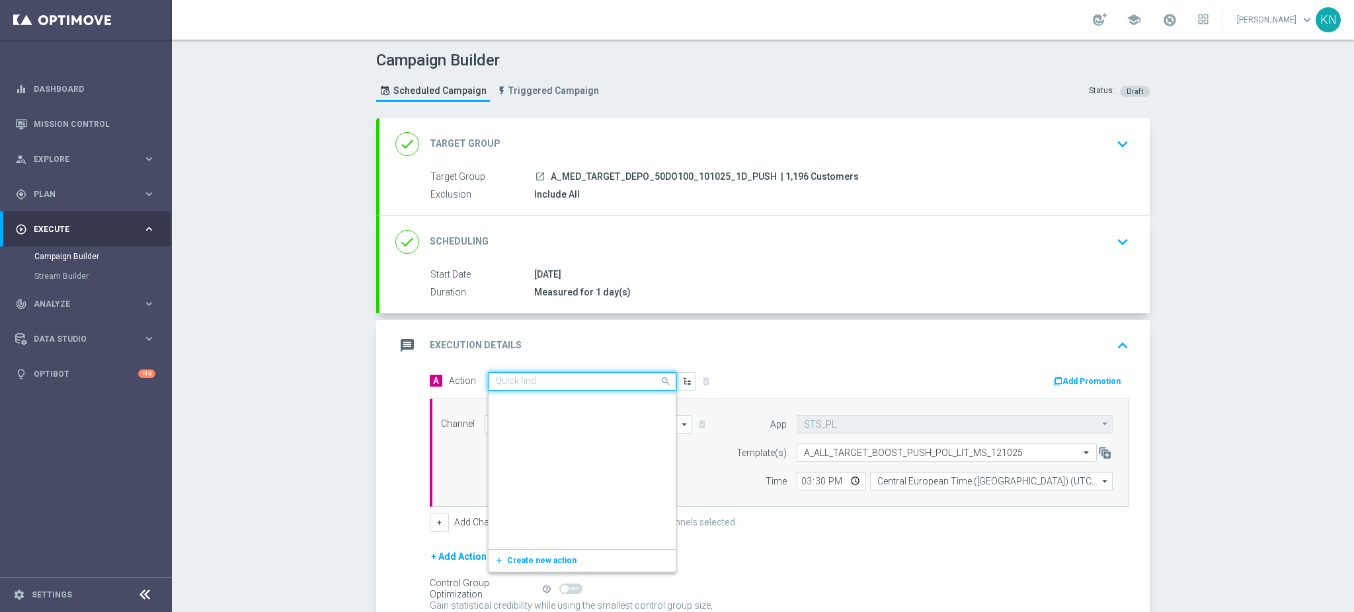
scroll to position [315287, 0]
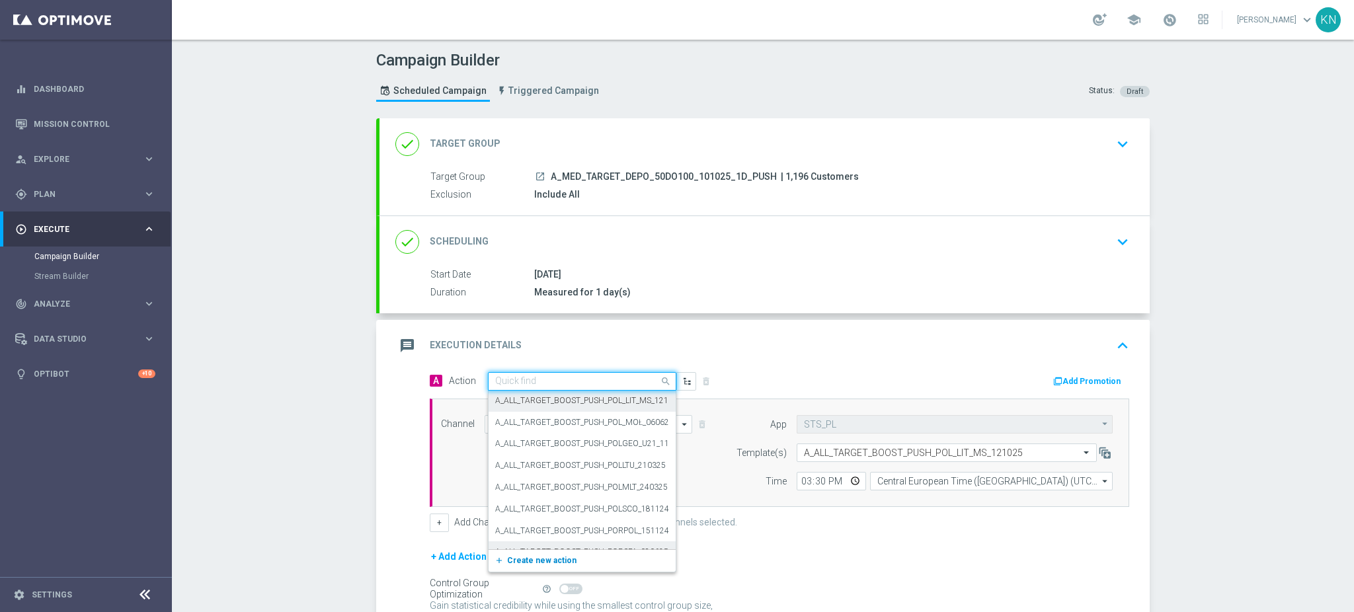
click at [522, 557] on span "Create new action" at bounding box center [541, 560] width 69 height 9
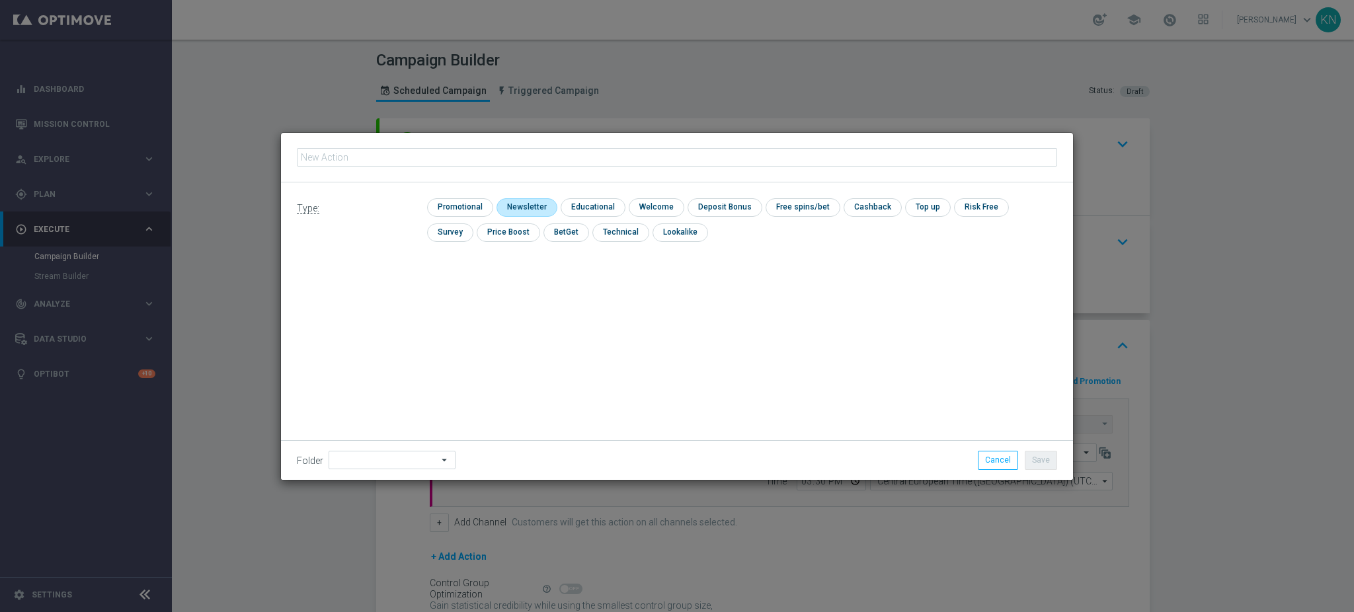
type input "A_MED_TARGET_DEPO_50DO100_101025_1D_PUSH"
click at [452, 207] on input "checkbox" at bounding box center [458, 207] width 63 height 18
checkbox input "true"
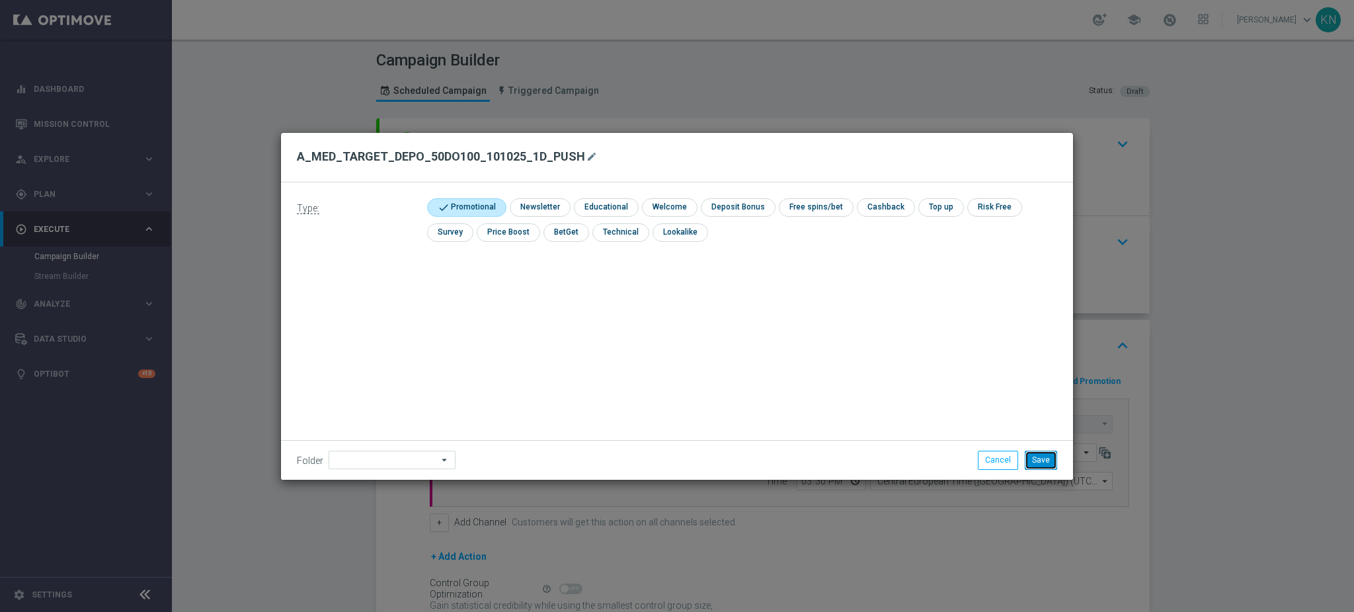
click at [1034, 463] on button "Save" at bounding box center [1040, 460] width 32 height 19
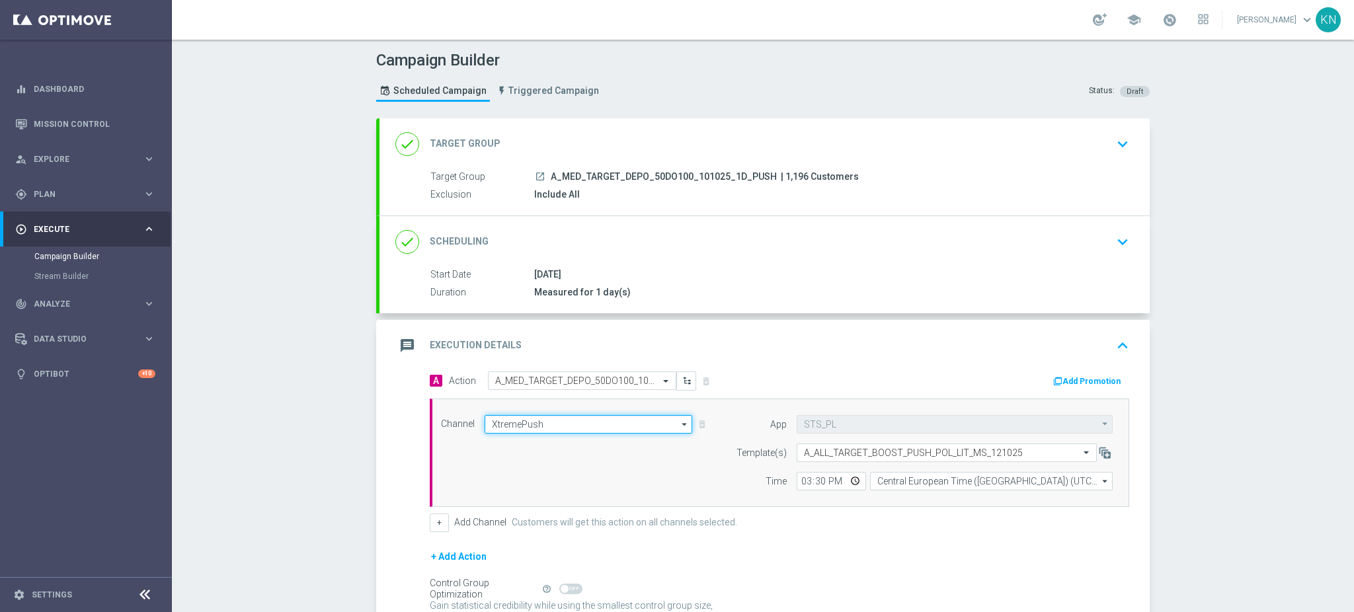
click at [569, 418] on input "XtremePush" at bounding box center [588, 424] width 208 height 19
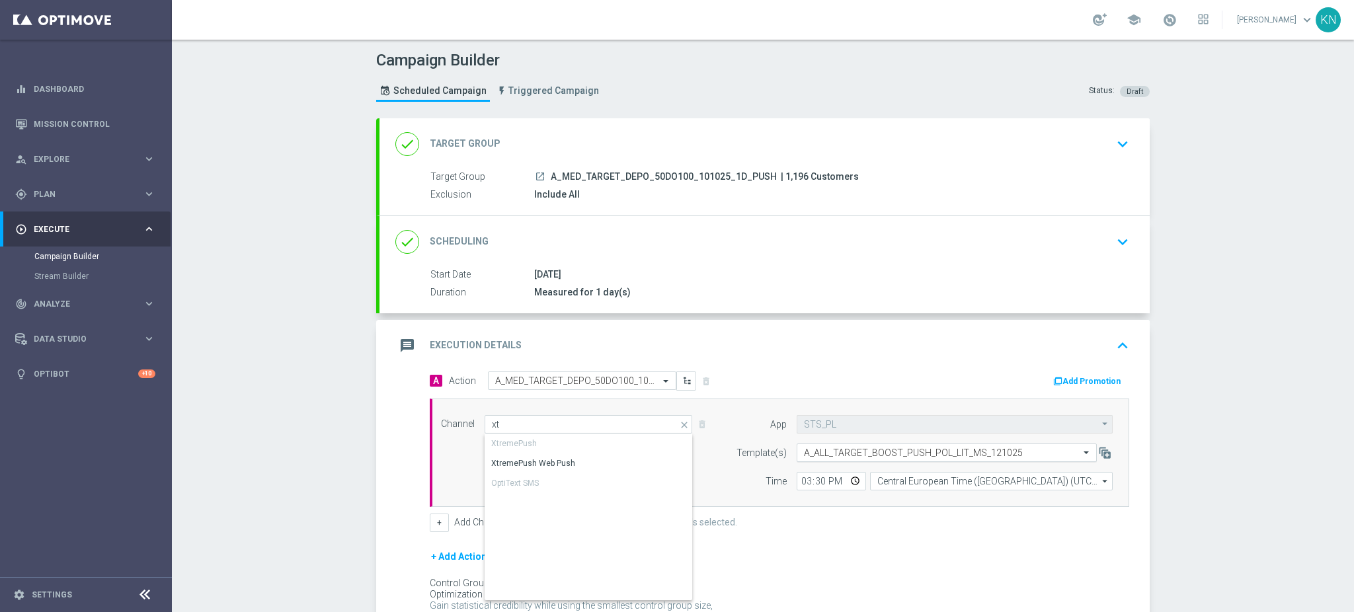
click at [841, 447] on div "Select template A_ALL_TARGET_BOOST_PUSH_POL_LIT_MS_121025" at bounding box center [946, 453] width 300 height 19
type input "XtremePush"
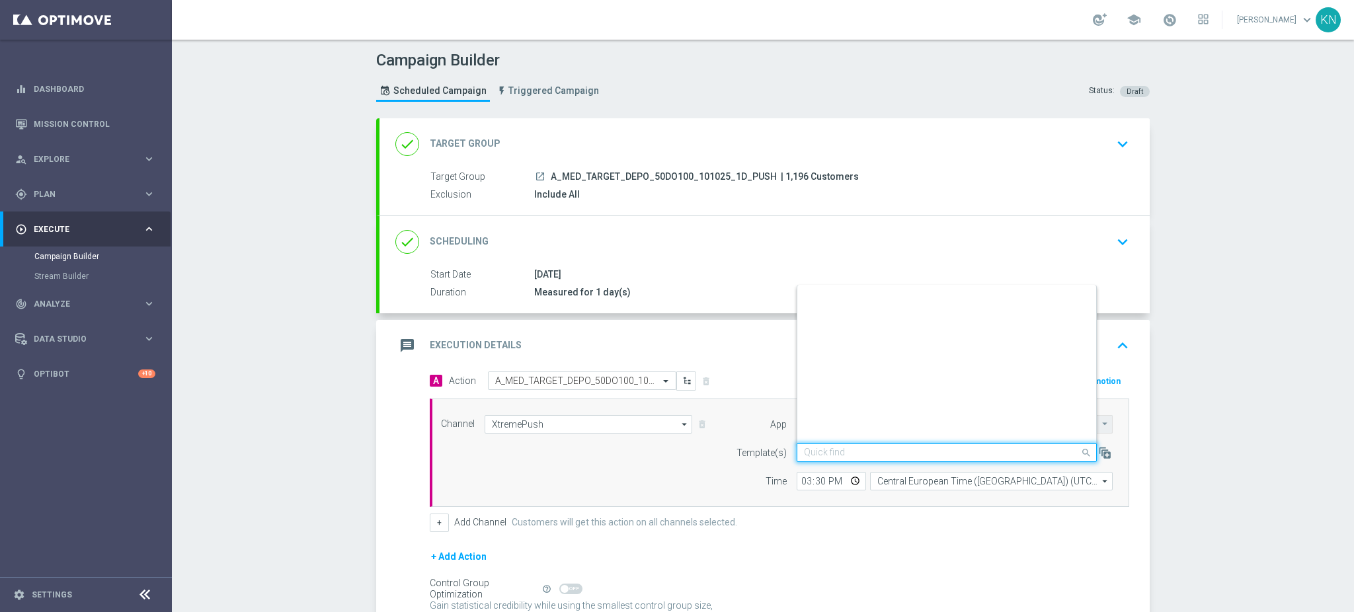
scroll to position [3294, 0]
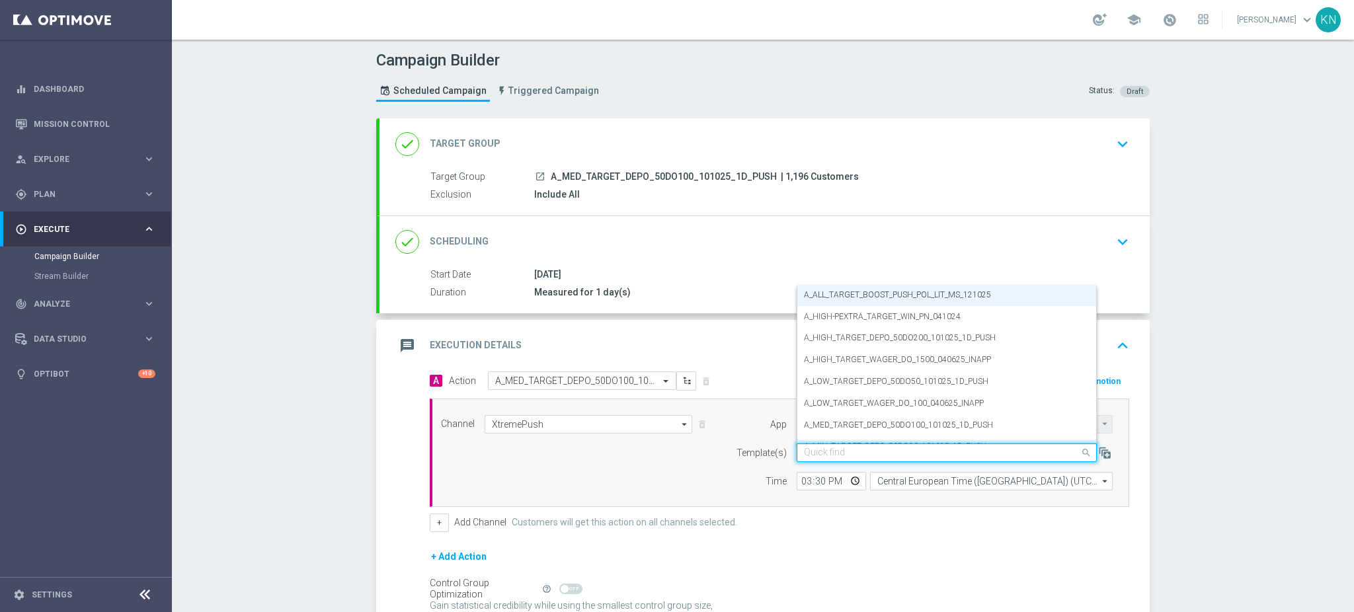
paste input "A_MED_TARGET_DEPO_50DO100_101025_1D_PUSH"
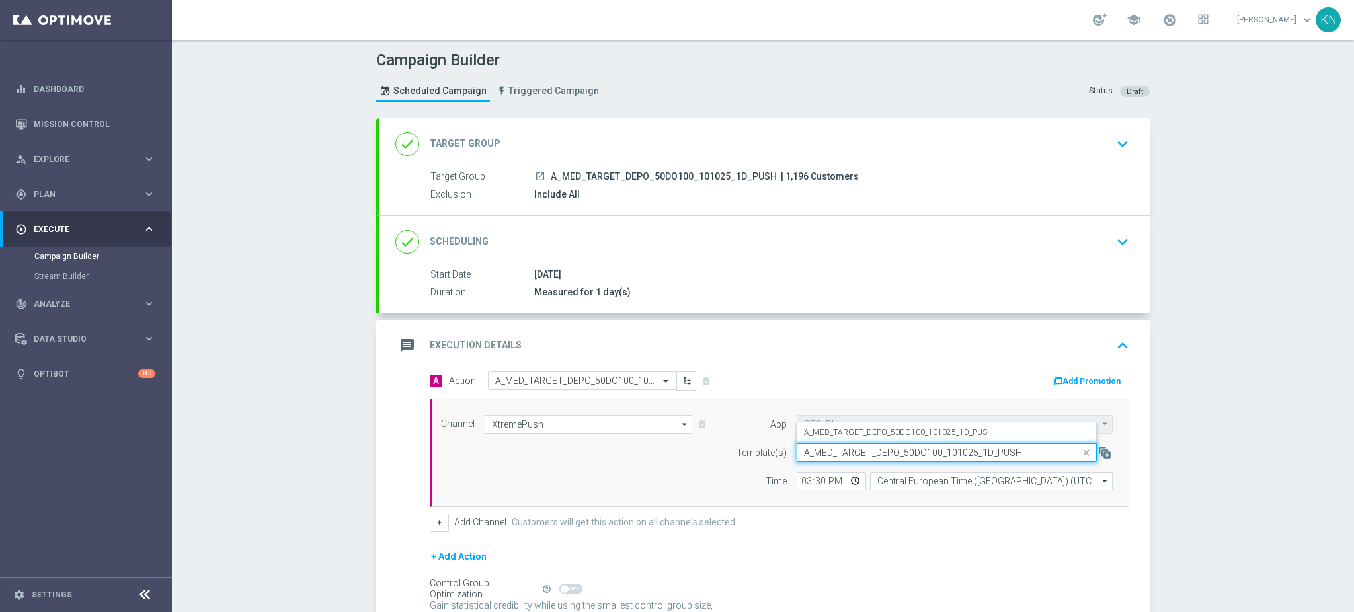
scroll to position [0, 0]
click at [851, 427] on label "A_MED_TARGET_DEPO_50DO100_101025_1D_PUSH" at bounding box center [898, 432] width 189 height 11
type input "A_MED_TARGET_DEPO_50DO100_101025_1D_PUSH"
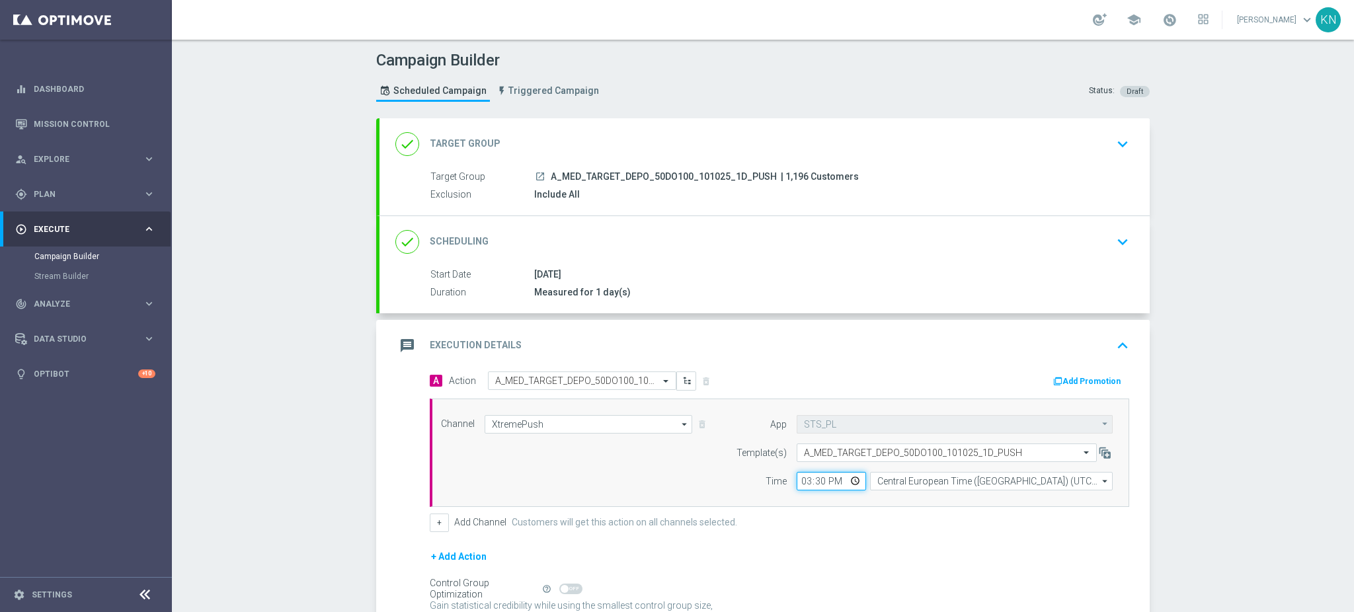
click at [800, 479] on input "15:30" at bounding box center [830, 481] width 69 height 19
type input "19:30"
click at [906, 504] on div "Channel XtremePush XtremePush arrow_drop_down Show Selected 1 of 22" at bounding box center [779, 453] width 699 height 108
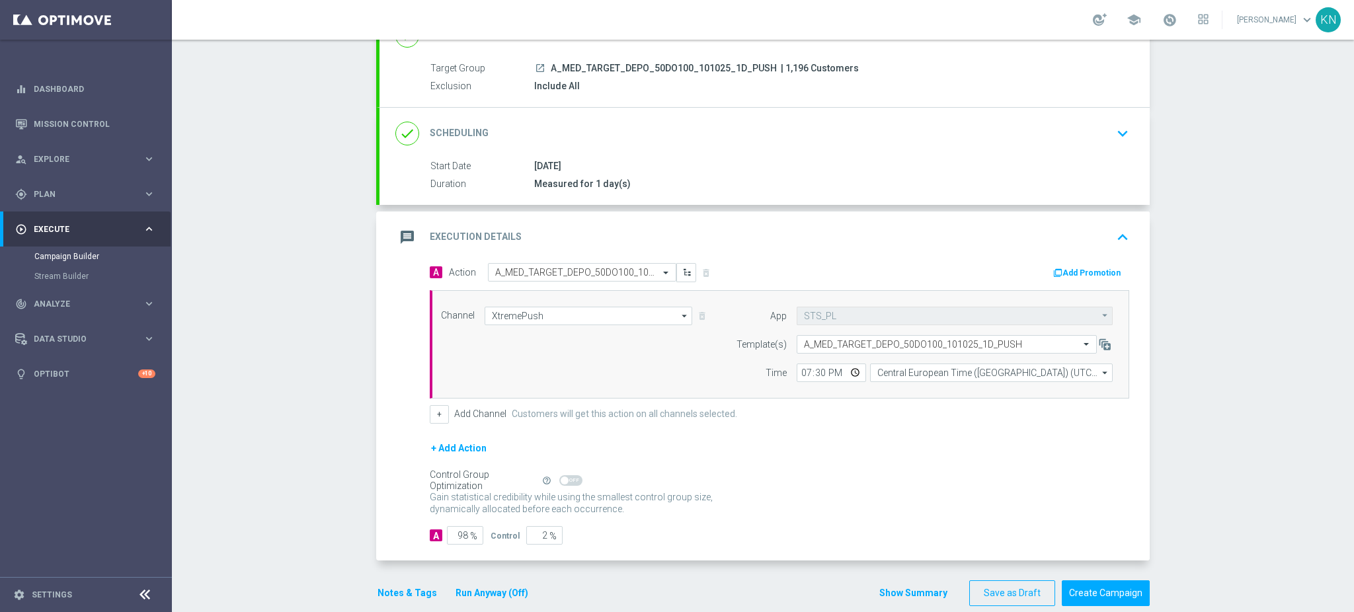
scroll to position [111, 0]
click at [386, 586] on button "Notes & Tags" at bounding box center [407, 590] width 62 height 17
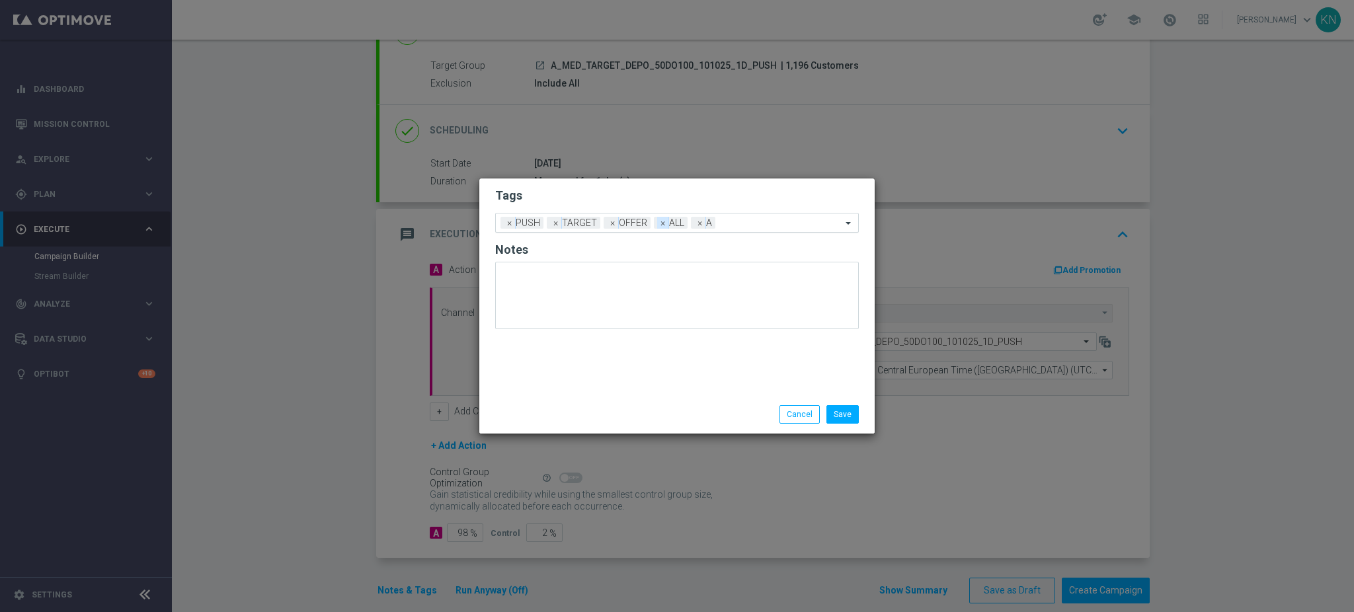
click at [660, 223] on span "×" at bounding box center [663, 223] width 12 height 12
click at [611, 225] on span "×" at bounding box center [613, 223] width 12 height 12
click at [514, 225] on span "×" at bounding box center [510, 223] width 12 height 12
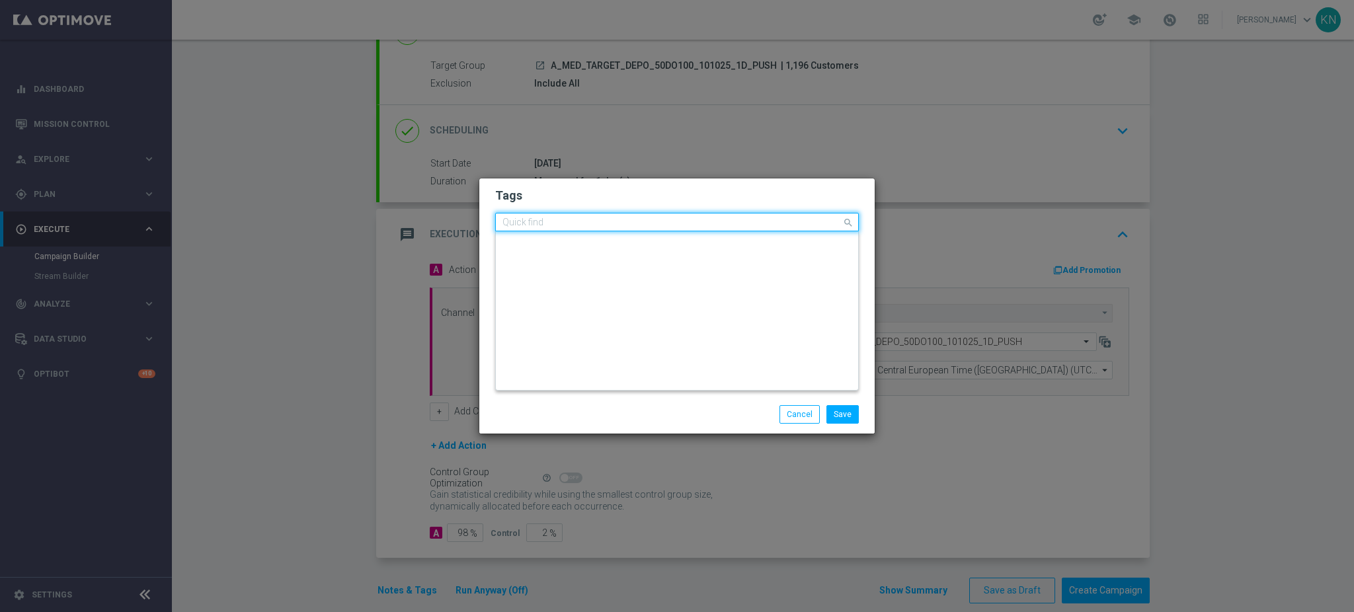
click at [603, 229] on div at bounding box center [670, 223] width 341 height 13
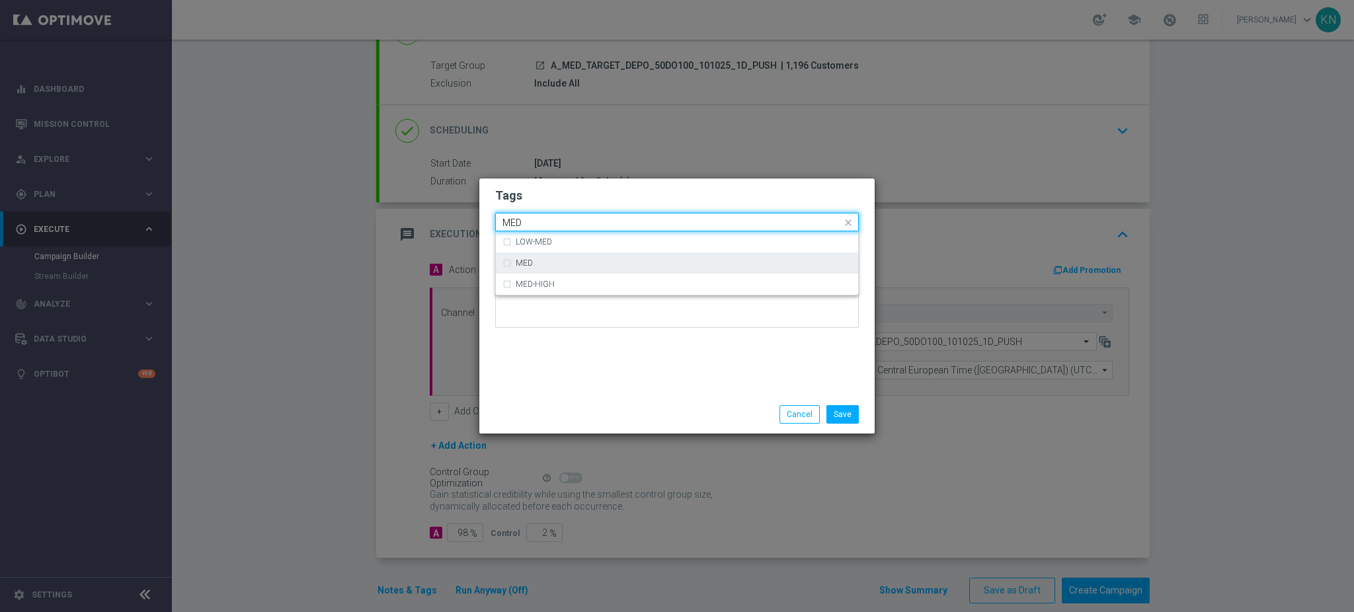
click at [547, 255] on div "MED" at bounding box center [676, 262] width 349 height 21
type input "MED"
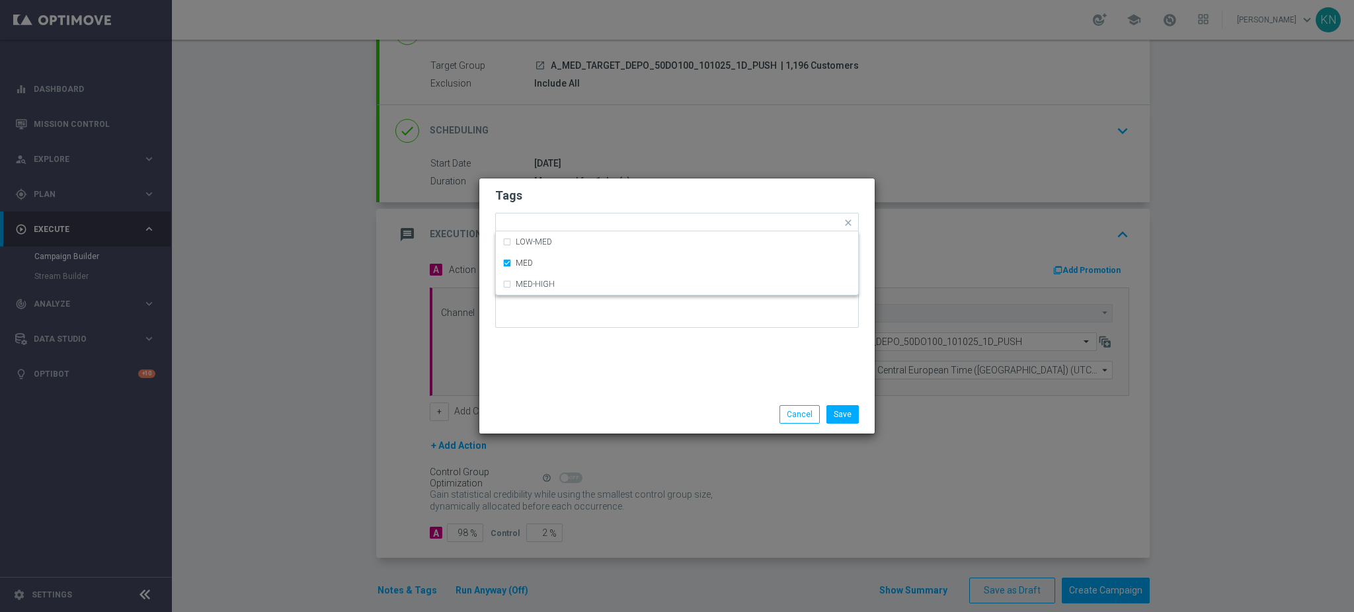
click at [601, 197] on h2 "Tags" at bounding box center [677, 196] width 364 height 16
click at [648, 219] on input "text" at bounding box center [734, 223] width 213 height 11
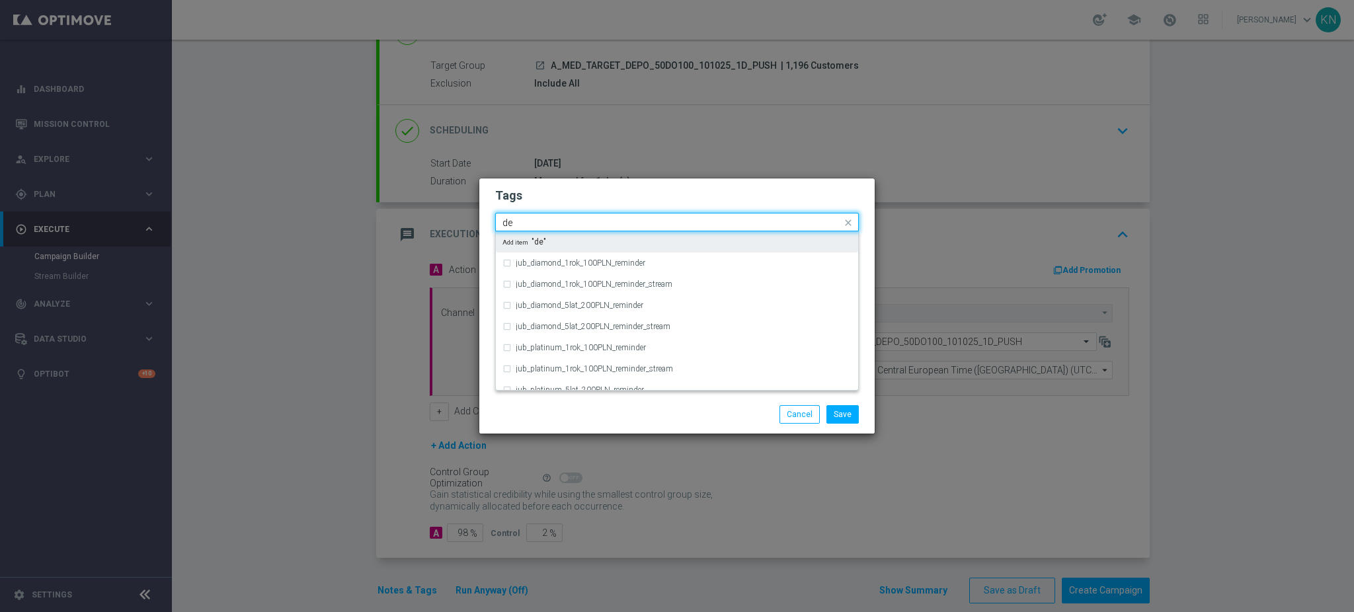
type input "d"
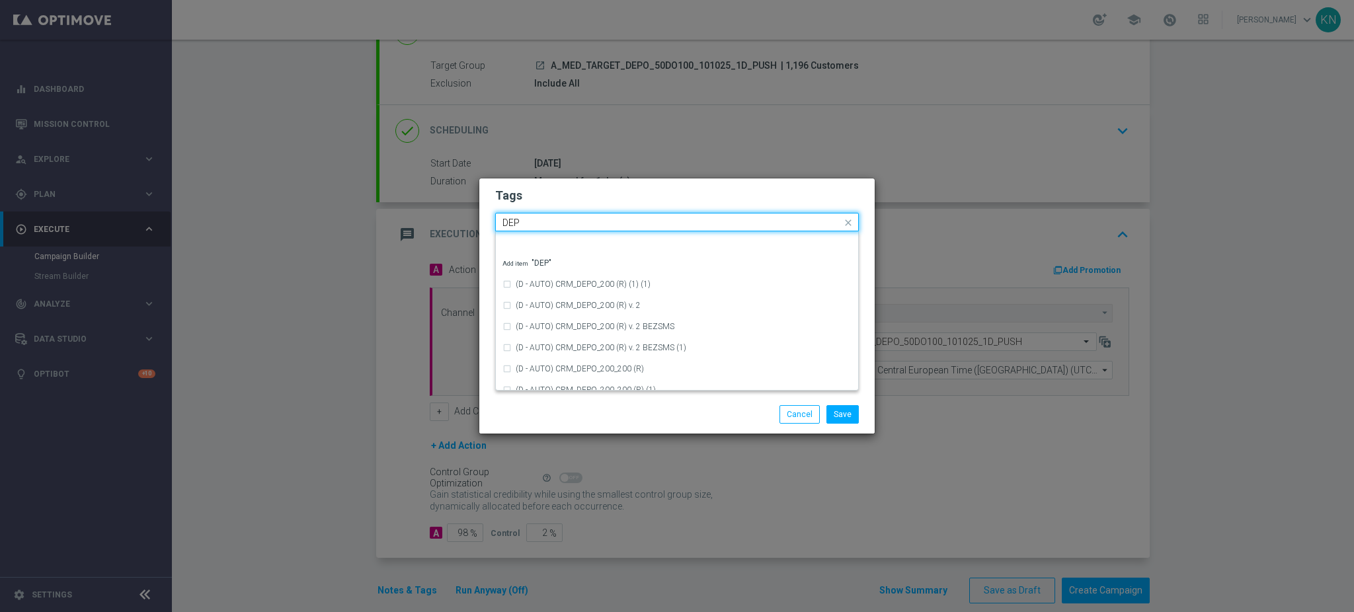
scroll to position [529, 0]
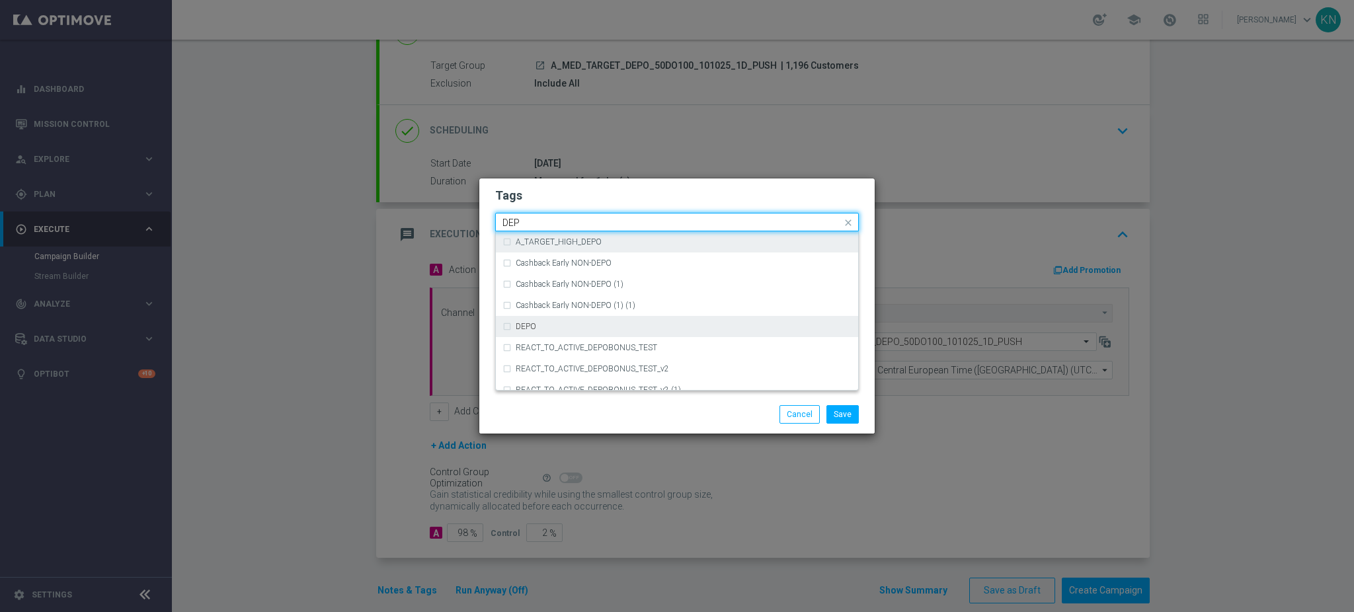
click at [568, 319] on div "DEPO" at bounding box center [676, 326] width 349 height 21
type input "DEP"
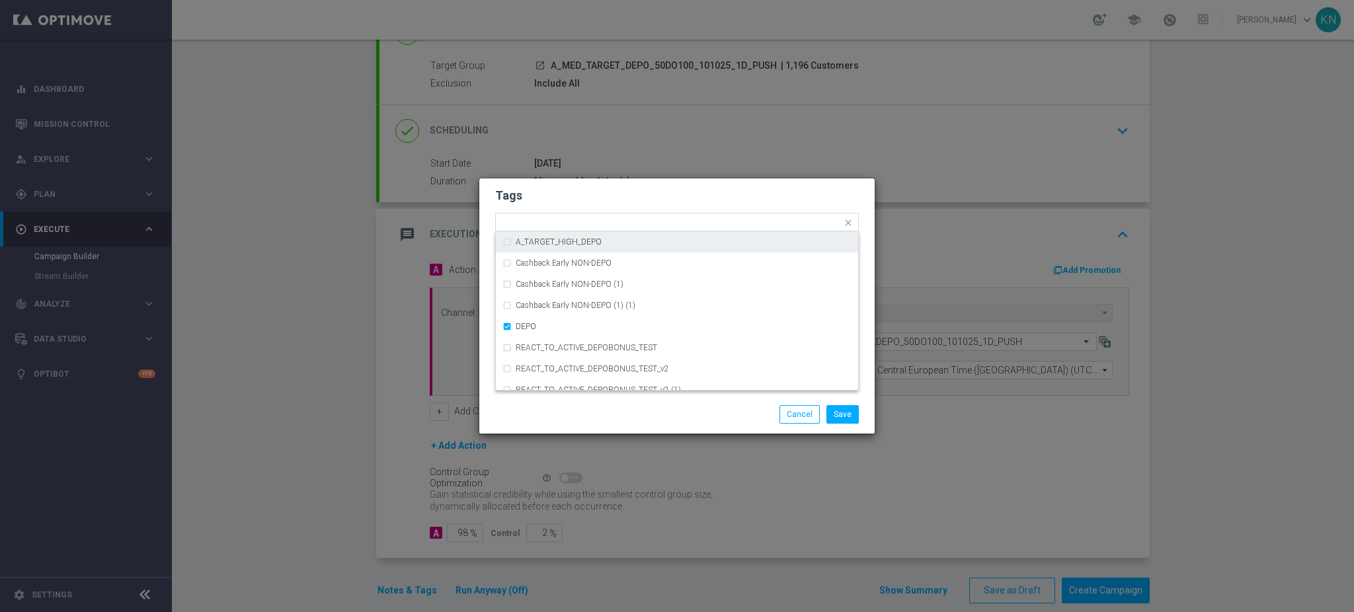
click at [641, 184] on div "Tags Quick find × TARGET × A × MED × DEPO (REA - AUTO) REA_FLOW_5DAY_DEPO (1) (…" at bounding box center [676, 286] width 395 height 217
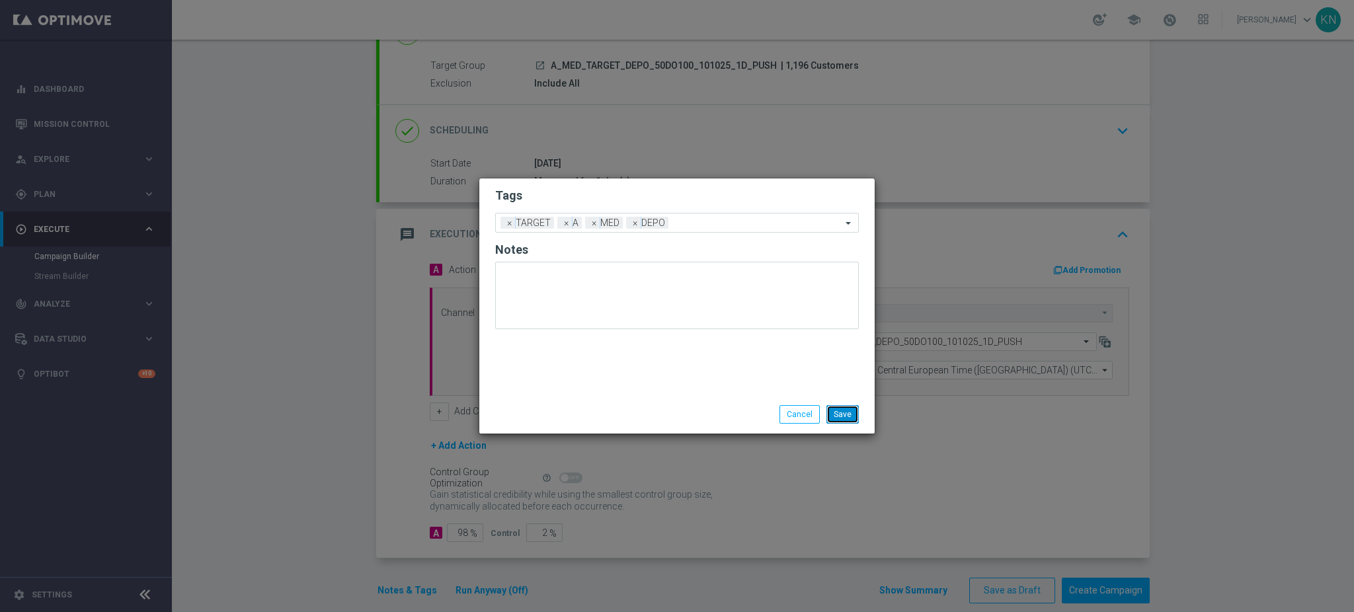
click at [845, 411] on button "Save" at bounding box center [842, 414] width 32 height 19
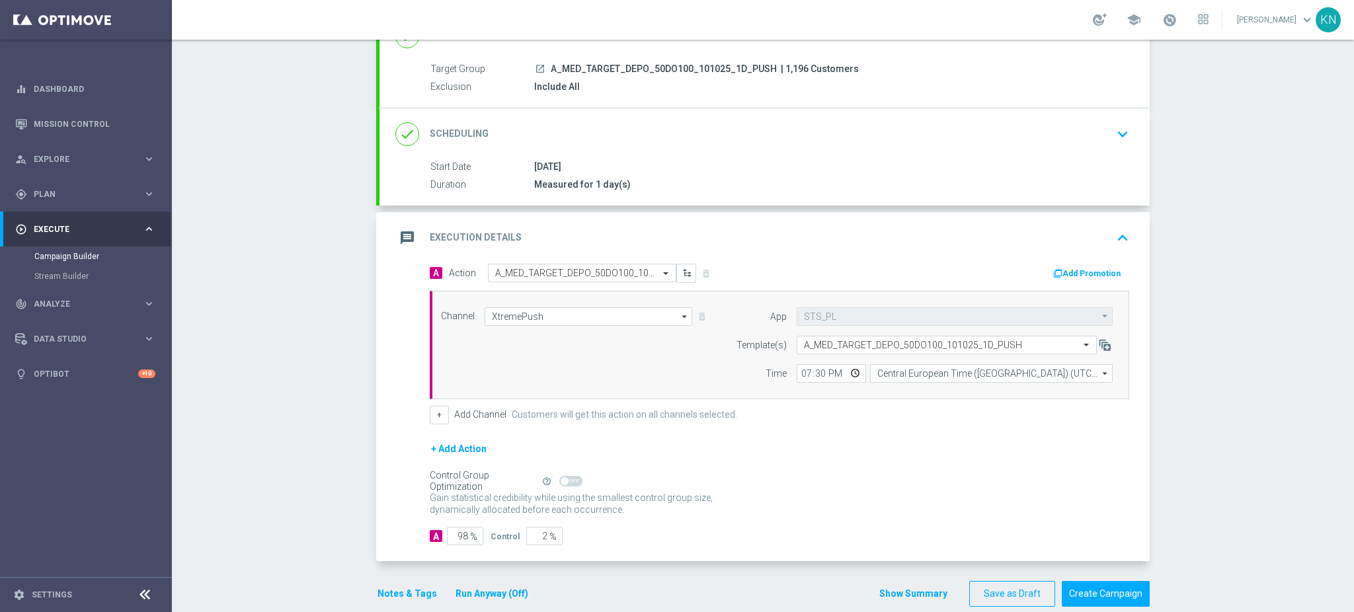
scroll to position [128, 0]
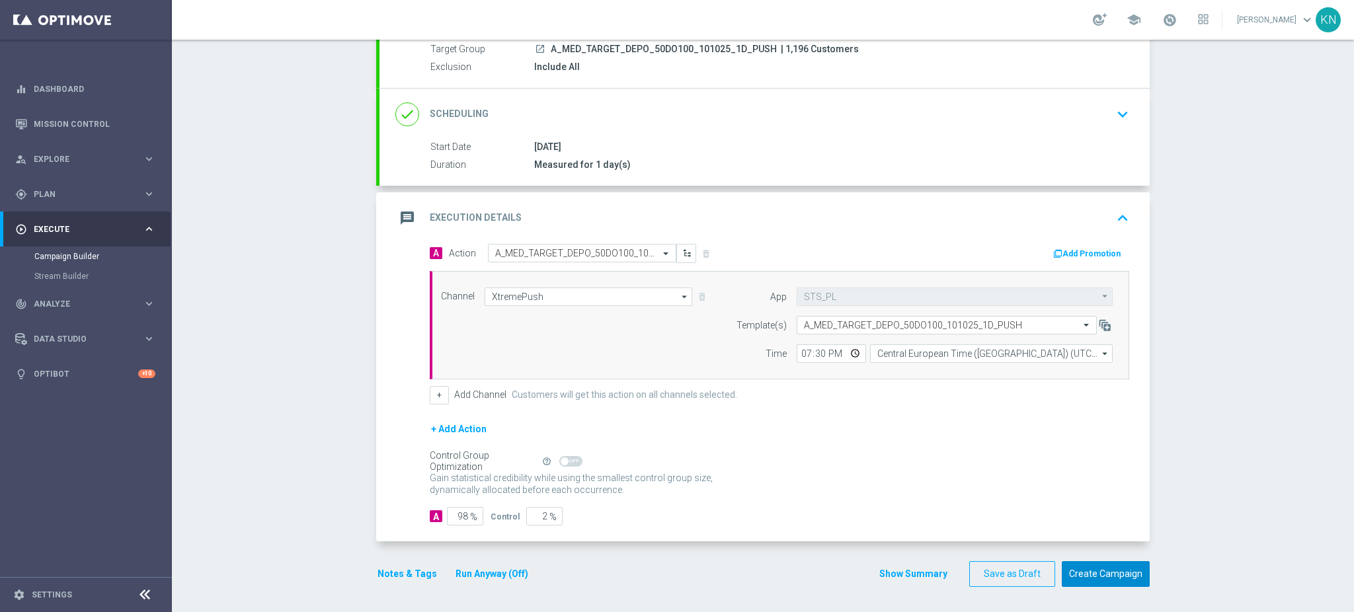
click at [1106, 574] on button "Create Campaign" at bounding box center [1105, 574] width 88 height 26
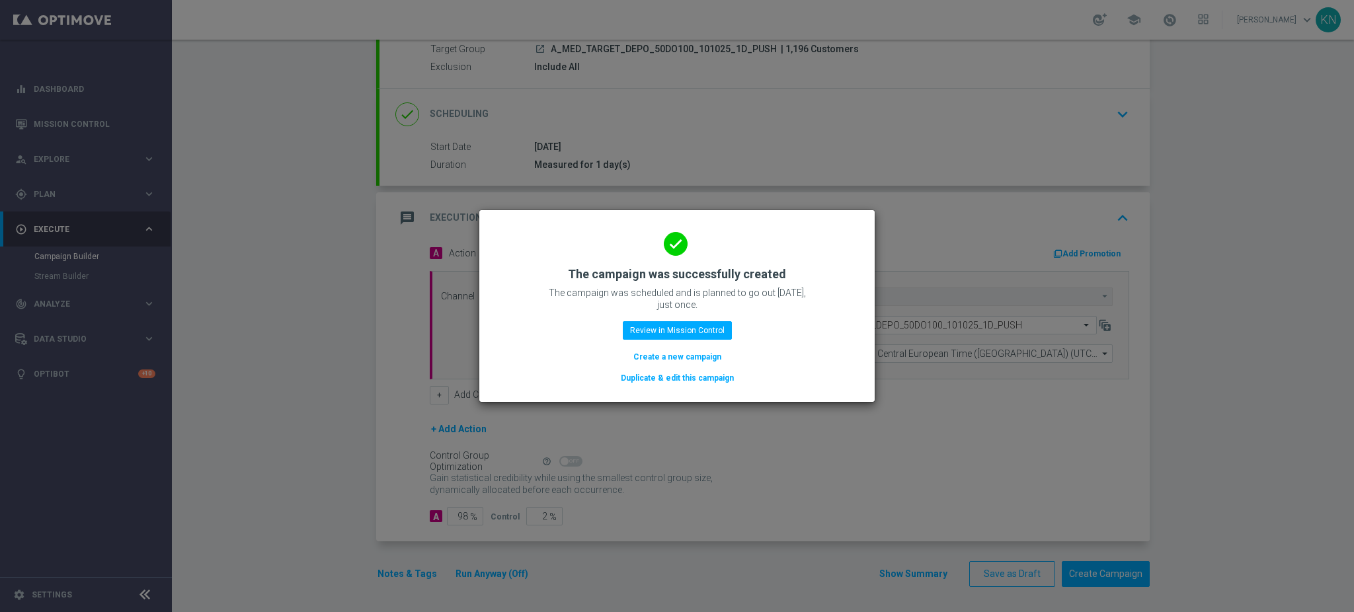
click at [700, 381] on button "Duplicate & edit this campaign" at bounding box center [677, 378] width 116 height 15
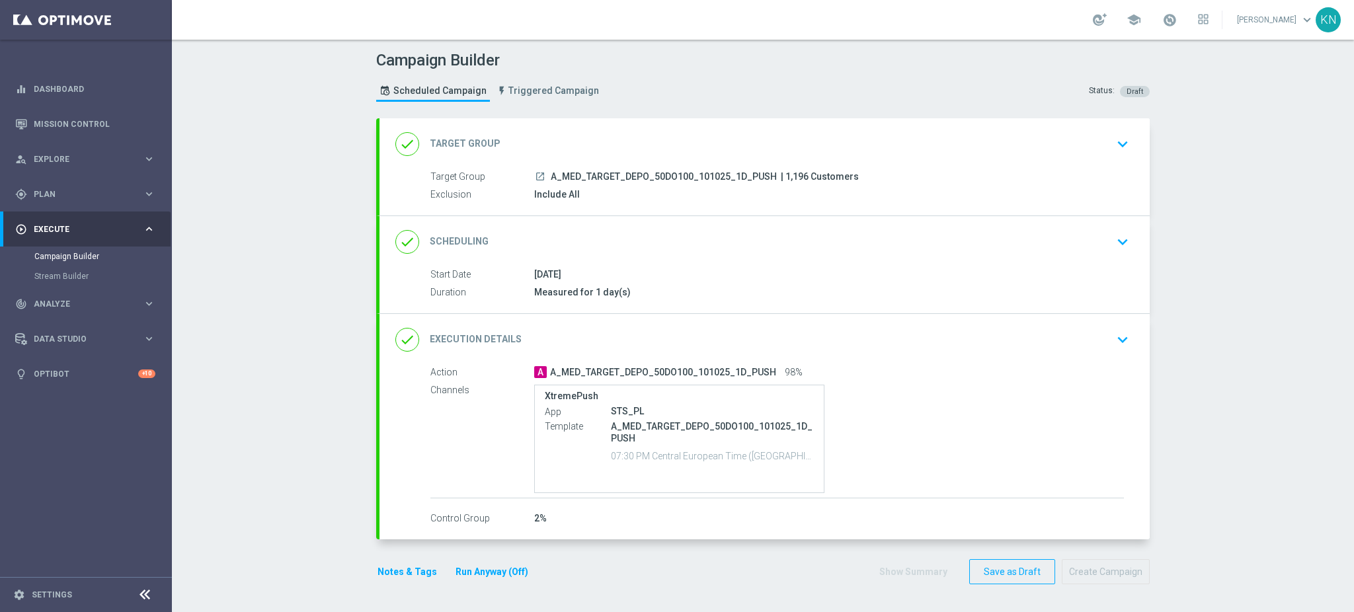
click at [1112, 143] on icon "keyboard_arrow_down" at bounding box center [1122, 144] width 20 height 20
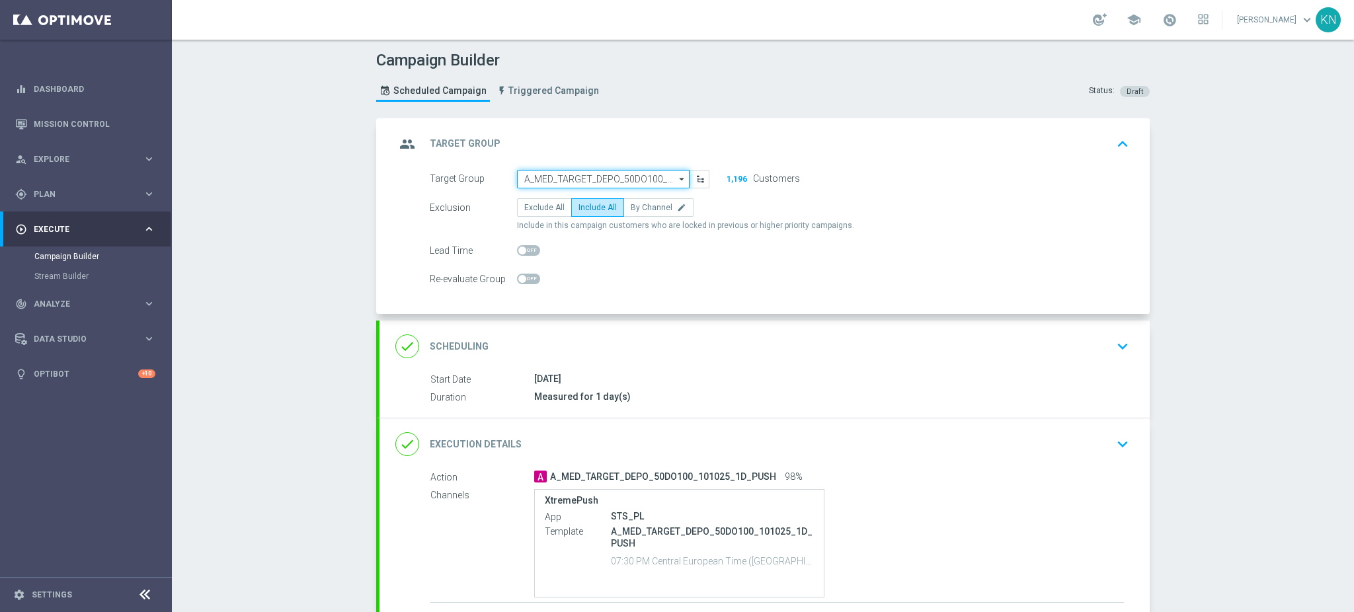
click at [598, 180] on input "A_MED_TARGET_DEPO_50DO100_101025_1D_PUSH" at bounding box center [603, 179] width 173 height 19
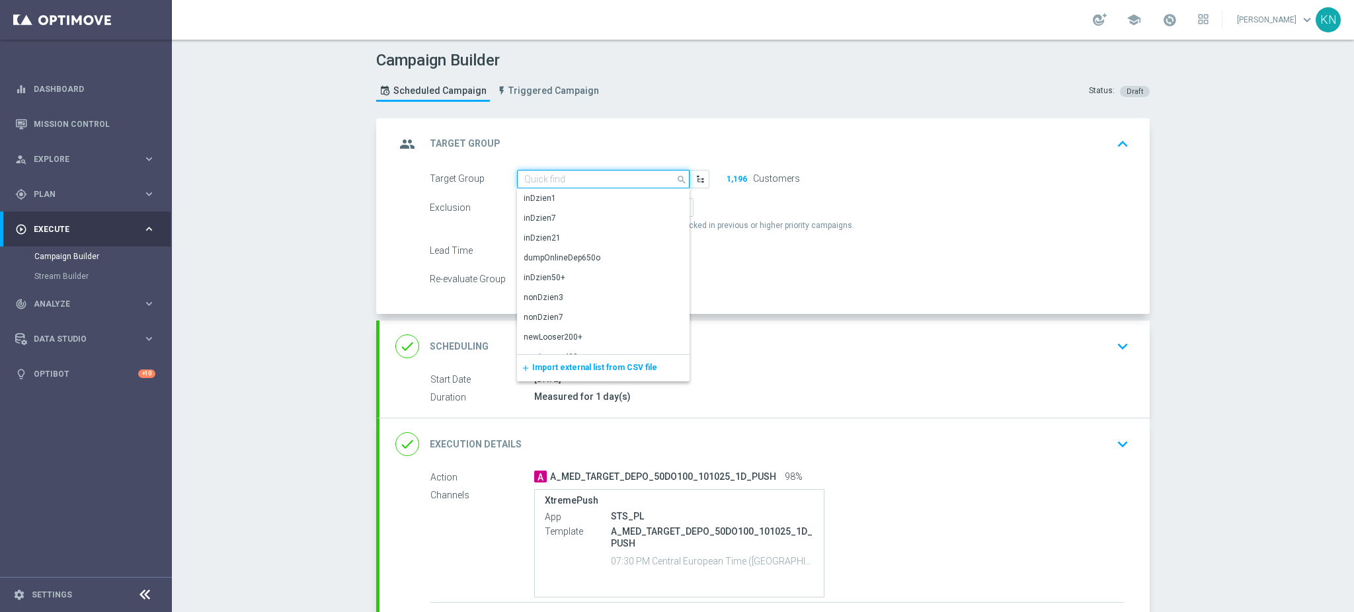
paste input "A_HIGH_TARGET_DEPO_50DO200_101025_1D_PUSH"
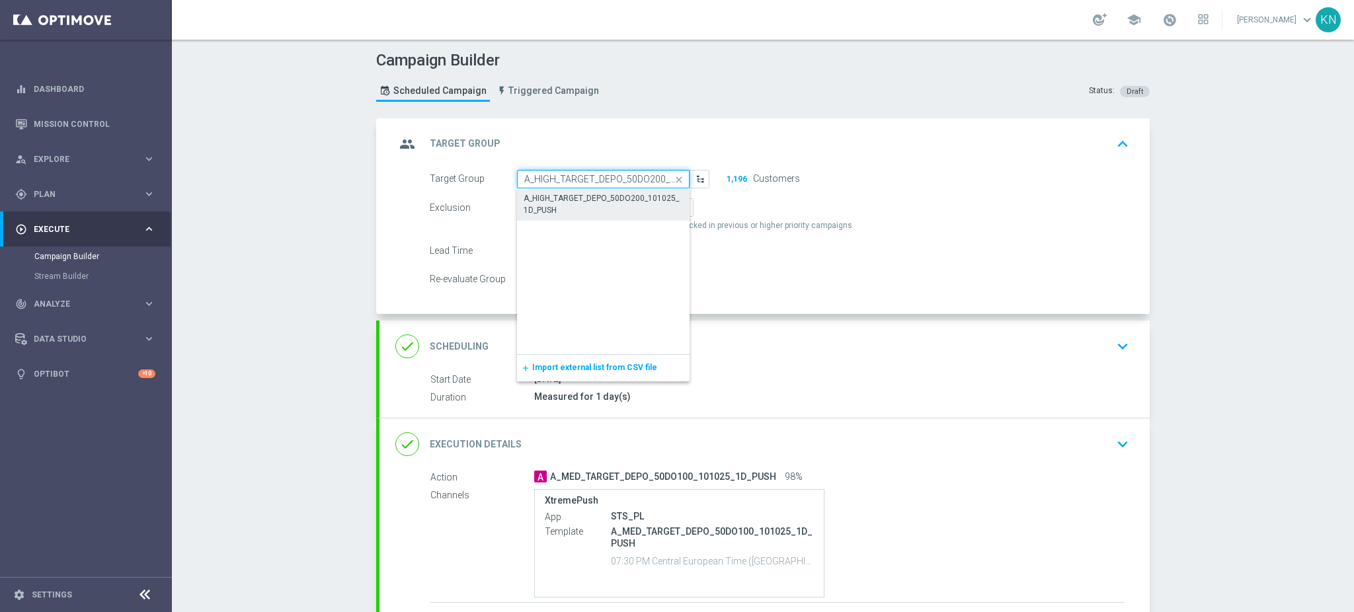
scroll to position [0, 65]
click at [576, 196] on div "A_HIGH_TARGET_DEPO_50DO200_101025_1D_PUSH" at bounding box center [603, 204] width 160 height 24
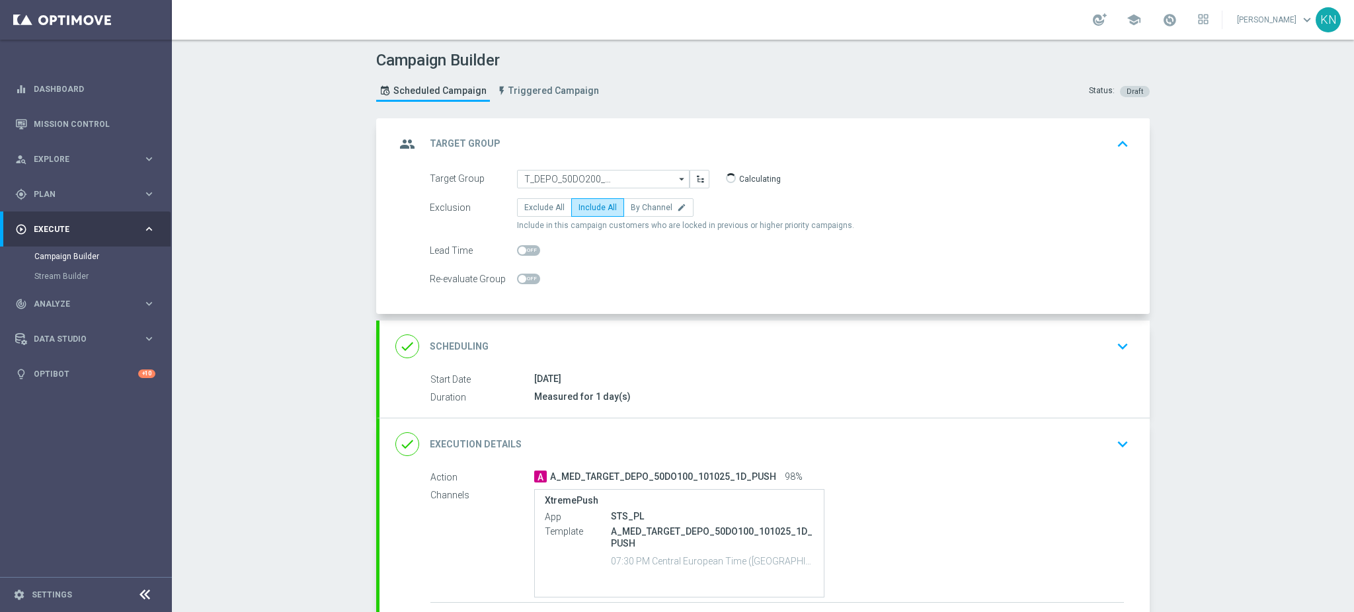
type input "A_HIGH_TARGET_DEPO_50DO200_101025_1D_PUSH"
click at [764, 358] on div "done Scheduling keyboard_arrow_down" at bounding box center [764, 346] width 738 height 25
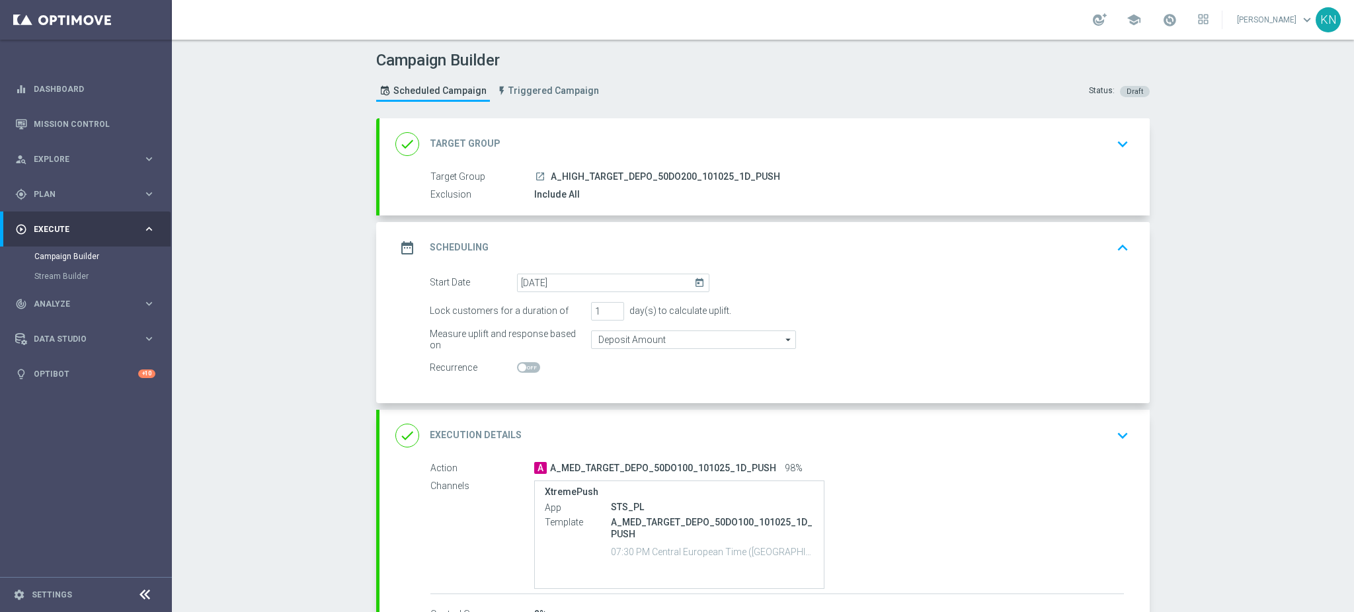
click at [1001, 434] on div "done Execution Details keyboard_arrow_down" at bounding box center [764, 435] width 738 height 25
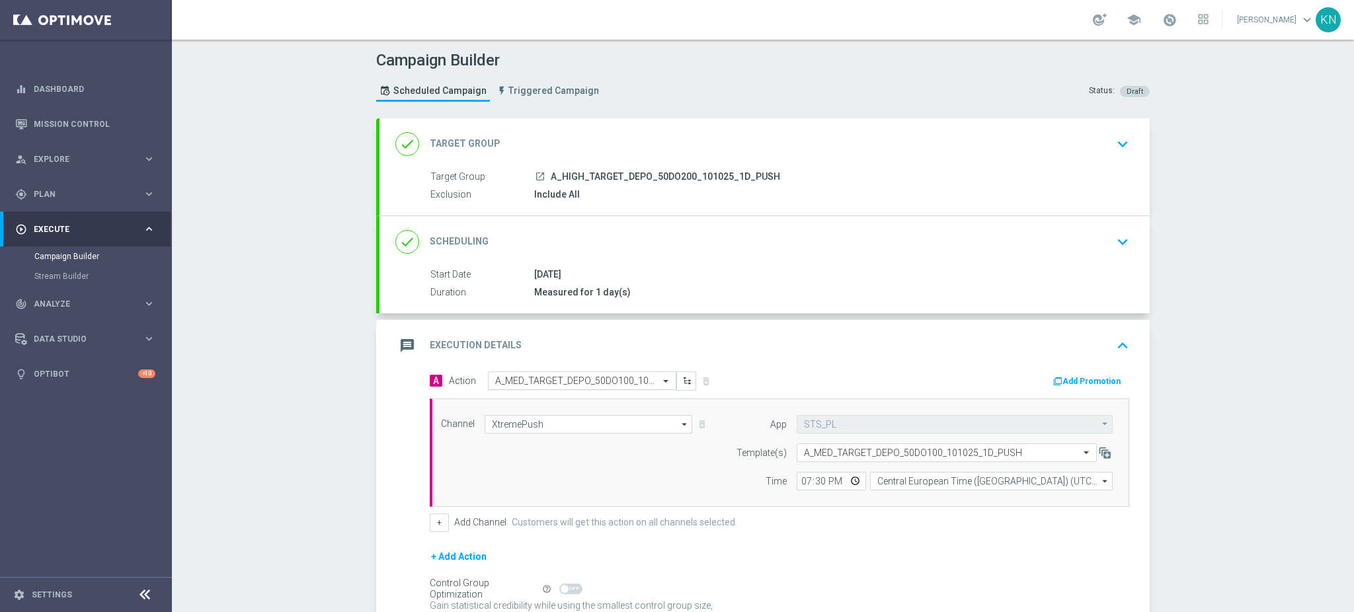
click at [558, 379] on input "text" at bounding box center [568, 380] width 147 height 11
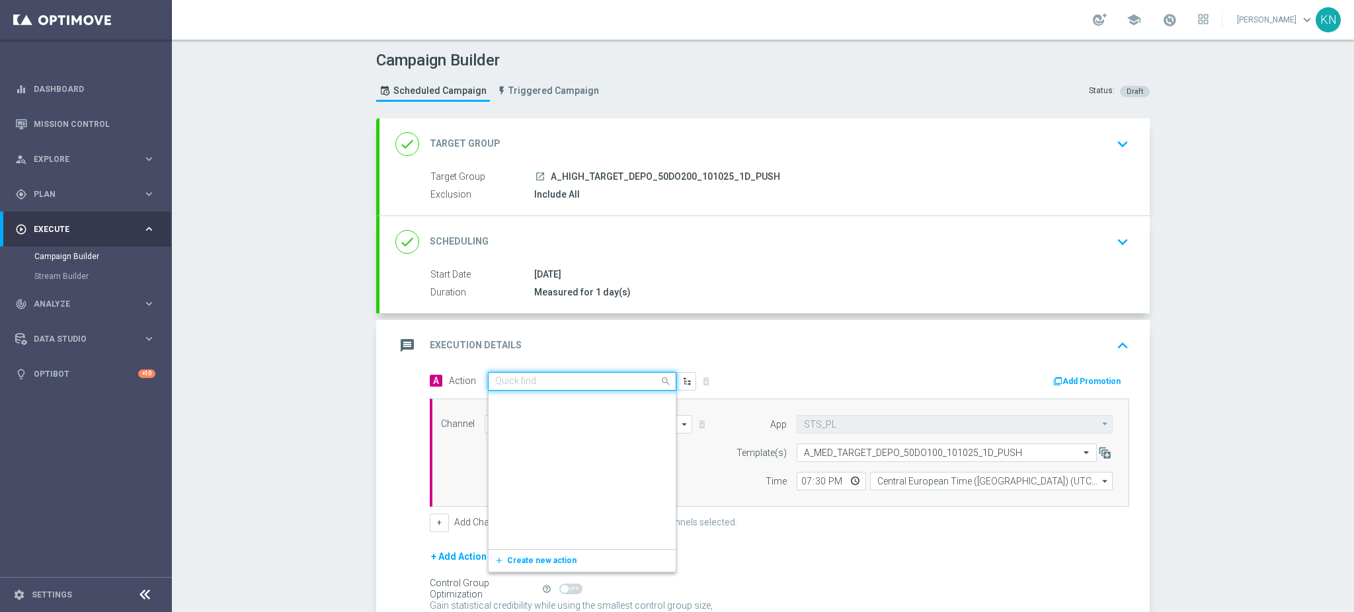
scroll to position [345037, 0]
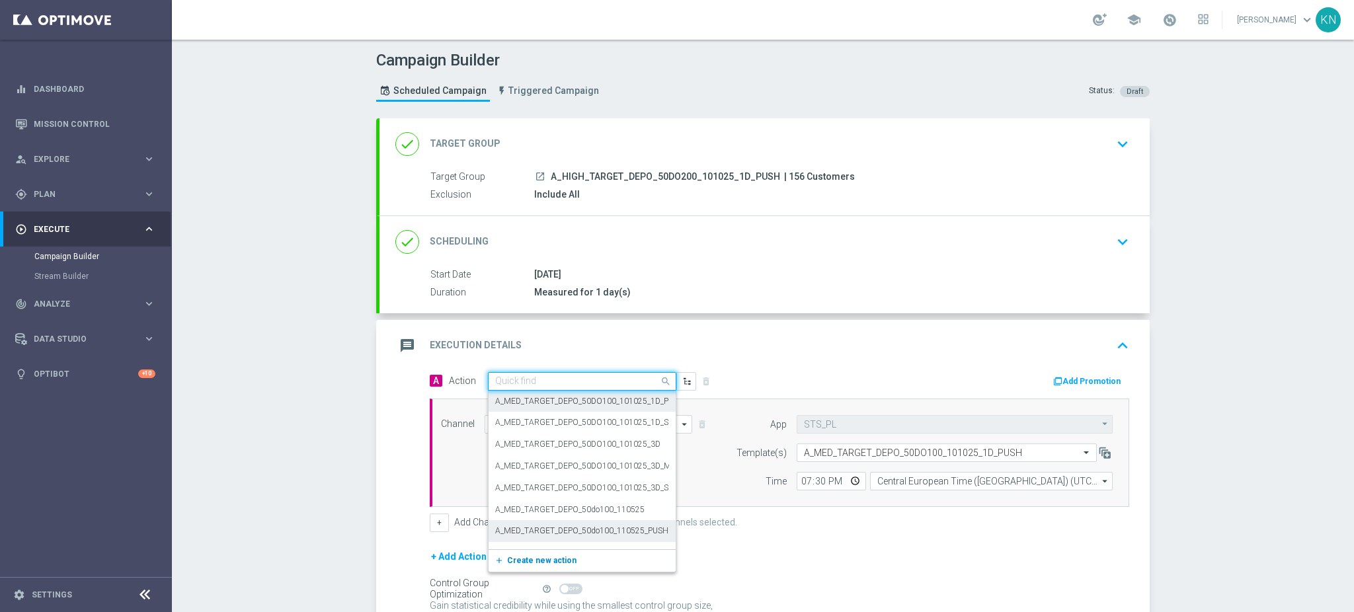
click at [523, 558] on span "Create new action" at bounding box center [541, 560] width 69 height 9
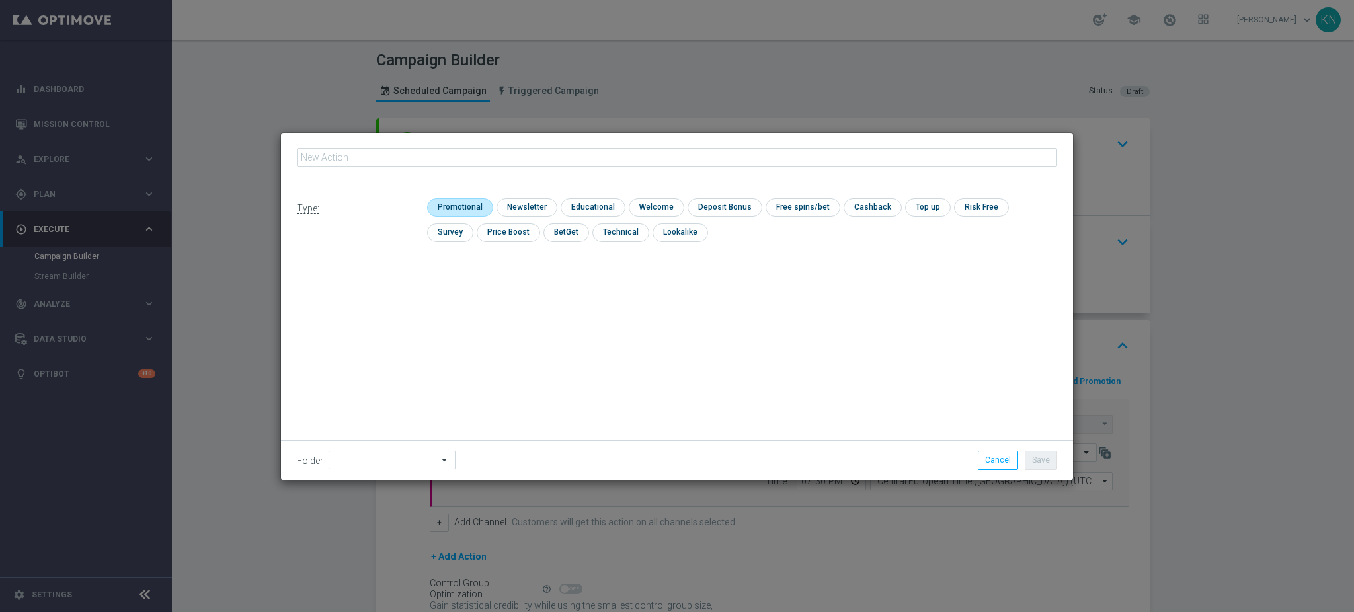
type input "A_HIGH_TARGET_DEPO_50DO200_101025_1D_PUSH"
click at [463, 204] on input "checkbox" at bounding box center [458, 207] width 63 height 18
checkbox input "true"
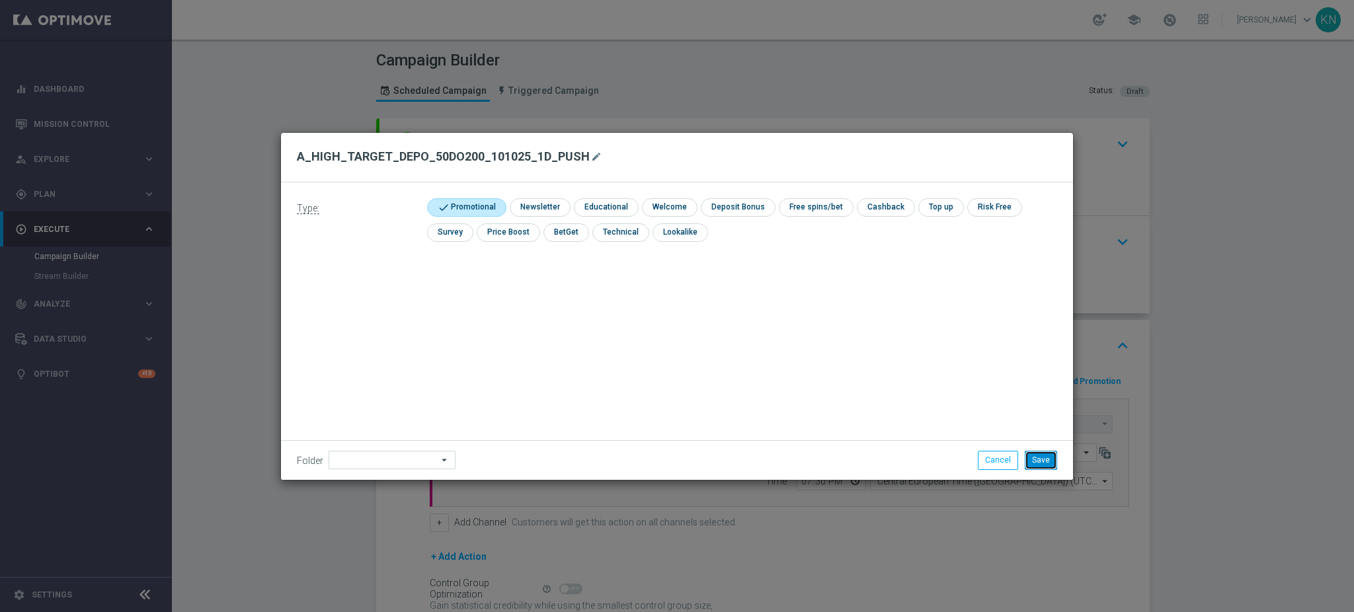
click at [1048, 459] on button "Save" at bounding box center [1040, 460] width 32 height 19
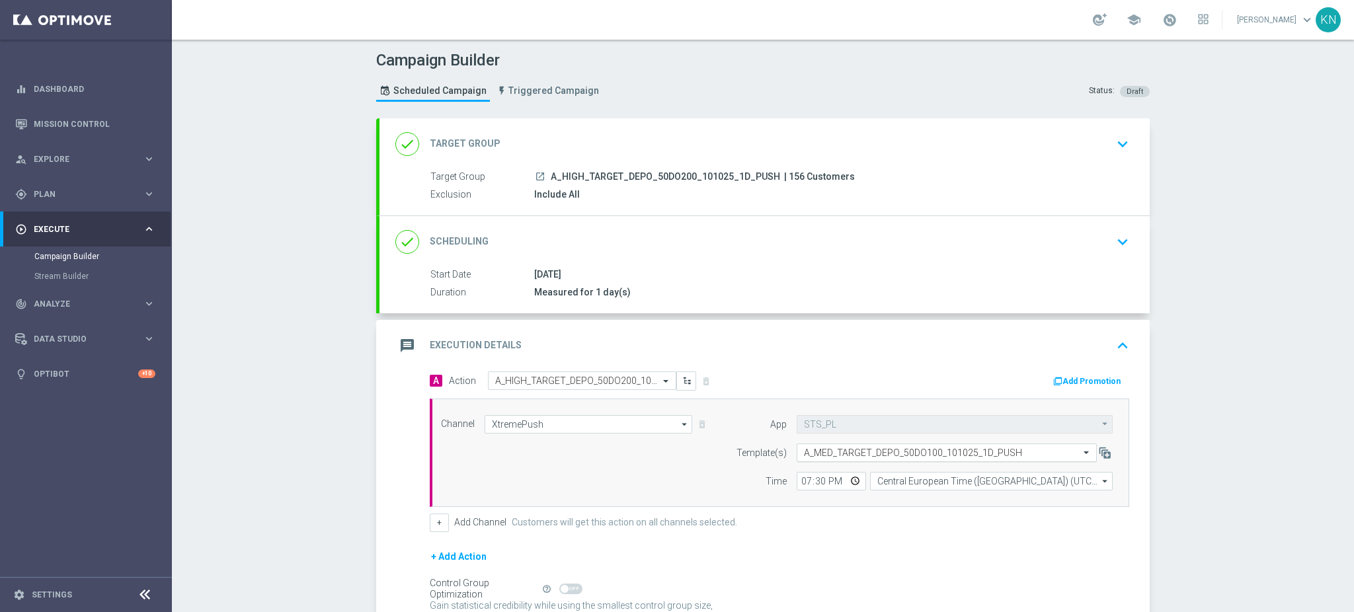
click at [842, 455] on input "text" at bounding box center [933, 452] width 259 height 11
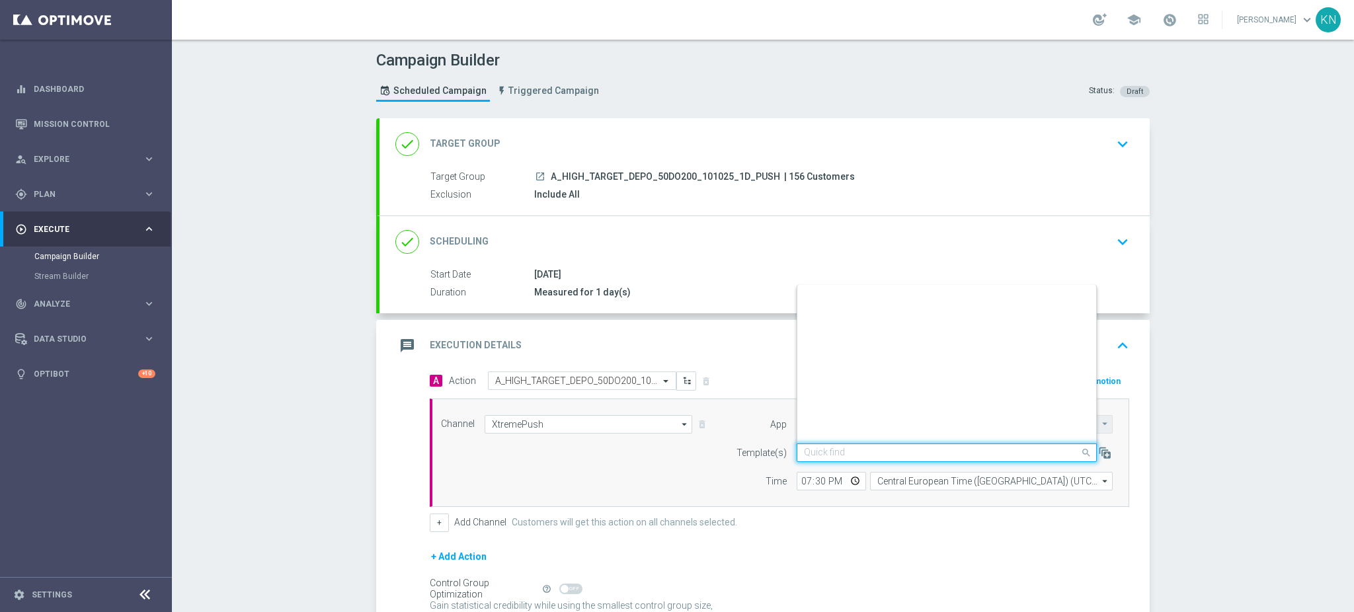
scroll to position [3424, 0]
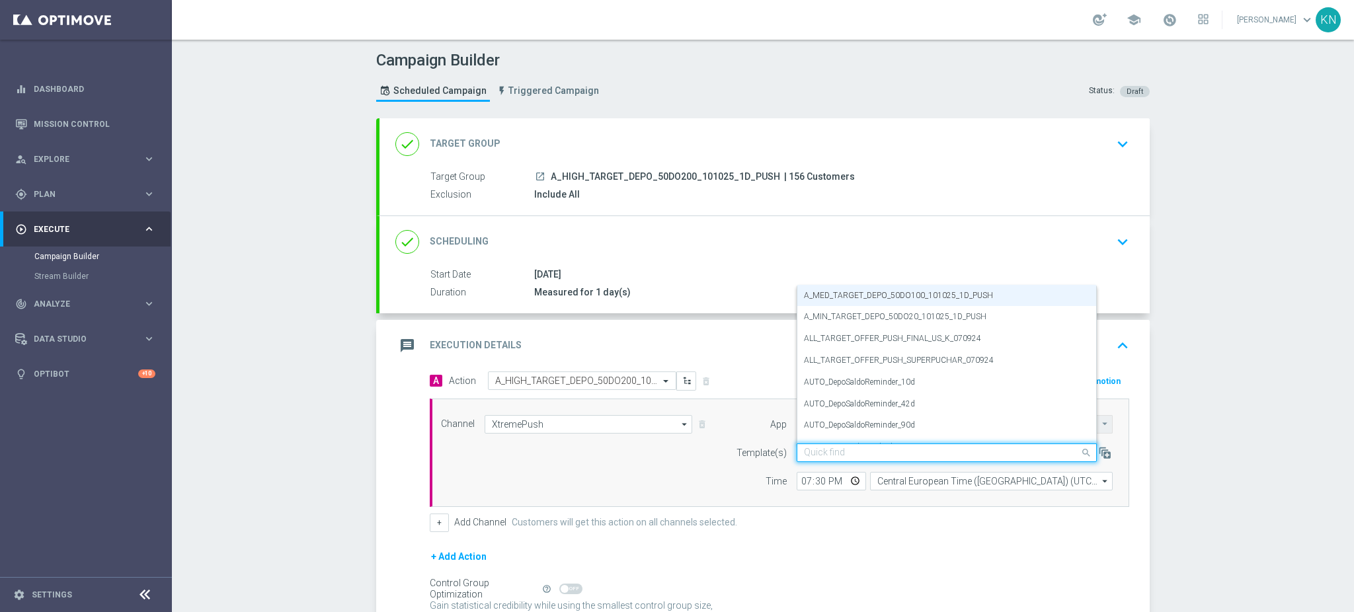
paste input "A_HIGH_TARGET_DEPO_50DO200_101025_1D_PUSH"
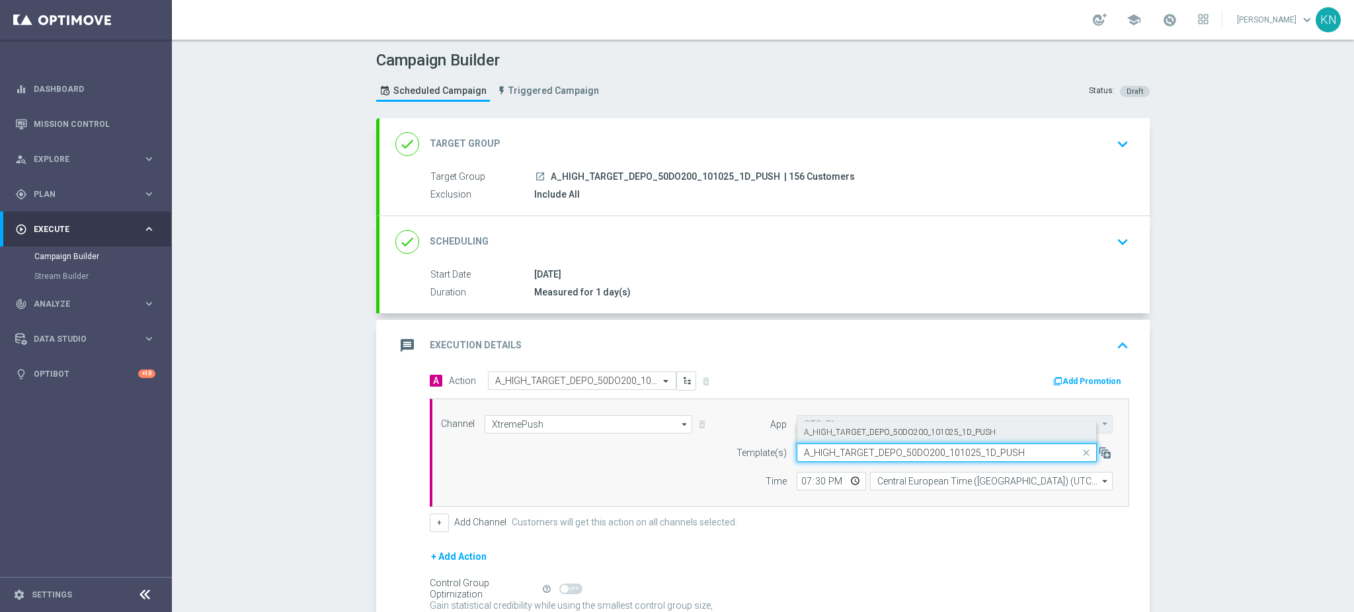
click at [875, 429] on label "A_HIGH_TARGET_DEPO_50DO200_101025_1D_PUSH" at bounding box center [900, 432] width 192 height 11
type input "A_HIGH_TARGET_DEPO_50DO200_101025_1D_PUSH"
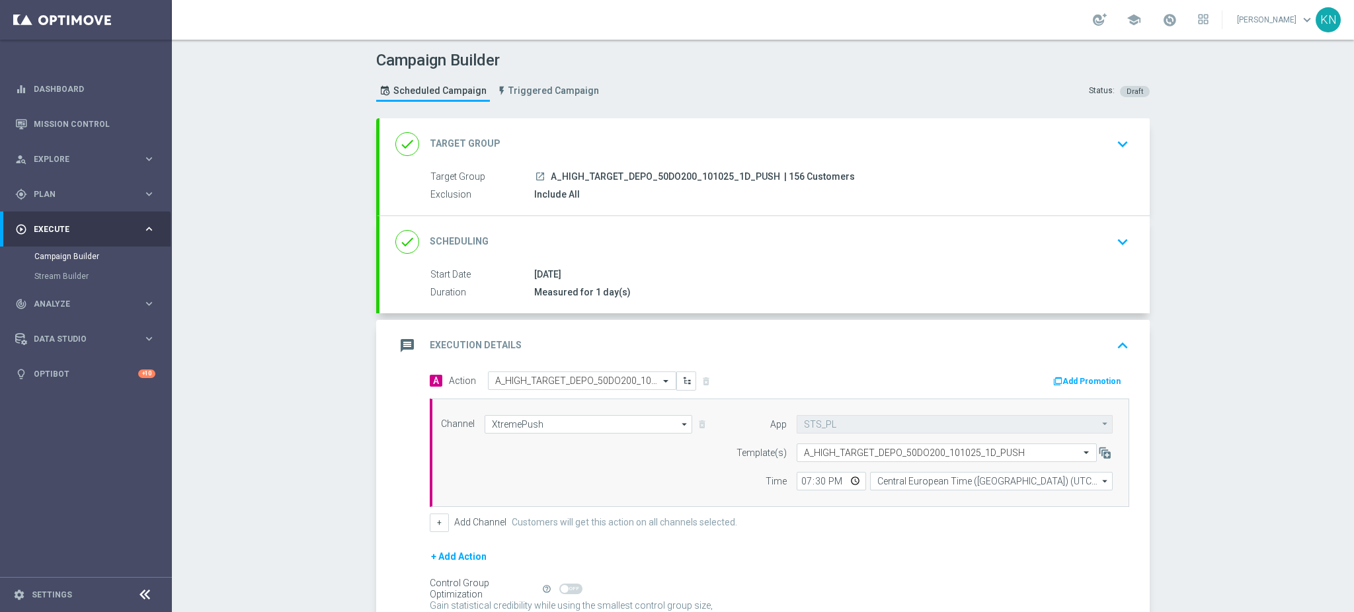
scroll to position [128, 0]
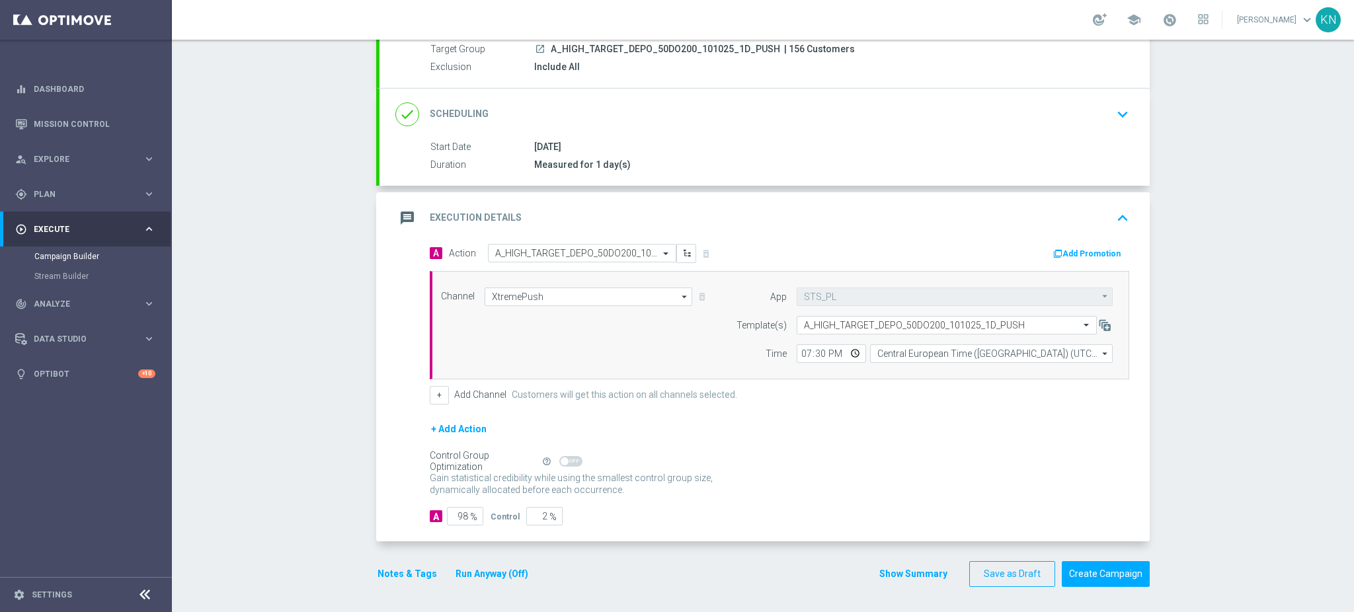
click at [406, 566] on button "Notes & Tags" at bounding box center [407, 574] width 62 height 17
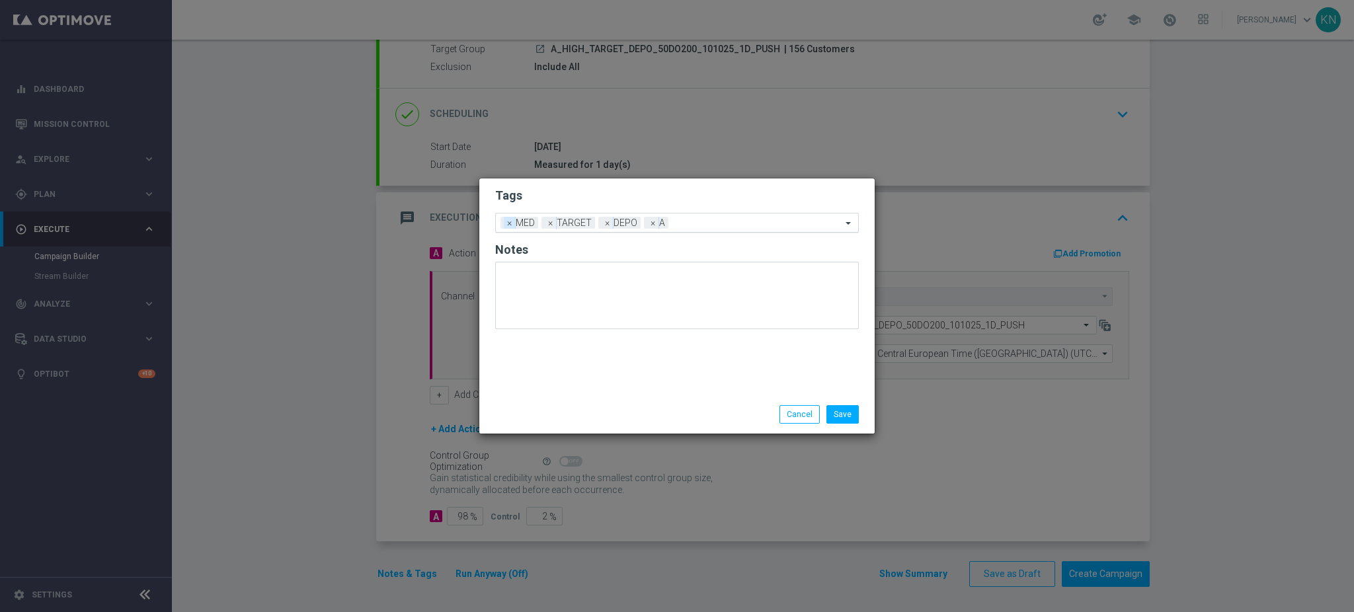
click at [511, 225] on span "×" at bounding box center [510, 223] width 12 height 12
click at [689, 230] on div at bounding box center [736, 224] width 211 height 13
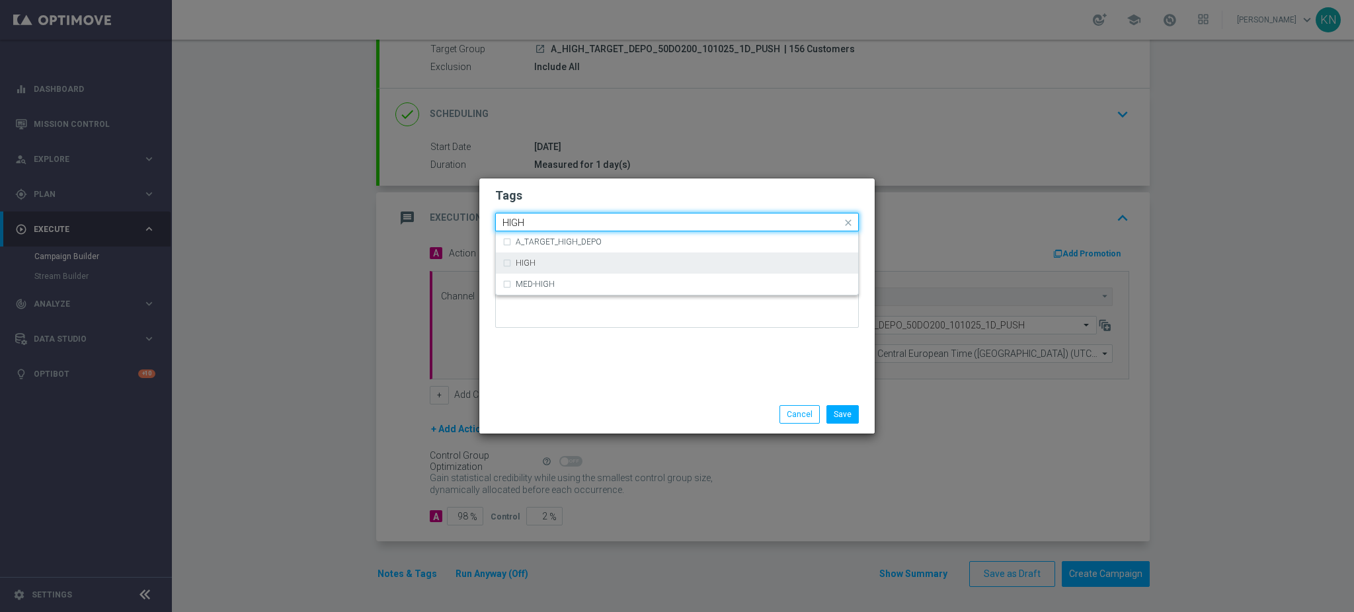
click at [596, 265] on div "HIGH" at bounding box center [684, 263] width 336 height 8
type input "HIGH"
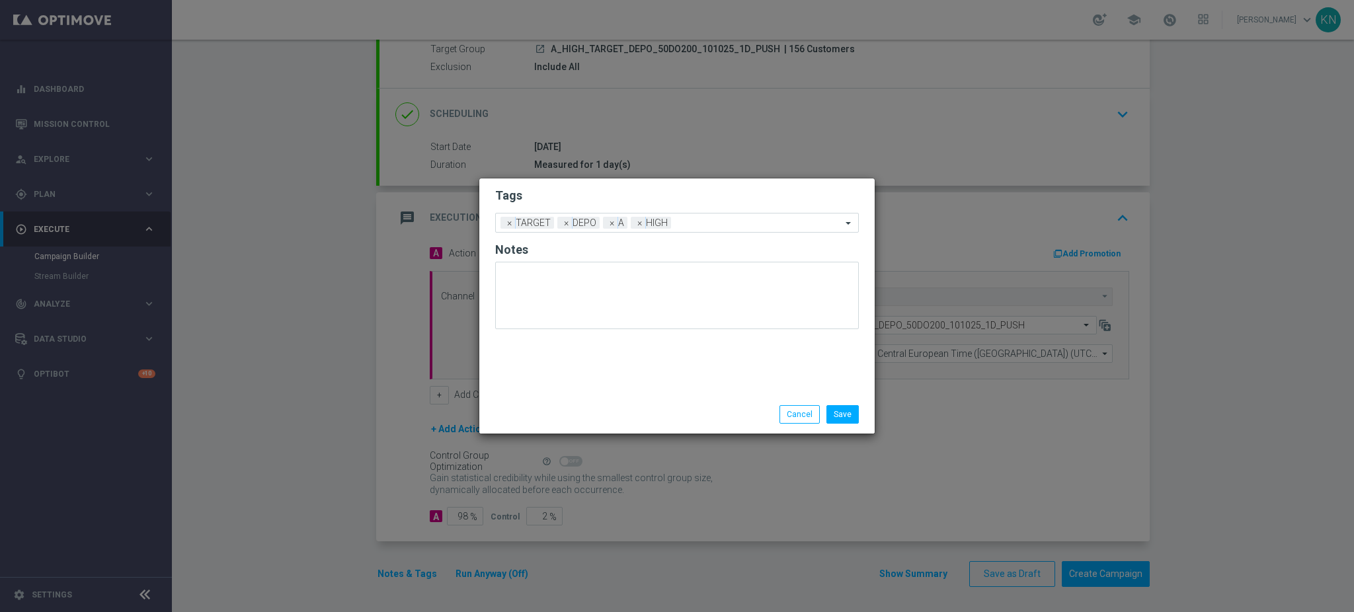
click at [638, 197] on h2 "Tags" at bounding box center [677, 196] width 364 height 16
click at [848, 408] on button "Save" at bounding box center [842, 414] width 32 height 19
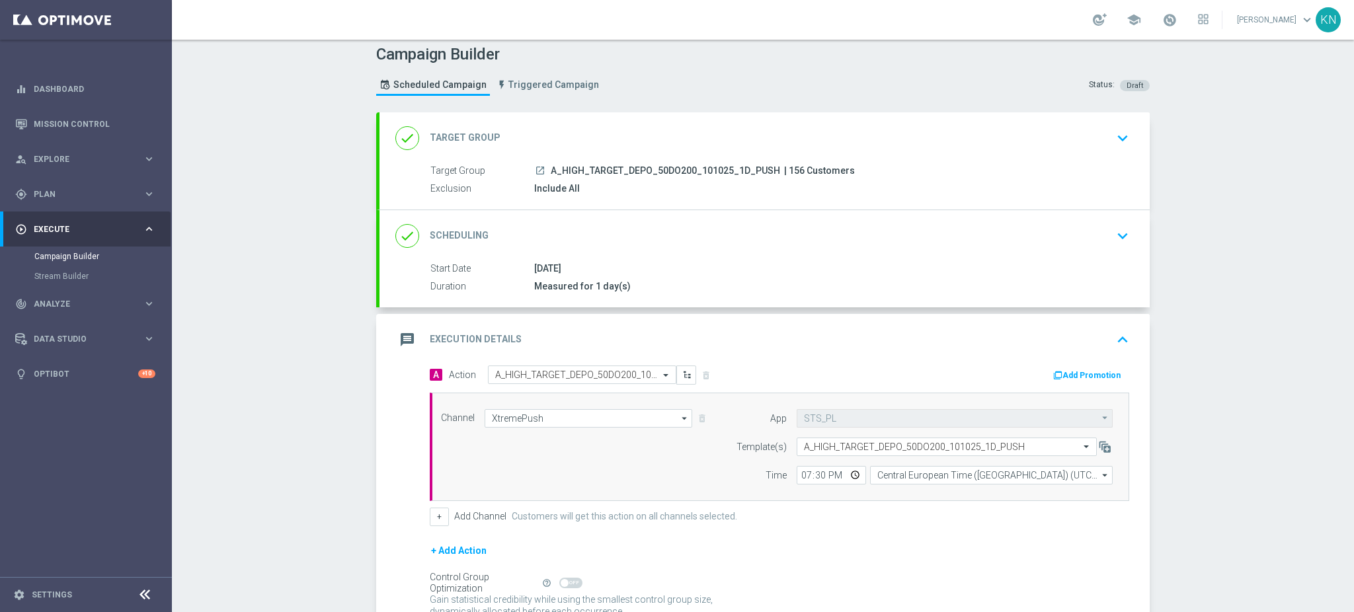
scroll to position [0, 0]
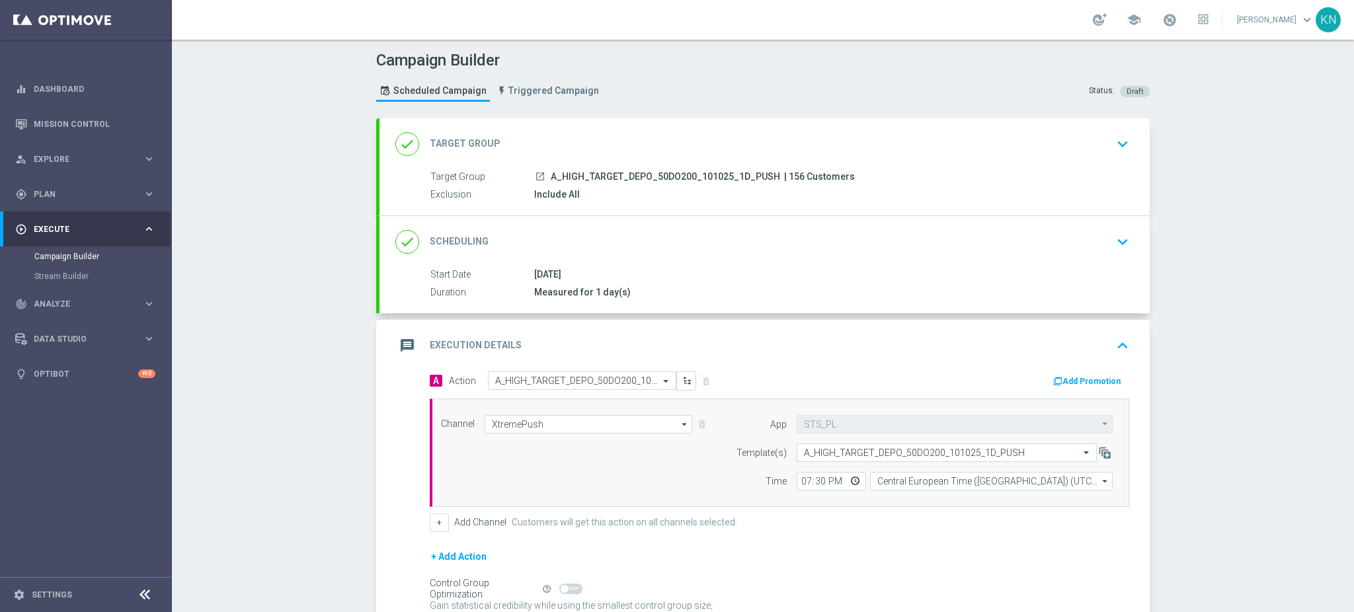
click at [989, 176] on div "launch A_HIGH_TARGET_DEPO_50DO200_101025_1D_PUSH | 156 Customers" at bounding box center [829, 176] width 590 height 13
click at [1050, 156] on div "done Target Group keyboard_arrow_down" at bounding box center [764, 144] width 770 height 52
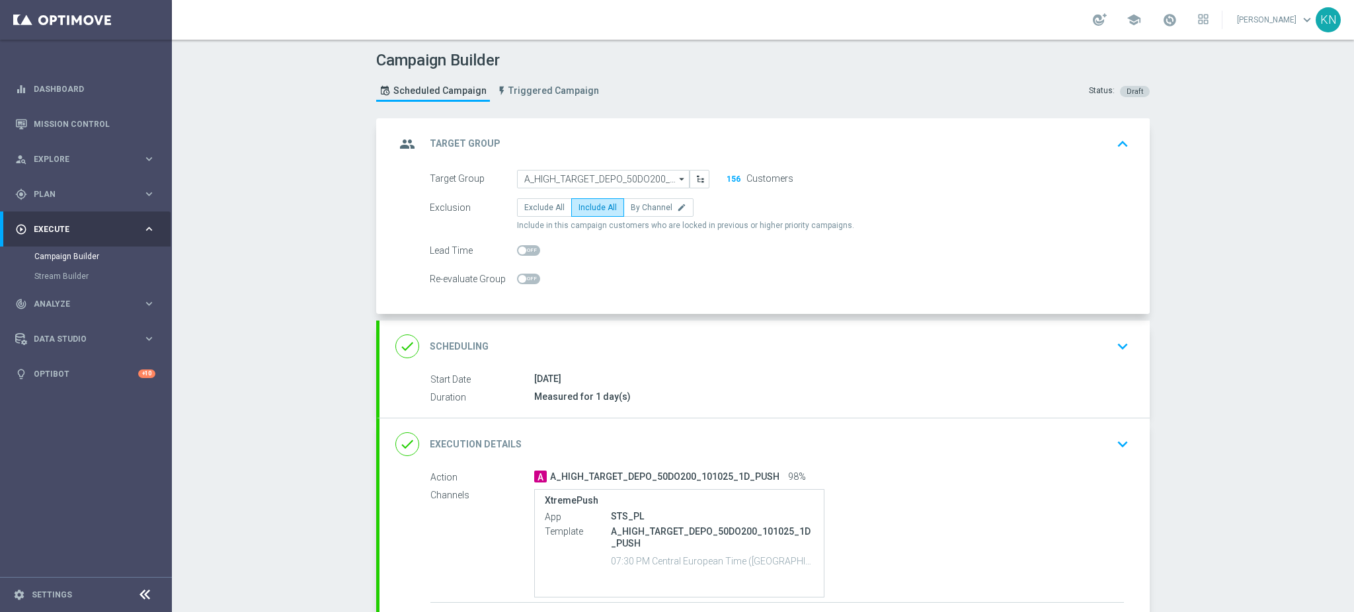
click at [821, 354] on div "done Scheduling keyboard_arrow_down" at bounding box center [764, 346] width 738 height 25
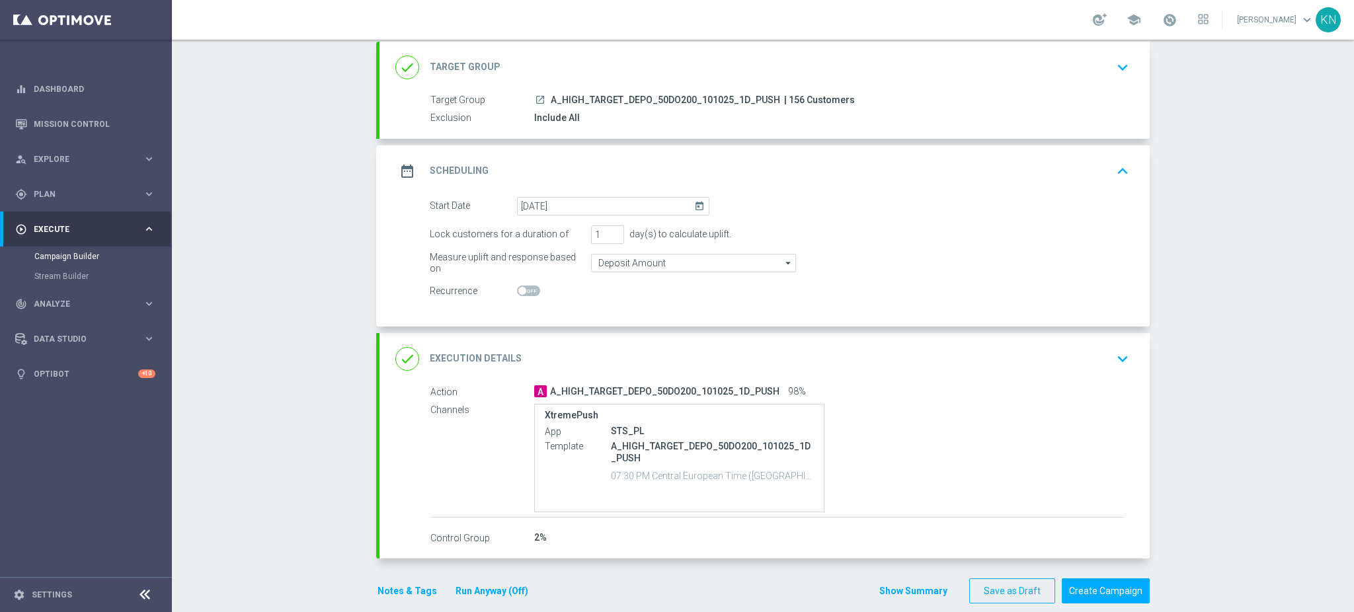
scroll to position [93, 0]
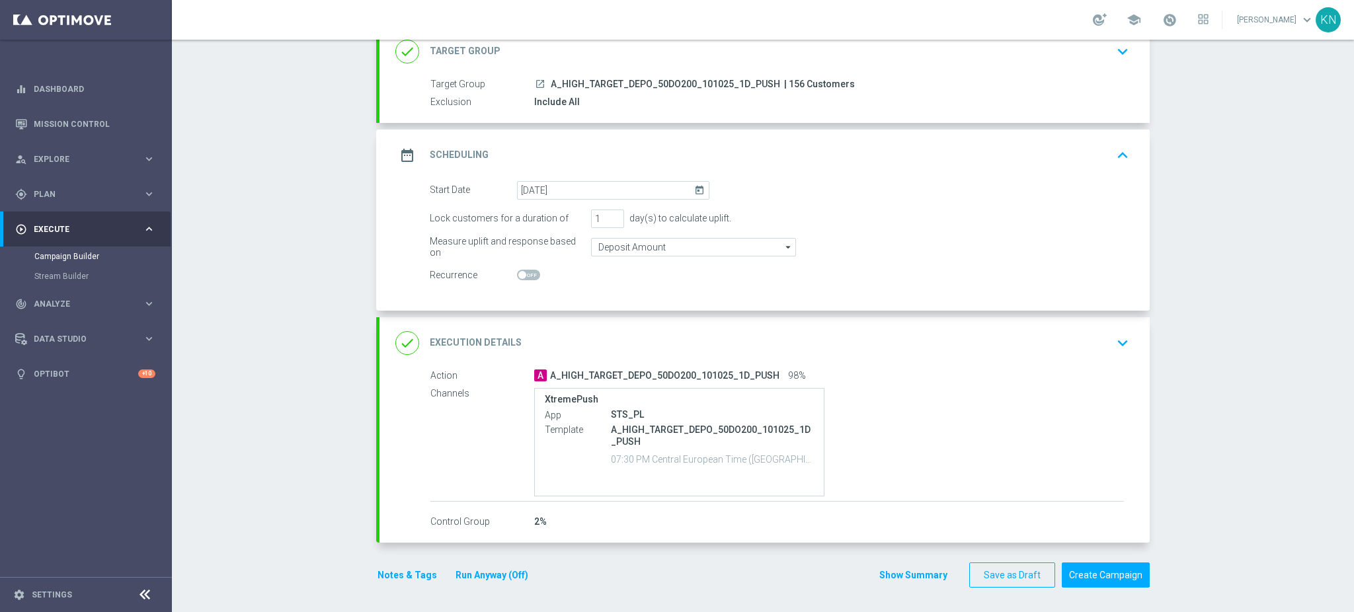
click at [897, 348] on div "done Execution Details keyboard_arrow_down" at bounding box center [764, 342] width 738 height 25
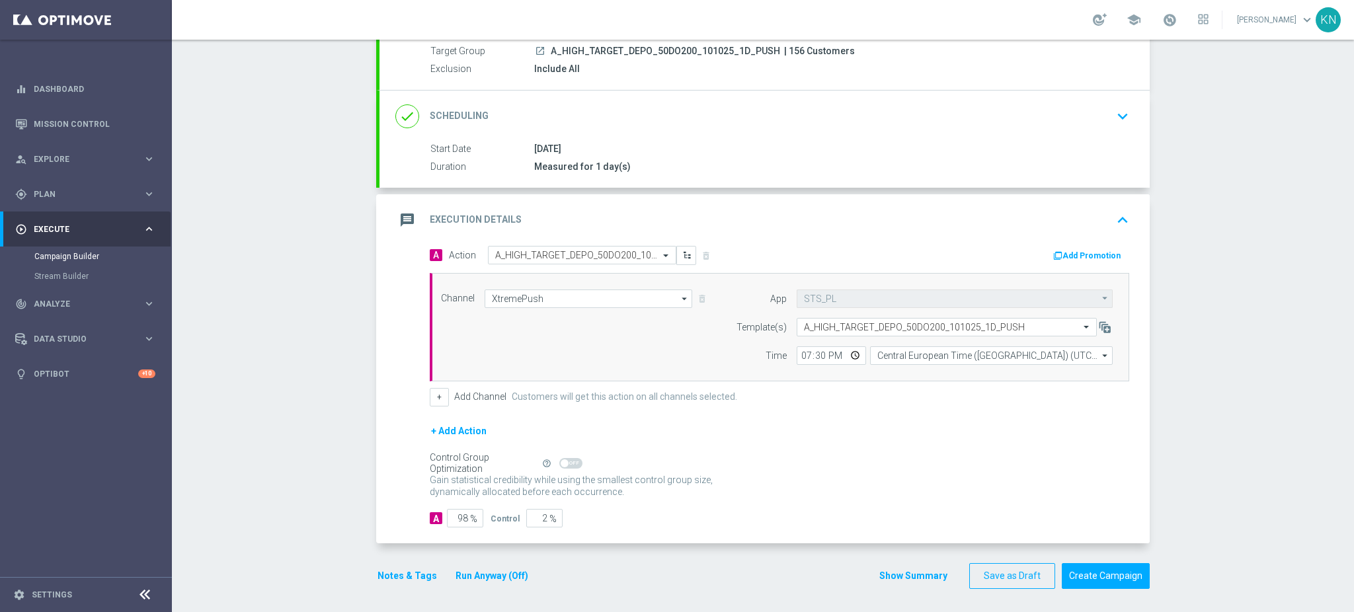
scroll to position [128, 0]
click at [408, 570] on button "Notes & Tags" at bounding box center [407, 574] width 62 height 17
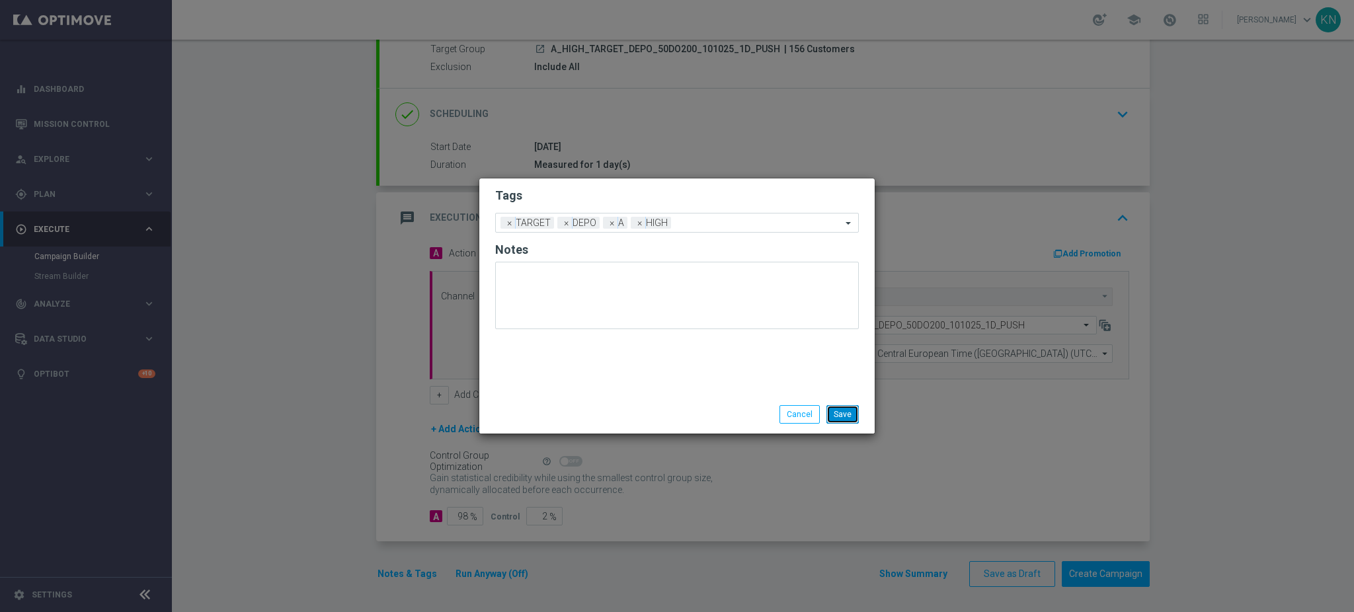
click at [841, 415] on button "Save" at bounding box center [842, 414] width 32 height 19
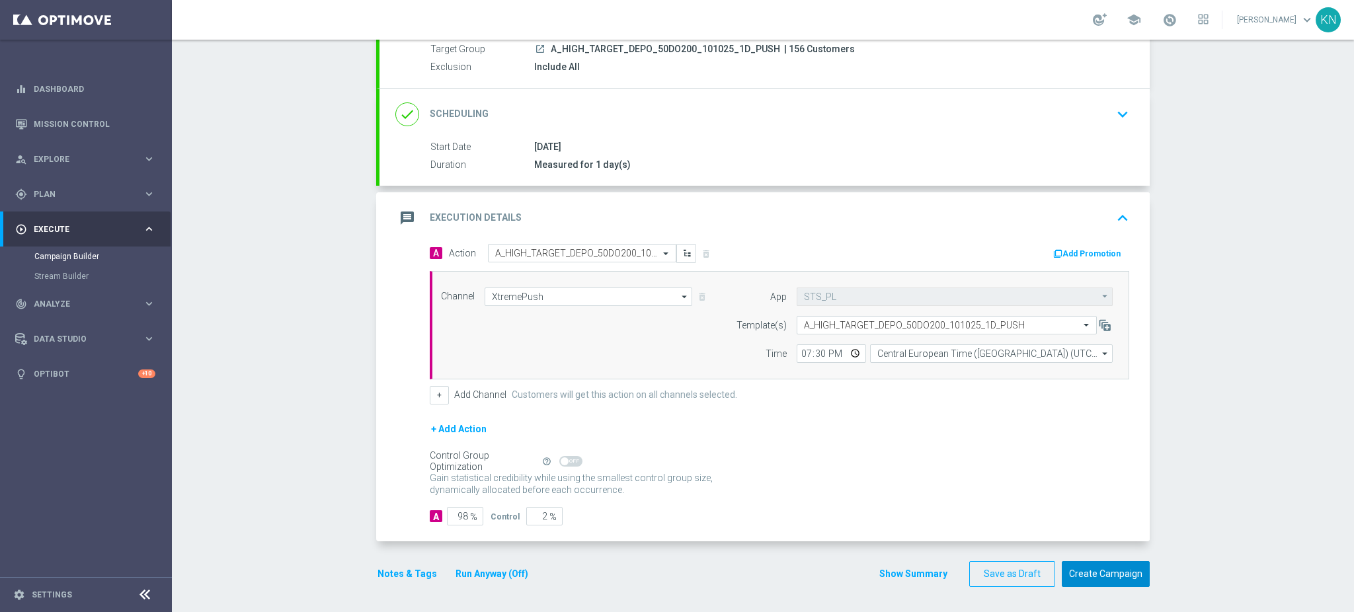
click at [1082, 566] on button "Create Campaign" at bounding box center [1105, 574] width 88 height 26
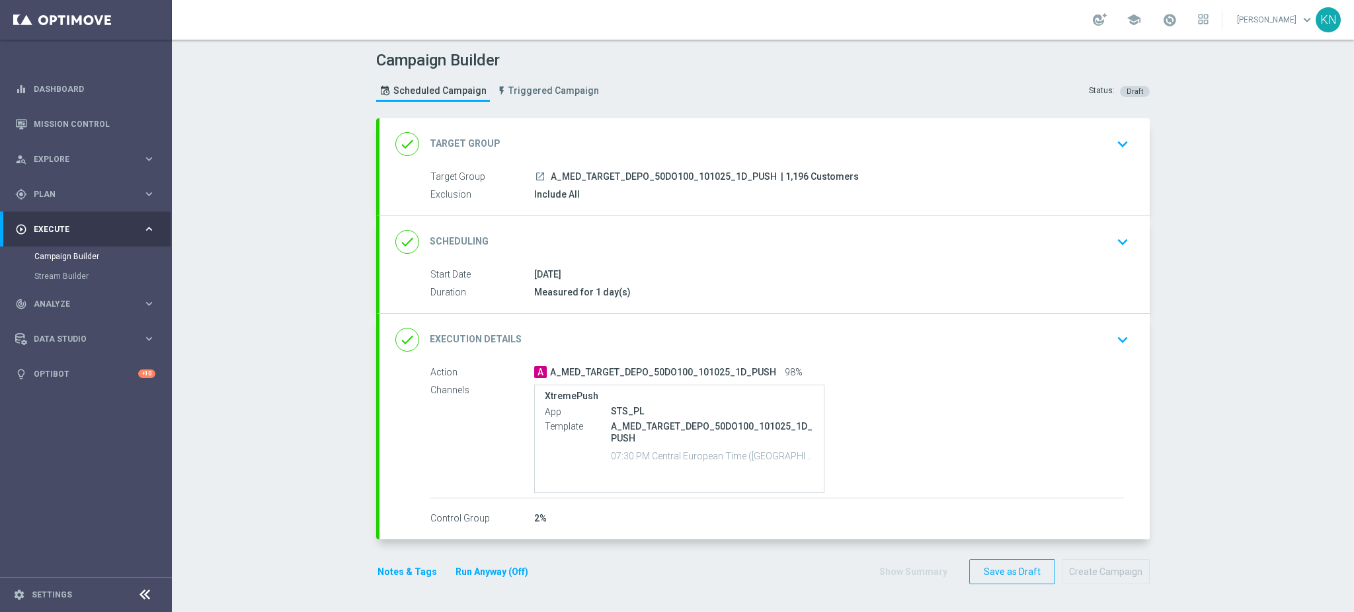
drag, startPoint x: 759, startPoint y: 173, endPoint x: 543, endPoint y: 174, distance: 216.8
click at [551, 174] on span "A_MED_TARGET_DEPO_50DO100_101025_1D_PUSH" at bounding box center [664, 177] width 226 height 12
copy span "A_MED_TARGET_DEPO_50DO100_101025_1D_PUSH"
click at [49, 199] on div "gps_fixed Plan" at bounding box center [79, 194] width 128 height 12
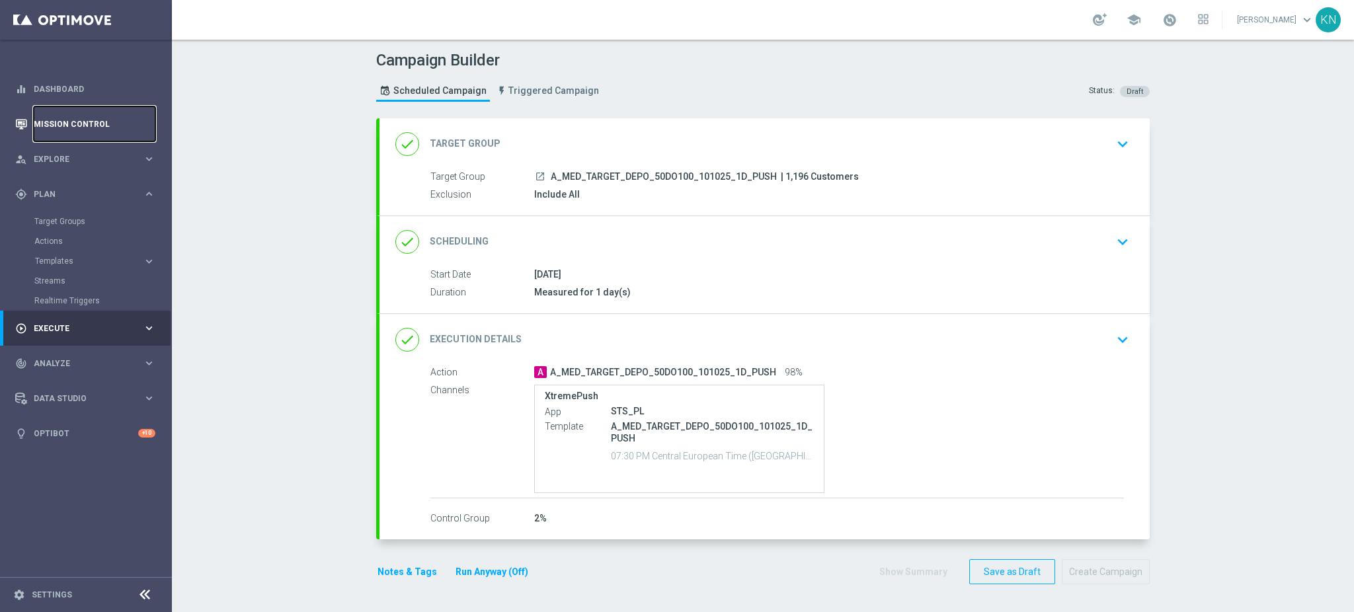
click at [70, 118] on link "Mission Control" at bounding box center [95, 123] width 122 height 35
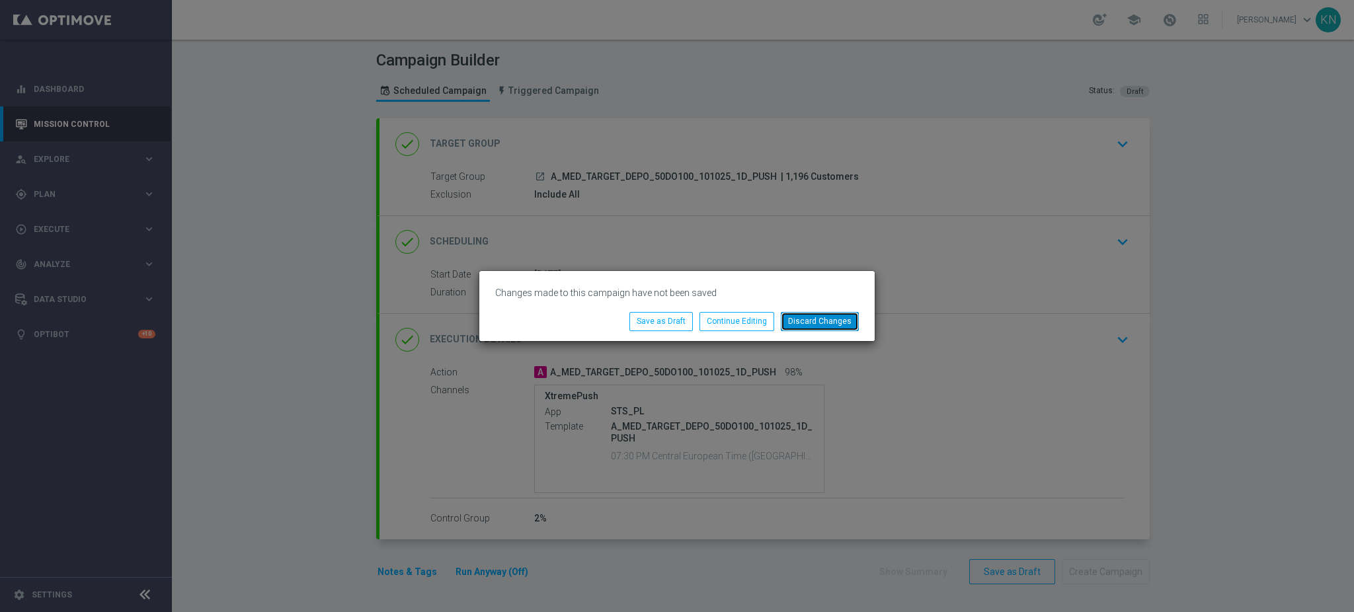
click at [826, 322] on button "Discard Changes" at bounding box center [820, 321] width 78 height 19
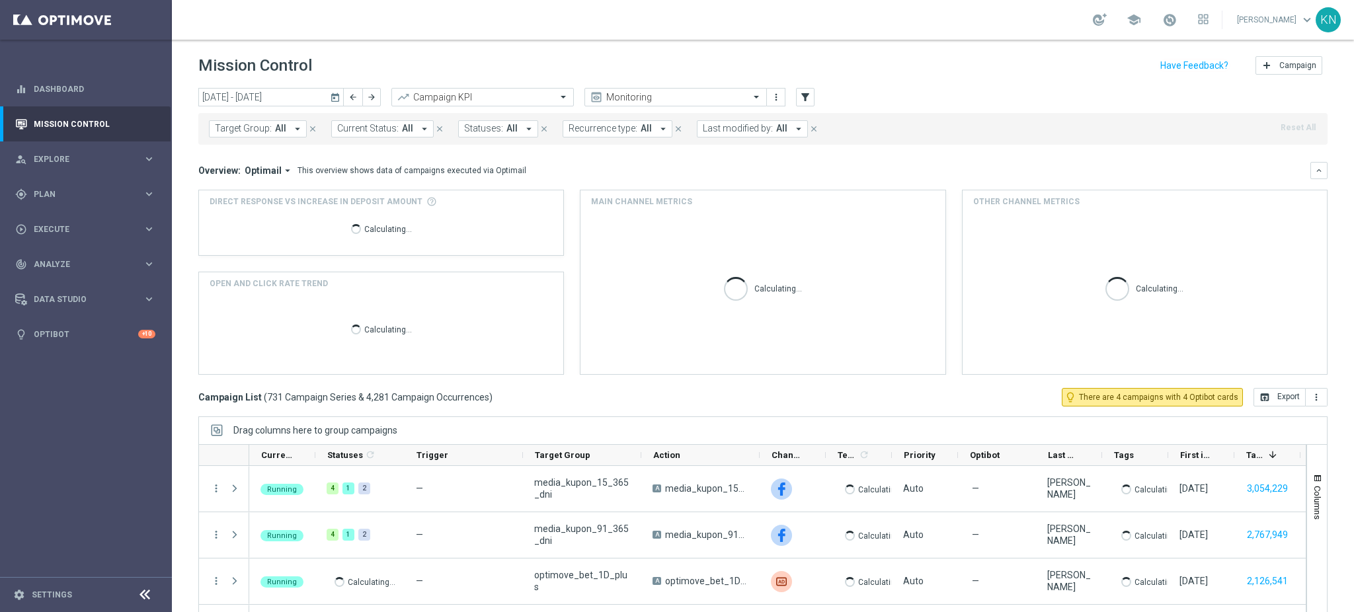
click at [262, 132] on span "Target Group:" at bounding box center [243, 128] width 57 height 11
